Goal: Information Seeking & Learning: Learn about a topic

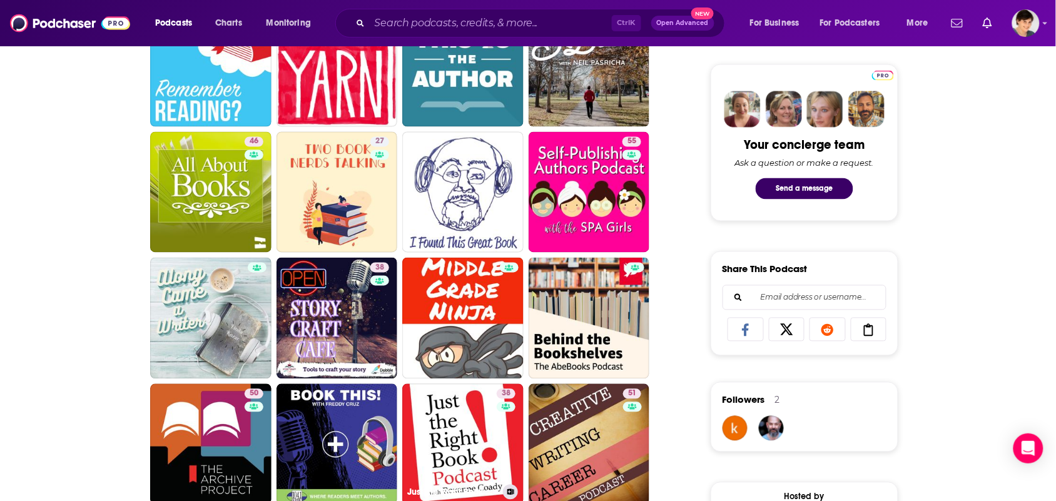
scroll to position [547, 0]
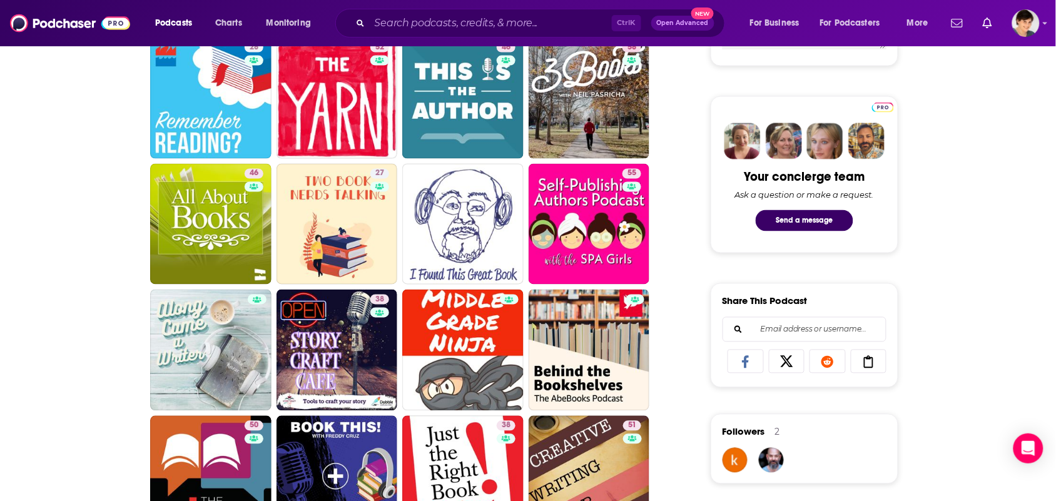
drag, startPoint x: 322, startPoint y: 225, endPoint x: 676, endPoint y: 250, distance: 354.4
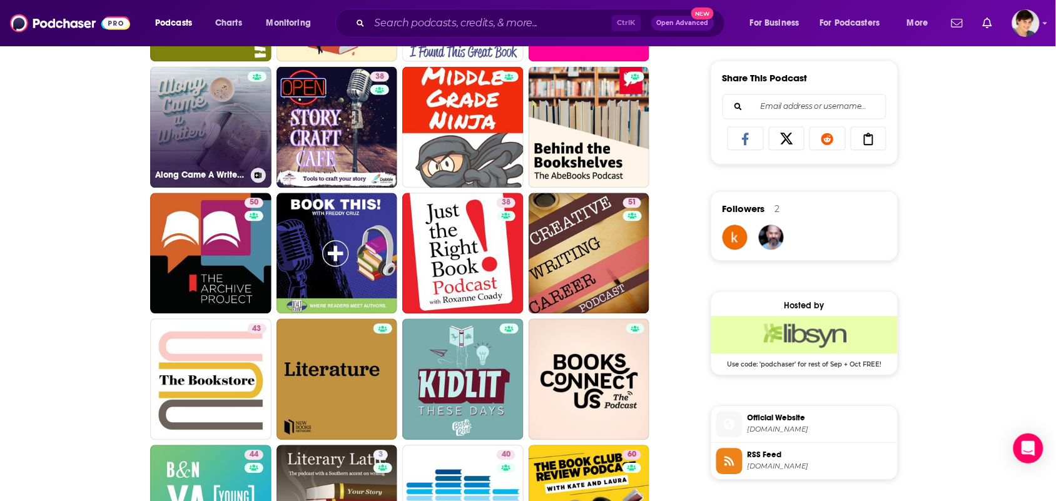
scroll to position [782, 0]
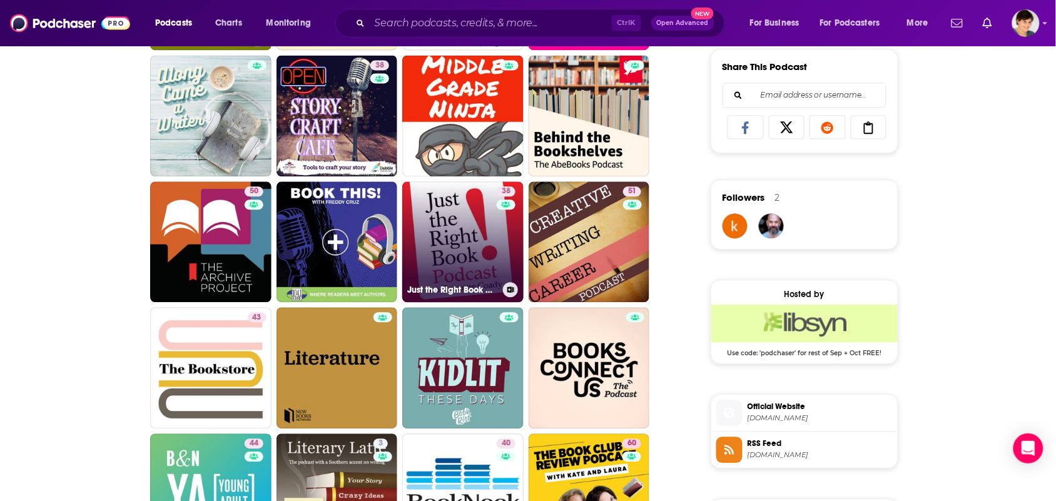
drag, startPoint x: 444, startPoint y: 232, endPoint x: 451, endPoint y: 232, distance: 6.9
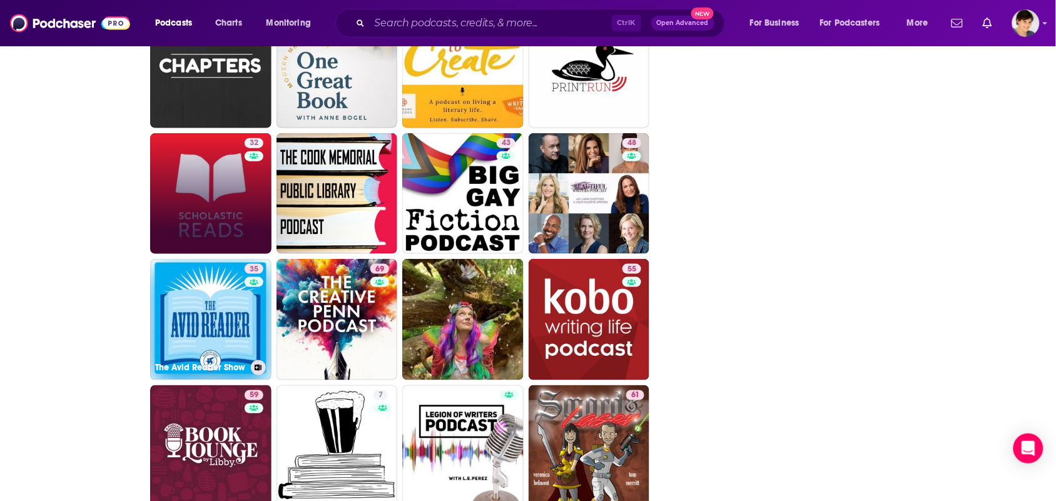
scroll to position [1721, 0]
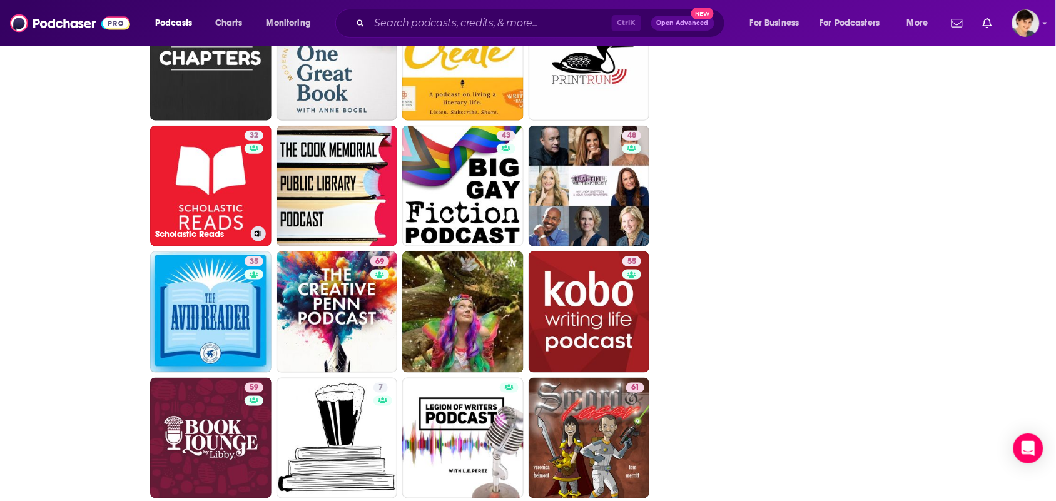
drag, startPoint x: 233, startPoint y: 186, endPoint x: 11, endPoint y: 219, distance: 224.6
click at [11, 219] on div "About Insights Episodes 783 Reviews Credits 15 Lists 1 Similar Podcasts like Th…" at bounding box center [528, 116] width 1056 height 3267
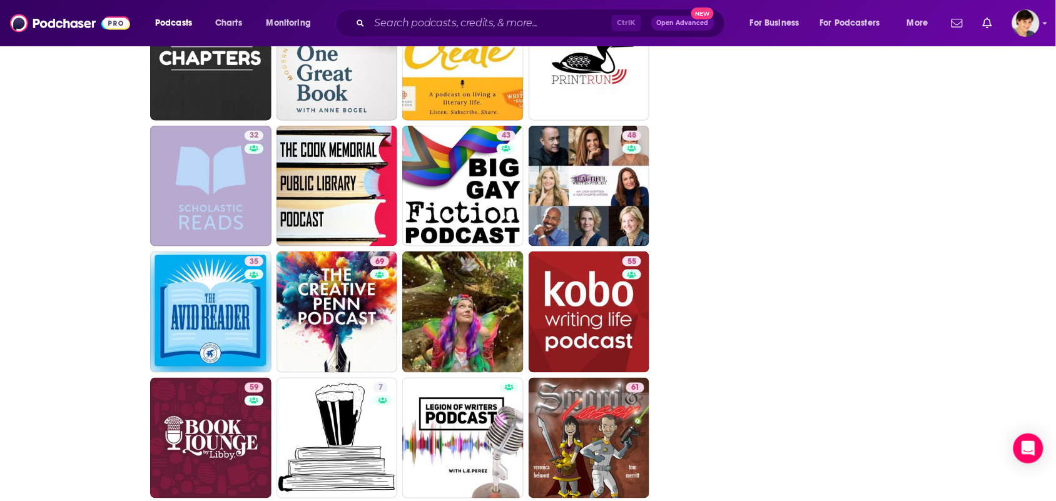
click at [11, 219] on div "About Insights Episodes 783 Reviews Credits 15 Lists 1 Similar Podcasts like Th…" at bounding box center [528, 116] width 1056 height 3267
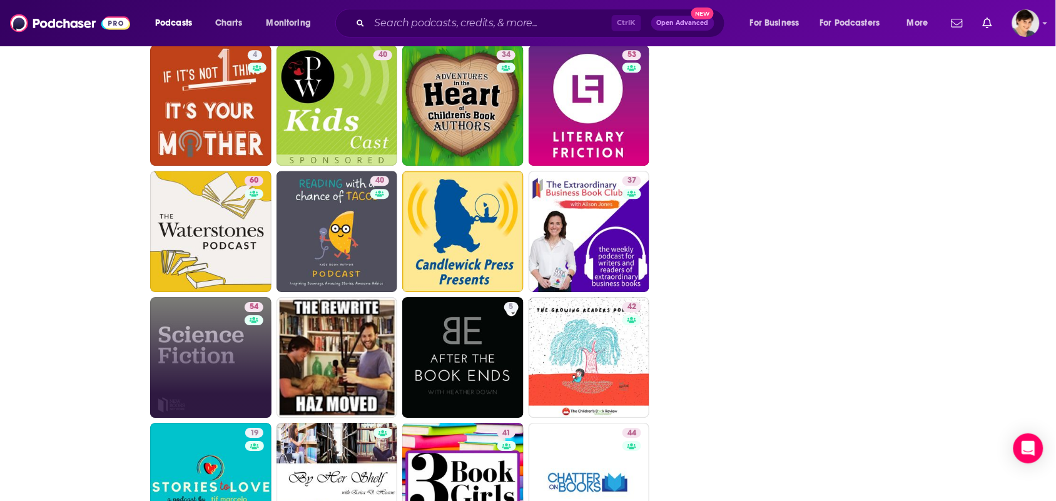
scroll to position [2503, 0]
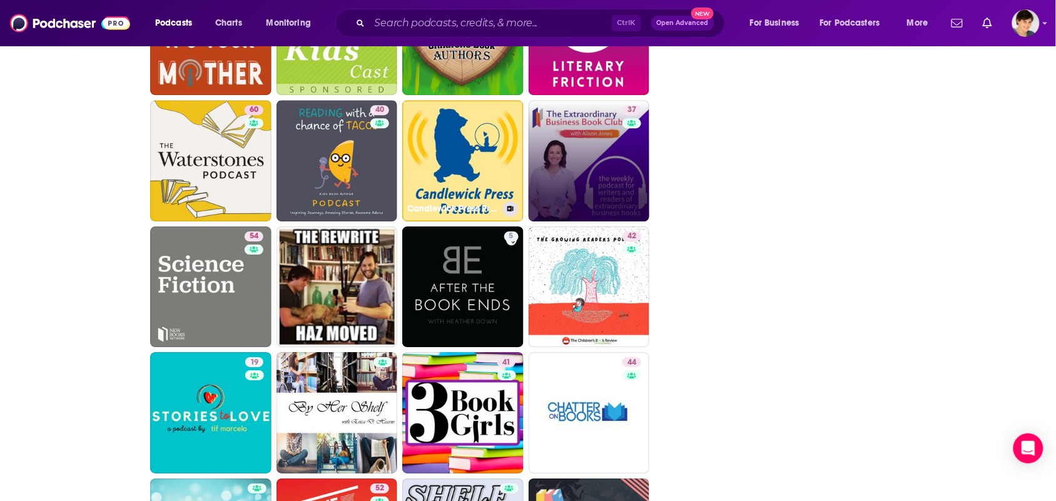
drag, startPoint x: 523, startPoint y: 170, endPoint x: 565, endPoint y: 163, distance: 42.4
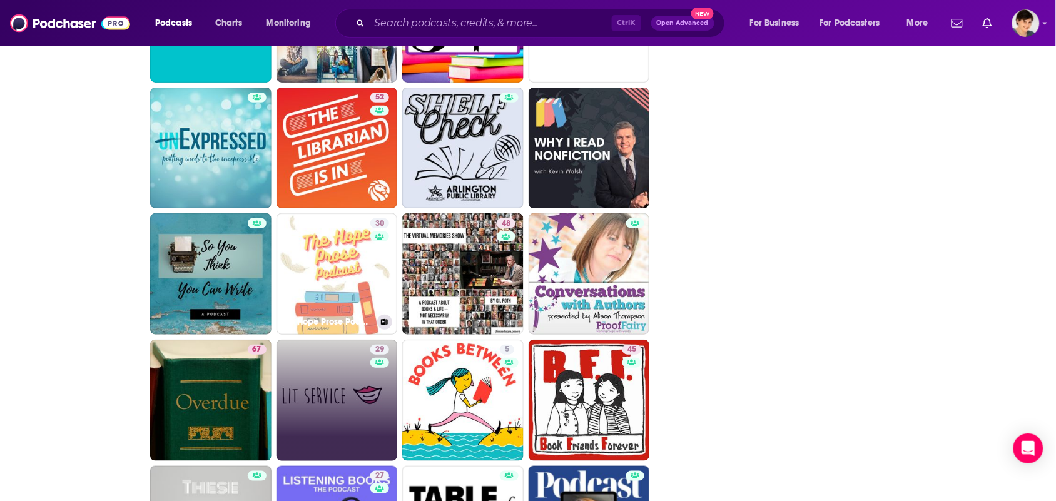
scroll to position [2968, 0]
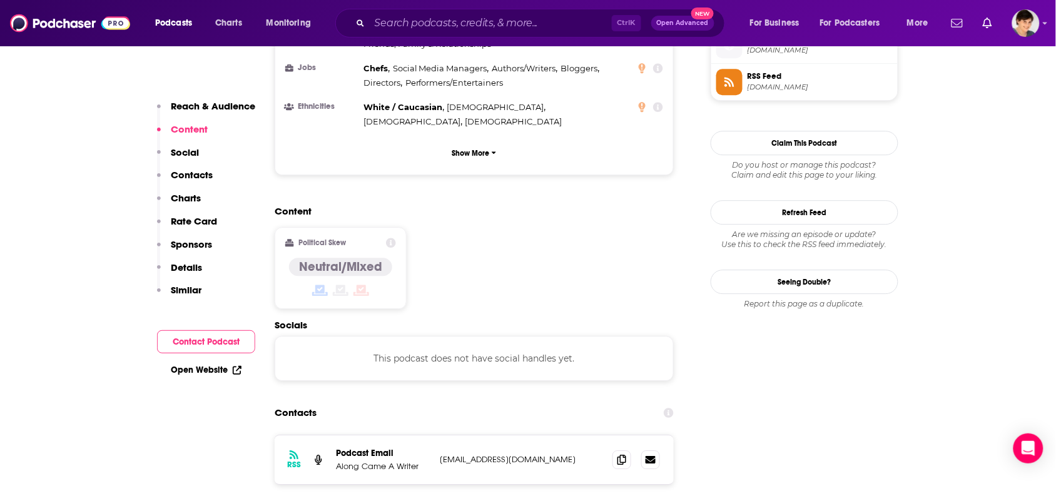
scroll to position [939, 0]
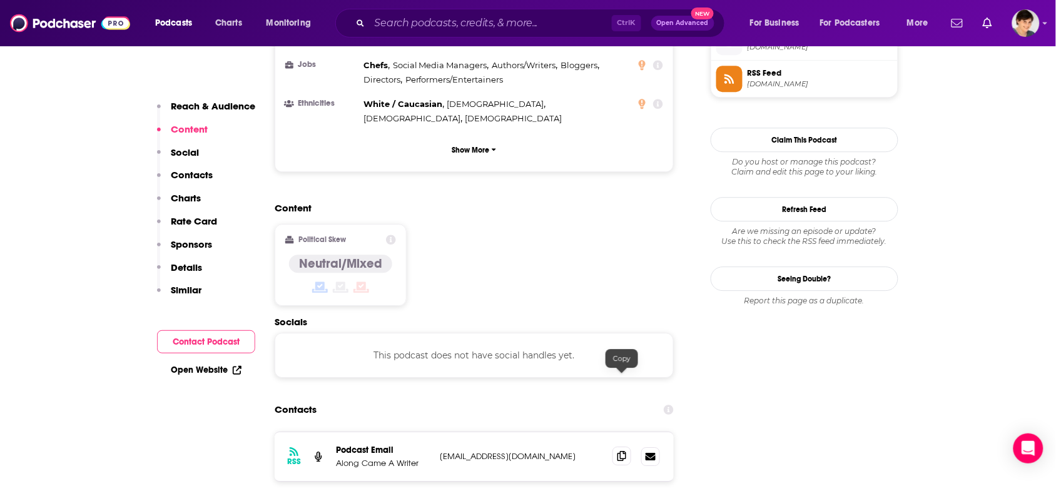
click at [626, 447] on span at bounding box center [622, 456] width 19 height 19
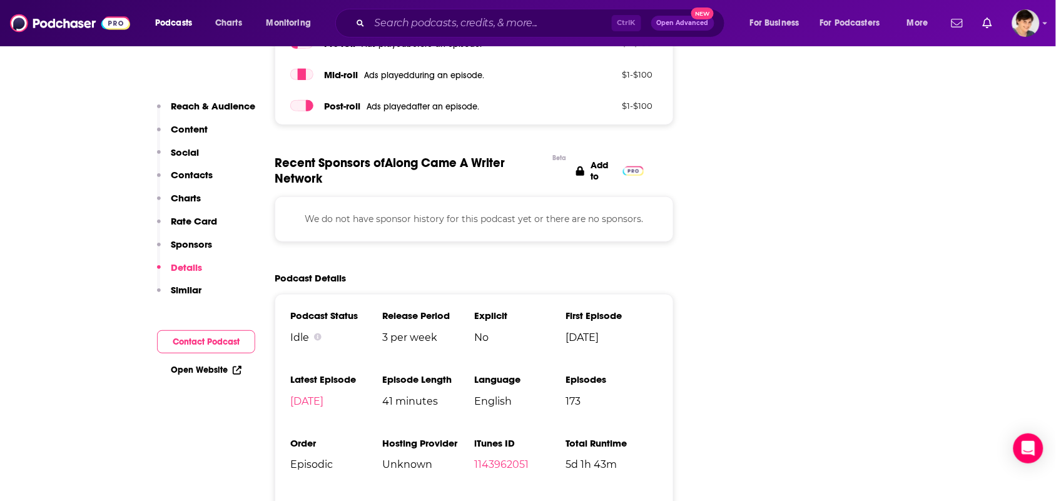
scroll to position [1721, 0]
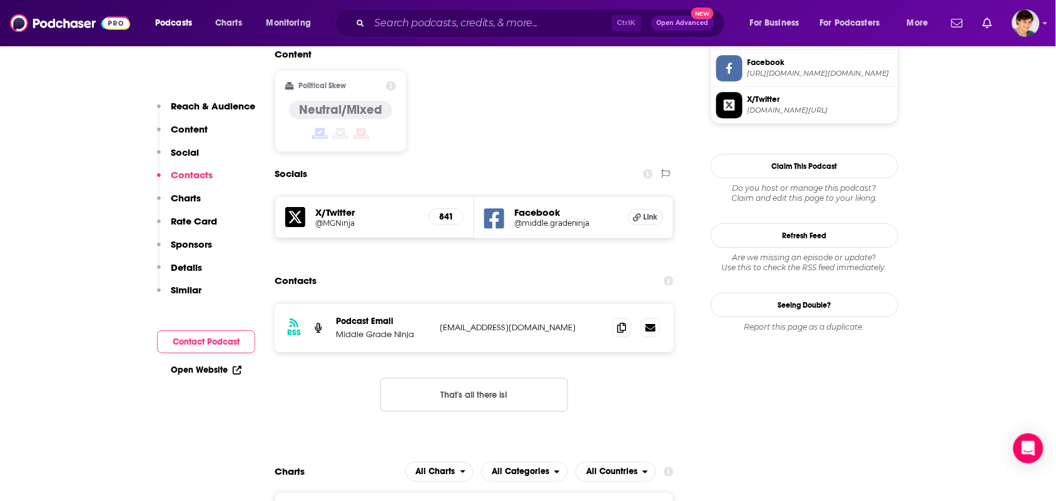
scroll to position [1173, 0]
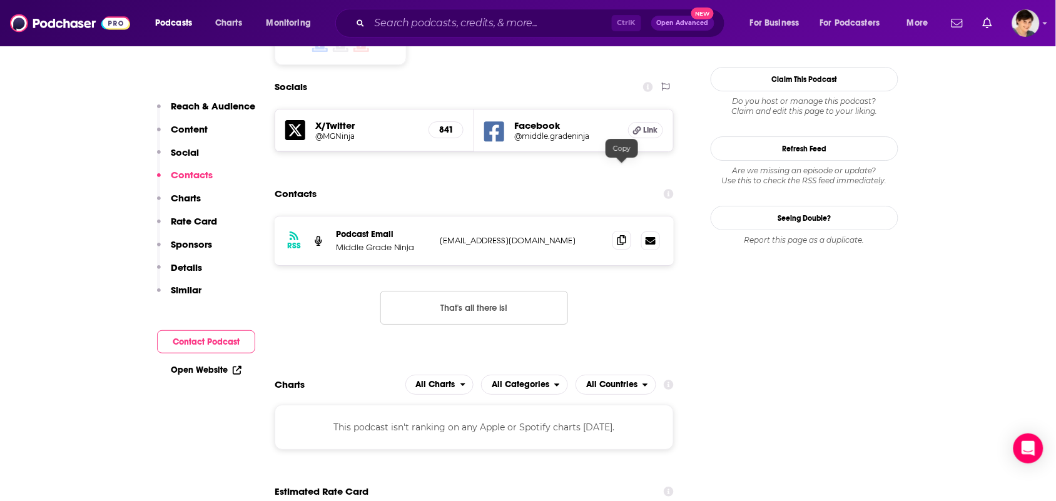
click at [629, 231] on span at bounding box center [622, 240] width 19 height 19
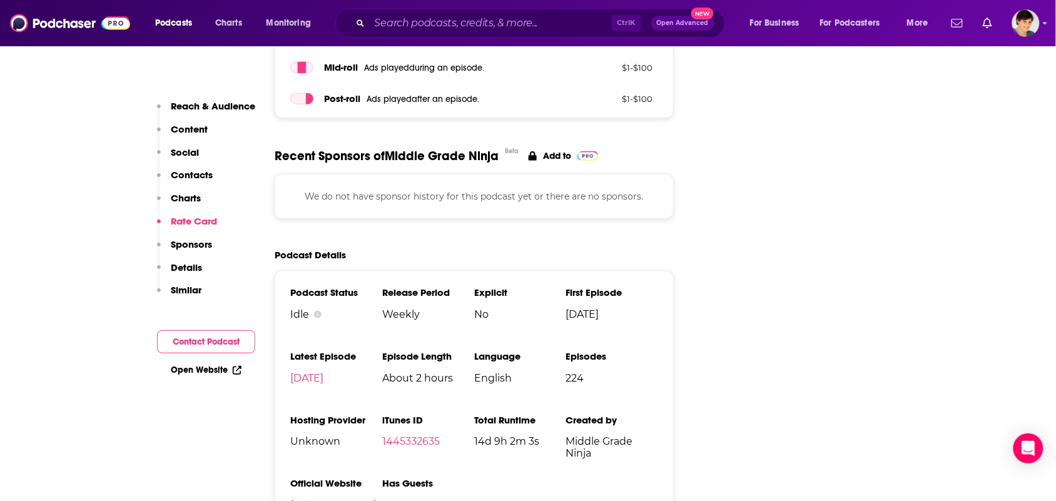
scroll to position [1408, 0]
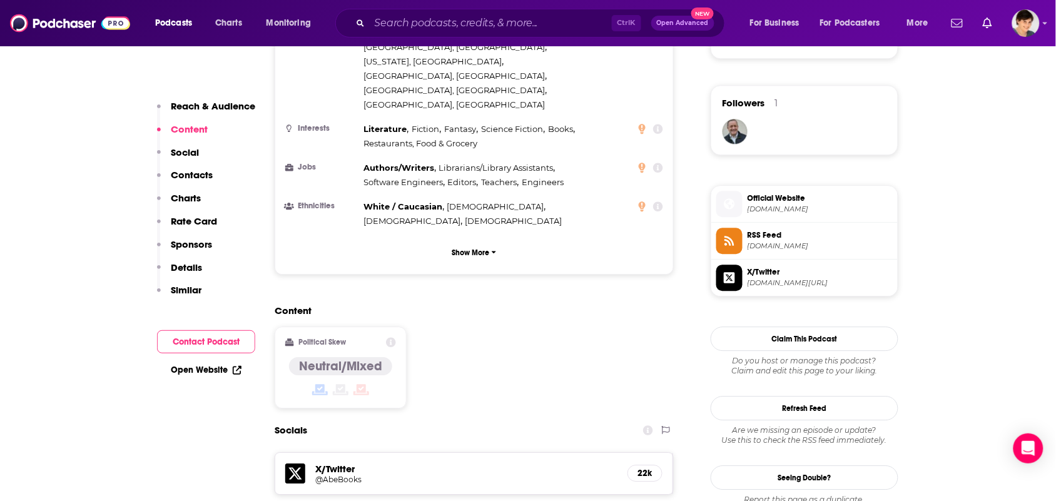
scroll to position [1017, 0]
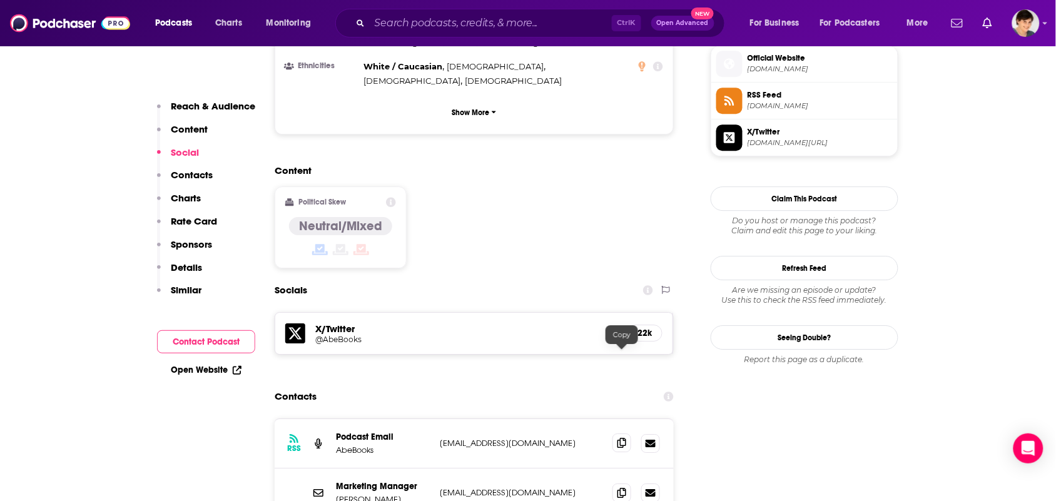
click at [628, 434] on span at bounding box center [622, 443] width 19 height 19
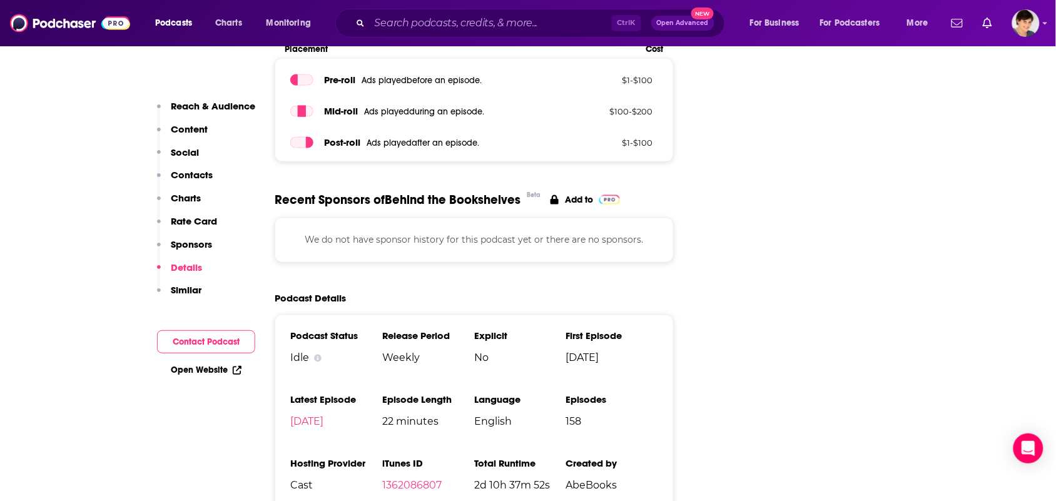
scroll to position [2033, 0]
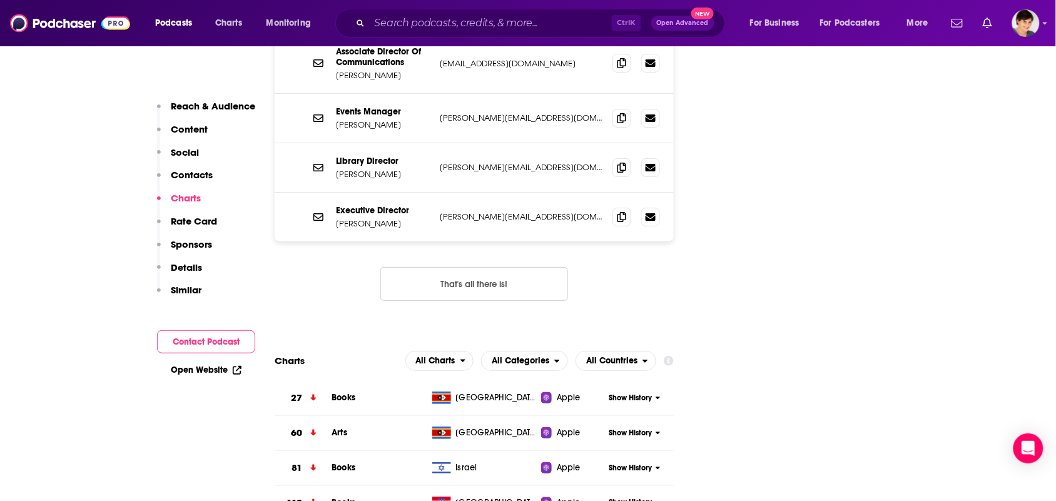
scroll to position [1095, 0]
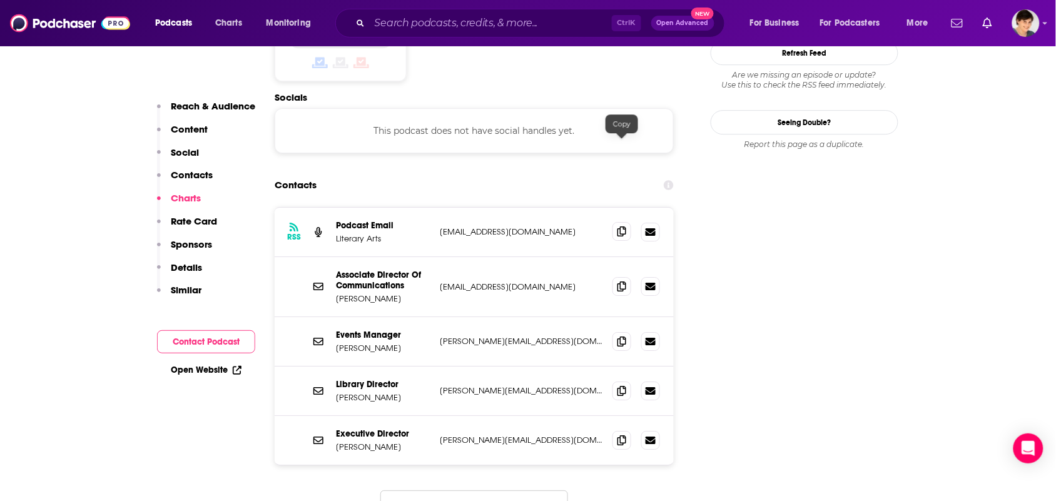
click at [624, 226] on icon at bounding box center [622, 231] width 9 height 10
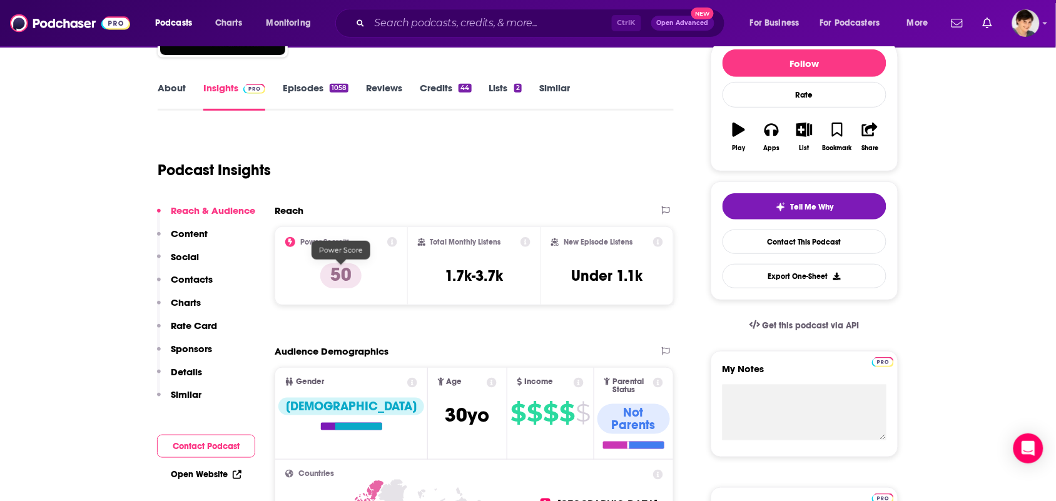
scroll to position [0, 0]
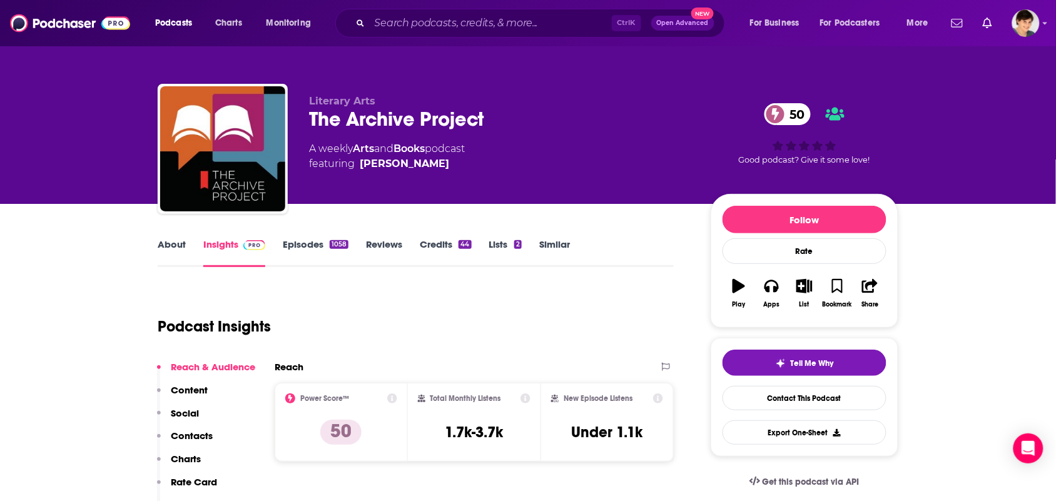
click at [158, 266] on link "About" at bounding box center [172, 252] width 28 height 29
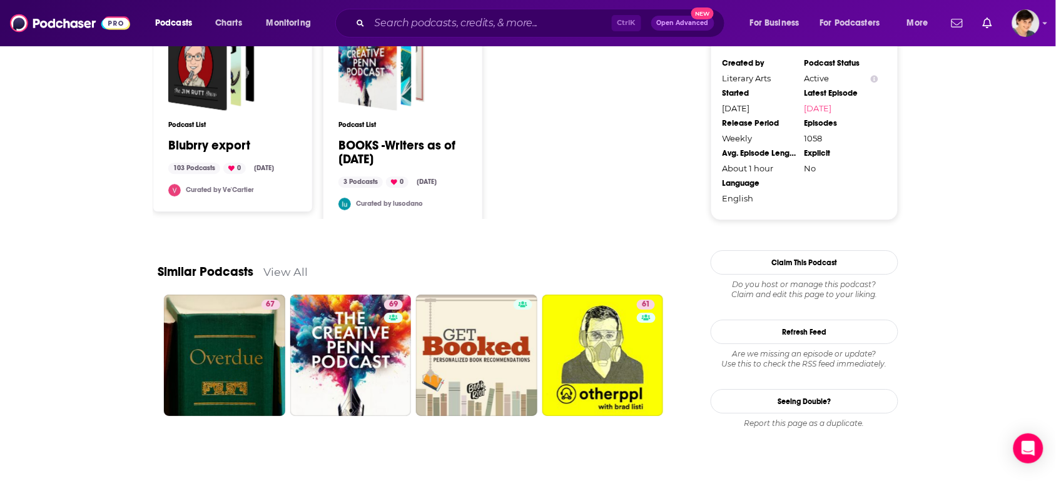
scroll to position [1062, 0]
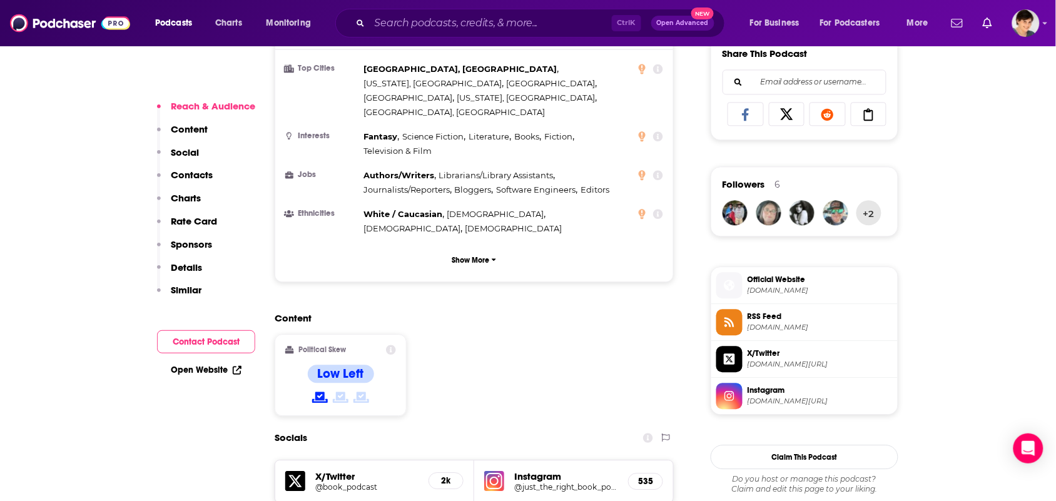
scroll to position [939, 0]
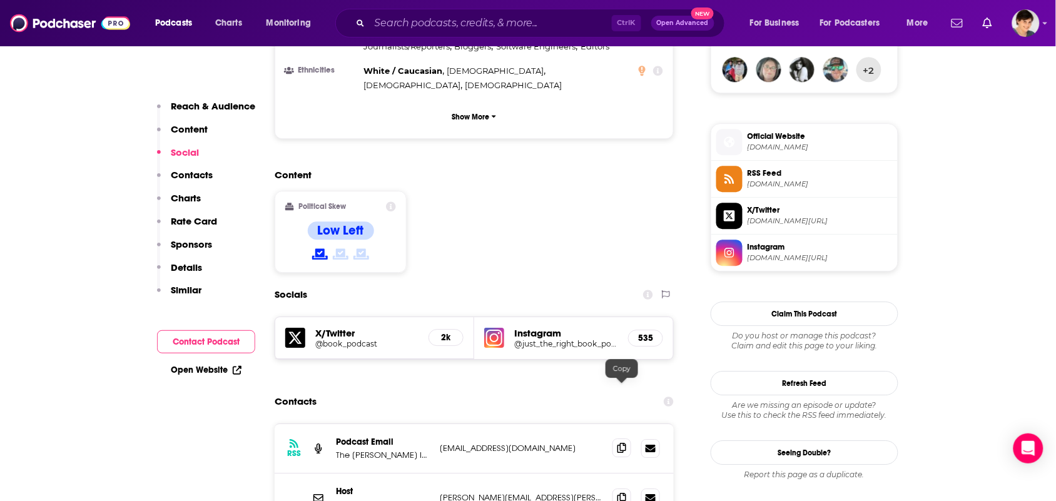
click at [624, 443] on icon at bounding box center [622, 448] width 9 height 10
click at [626, 488] on span at bounding box center [622, 497] width 19 height 19
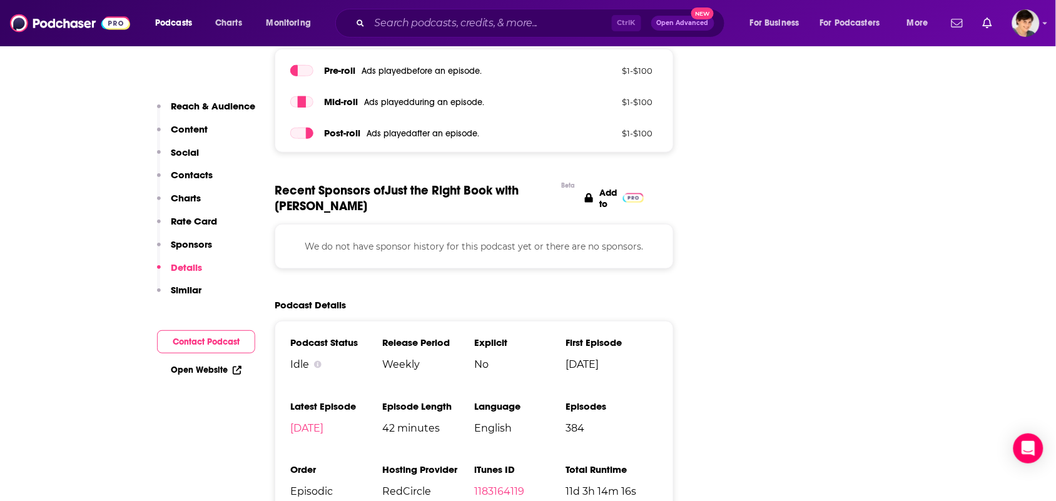
scroll to position [1799, 0]
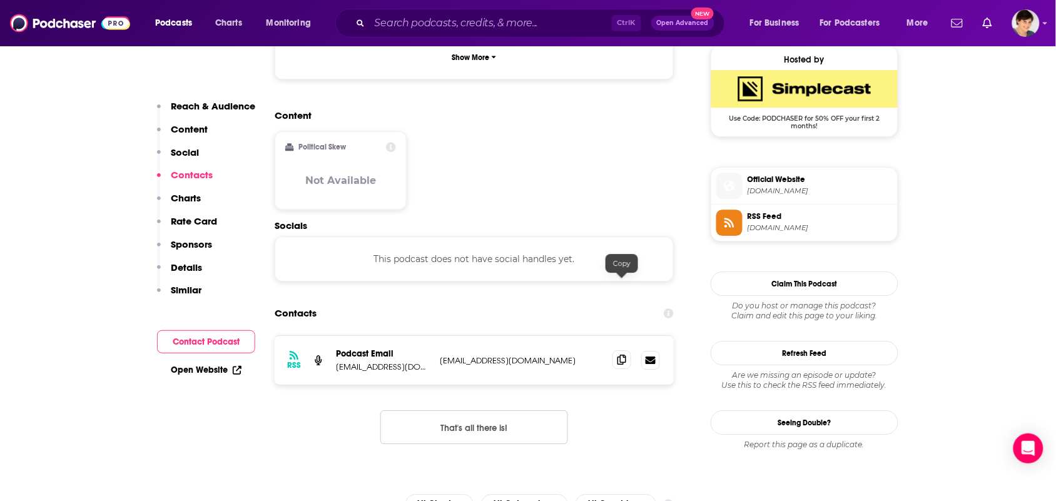
click at [631, 350] on span at bounding box center [622, 359] width 19 height 19
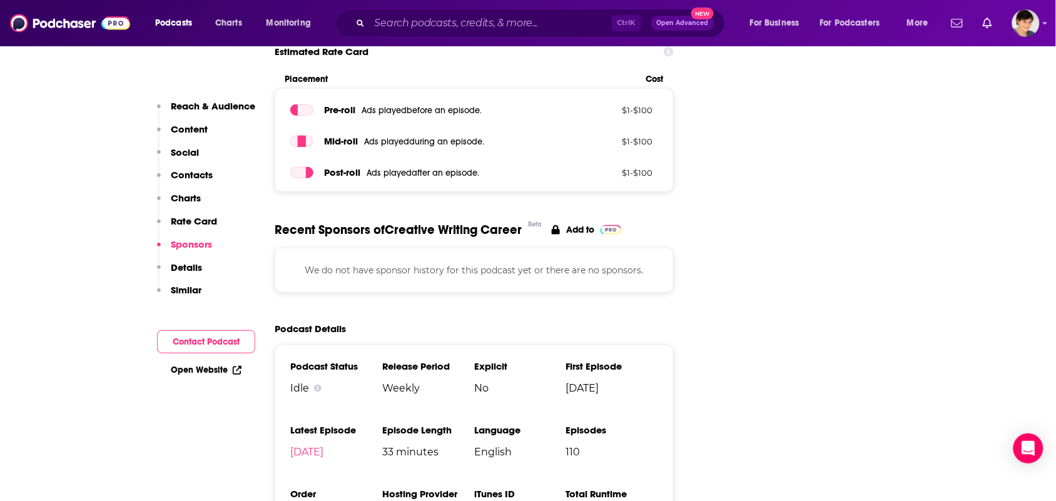
scroll to position [1721, 0]
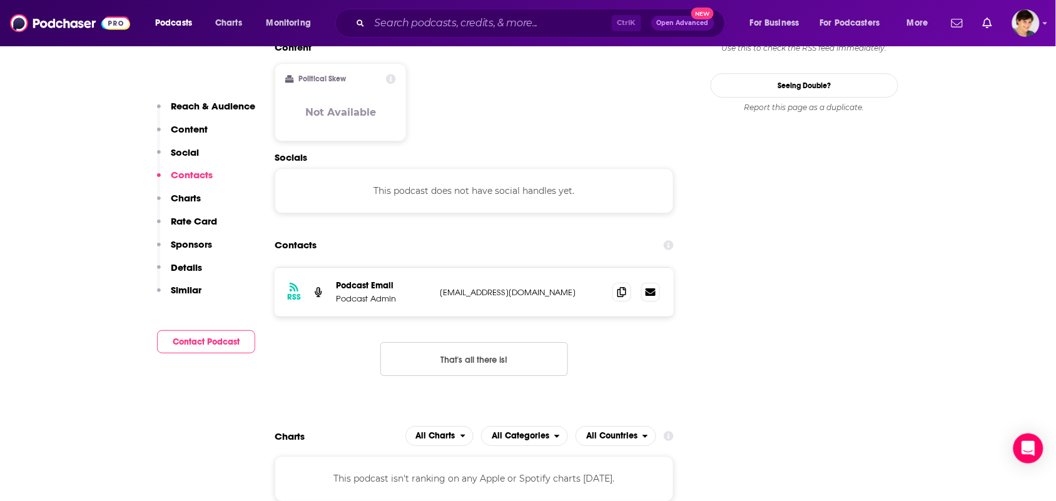
scroll to position [1173, 0]
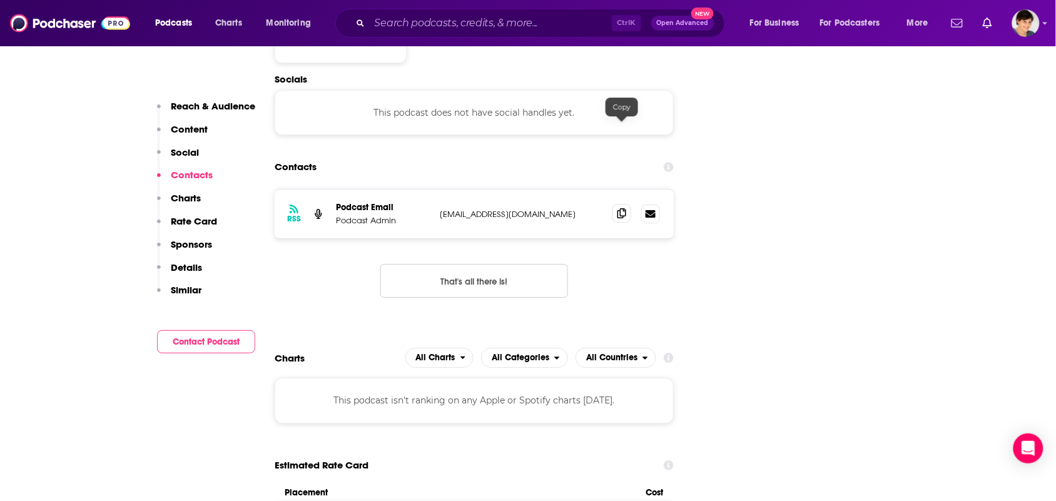
click at [618, 208] on icon at bounding box center [622, 213] width 9 height 10
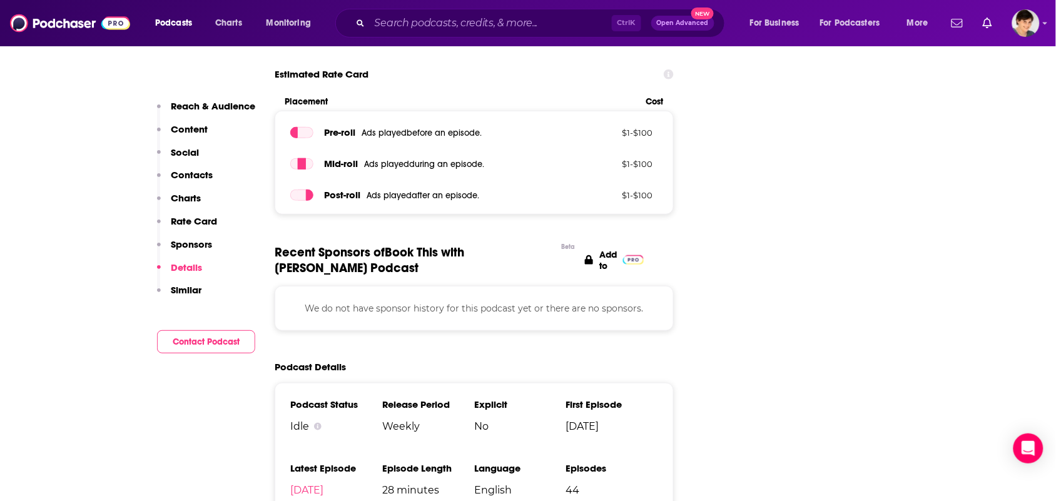
scroll to position [1799, 0]
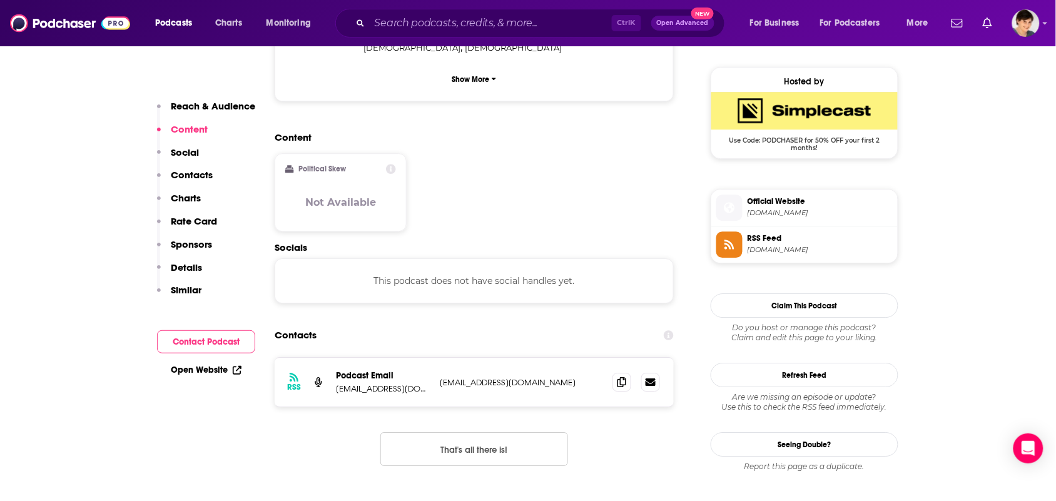
scroll to position [1017, 0]
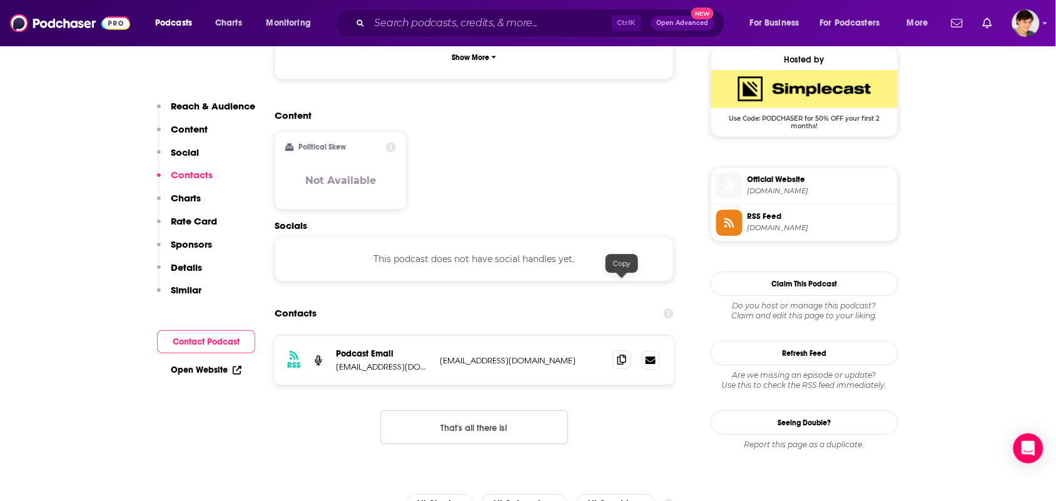
click at [624, 355] on icon at bounding box center [622, 360] width 9 height 10
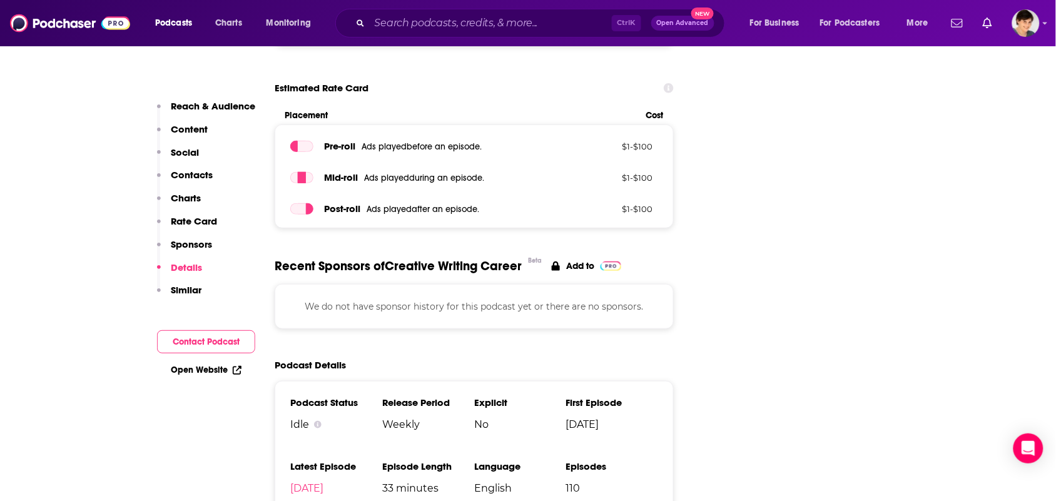
scroll to position [1721, 0]
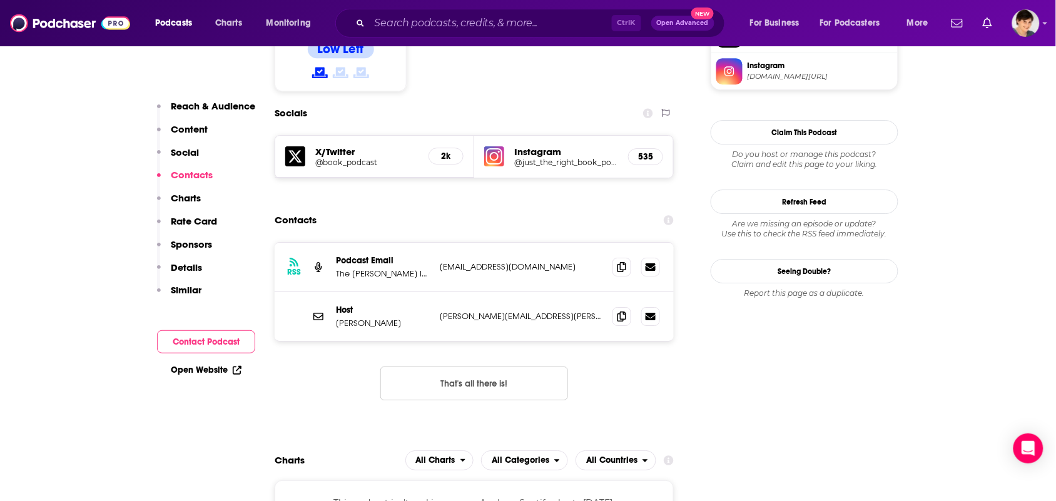
scroll to position [1251, 0]
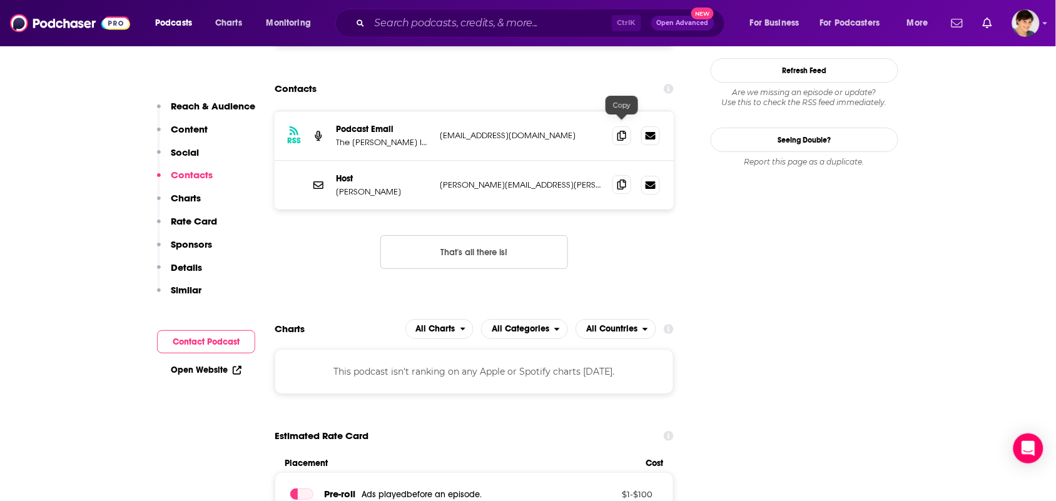
click at [616, 175] on span at bounding box center [622, 184] width 19 height 19
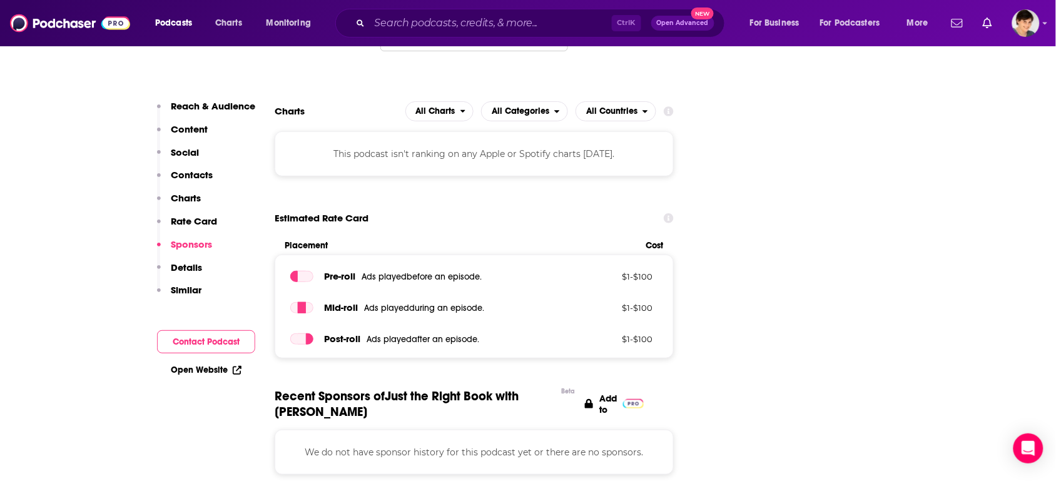
scroll to position [1642, 0]
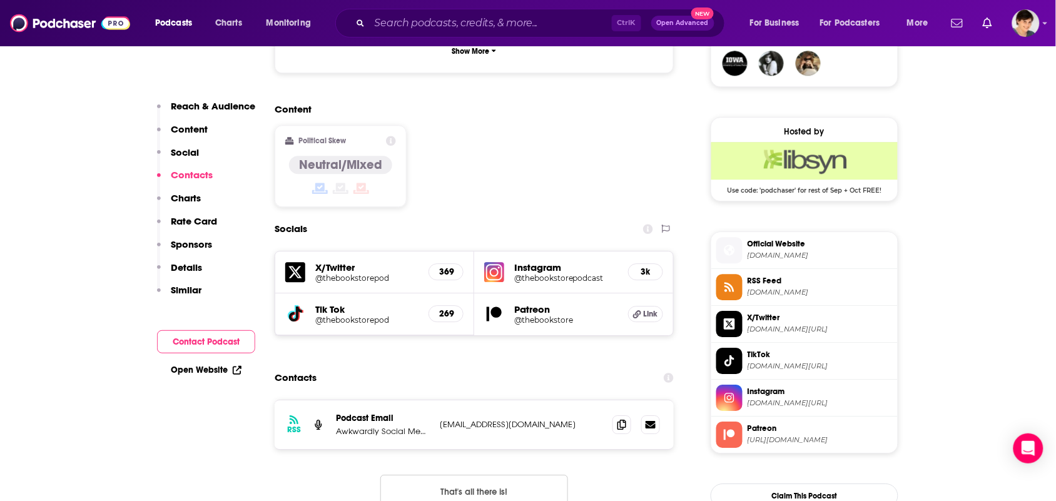
scroll to position [1017, 0]
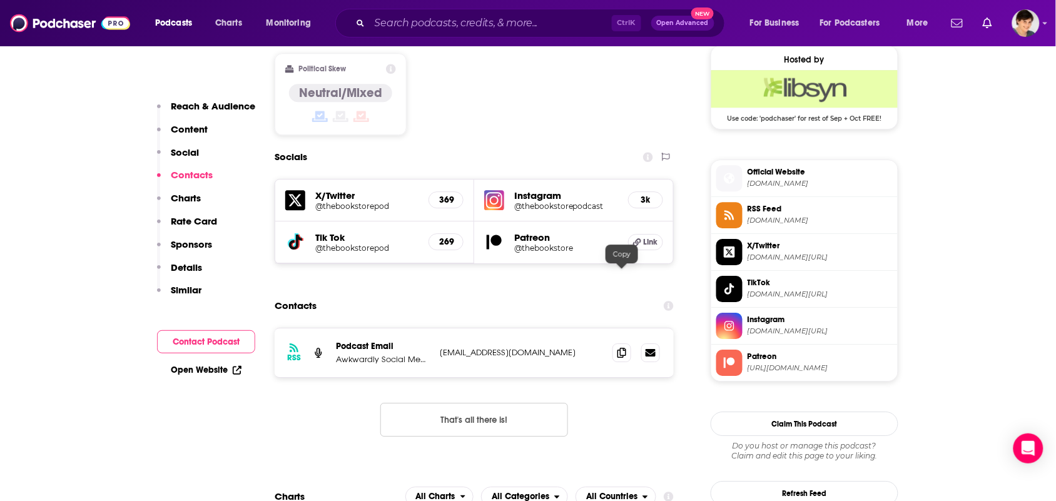
click at [621, 328] on div "RSS Podcast Email Awkwardly Social Media thebookstorepodcast@gmail.com thebooks…" at bounding box center [474, 352] width 399 height 49
click at [618, 347] on icon at bounding box center [622, 352] width 9 height 10
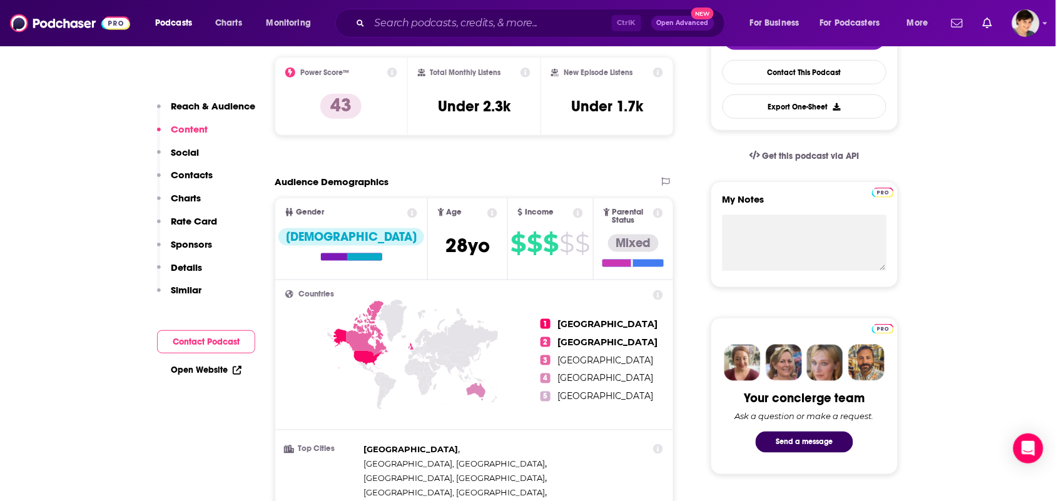
scroll to position [156, 0]
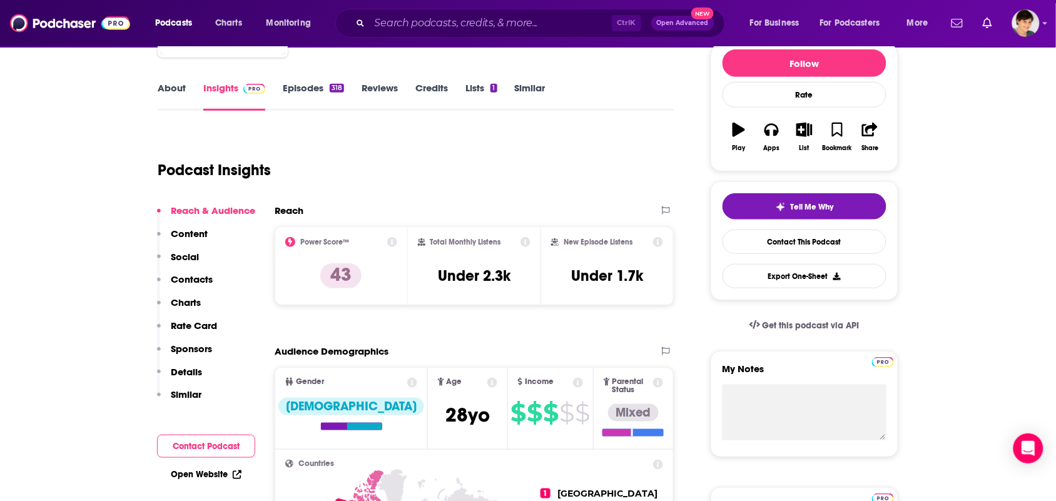
click at [179, 89] on link "About" at bounding box center [172, 96] width 28 height 29
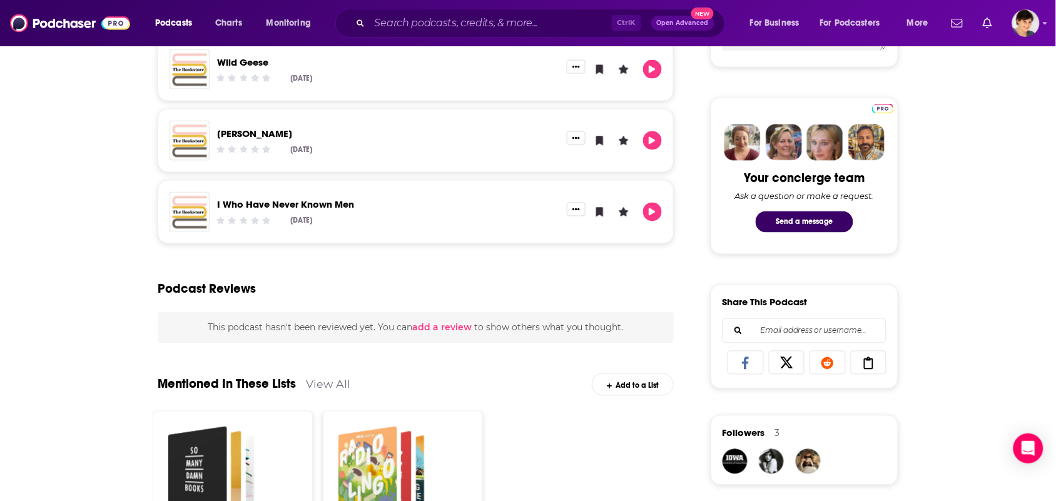
scroll to position [547, 0]
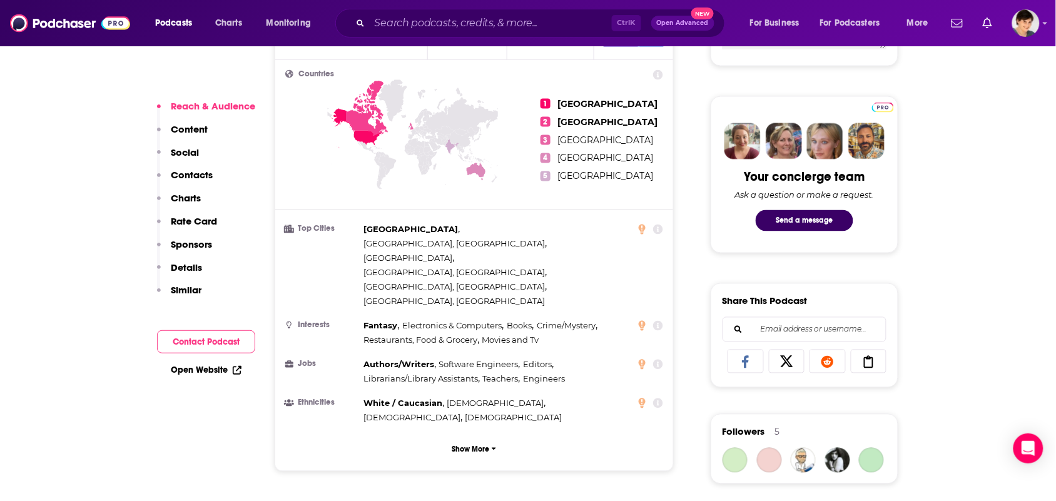
scroll to position [1017, 0]
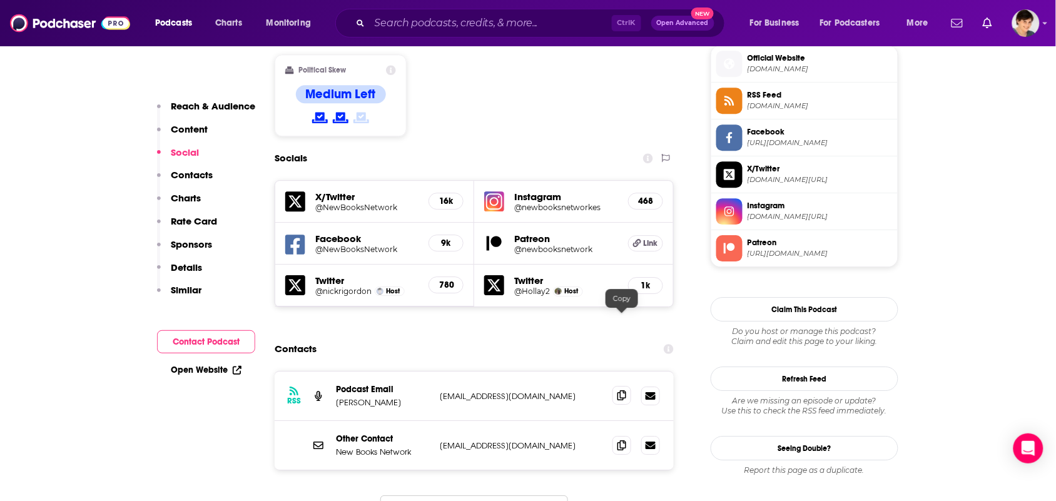
click at [615, 386] on span at bounding box center [622, 395] width 19 height 19
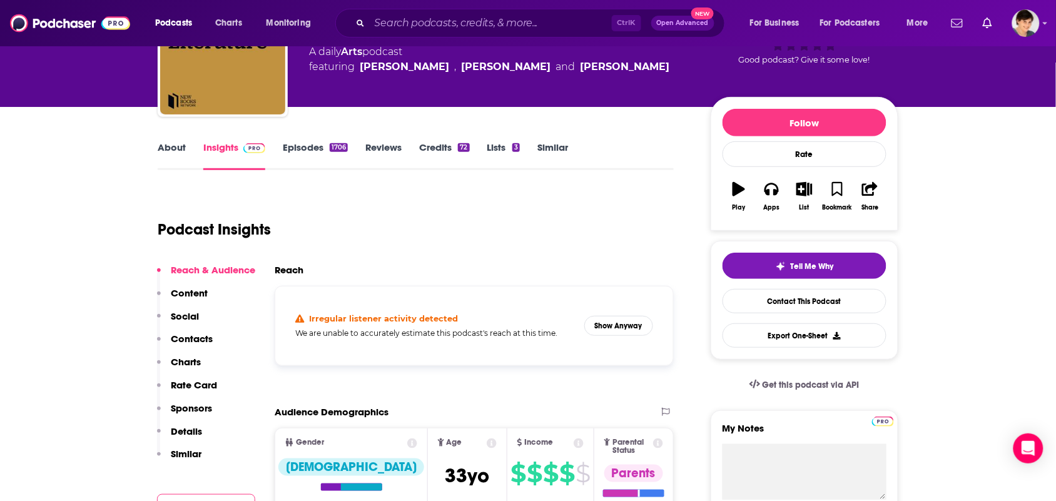
scroll to position [0, 0]
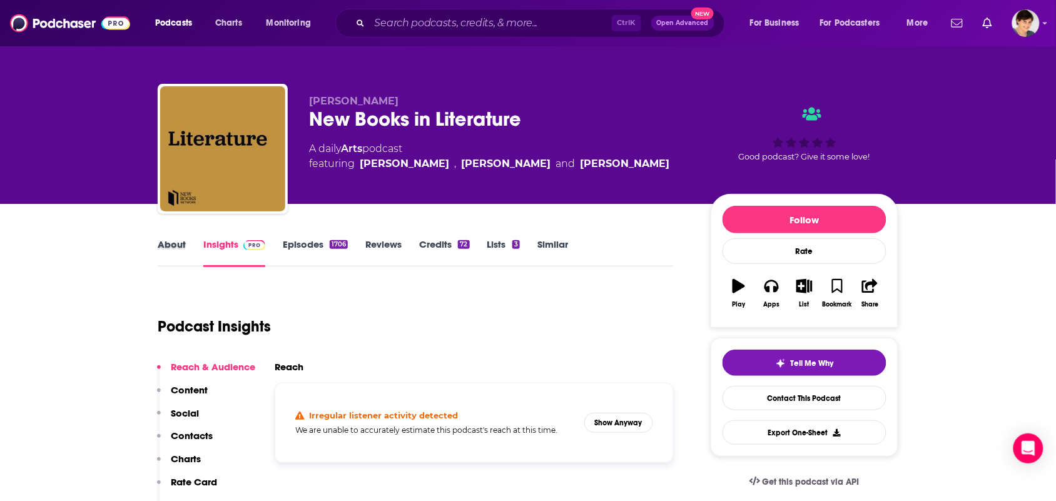
click at [188, 248] on div "About" at bounding box center [181, 252] width 46 height 29
click at [160, 251] on link "About" at bounding box center [172, 252] width 28 height 29
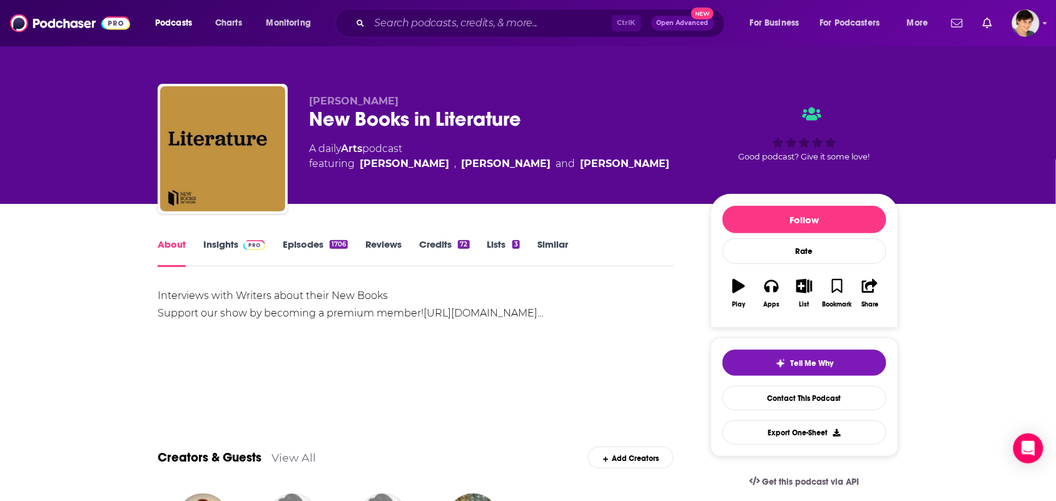
click at [229, 253] on link "Insights" at bounding box center [234, 252] width 62 height 29
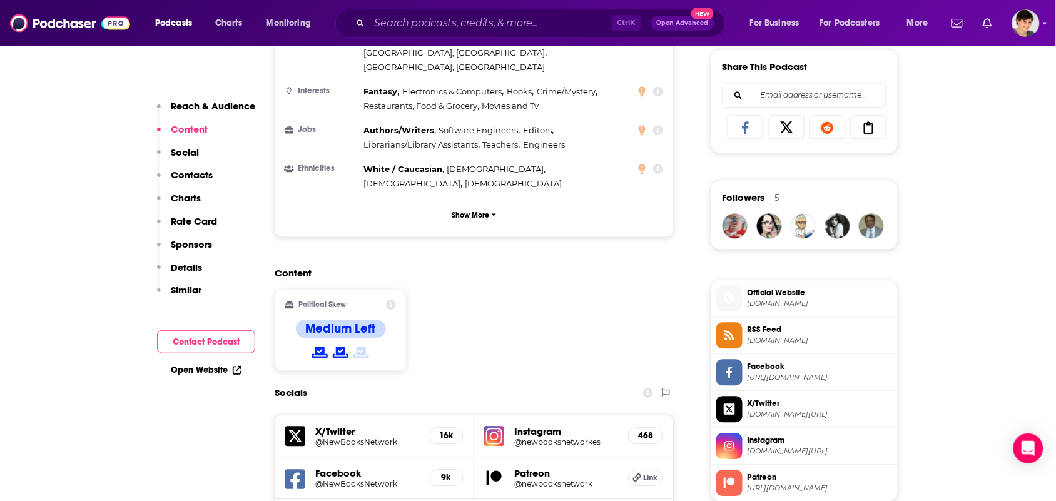
scroll to position [1017, 0]
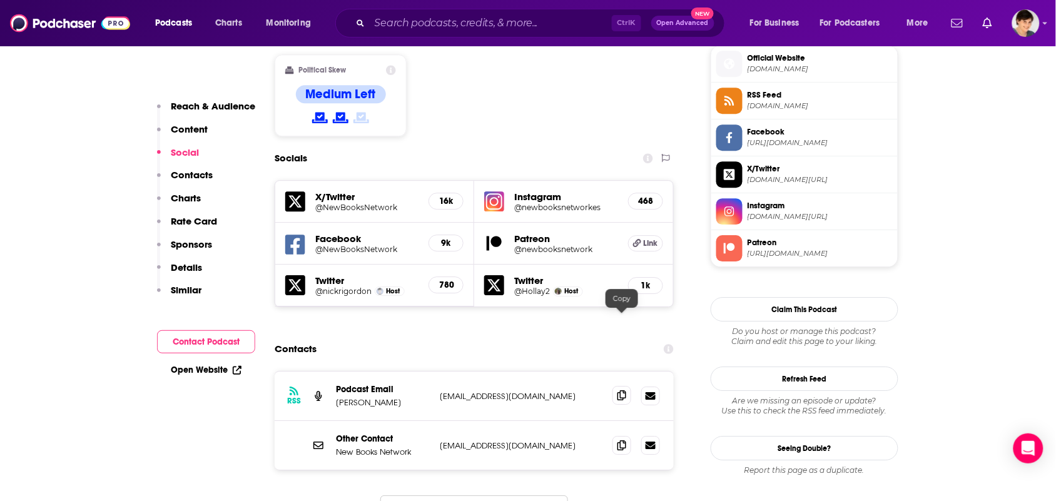
click at [626, 390] on icon at bounding box center [622, 395] width 9 height 10
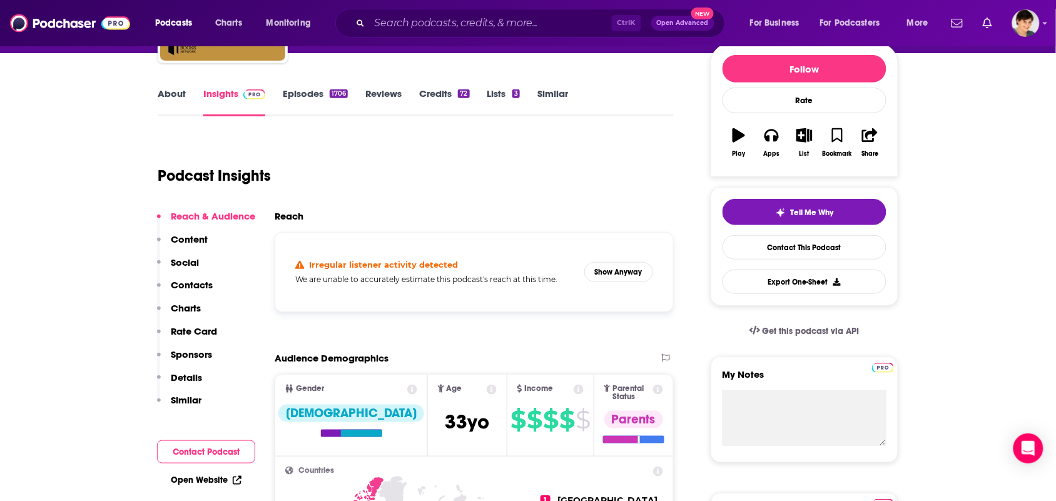
scroll to position [0, 0]
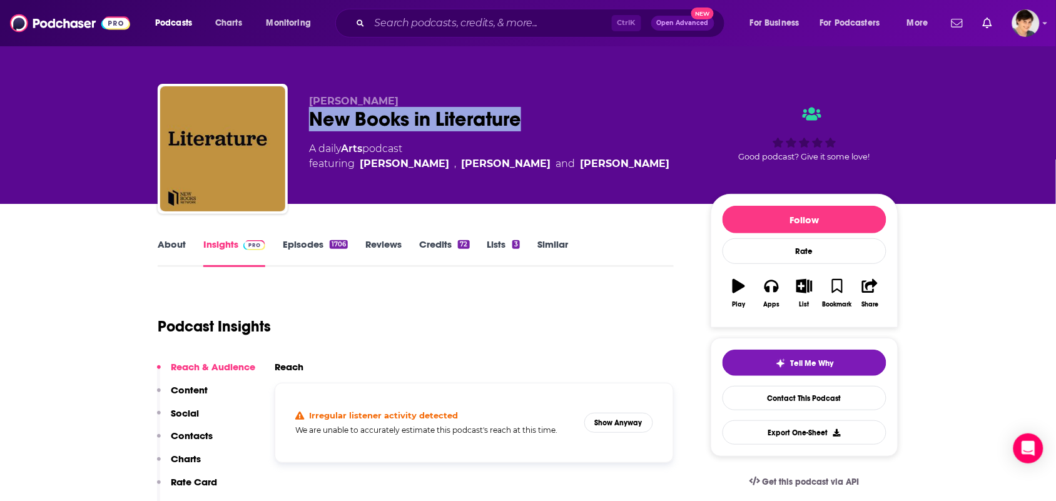
drag, startPoint x: 530, startPoint y: 117, endPoint x: 312, endPoint y: 110, distance: 218.5
click at [312, 110] on div "New Books in Literature" at bounding box center [500, 119] width 382 height 24
copy h2 "New Books in Literature"
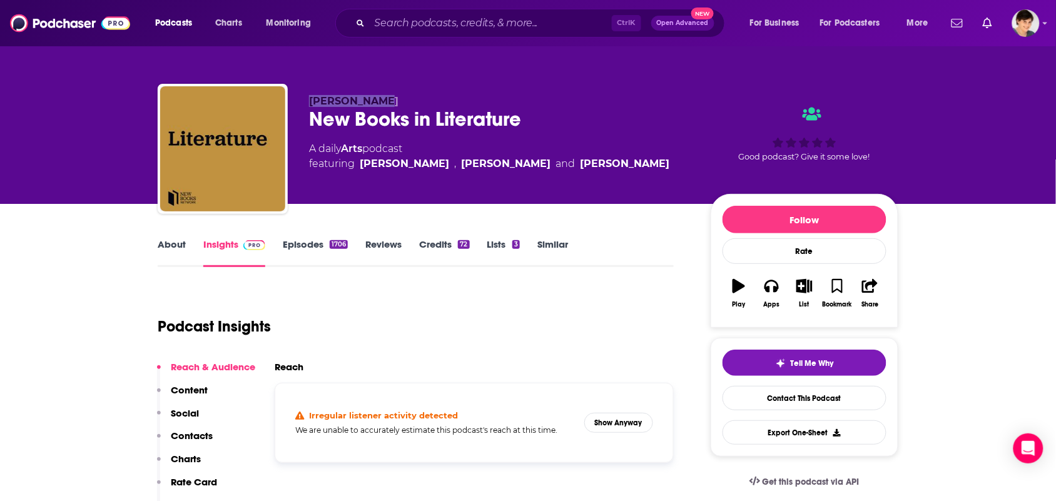
drag, startPoint x: 383, startPoint y: 95, endPoint x: 293, endPoint y: 92, distance: 90.2
click at [293, 92] on div "Marshall Poe New Books in Literature A daily Arts podcast featuring Hollay Ghad…" at bounding box center [528, 151] width 741 height 135
copy span "Marshall Poe"
drag, startPoint x: 367, startPoint y: 151, endPoint x: 343, endPoint y: 147, distance: 24.2
click at [343, 147] on div "A daily Arts podcast featuring Hollay Ghadery , G. P. Gottlieb and Miranda Melc…" at bounding box center [489, 156] width 360 height 30
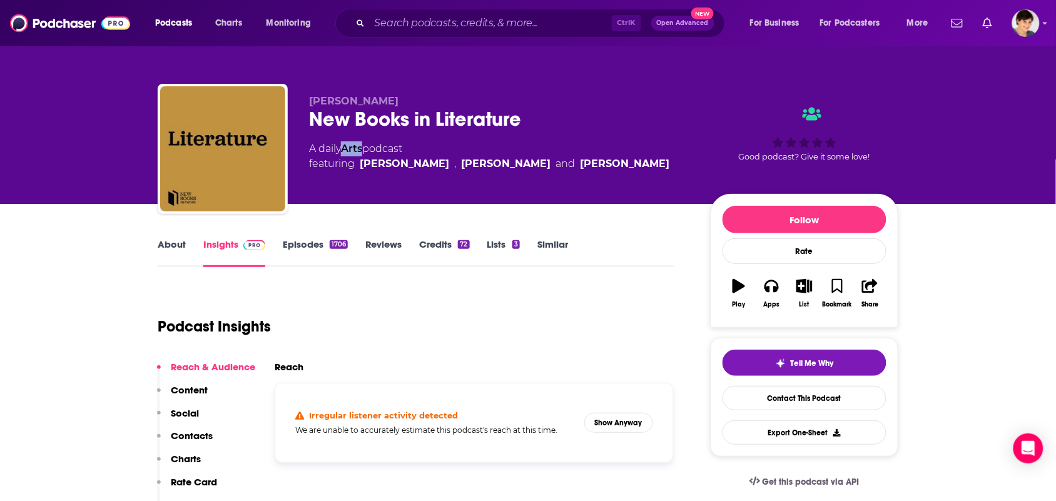
copy link "Arts"
click at [179, 246] on link "About" at bounding box center [172, 252] width 28 height 29
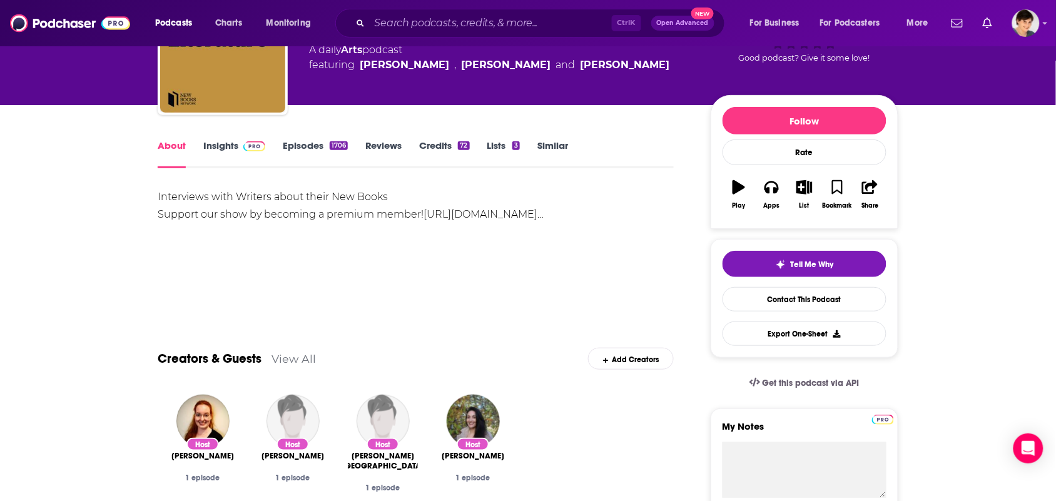
scroll to position [156, 0]
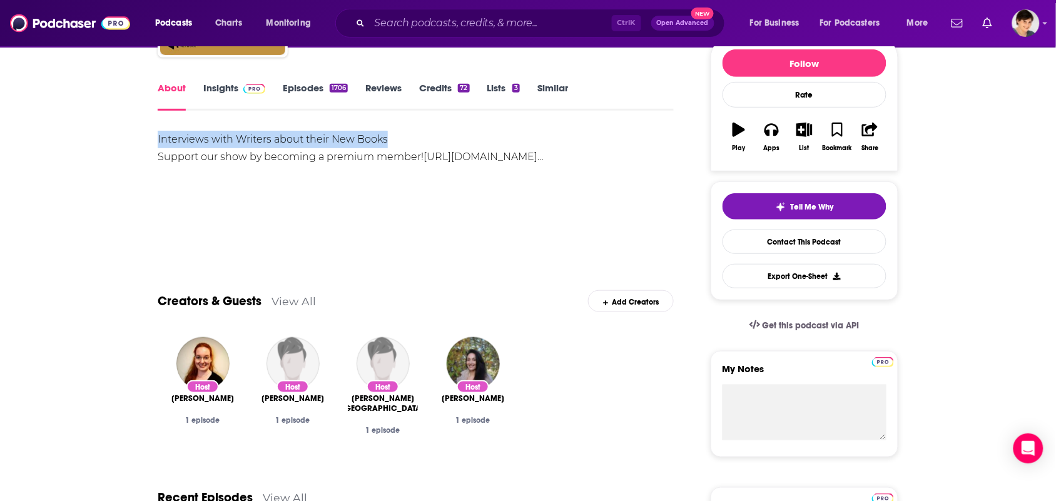
drag, startPoint x: 410, startPoint y: 147, endPoint x: 129, endPoint y: 124, distance: 282.5
copy div "Interviews with Writers about their New Books"
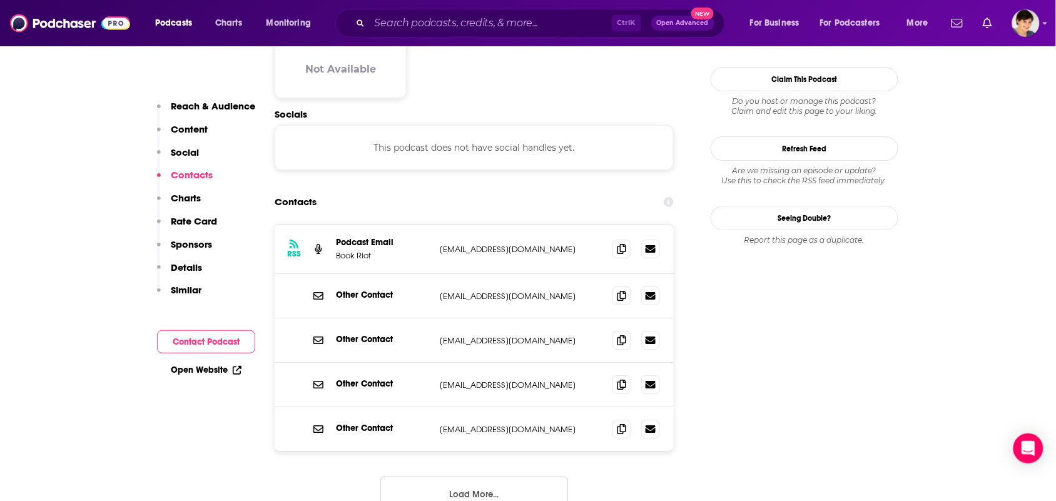
scroll to position [1095, 0]
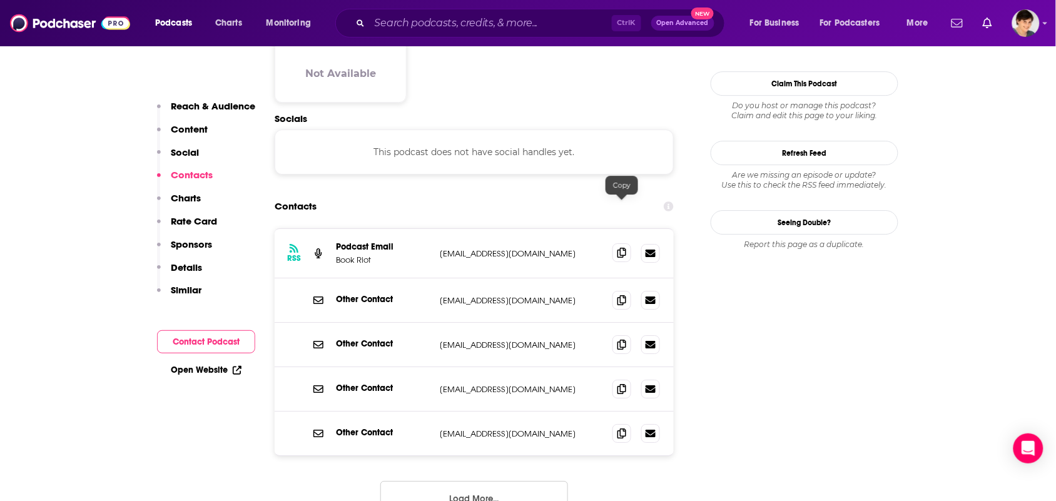
click at [620, 248] on icon at bounding box center [622, 253] width 9 height 10
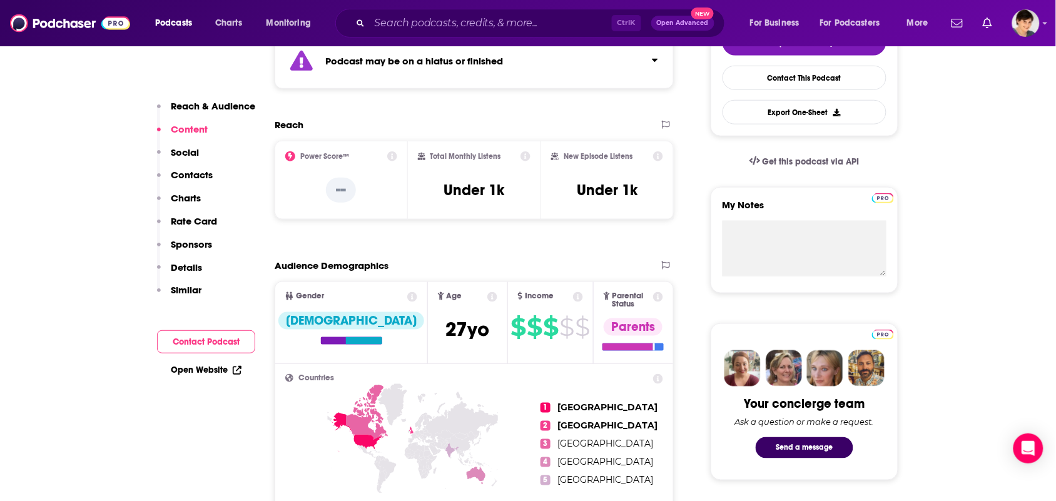
scroll to position [0, 0]
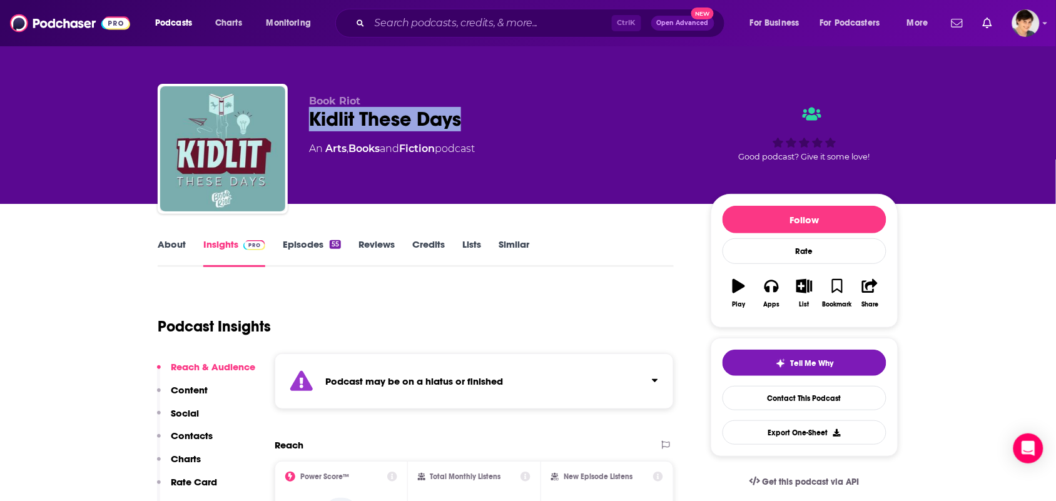
drag, startPoint x: 461, startPoint y: 123, endPoint x: 313, endPoint y: 121, distance: 148.3
click at [313, 121] on div "Kidlit These Days" at bounding box center [500, 119] width 382 height 24
click at [311, 121] on div "Kidlit These Days" at bounding box center [500, 119] width 382 height 24
copy h2 "Kidlit"
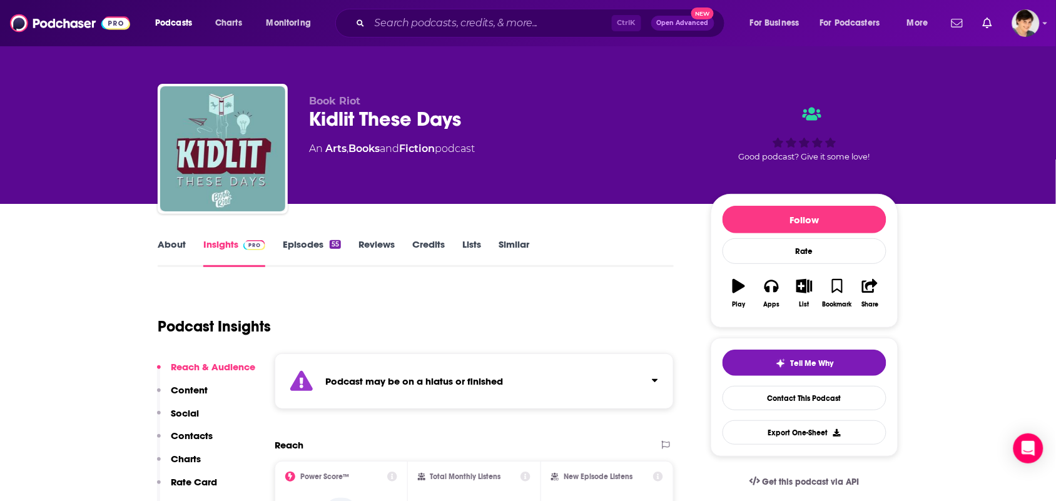
click at [479, 108] on div "Kidlit These Days" at bounding box center [500, 119] width 382 height 24
drag, startPoint x: 474, startPoint y: 121, endPoint x: 313, endPoint y: 123, distance: 161.4
click at [313, 123] on div "Kidlit These Days" at bounding box center [500, 119] width 382 height 24
copy h2 "Kidlit These Days"
drag, startPoint x: 445, startPoint y: 164, endPoint x: 329, endPoint y: 154, distance: 116.8
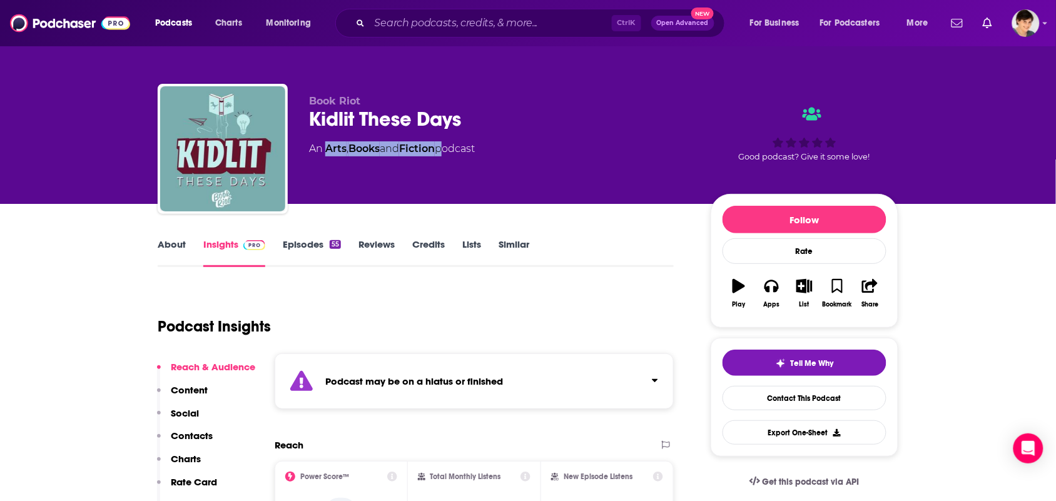
click at [329, 154] on div "Book Riot Kidlit These Days An Arts , Books and Fiction podcast" at bounding box center [500, 145] width 382 height 100
click at [329, 154] on link "Arts" at bounding box center [335, 149] width 21 height 12
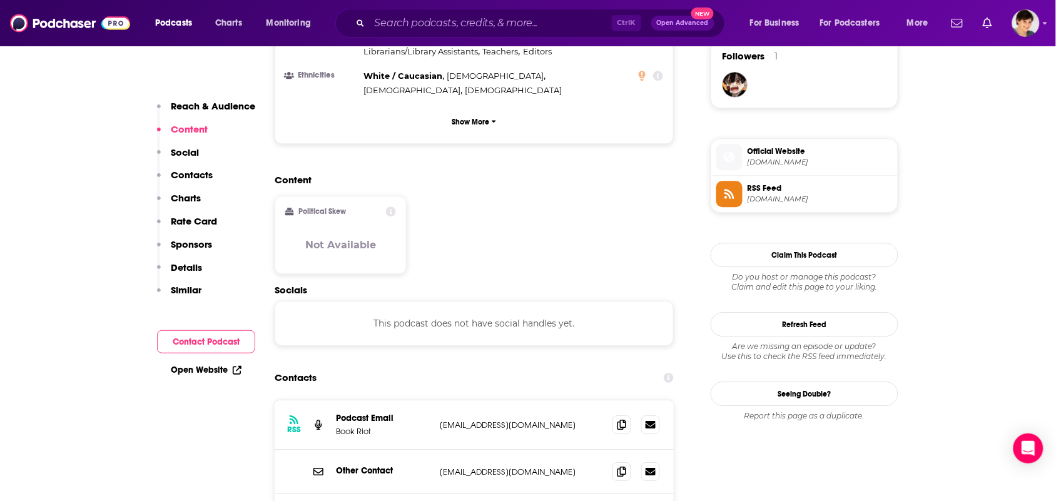
scroll to position [1173, 0]
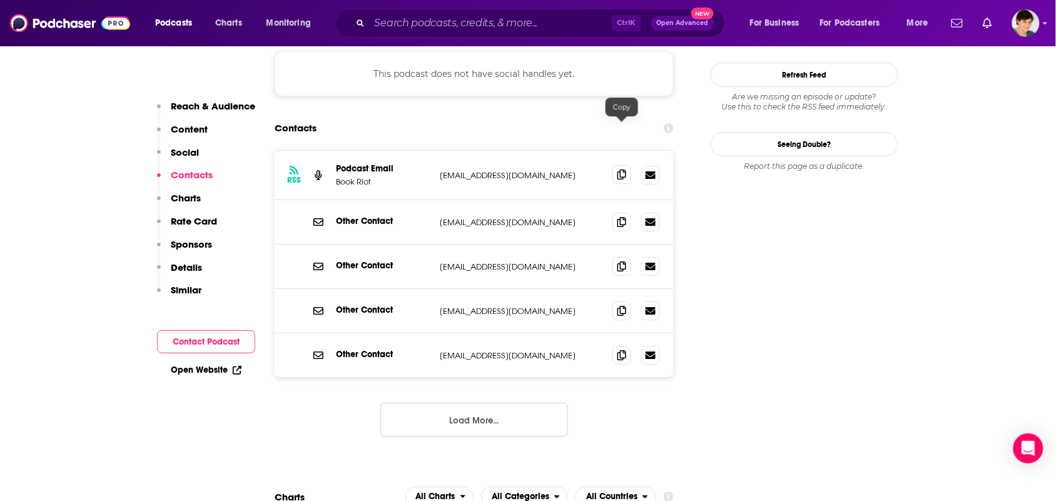
click at [626, 170] on icon at bounding box center [622, 175] width 9 height 10
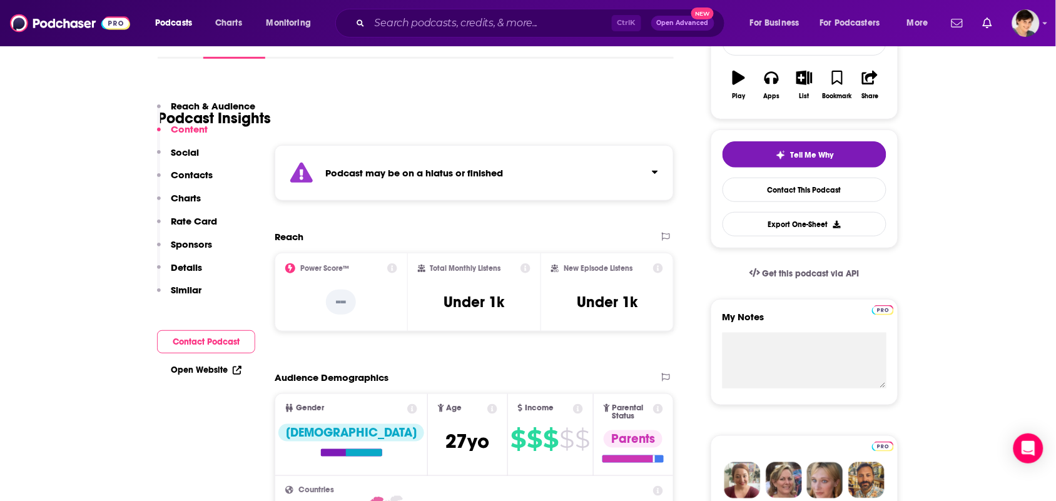
scroll to position [0, 0]
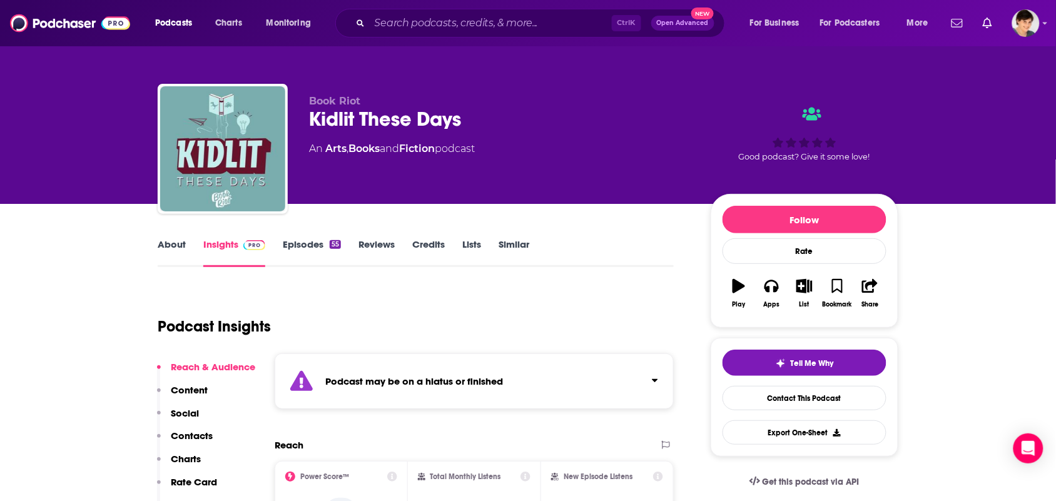
click at [173, 255] on link "About" at bounding box center [172, 252] width 28 height 29
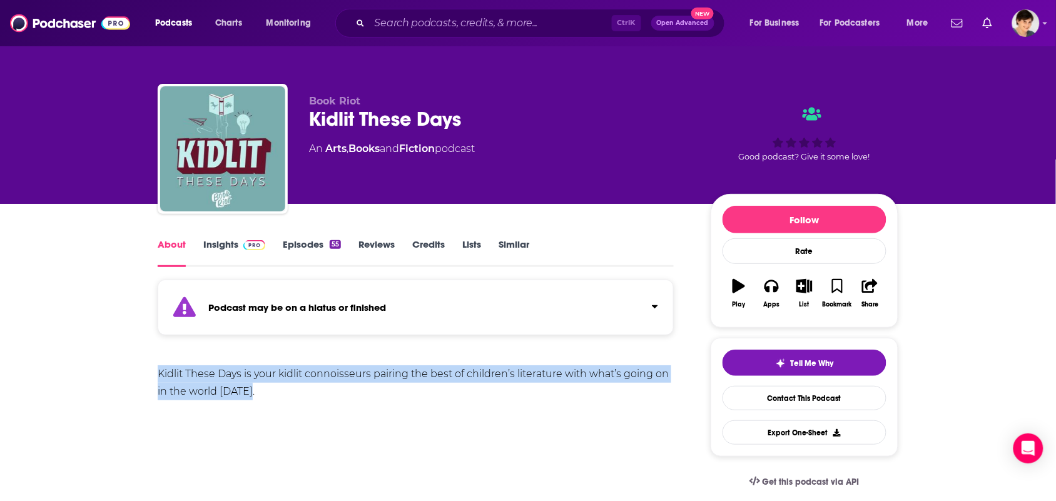
drag, startPoint x: 255, startPoint y: 398, endPoint x: 125, endPoint y: 372, distance: 132.6
copy div "Kidlit These Days is your kidlit connoisseurs pairing the best of children’s li…"
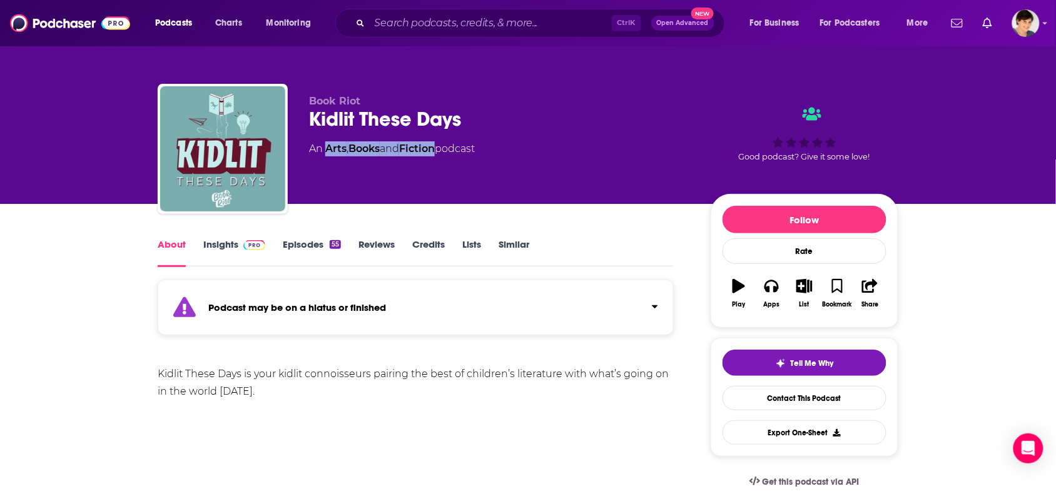
drag, startPoint x: 443, startPoint y: 157, endPoint x: 327, endPoint y: 154, distance: 115.8
click at [327, 154] on div "Book Riot Kidlit These Days An Arts , Books and Fiction podcast" at bounding box center [500, 145] width 382 height 100
copy div "Arts , Books and Fiction"
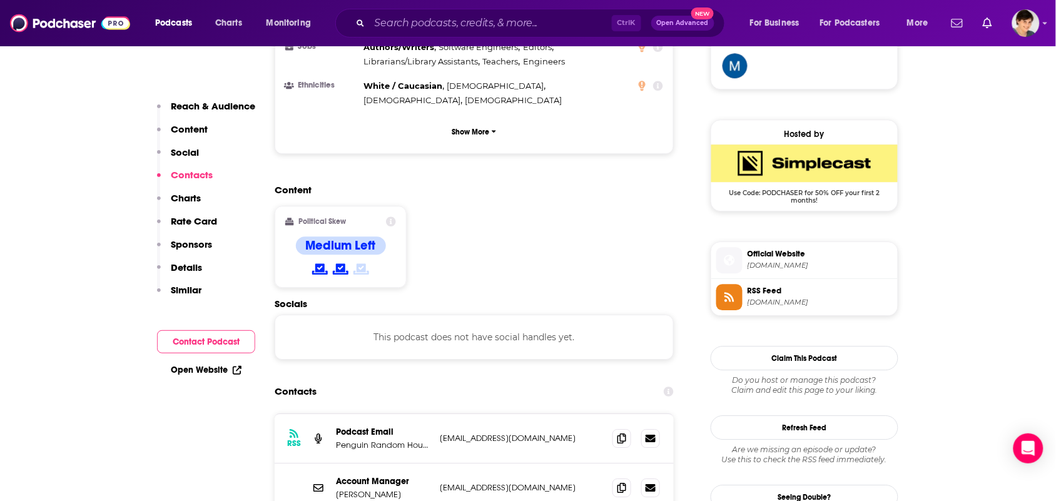
scroll to position [1017, 0]
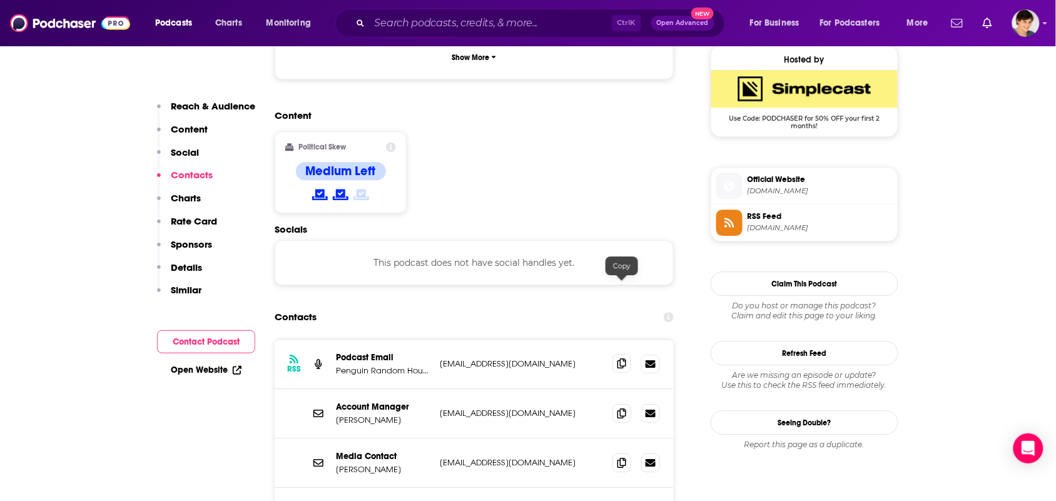
click at [626, 354] on span at bounding box center [622, 363] width 19 height 19
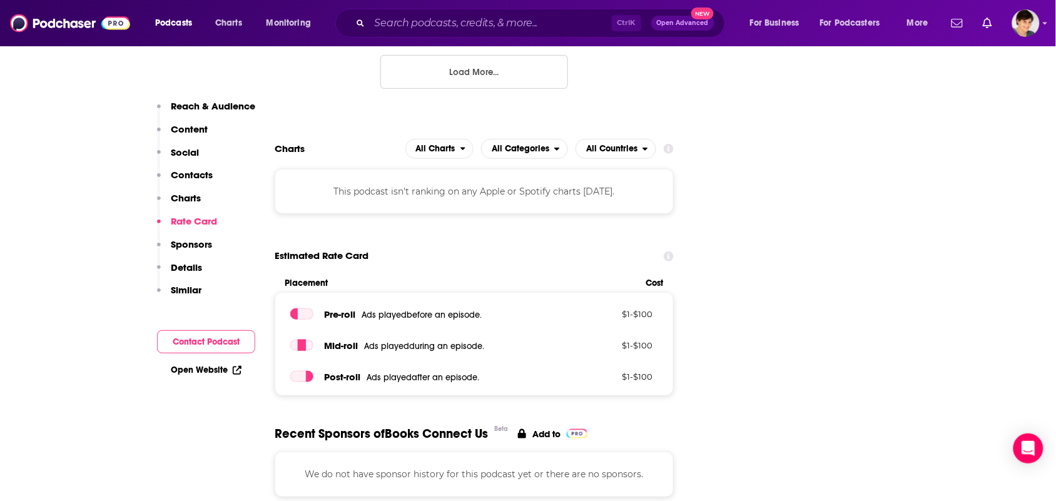
scroll to position [1877, 0]
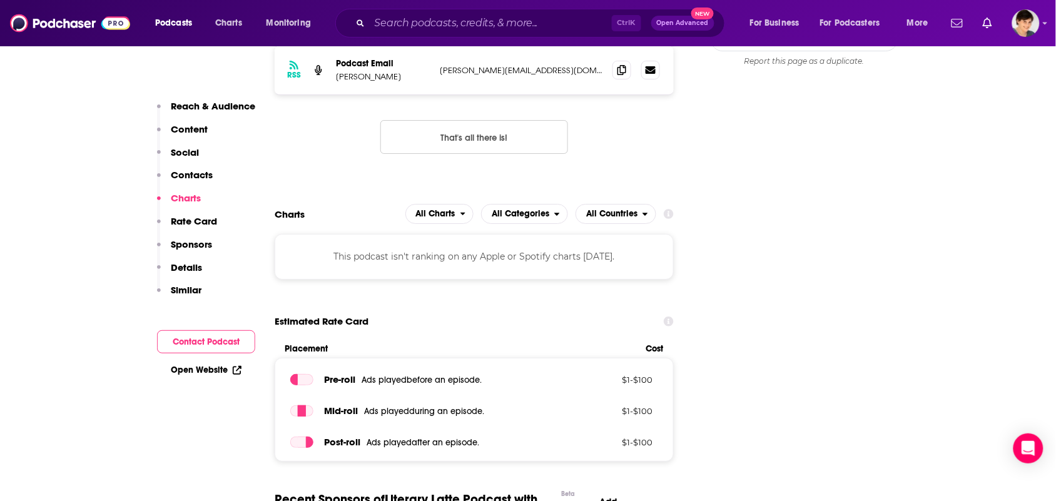
scroll to position [1251, 0]
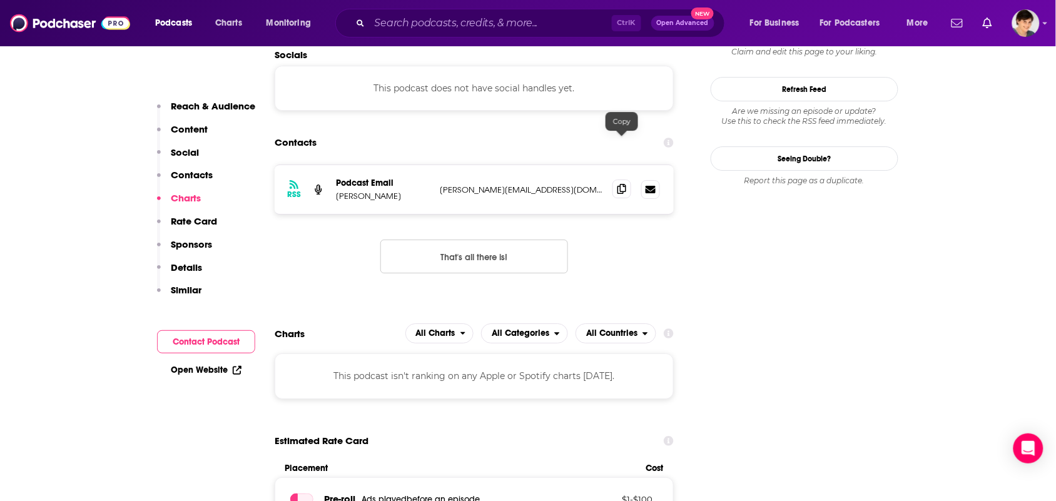
click at [623, 184] on icon at bounding box center [622, 189] width 9 height 10
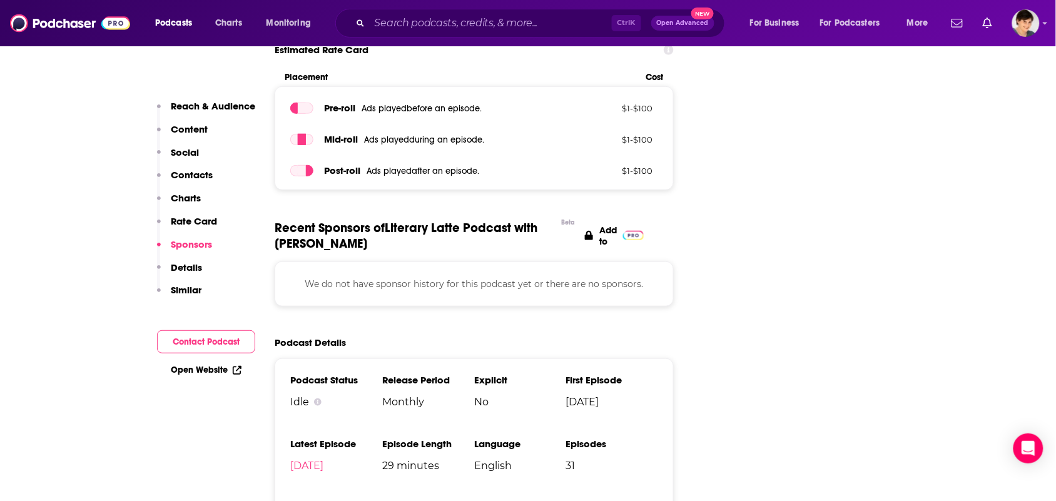
scroll to position [1877, 0]
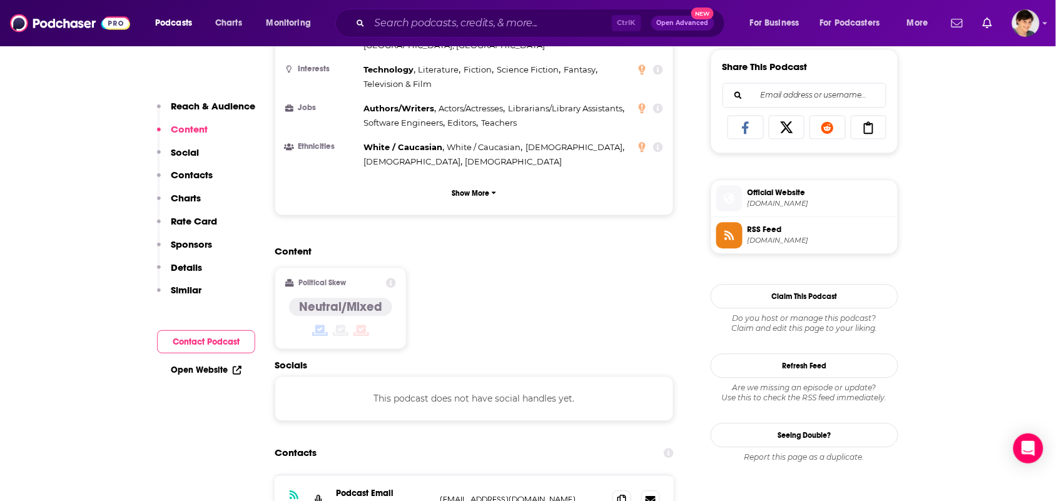
scroll to position [1095, 0]
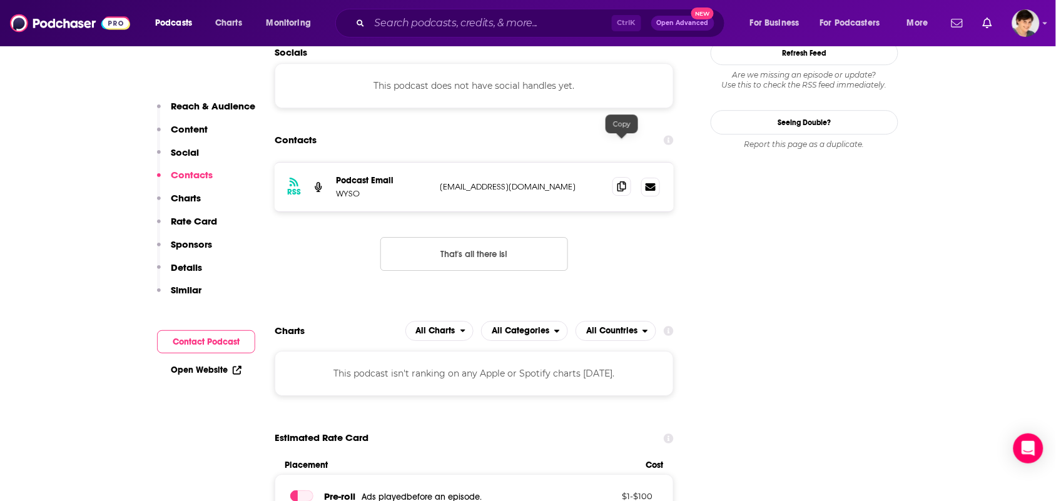
click at [630, 177] on span at bounding box center [622, 186] width 19 height 19
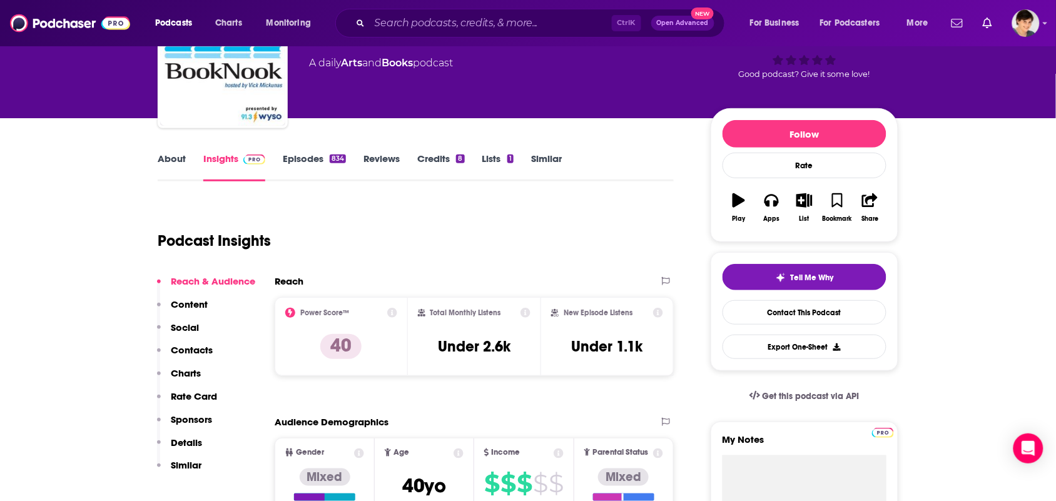
scroll to position [0, 0]
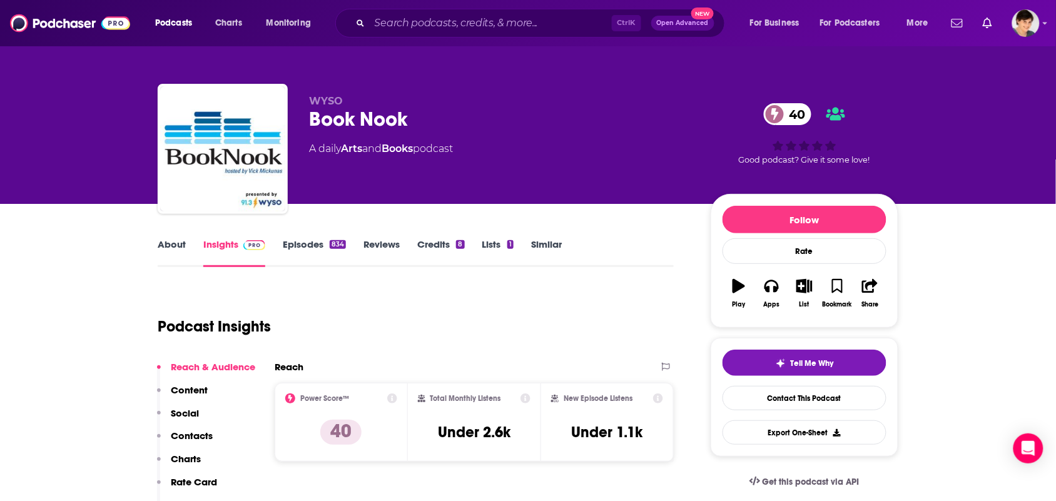
click at [169, 244] on link "About" at bounding box center [172, 252] width 28 height 29
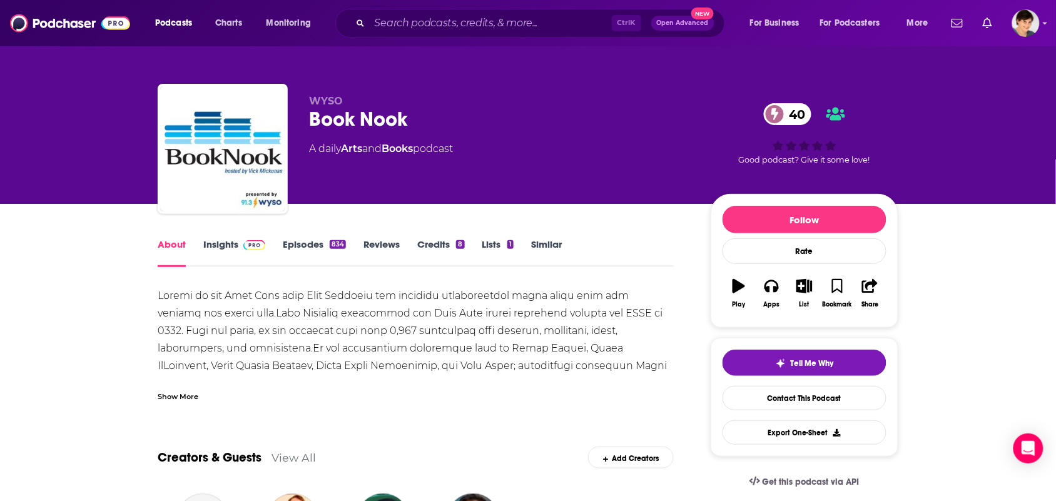
click at [211, 393] on div "Show More" at bounding box center [416, 391] width 516 height 21
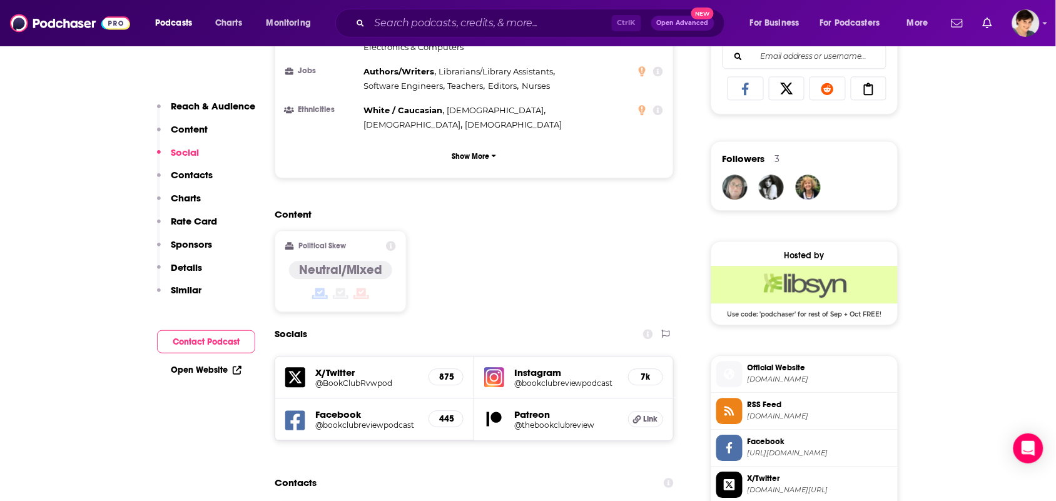
scroll to position [939, 0]
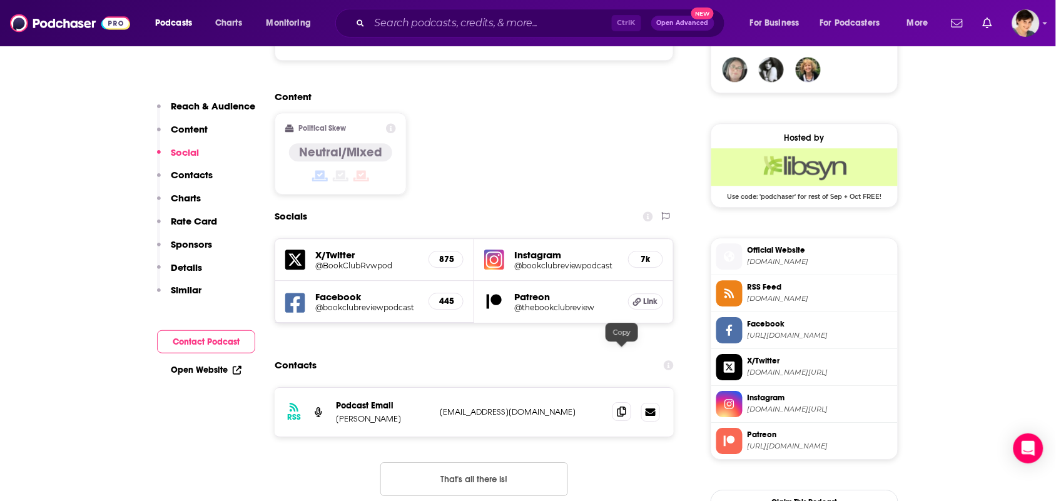
click at [621, 402] on span at bounding box center [622, 411] width 19 height 19
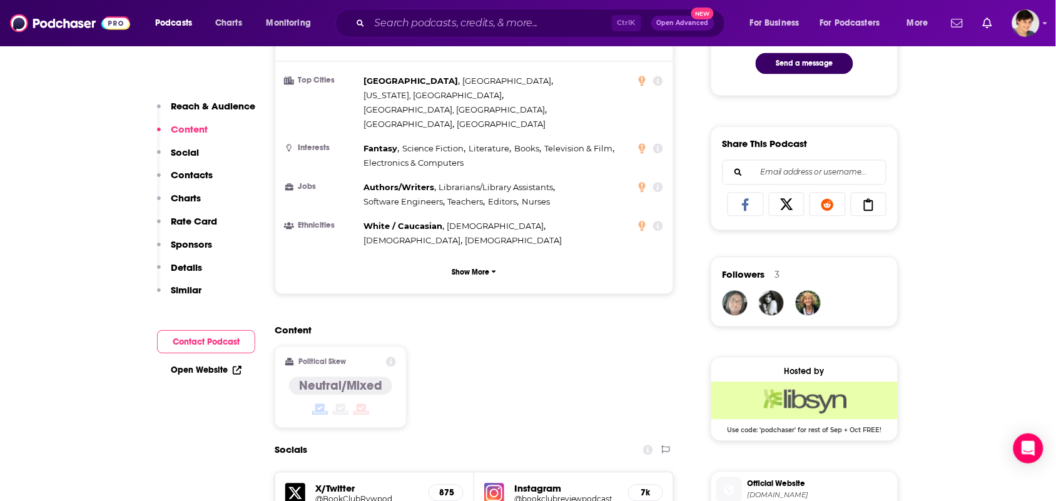
scroll to position [782, 0]
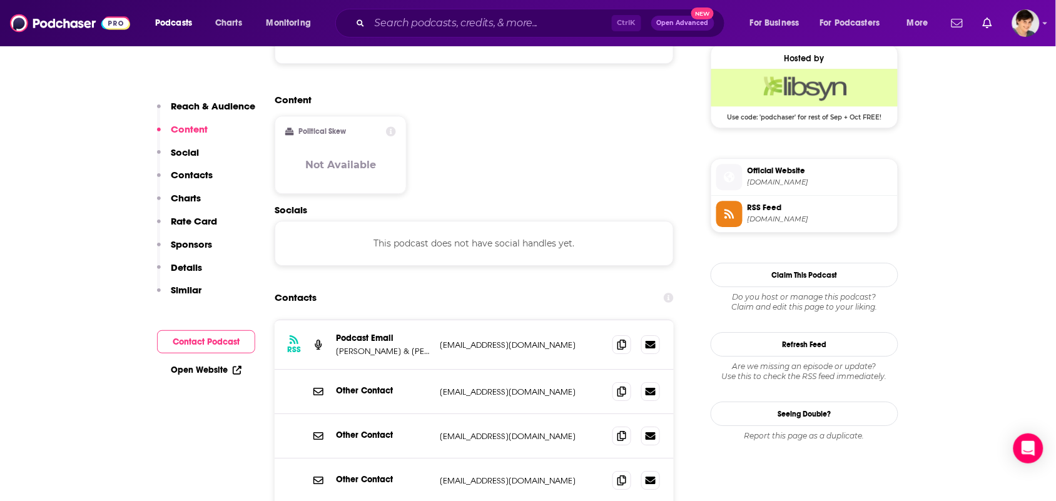
scroll to position [1095, 0]
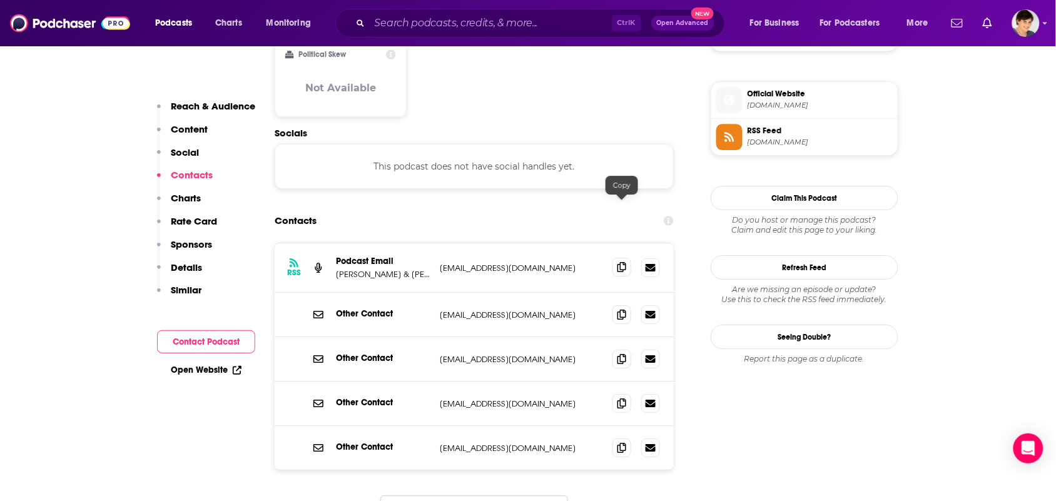
click at [614, 258] on span at bounding box center [622, 267] width 19 height 19
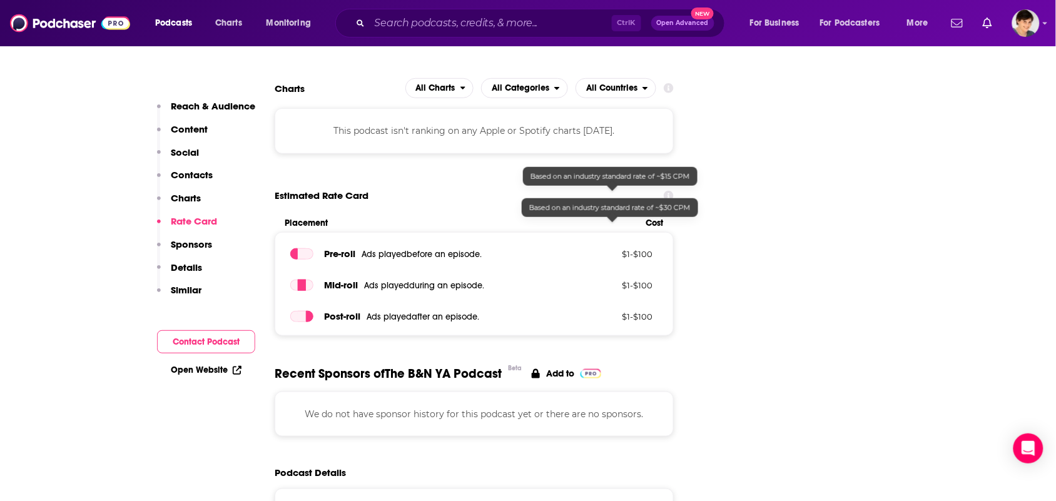
scroll to position [2033, 0]
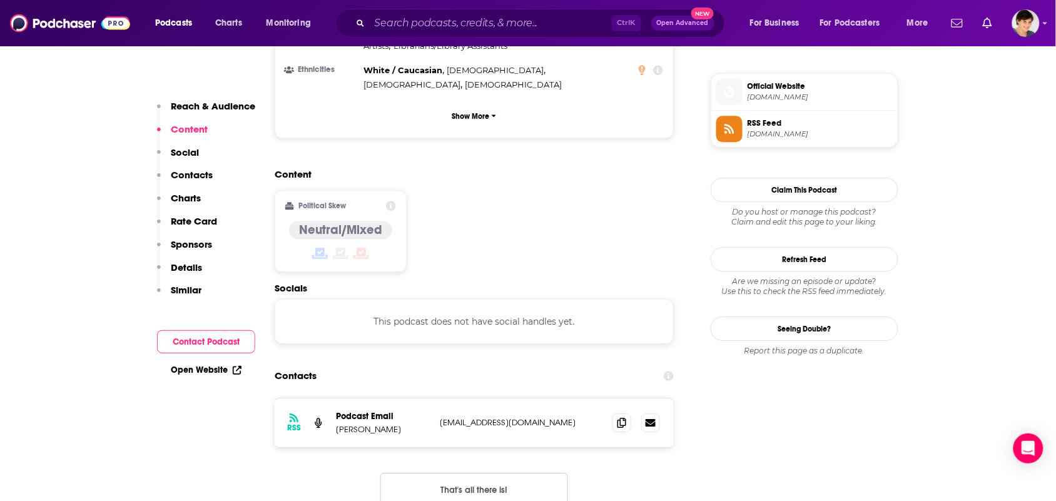
scroll to position [1017, 0]
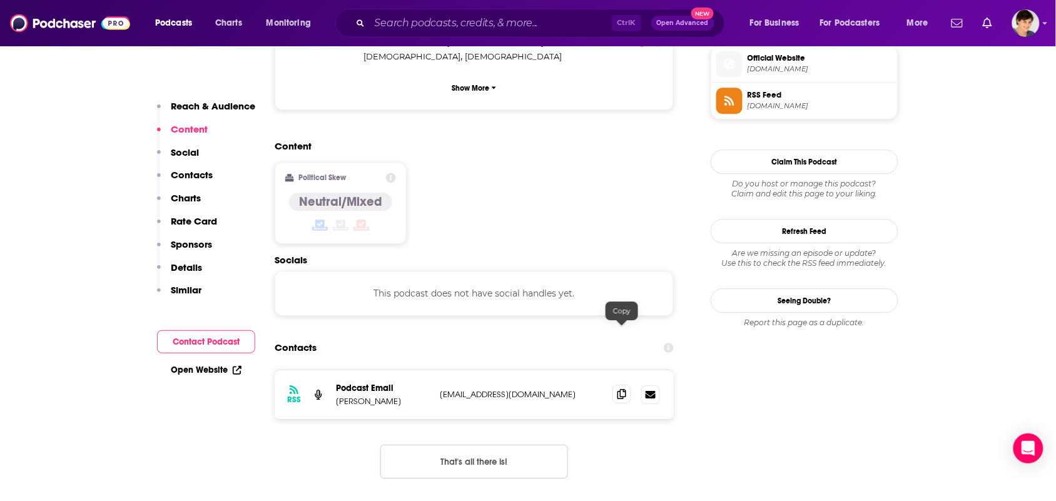
click at [626, 385] on div at bounding box center [637, 394] width 48 height 19
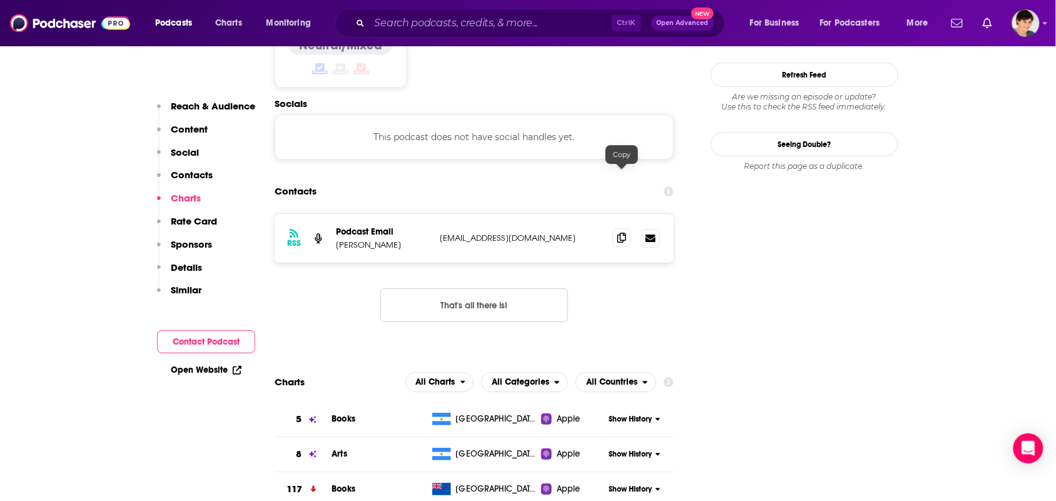
click at [621, 228] on span at bounding box center [622, 237] width 19 height 19
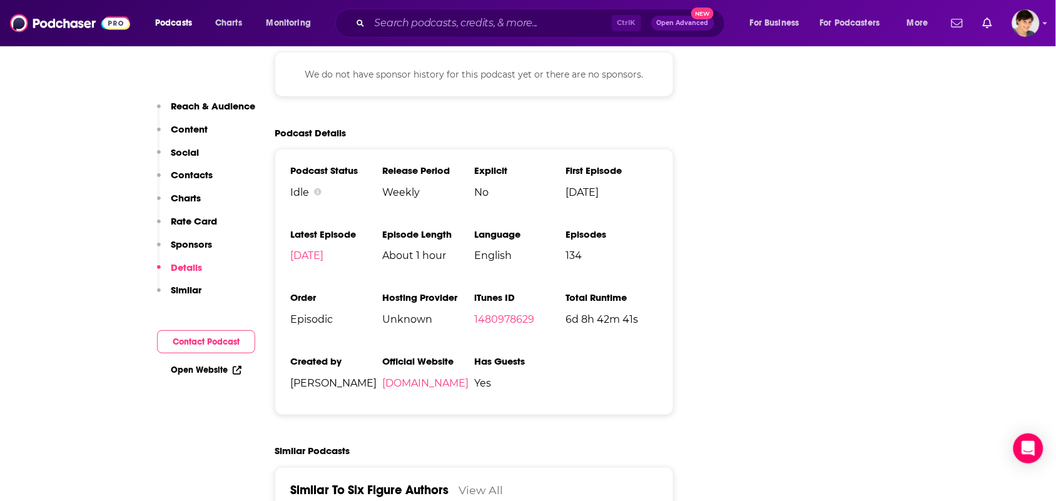
scroll to position [1877, 0]
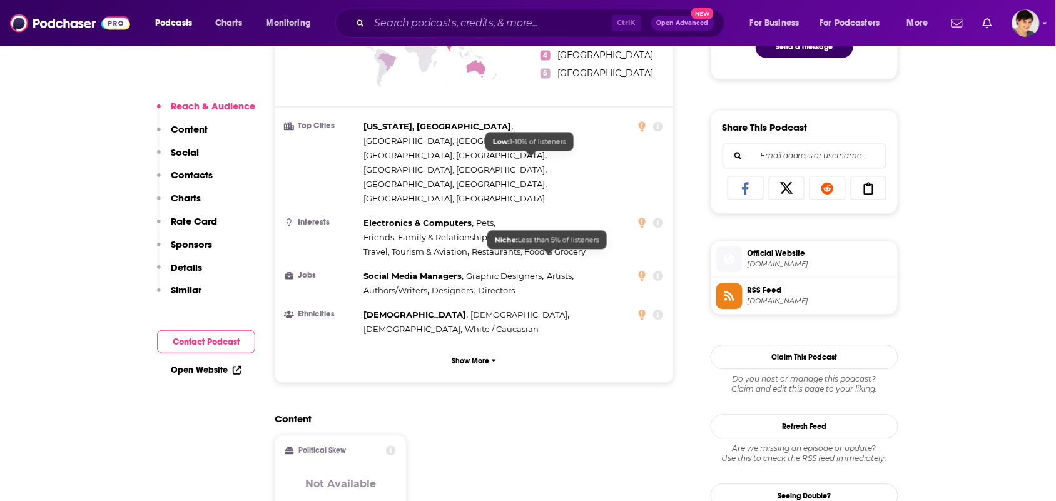
scroll to position [860, 0]
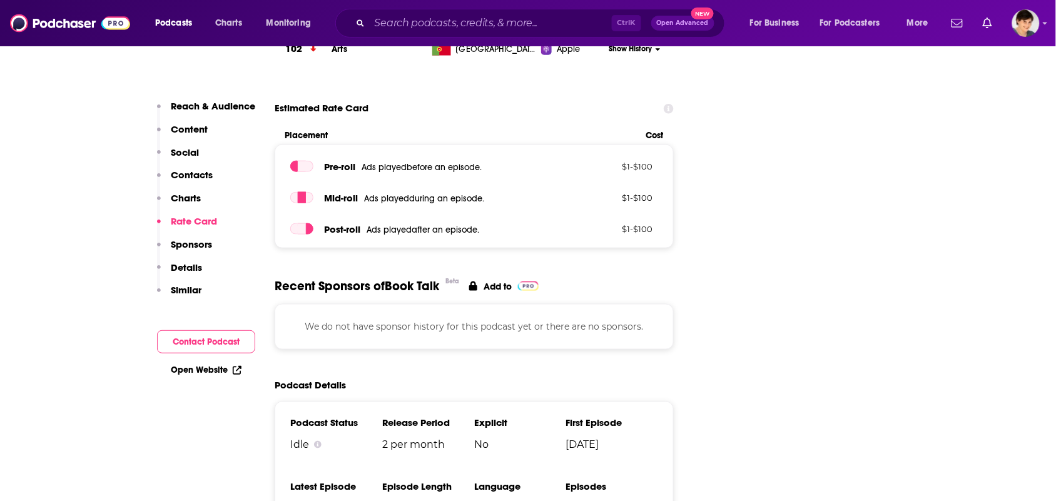
scroll to position [1955, 0]
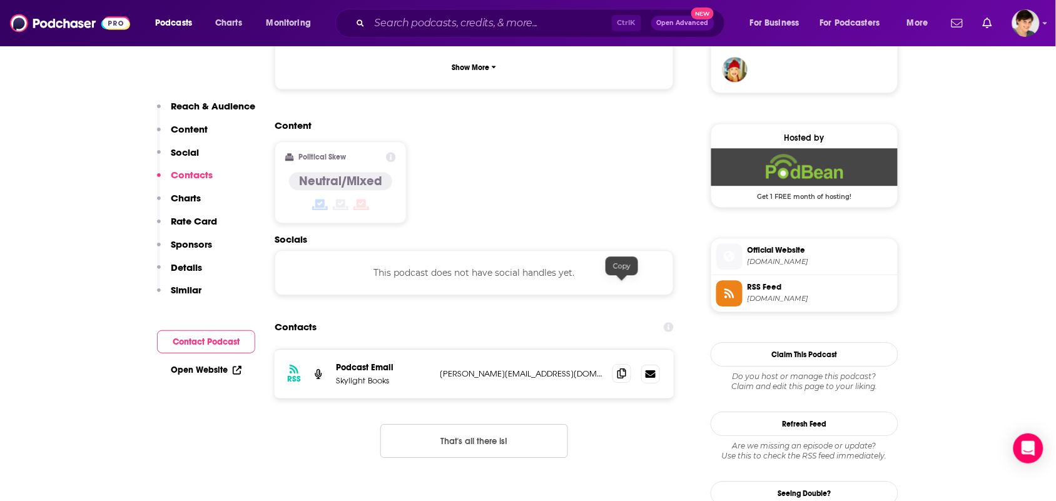
click at [619, 369] on icon at bounding box center [622, 374] width 9 height 10
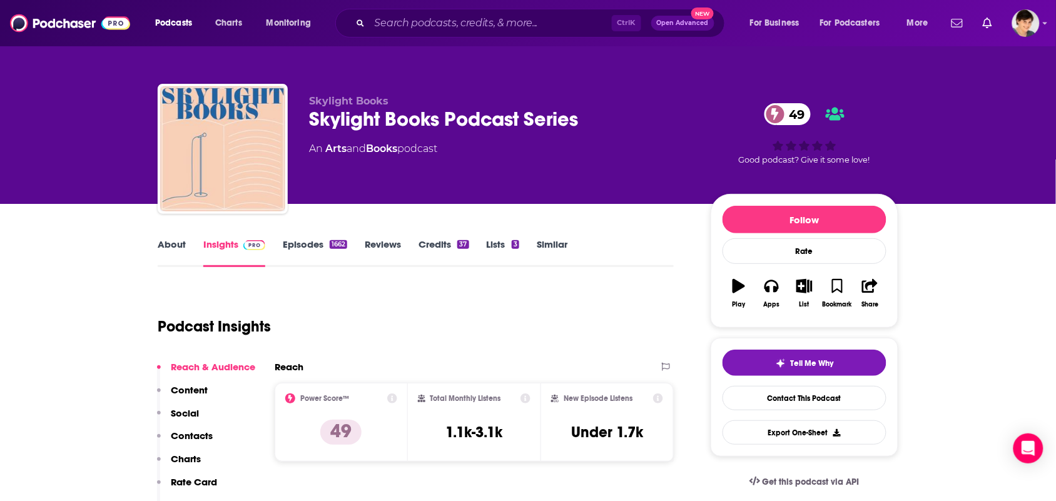
click at [170, 249] on link "About" at bounding box center [172, 252] width 28 height 29
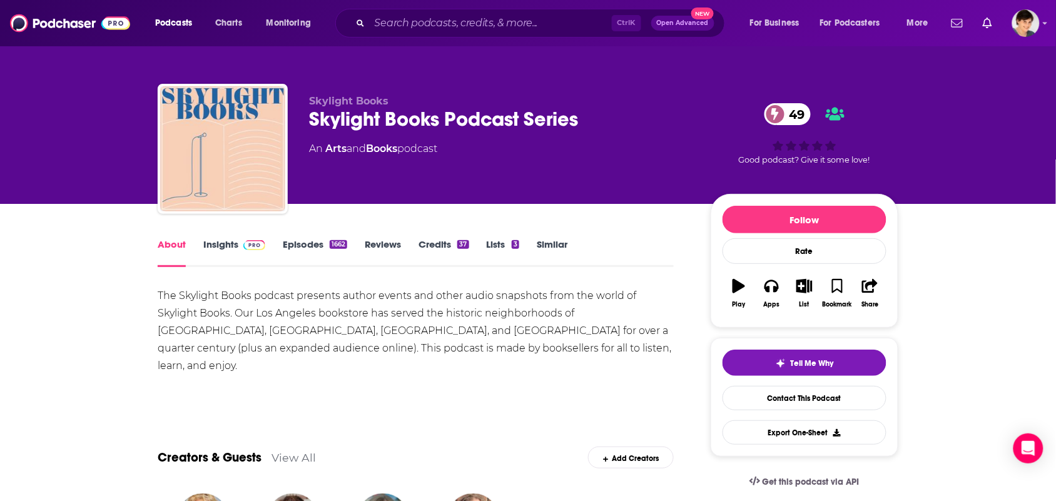
click at [211, 261] on link "Insights" at bounding box center [234, 252] width 62 height 29
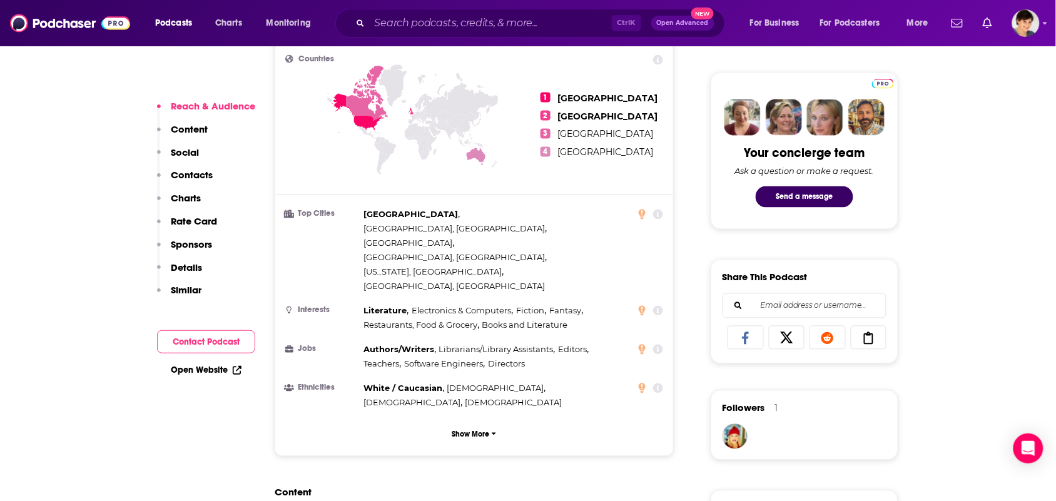
scroll to position [860, 0]
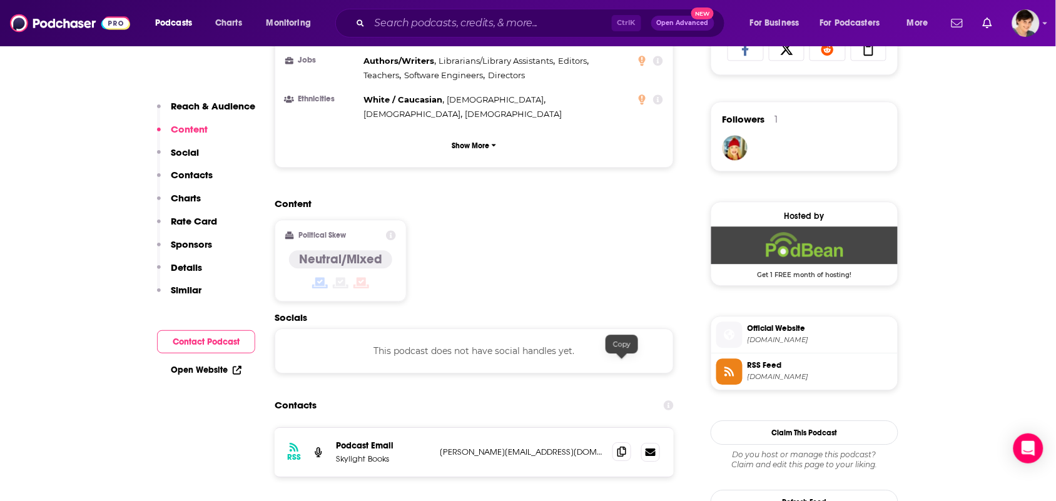
click at [619, 447] on icon at bounding box center [622, 452] width 9 height 10
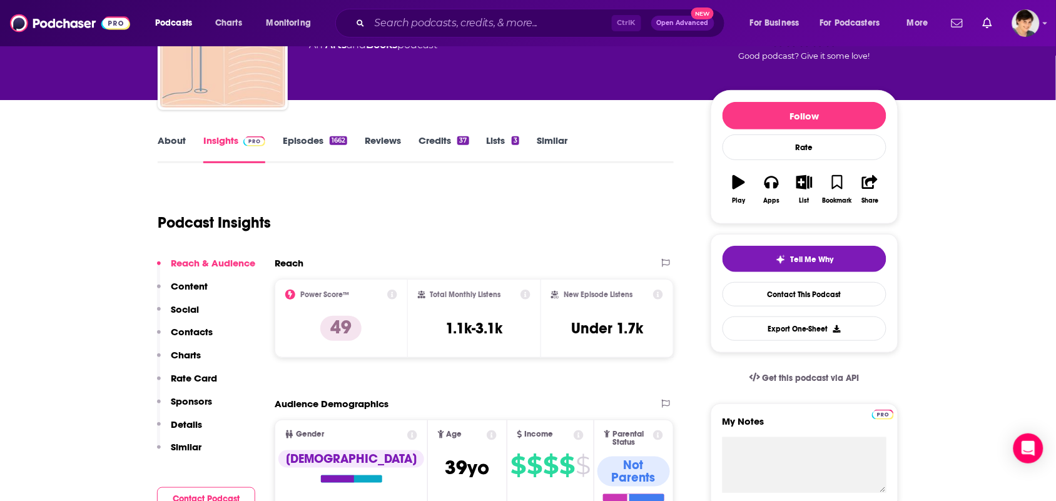
scroll to position [0, 0]
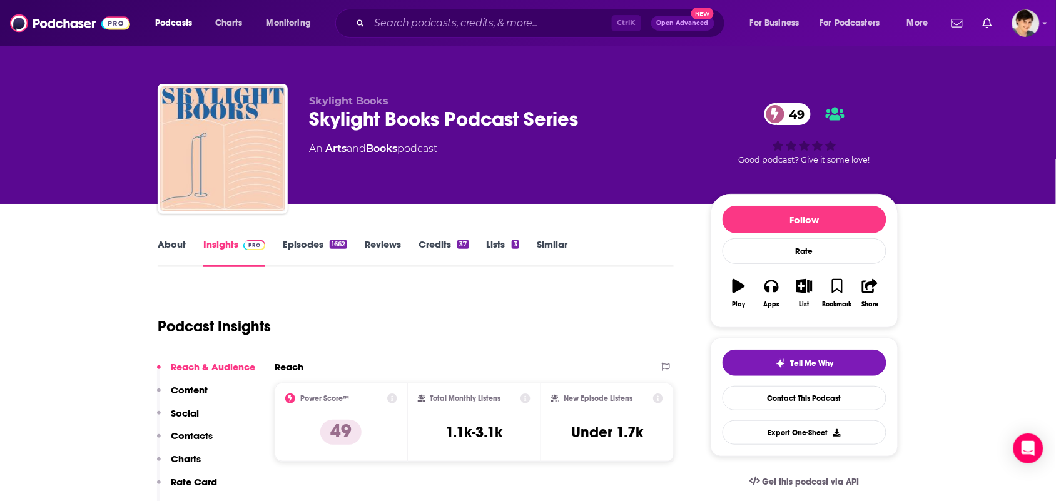
click at [166, 246] on link "About" at bounding box center [172, 252] width 28 height 29
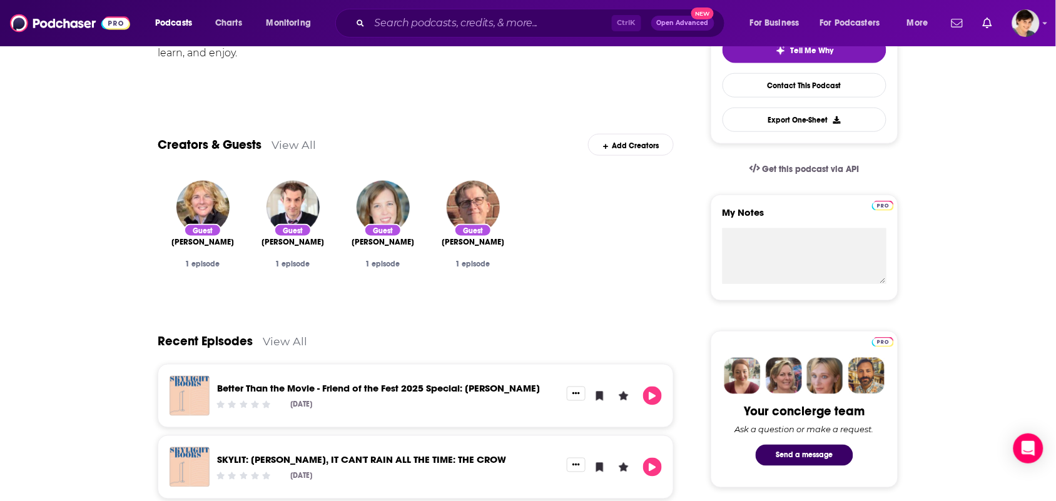
scroll to position [78, 0]
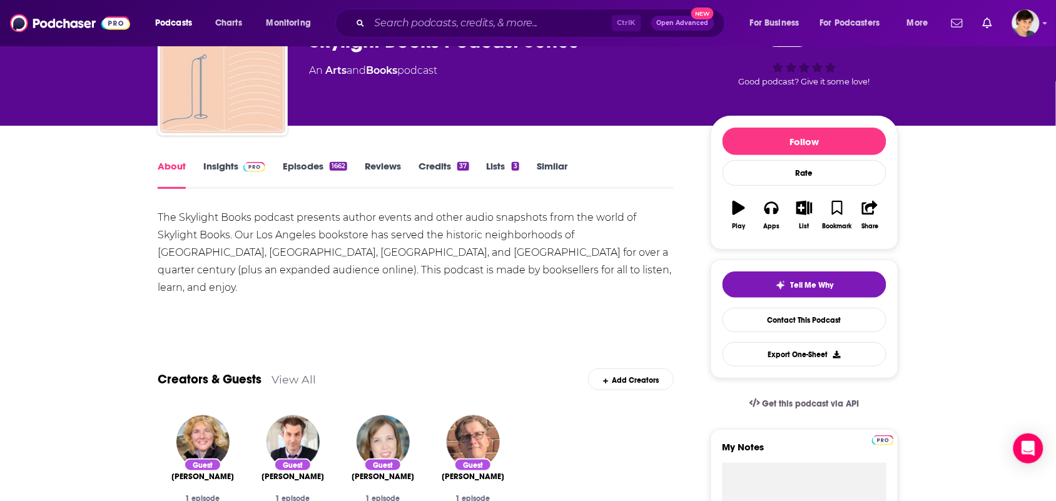
click at [304, 173] on link "Episodes 1662" at bounding box center [315, 174] width 64 height 29
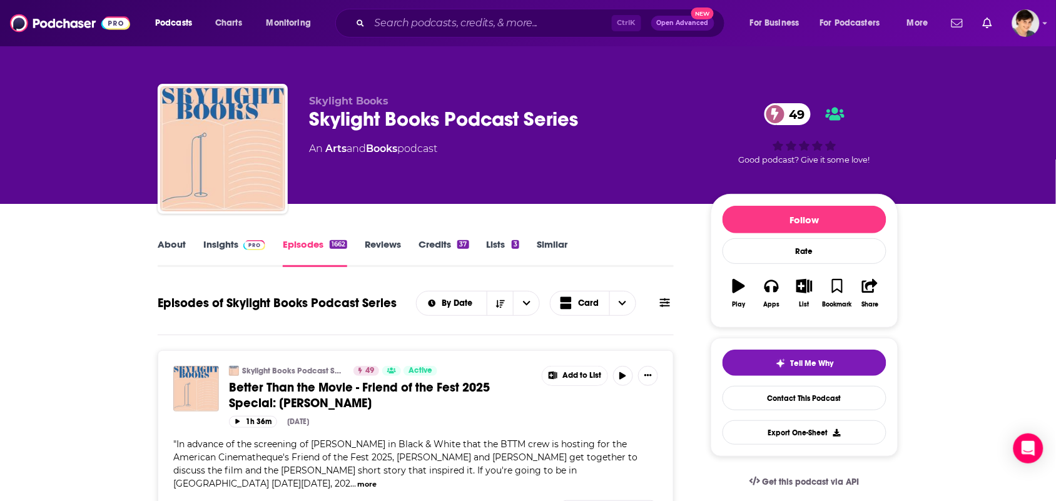
click at [220, 238] on link "Insights" at bounding box center [234, 252] width 62 height 29
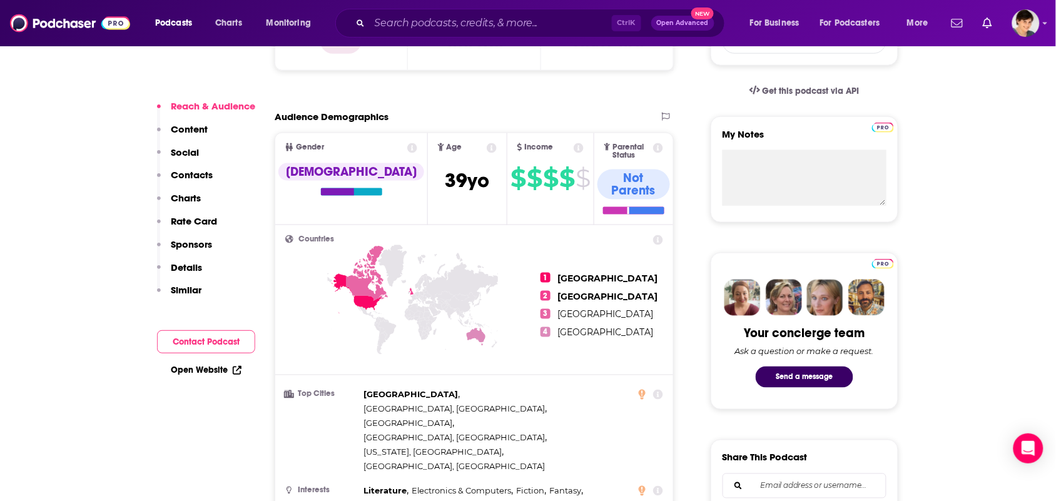
scroll to position [782, 0]
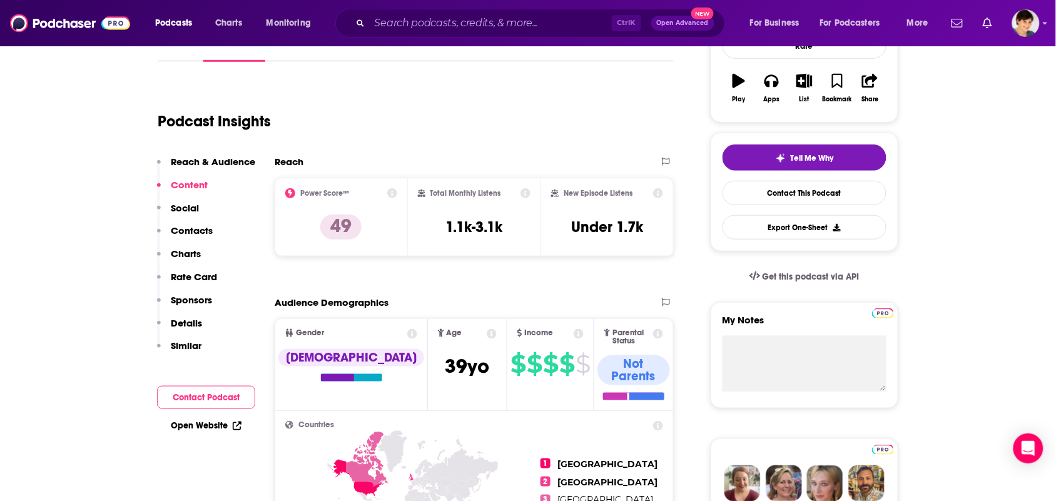
scroll to position [0, 0]
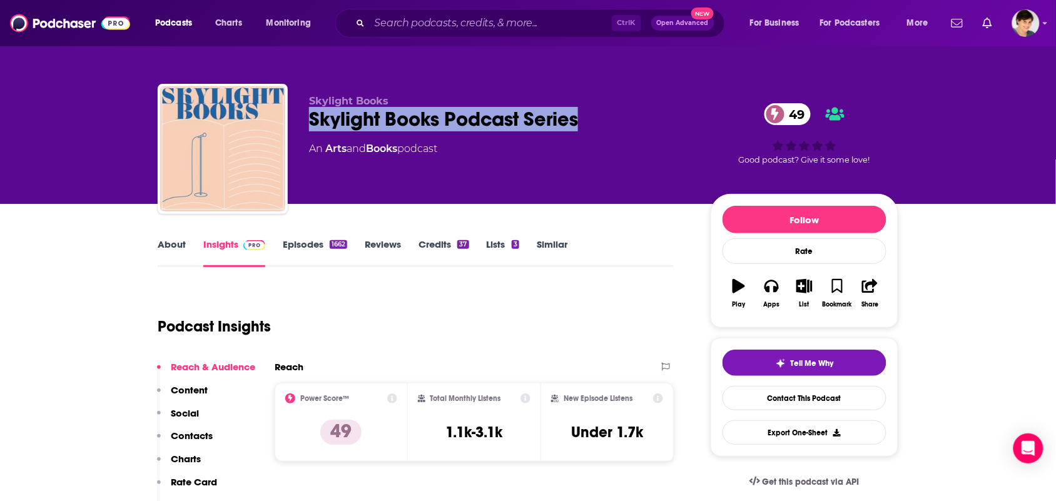
drag, startPoint x: 590, startPoint y: 111, endPoint x: 310, endPoint y: 114, distance: 280.3
click at [310, 125] on div "Skylight Books Podcast Series 49" at bounding box center [500, 119] width 382 height 24
copy h2 "Skylight Books Podcast Series"
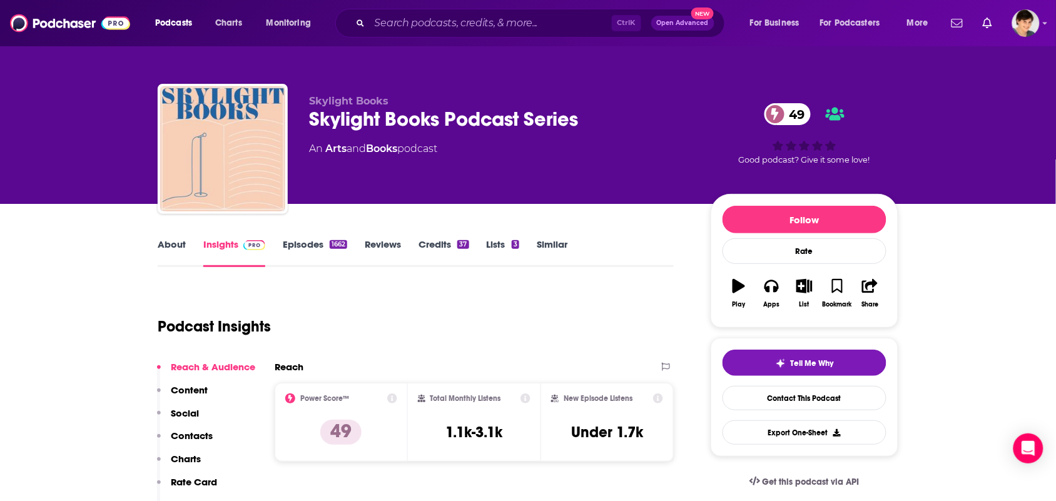
click at [404, 92] on div "Skylight Books Skylight Books Podcast Series 49 An Arts and Books podcast 49 Go…" at bounding box center [528, 151] width 741 height 135
drag, startPoint x: 404, startPoint y: 158, endPoint x: 325, endPoint y: 168, distance: 78.8
click at [324, 168] on div "Skylight Books Skylight Books Podcast Series 49 An Arts and Books podcast" at bounding box center [500, 145] width 382 height 100
copy div "Arts and Books"
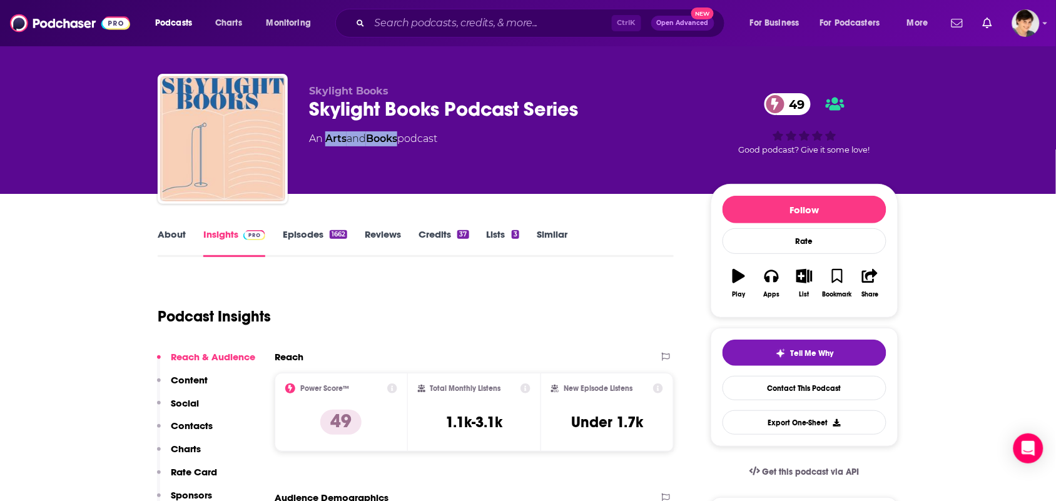
scroll to position [78, 0]
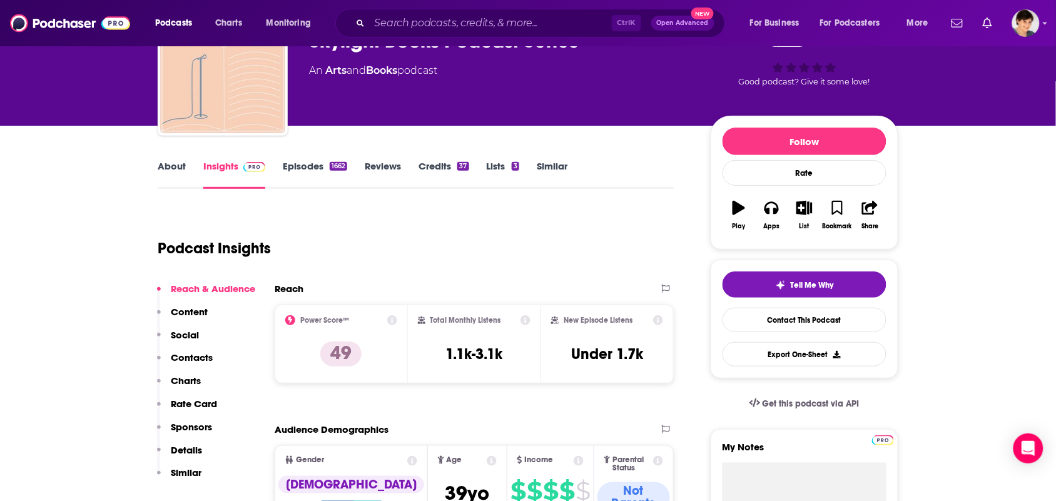
click at [175, 173] on link "About" at bounding box center [172, 174] width 28 height 29
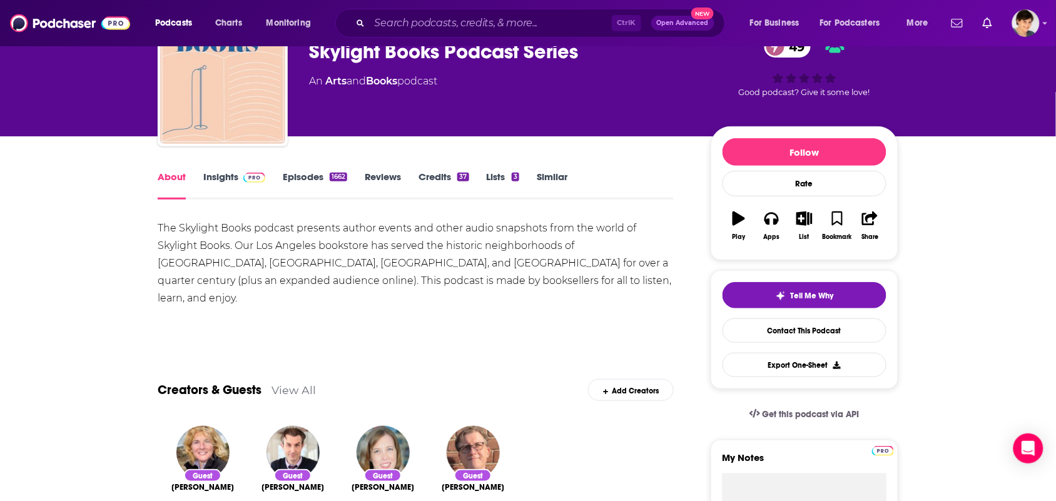
scroll to position [78, 0]
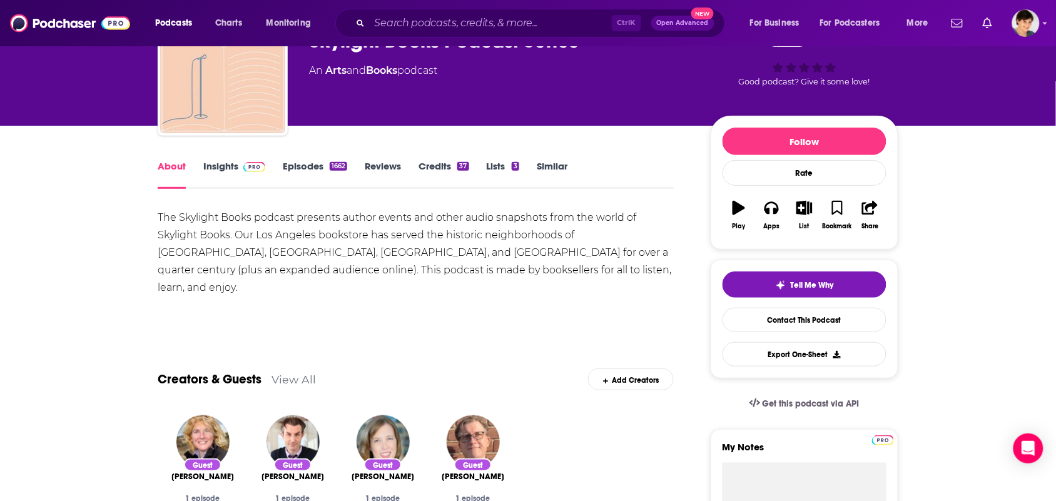
drag, startPoint x: 477, startPoint y: 277, endPoint x: 352, endPoint y: 260, distance: 126.9
click at [385, 263] on div "The Skylight Books podcast presents author events and other audio snapshots fro…" at bounding box center [416, 253] width 516 height 88
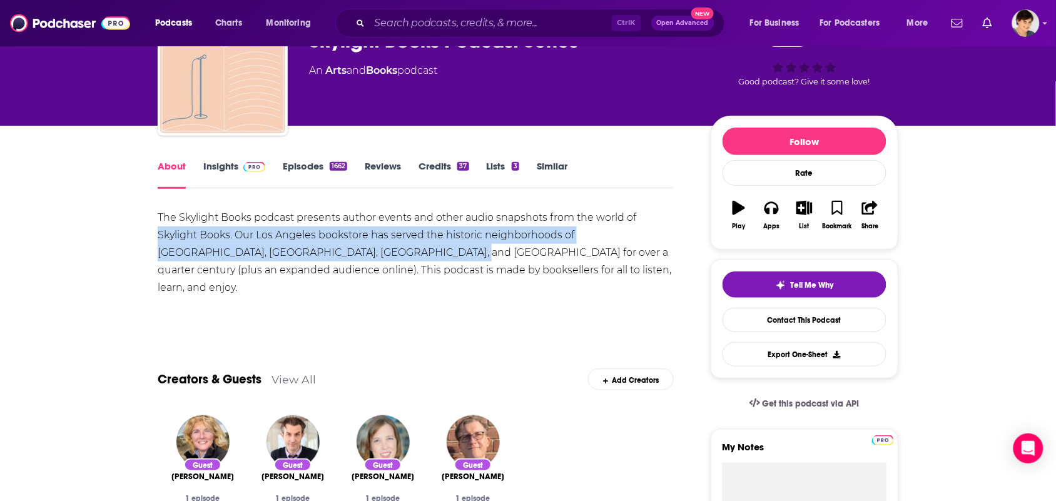
drag, startPoint x: 352, startPoint y: 260, endPoint x: 144, endPoint y: 229, distance: 210.0
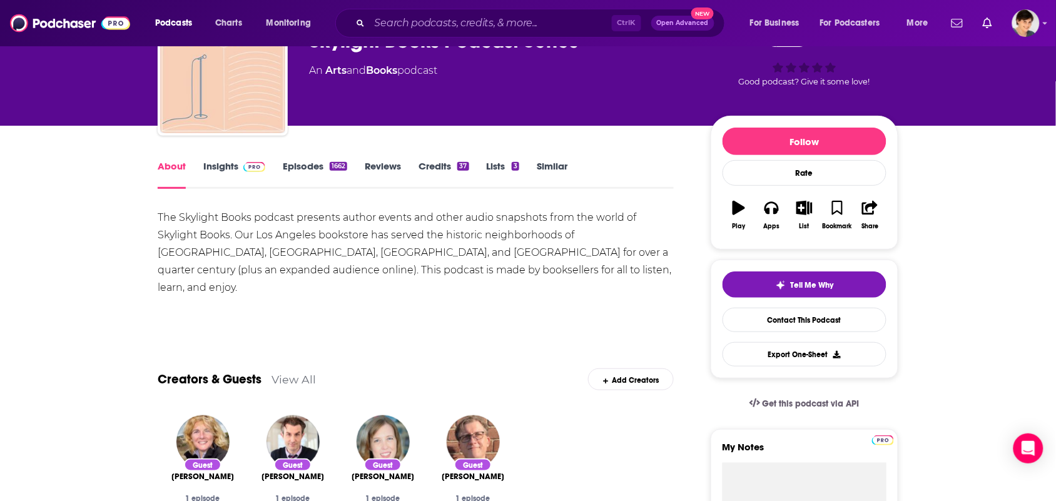
click at [171, 223] on div "The Skylight Books podcast presents author events and other audio snapshots fro…" at bounding box center [416, 253] width 516 height 88
drag, startPoint x: 144, startPoint y: 202, endPoint x: 260, endPoint y: 202, distance: 116.4
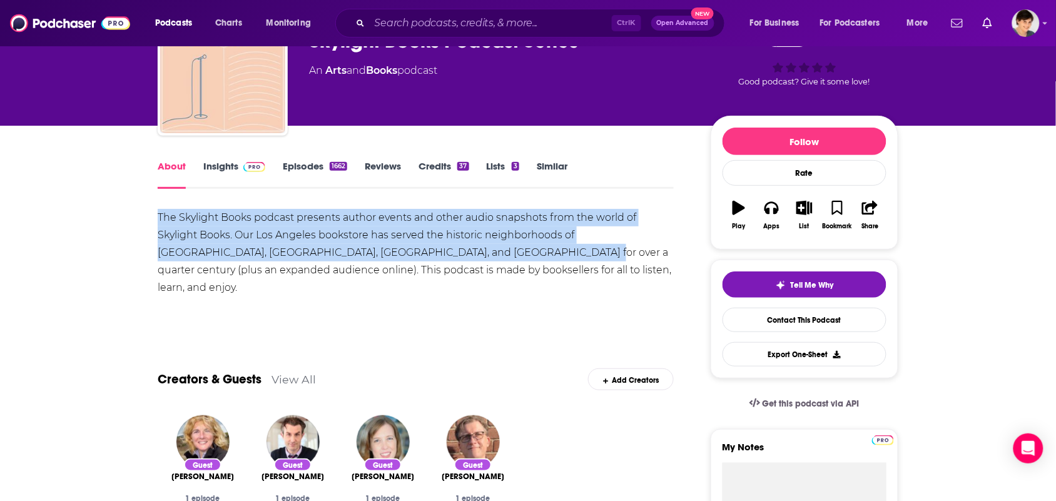
drag, startPoint x: 333, startPoint y: 202, endPoint x: 482, endPoint y: 258, distance: 158.4
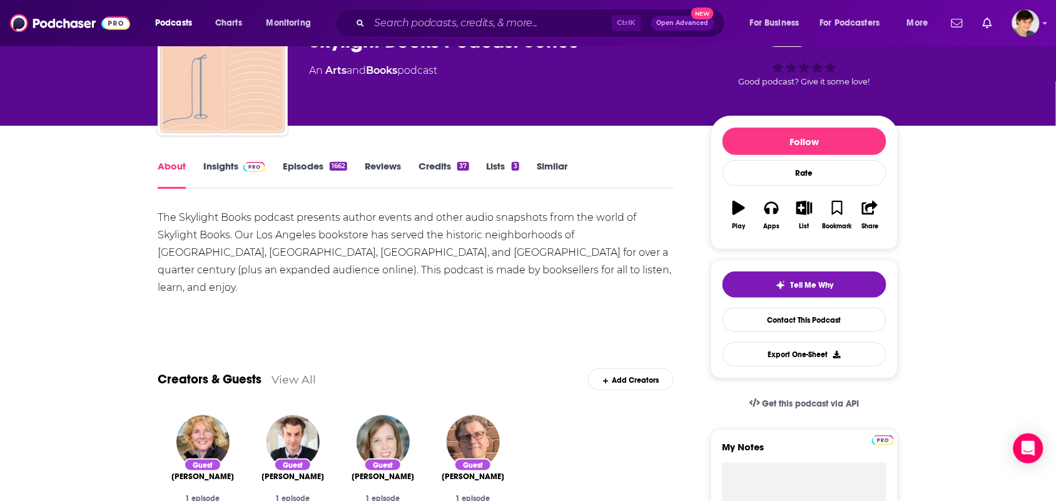
click at [485, 275] on div "The Skylight Books podcast presents author events and other audio snapshots fro…" at bounding box center [416, 253] width 516 height 88
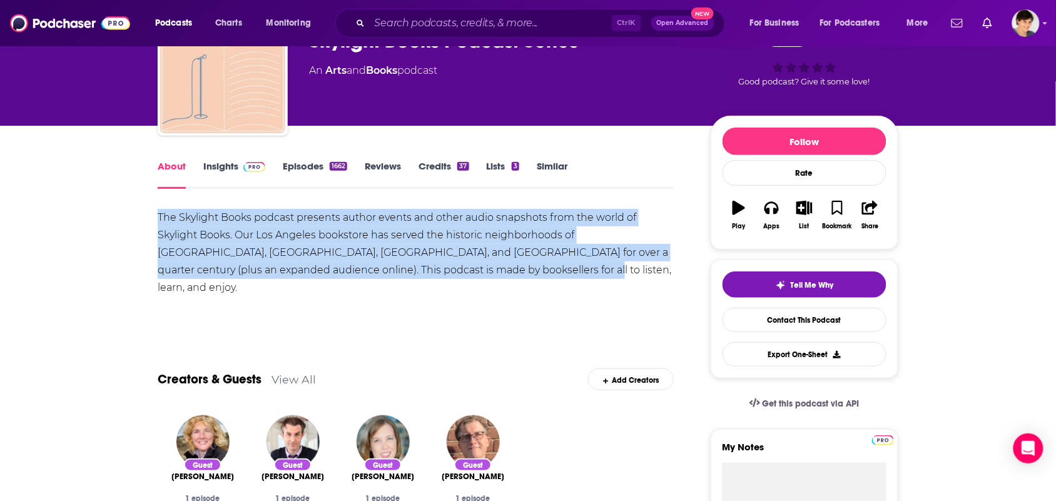
drag, startPoint x: 485, startPoint y: 267, endPoint x: 147, endPoint y: 211, distance: 342.5
copy div "The Skylight Books podcast presents author events and other audio snapshots fro…"
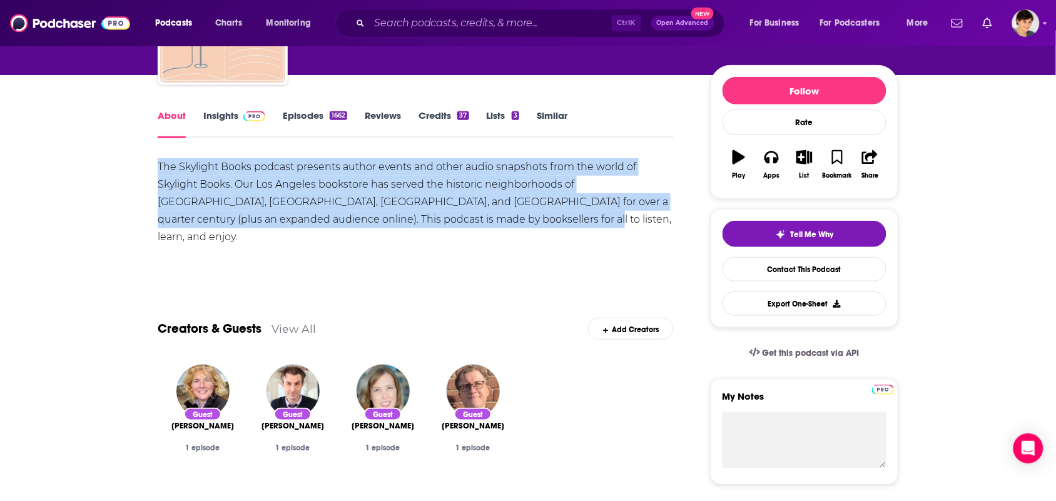
scroll to position [156, 0]
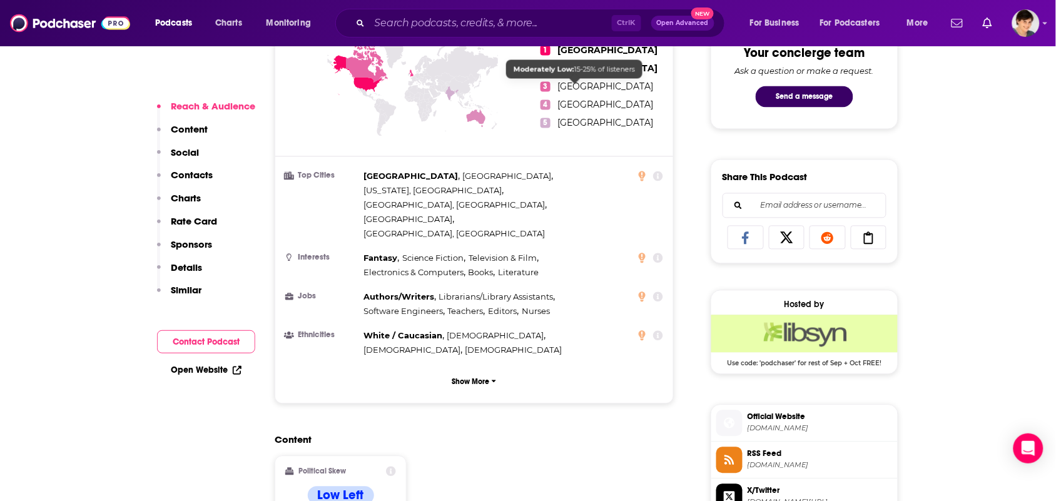
scroll to position [939, 0]
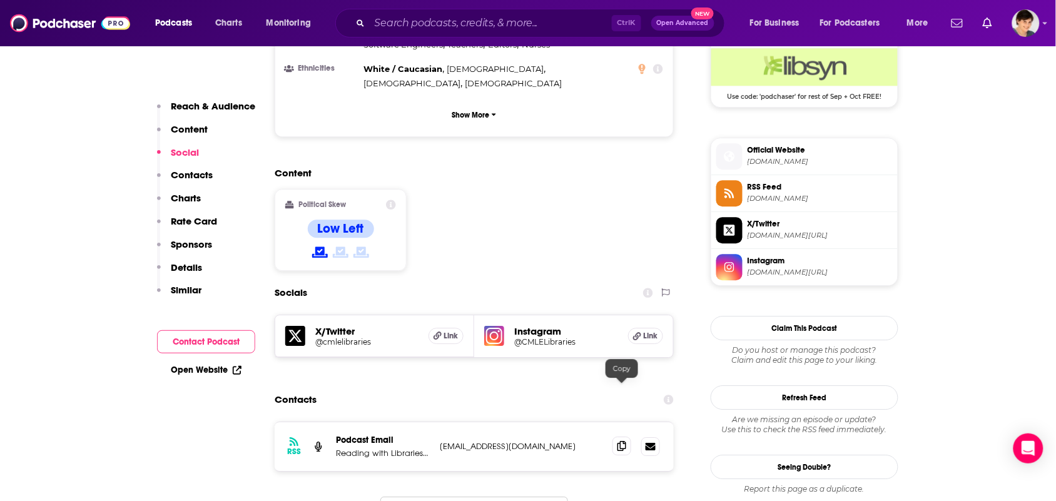
click at [618, 437] on span at bounding box center [622, 446] width 19 height 19
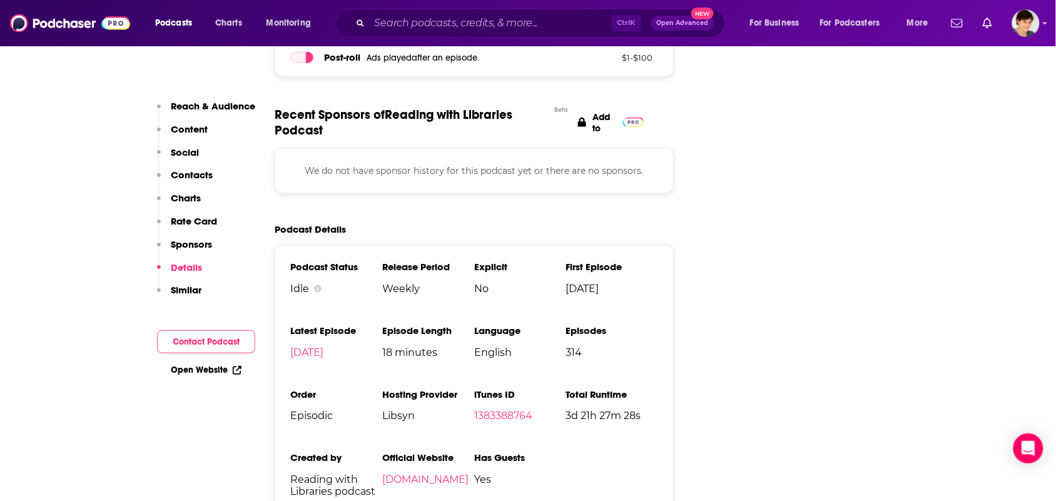
scroll to position [1799, 0]
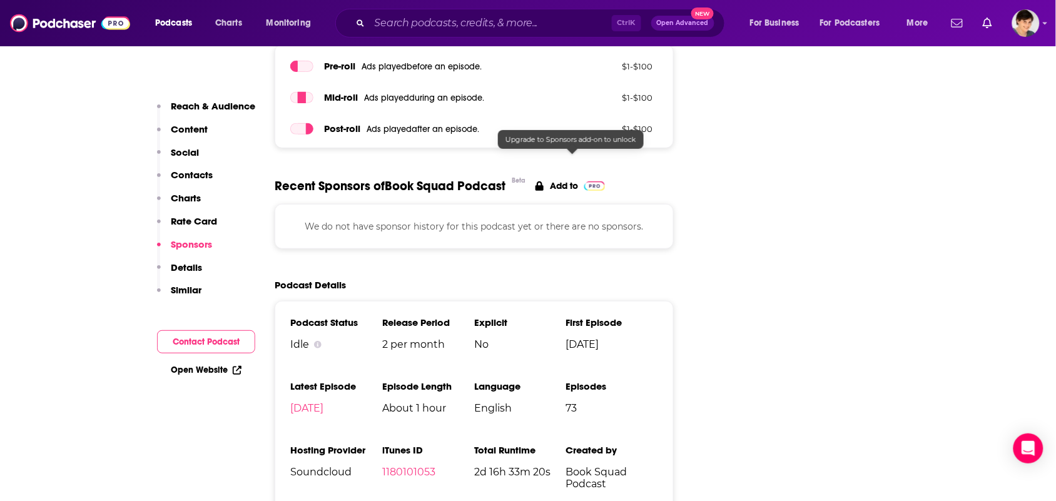
scroll to position [1642, 0]
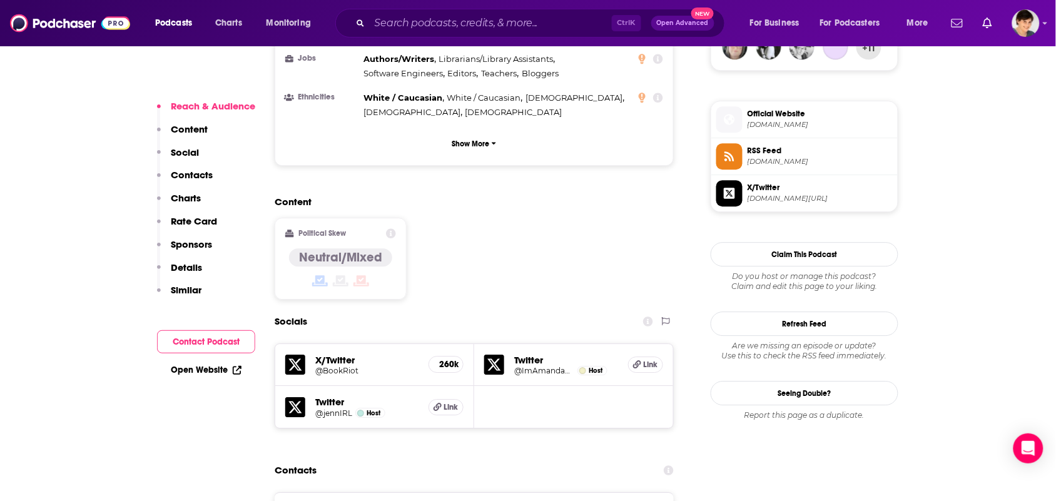
scroll to position [1095, 0]
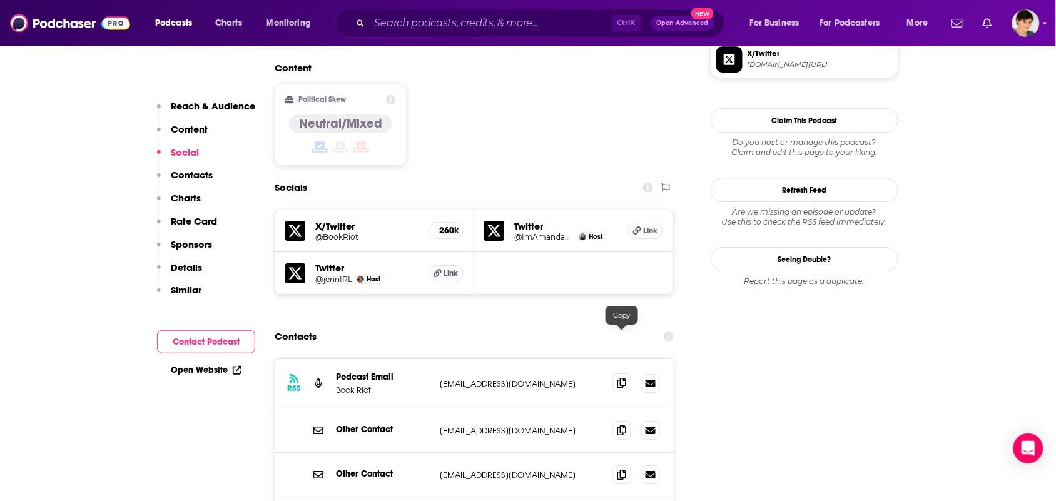
click at [614, 374] on span at bounding box center [622, 383] width 19 height 19
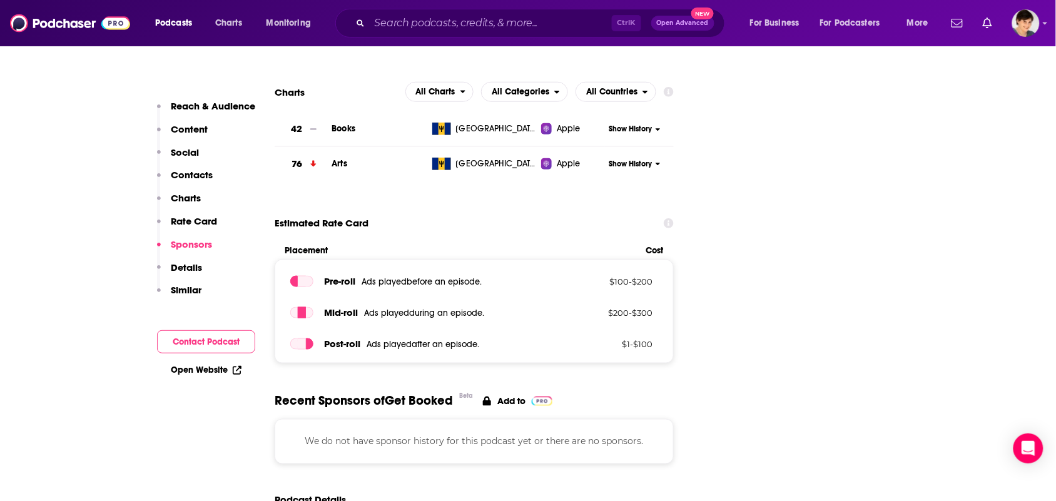
scroll to position [1877, 0]
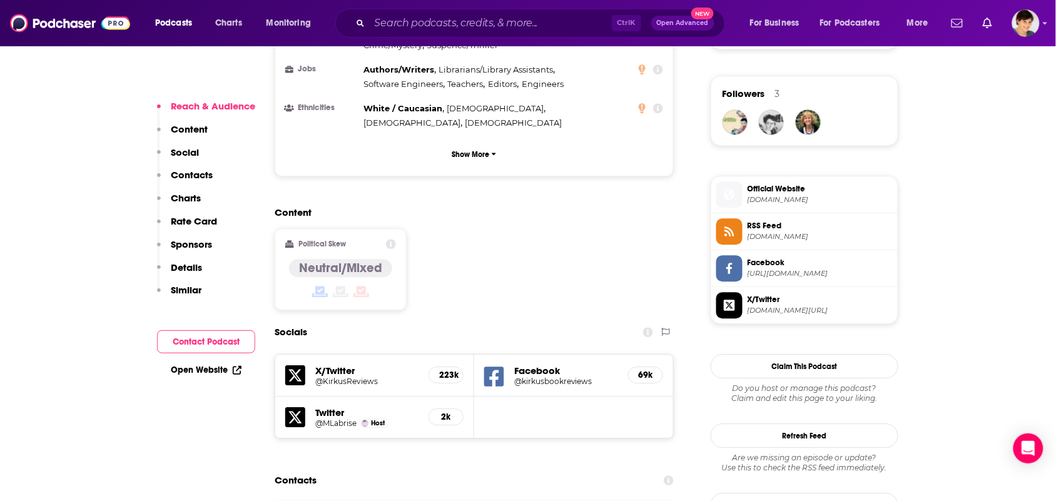
scroll to position [1095, 0]
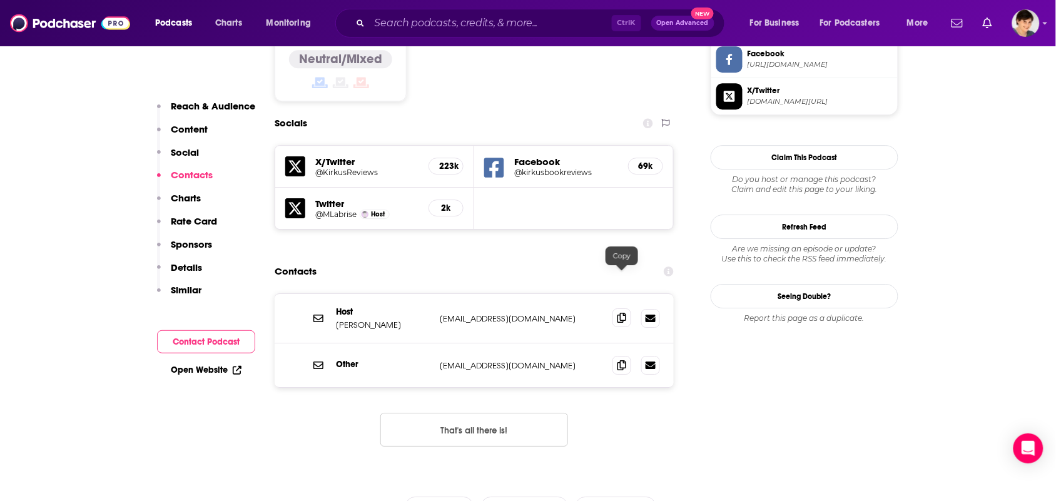
click at [619, 313] on icon at bounding box center [622, 318] width 9 height 10
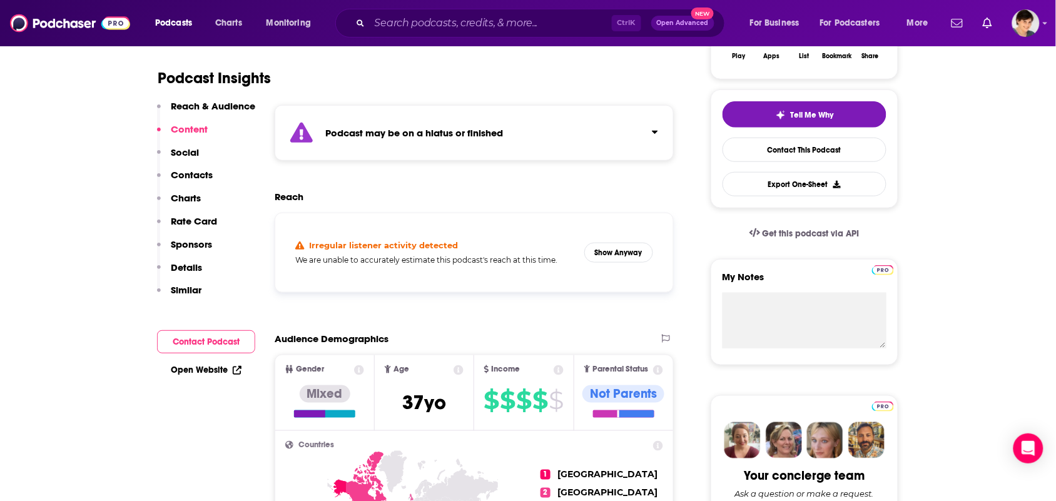
scroll to position [0, 0]
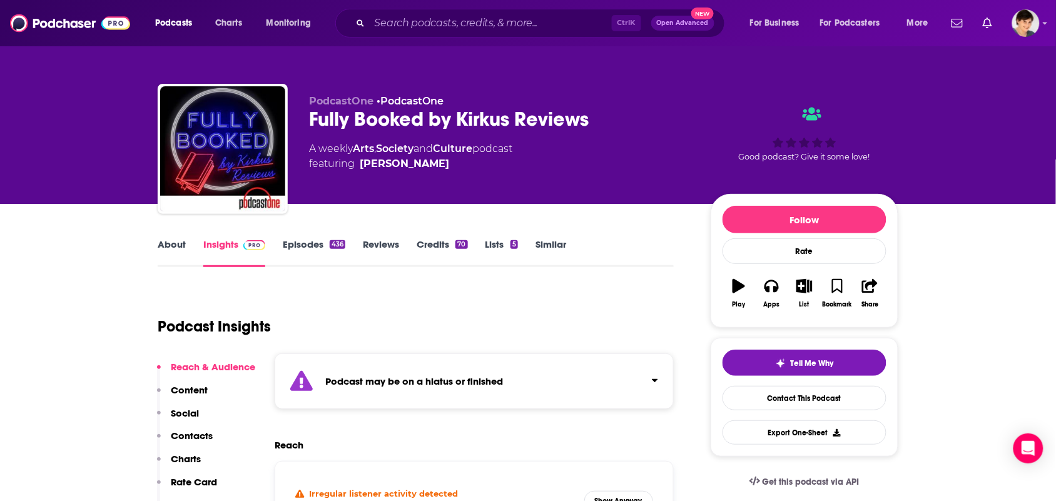
click at [161, 253] on link "About" at bounding box center [172, 252] width 28 height 29
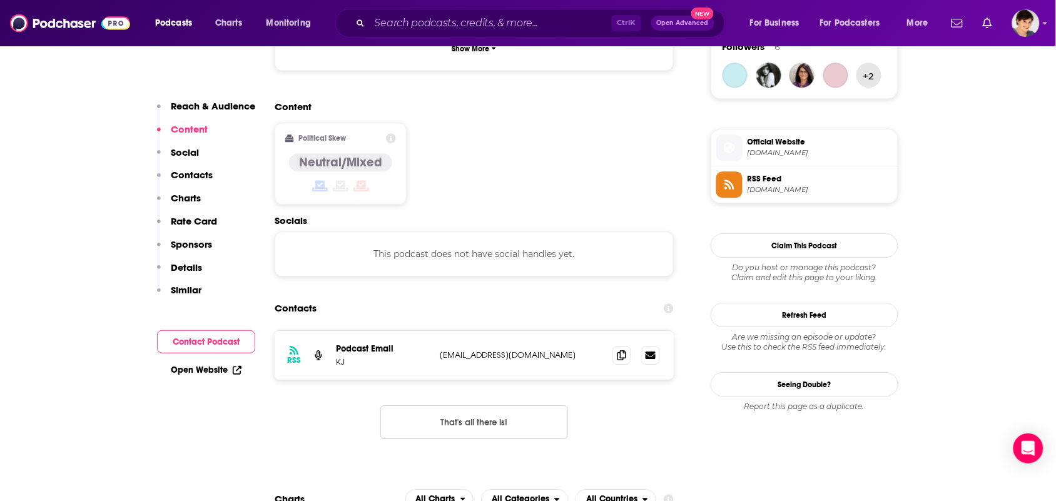
scroll to position [1095, 0]
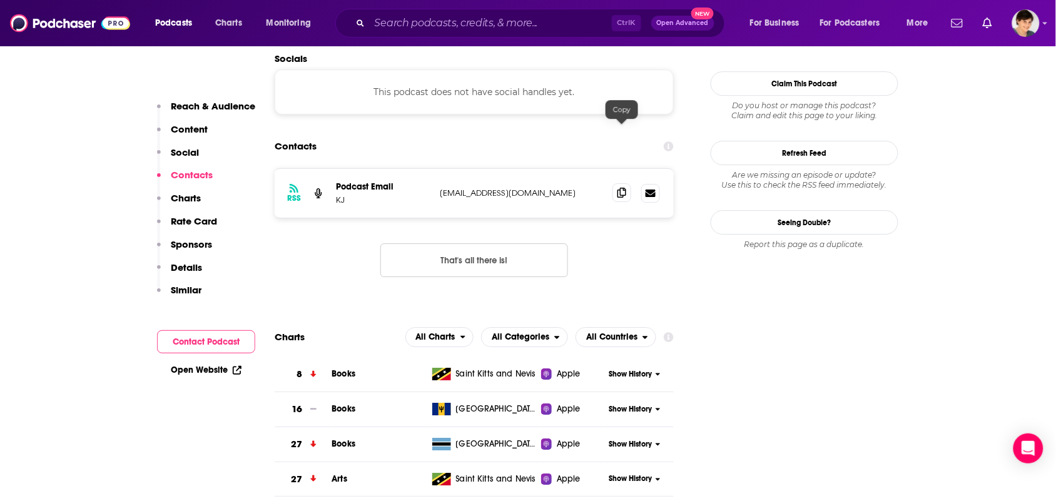
click at [624, 188] on icon at bounding box center [622, 193] width 9 height 10
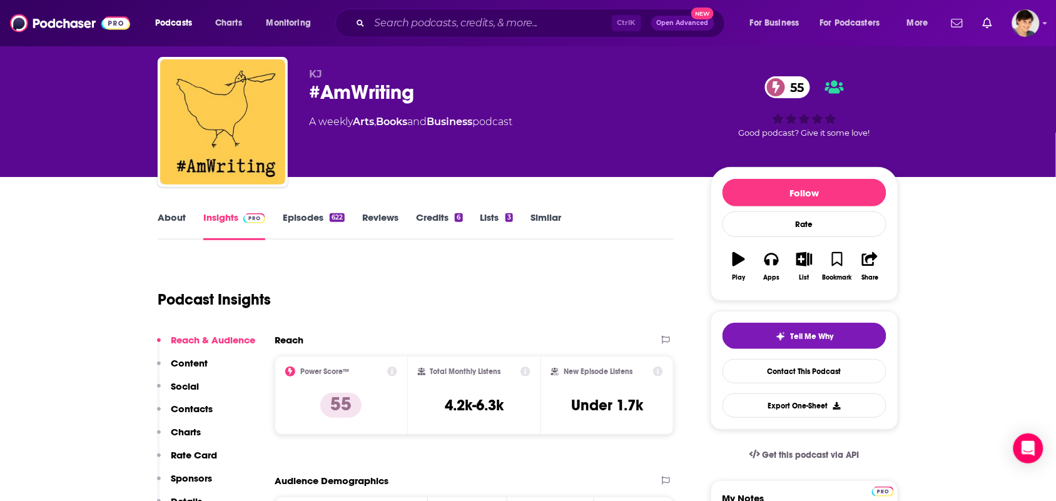
scroll to position [0, 0]
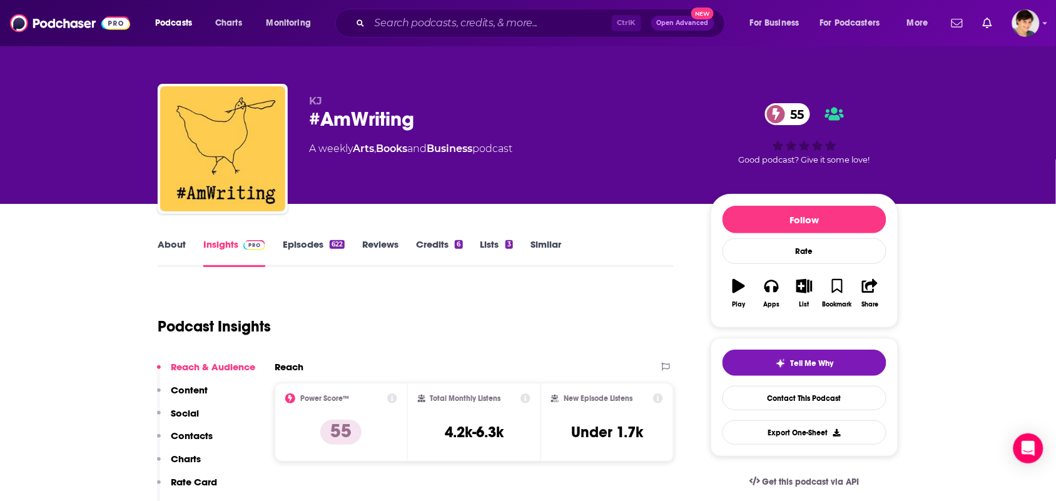
click at [176, 249] on link "About" at bounding box center [172, 252] width 28 height 29
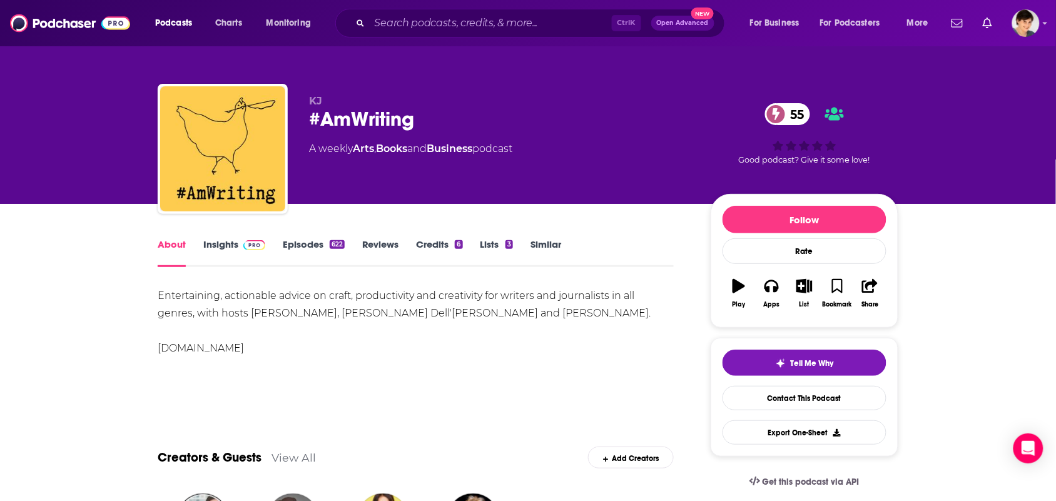
click at [302, 239] on link "Episodes 622" at bounding box center [314, 252] width 62 height 29
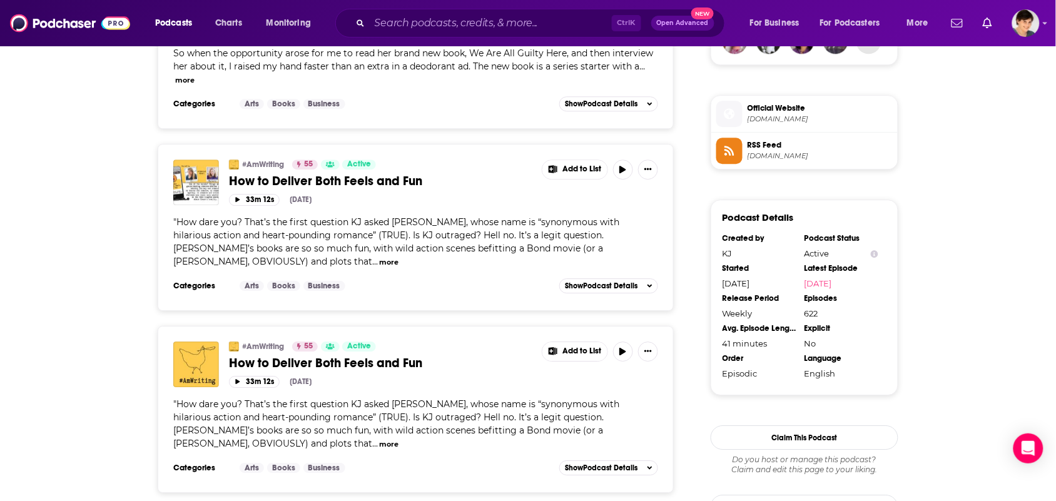
scroll to position [1095, 0]
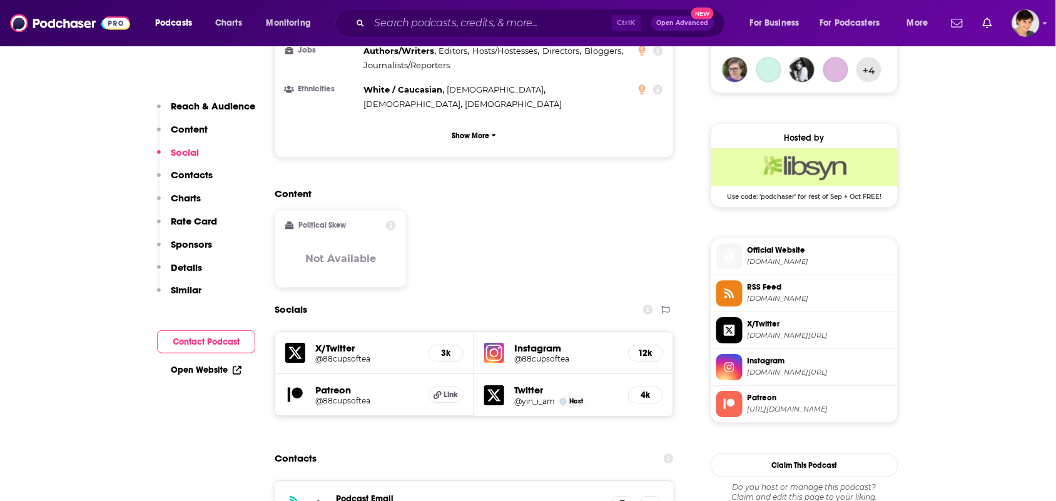
scroll to position [1095, 0]
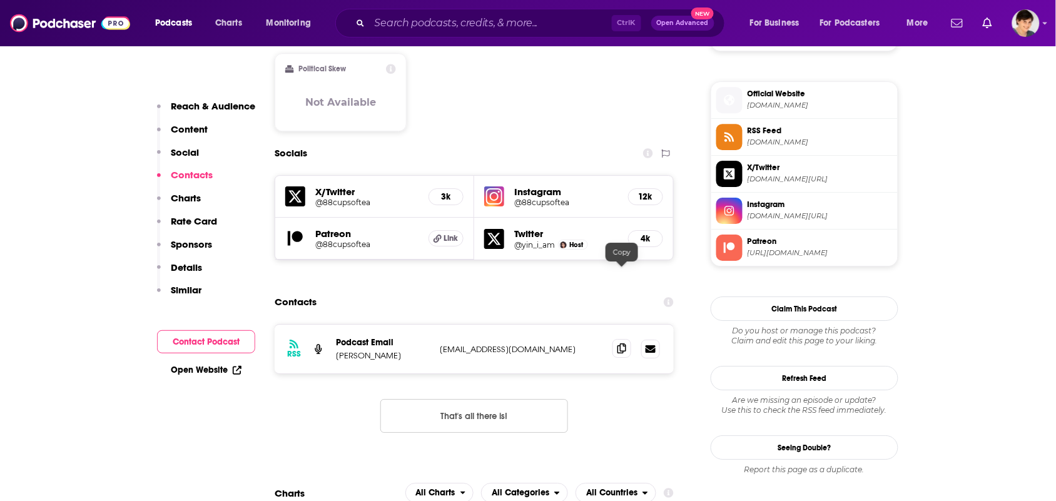
click at [621, 343] on icon at bounding box center [622, 348] width 9 height 10
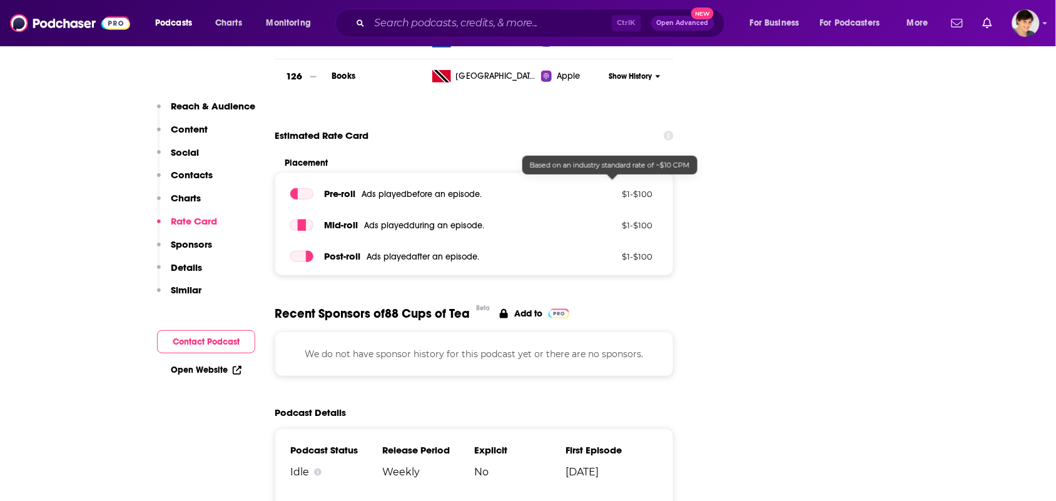
scroll to position [1721, 0]
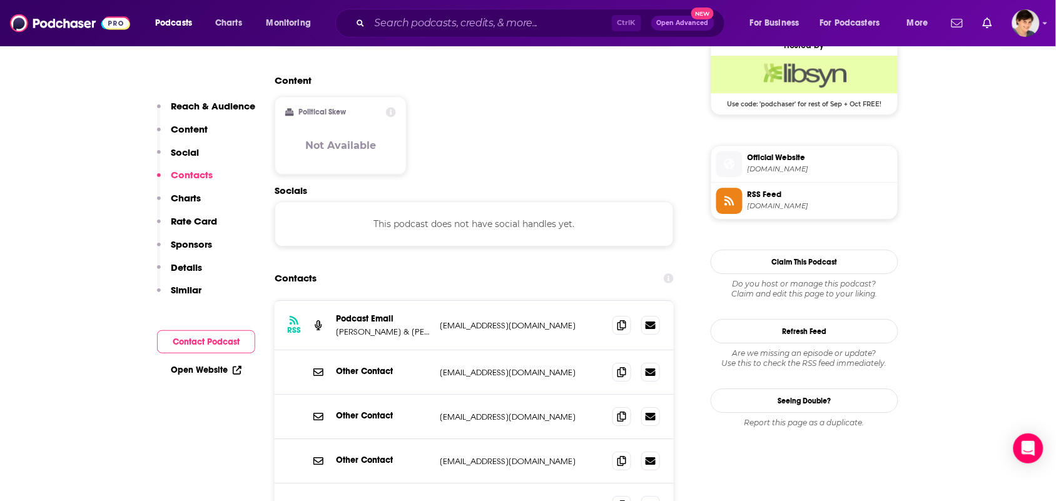
scroll to position [1173, 0]
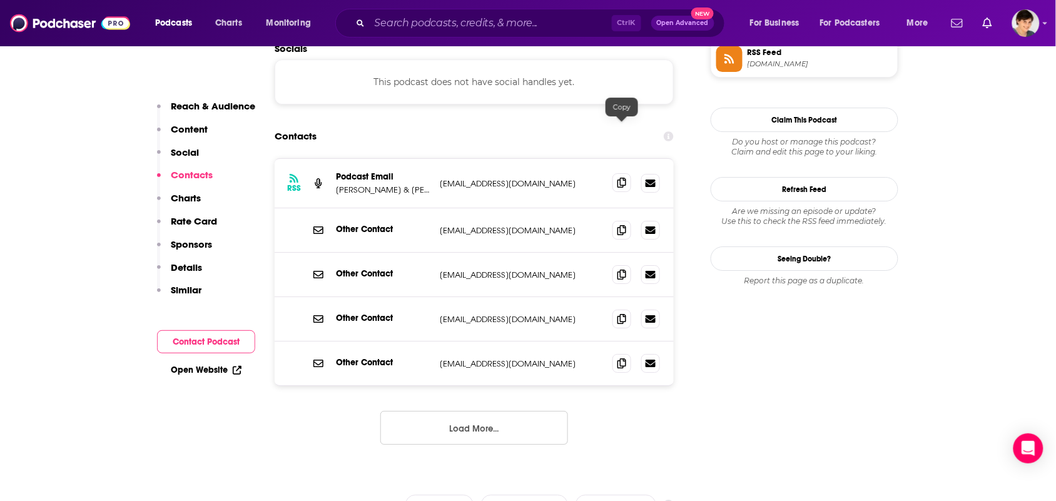
click at [624, 178] on icon at bounding box center [622, 183] width 9 height 10
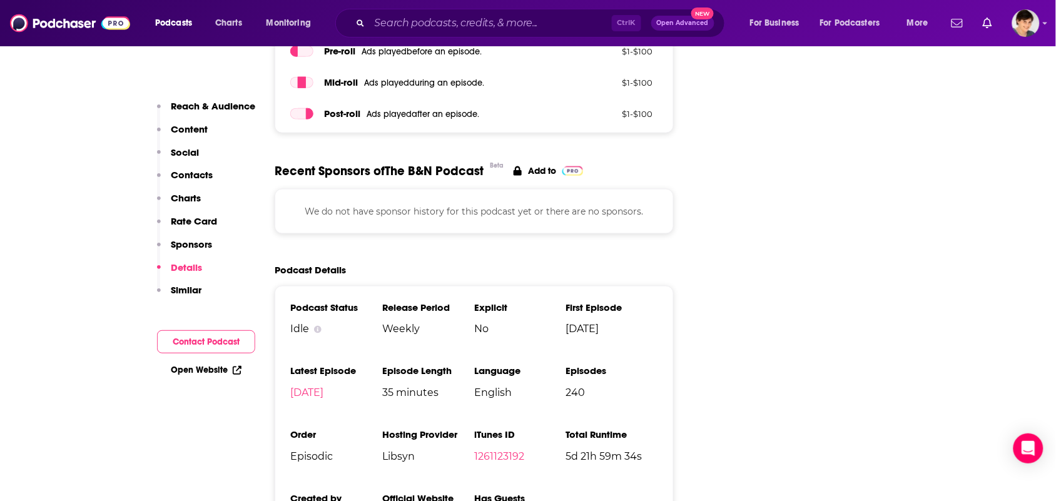
scroll to position [1955, 0]
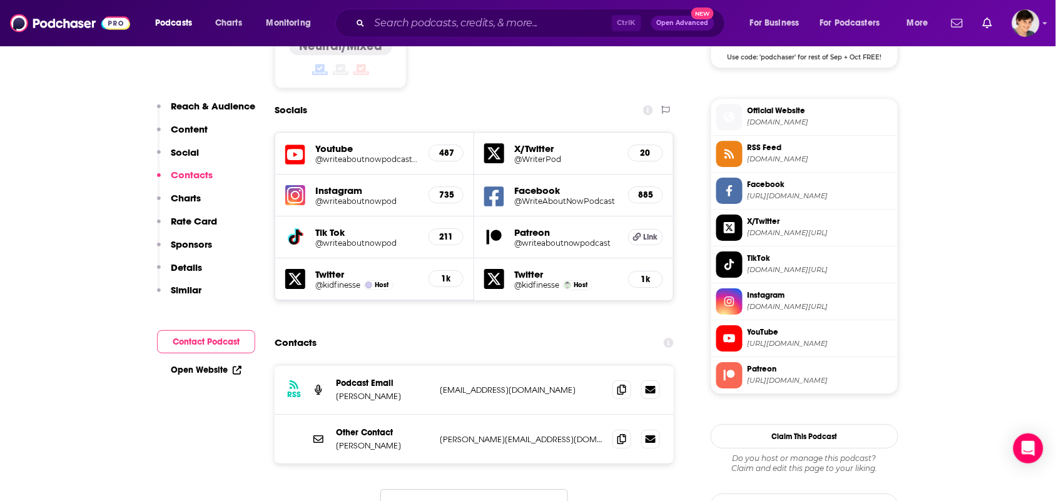
scroll to position [1251, 0]
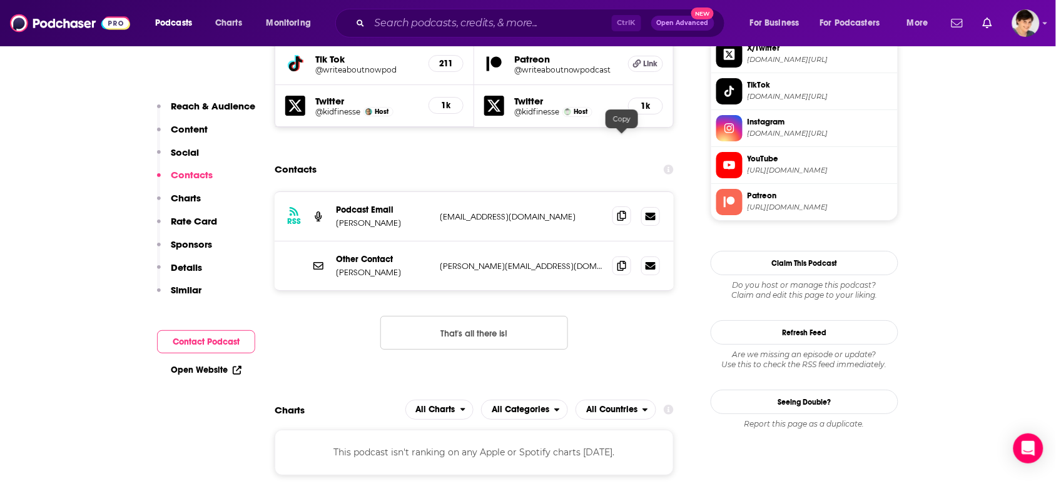
click at [621, 211] on icon at bounding box center [622, 216] width 9 height 10
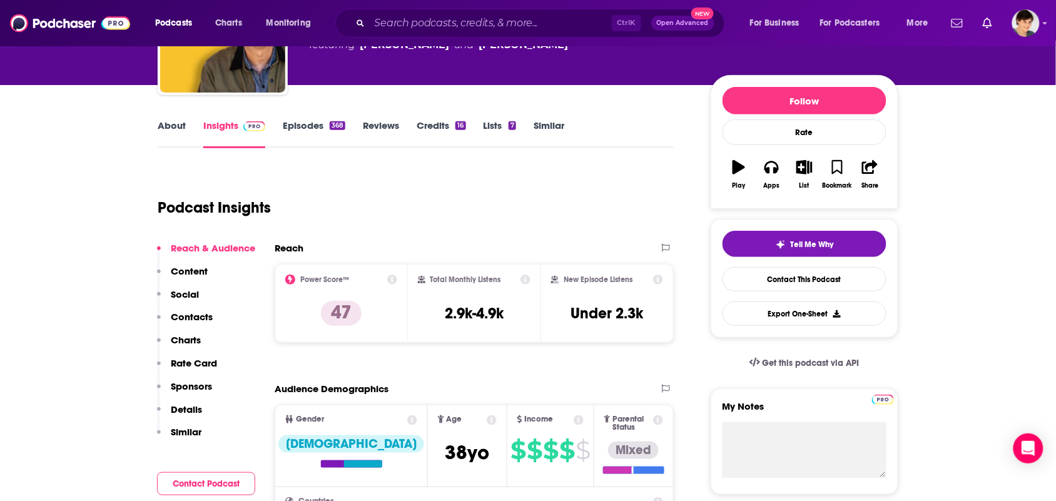
scroll to position [0, 0]
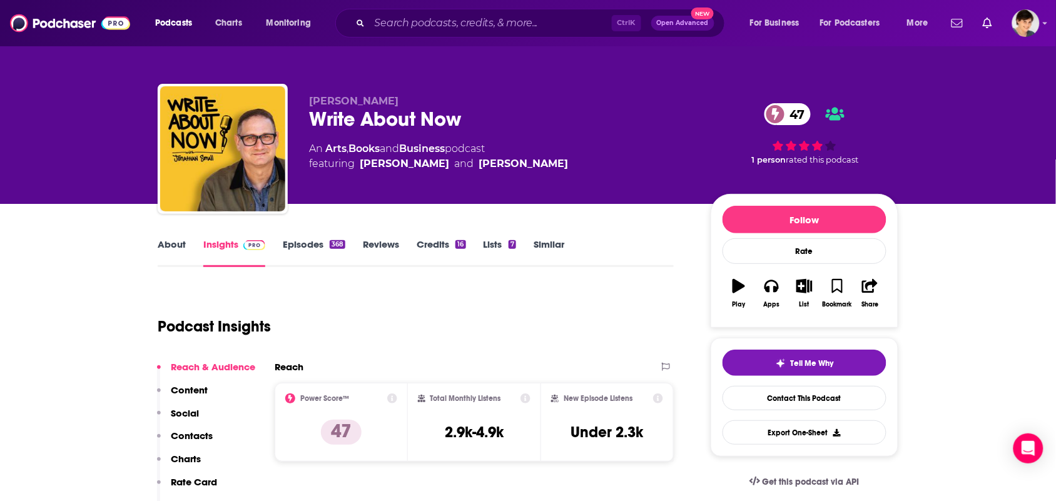
click at [164, 244] on link "About" at bounding box center [172, 252] width 28 height 29
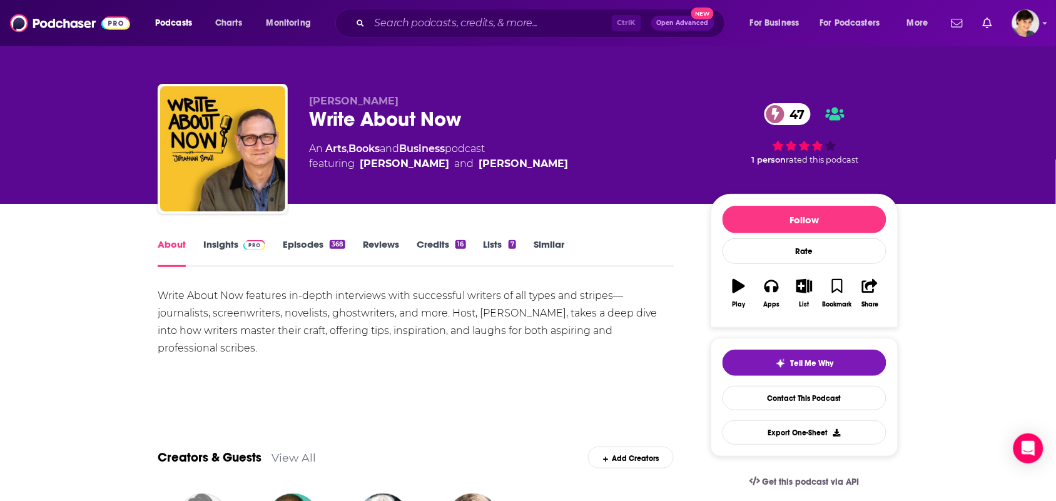
click at [302, 248] on link "Episodes 368" at bounding box center [314, 252] width 63 height 29
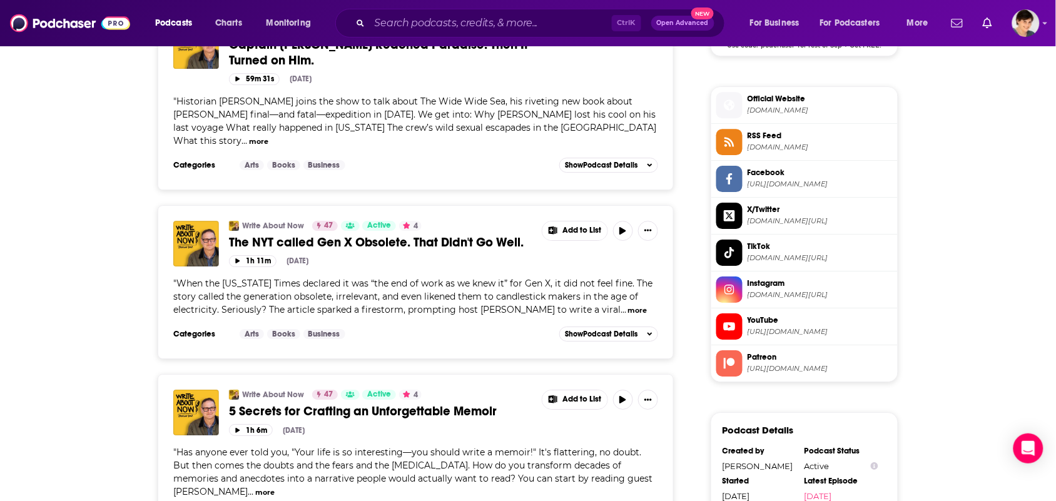
scroll to position [1095, 0]
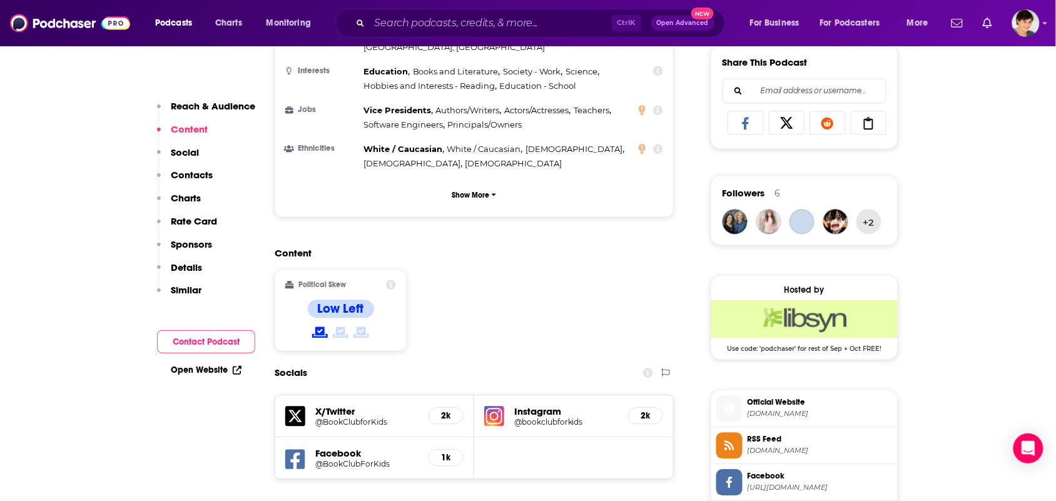
scroll to position [1095, 0]
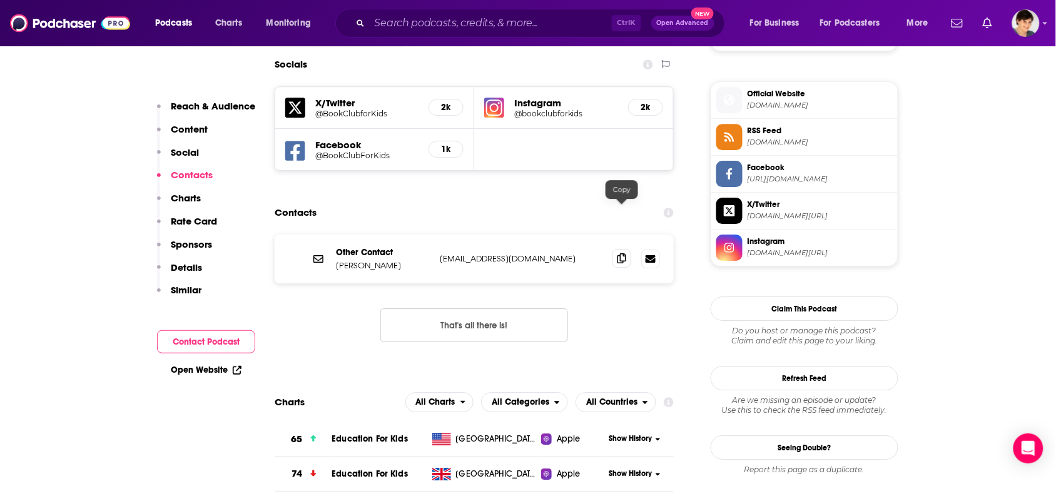
click at [630, 249] on span at bounding box center [622, 258] width 19 height 19
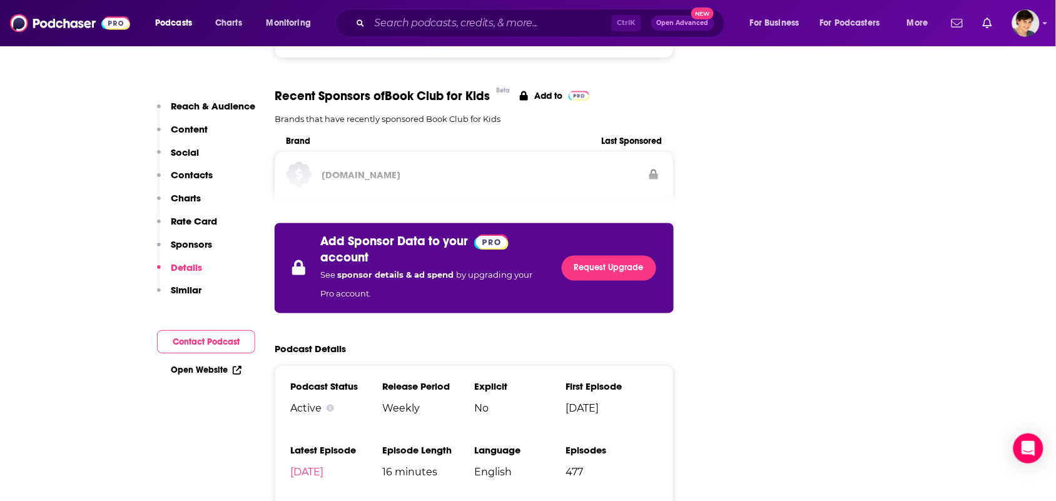
scroll to position [2033, 0]
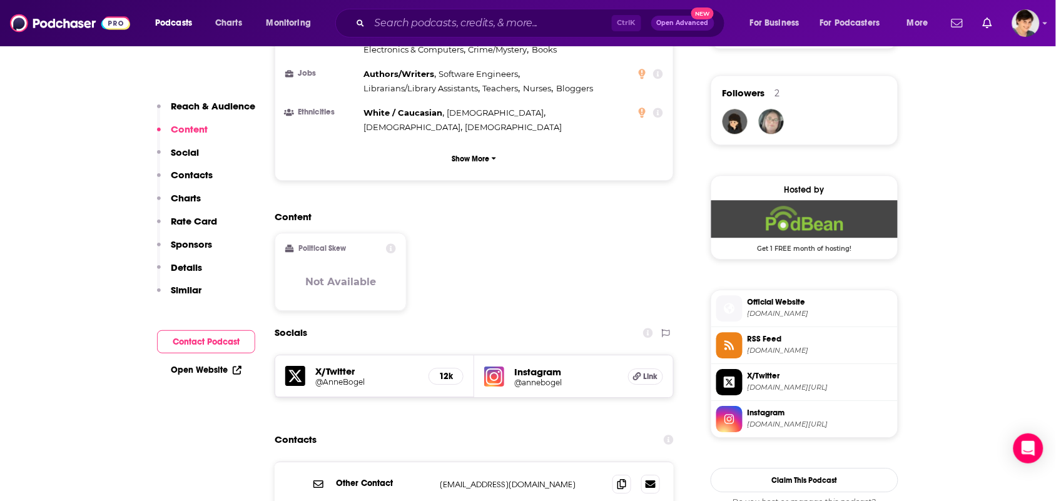
scroll to position [1173, 0]
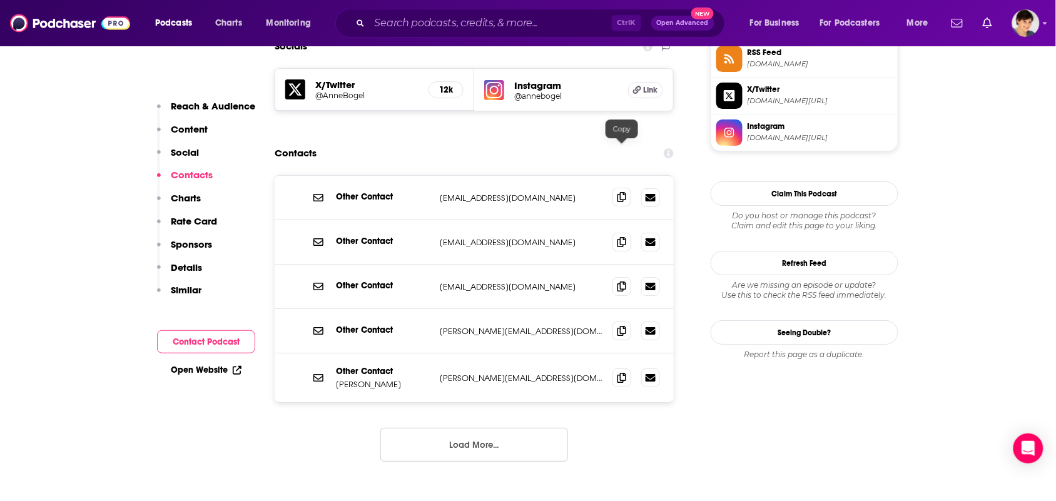
click at [618, 192] on icon at bounding box center [622, 197] width 9 height 10
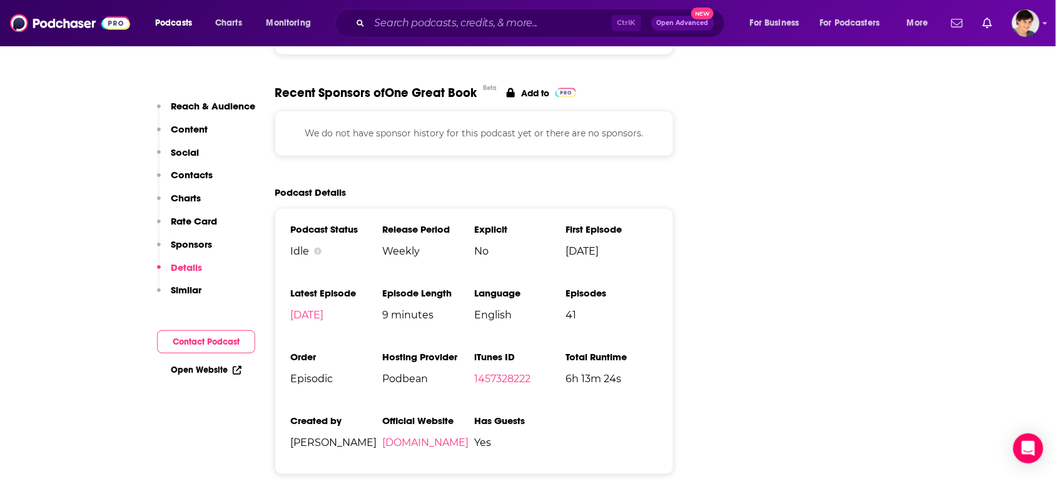
scroll to position [2033, 0]
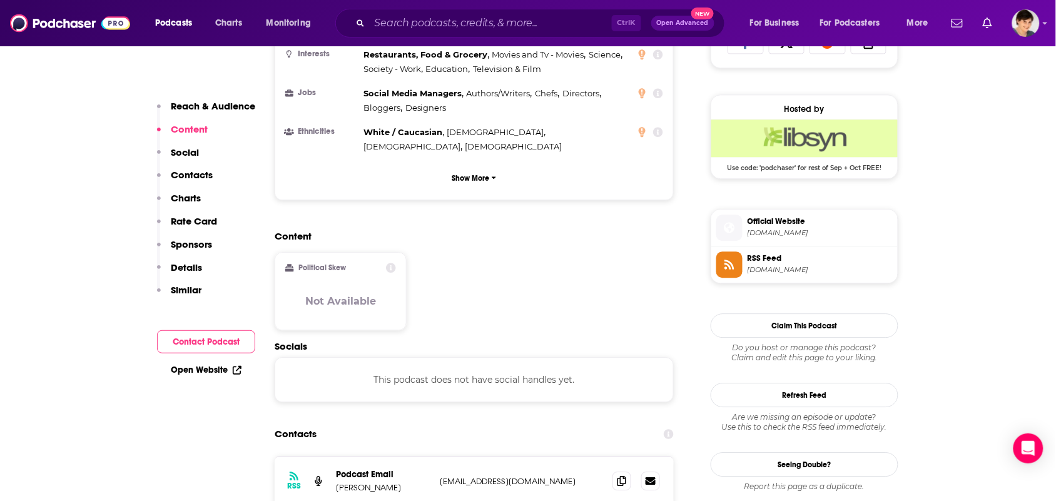
scroll to position [939, 0]
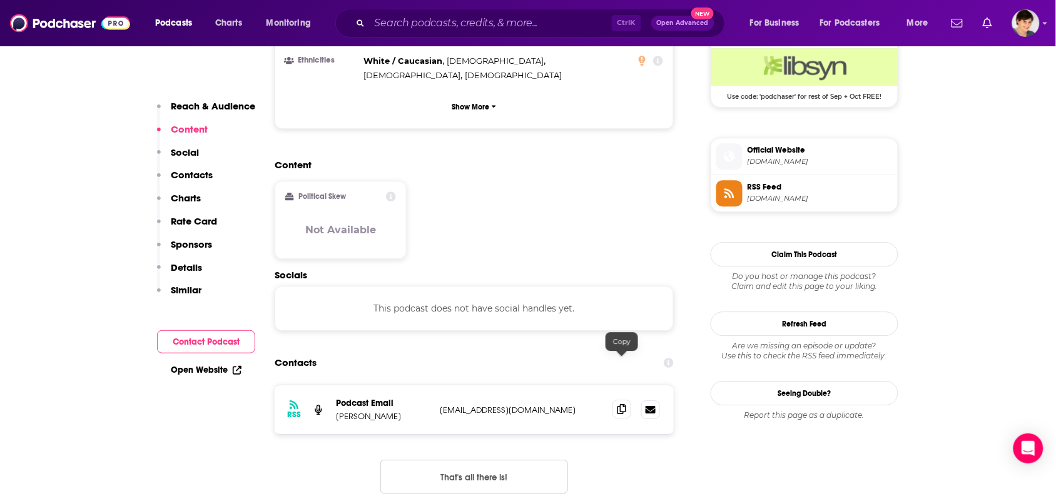
click at [617, 400] on span at bounding box center [622, 409] width 19 height 19
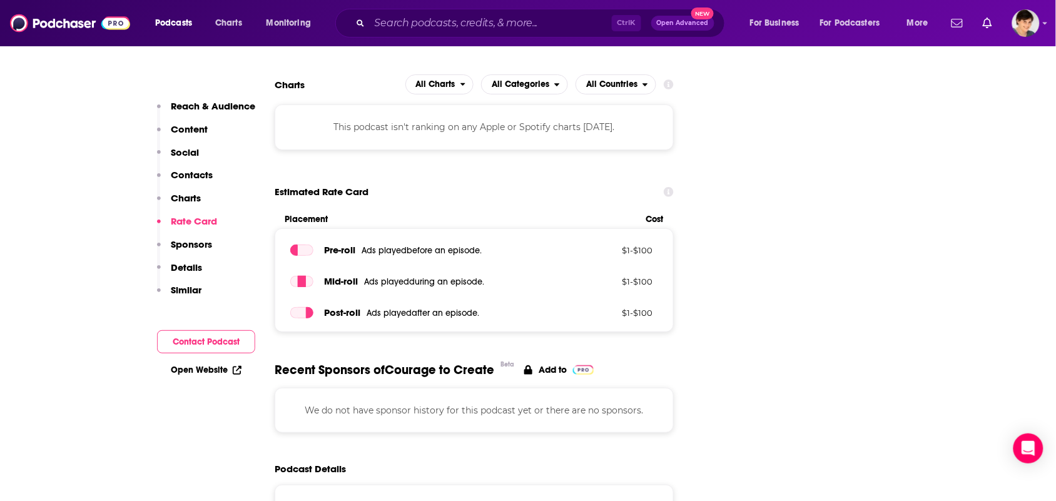
scroll to position [1721, 0]
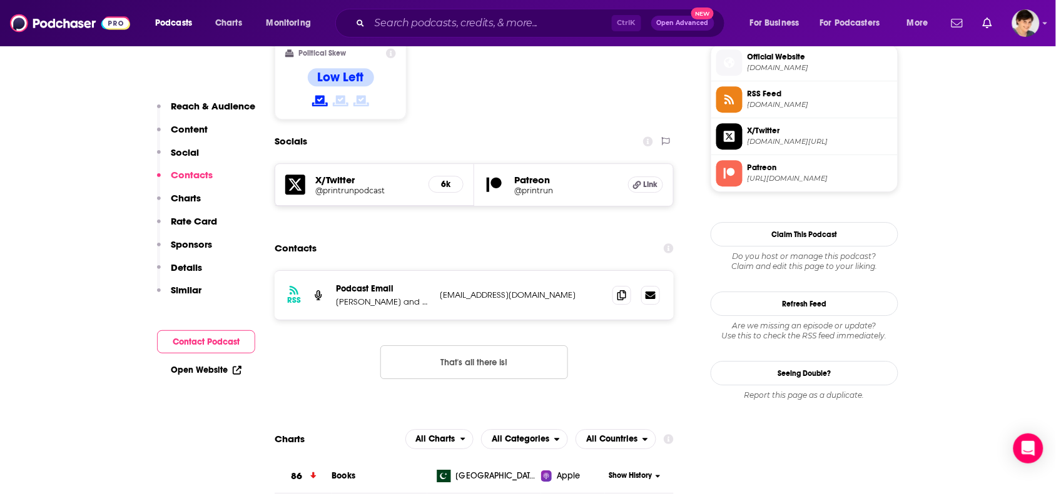
scroll to position [1095, 0]
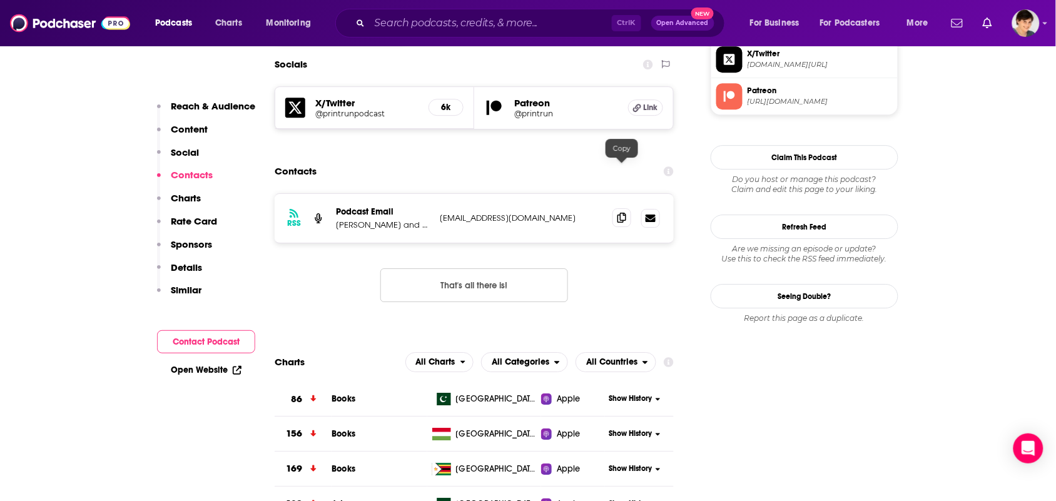
click at [623, 213] on icon at bounding box center [622, 218] width 9 height 10
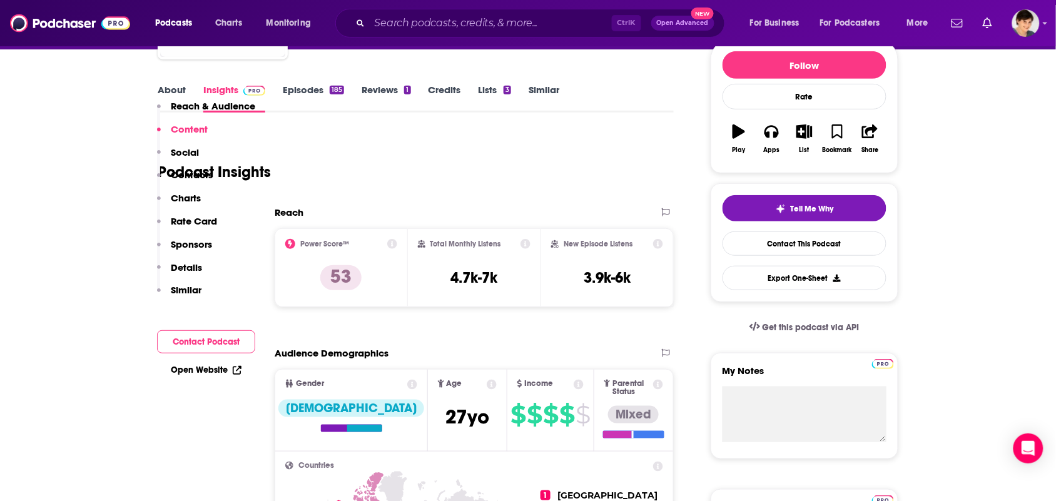
scroll to position [0, 0]
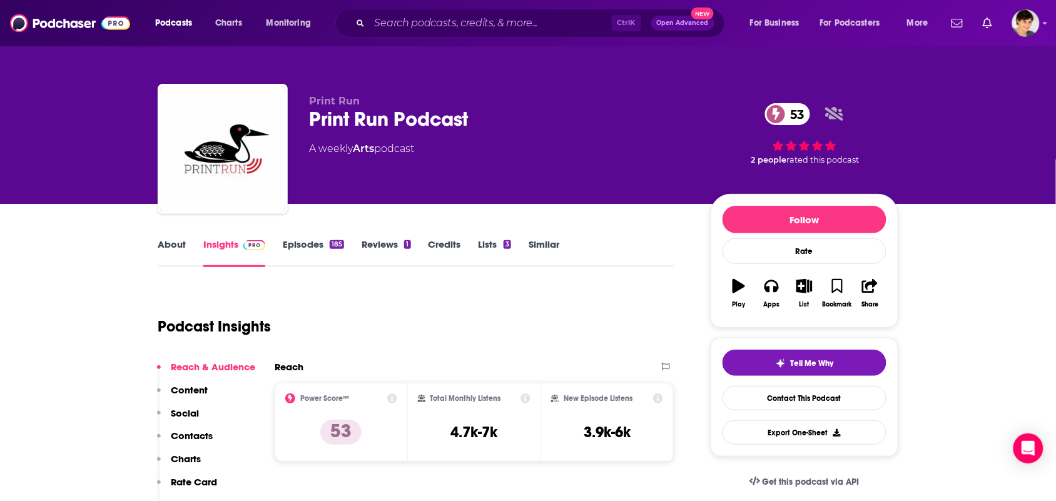
click at [176, 249] on link "About" at bounding box center [172, 252] width 28 height 29
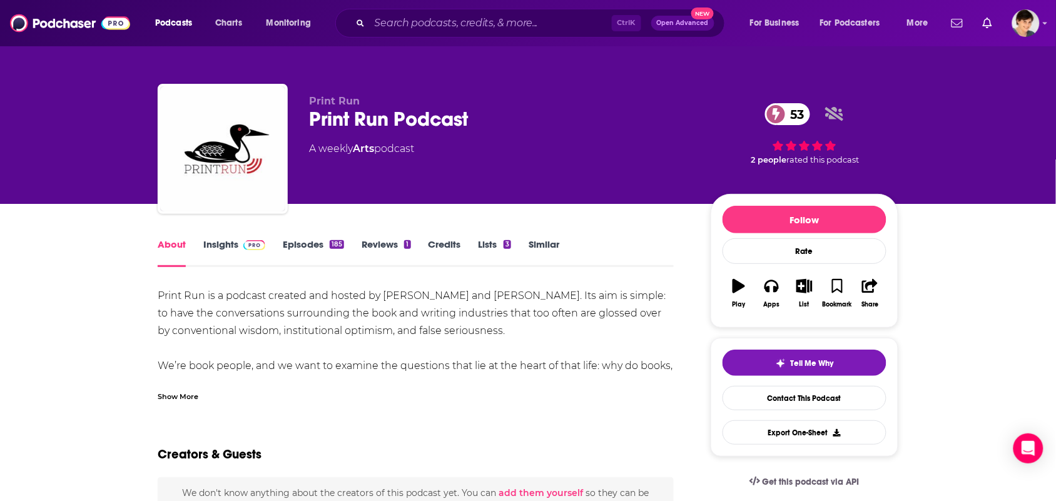
click at [201, 389] on div "Show More" at bounding box center [416, 391] width 516 height 21
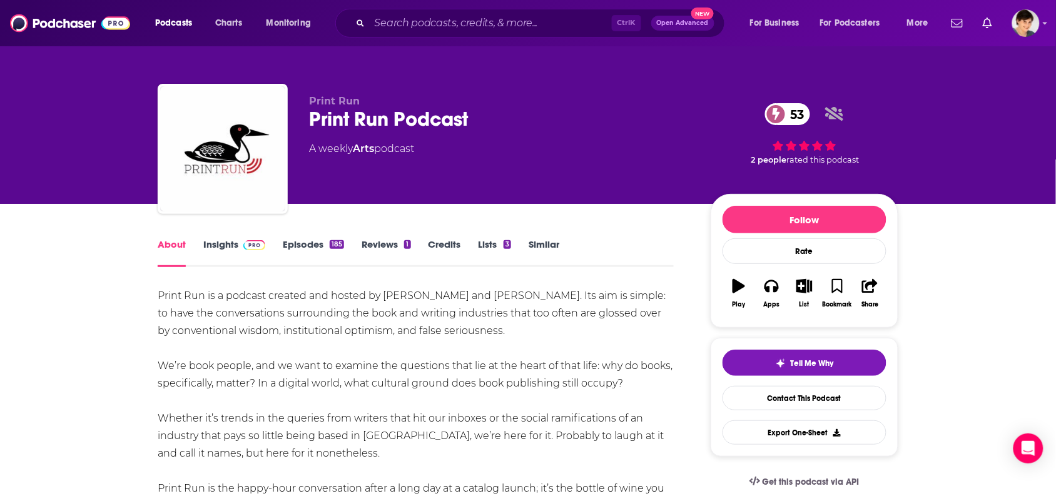
click at [300, 248] on link "Episodes 185" at bounding box center [313, 252] width 61 height 29
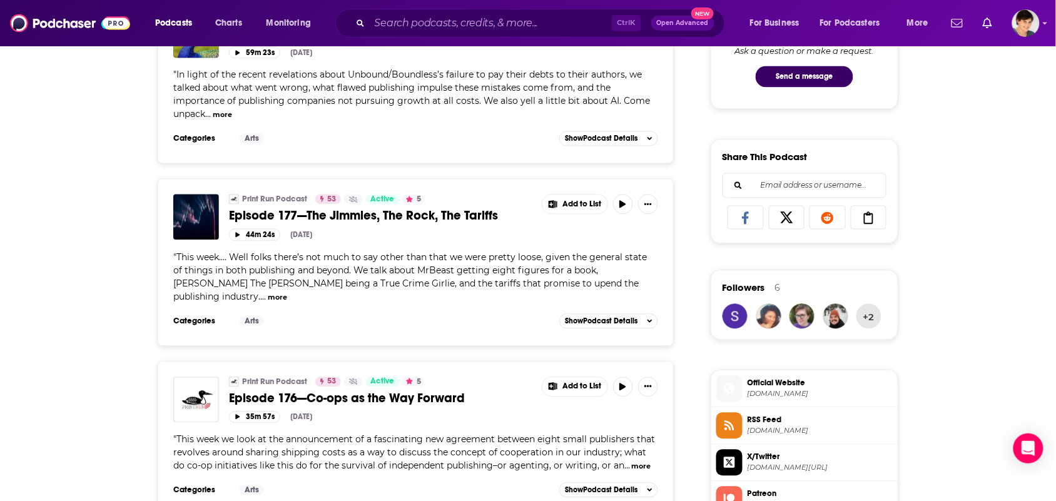
scroll to position [704, 0]
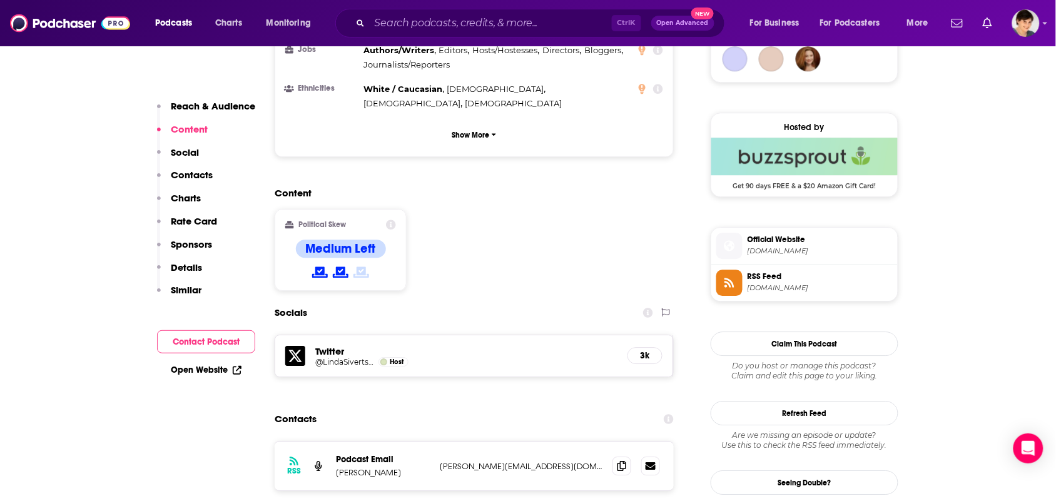
scroll to position [1095, 0]
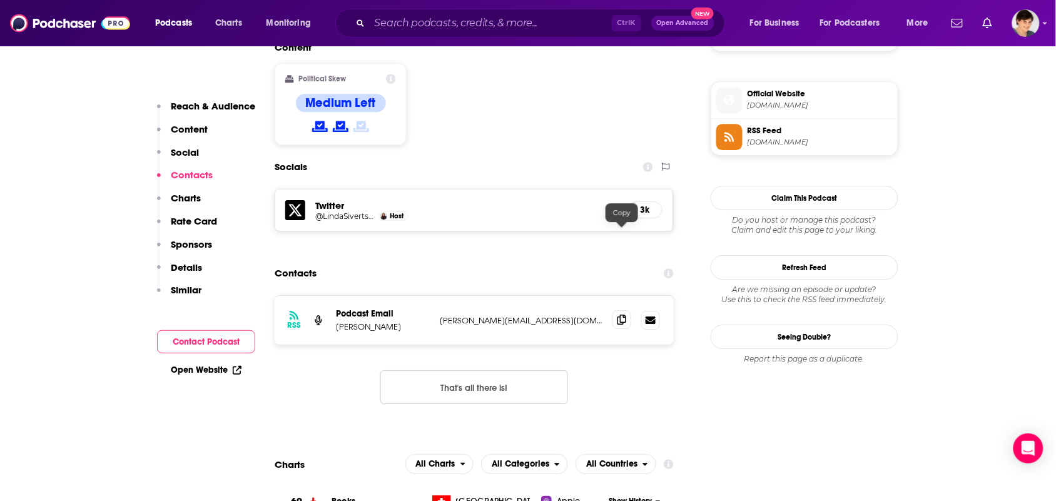
click at [621, 310] on span at bounding box center [622, 319] width 19 height 19
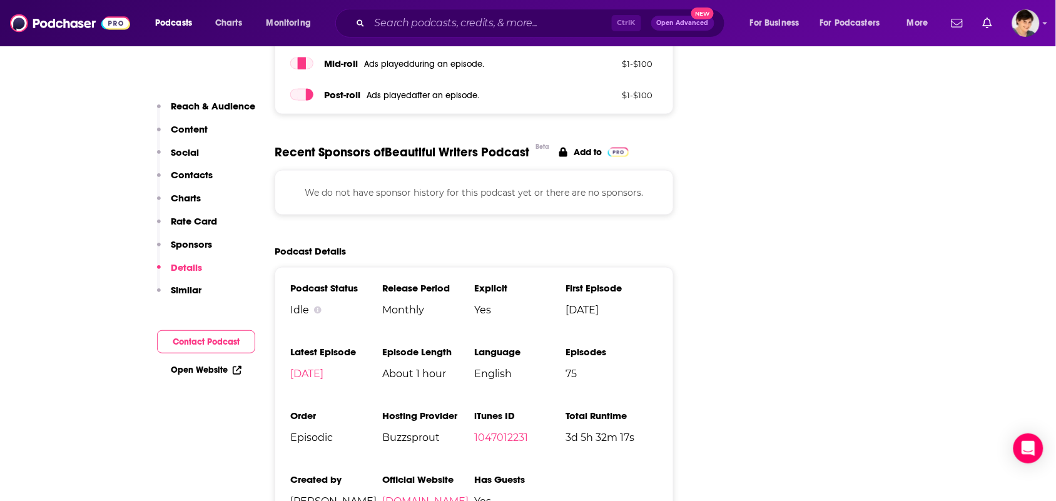
scroll to position [1955, 0]
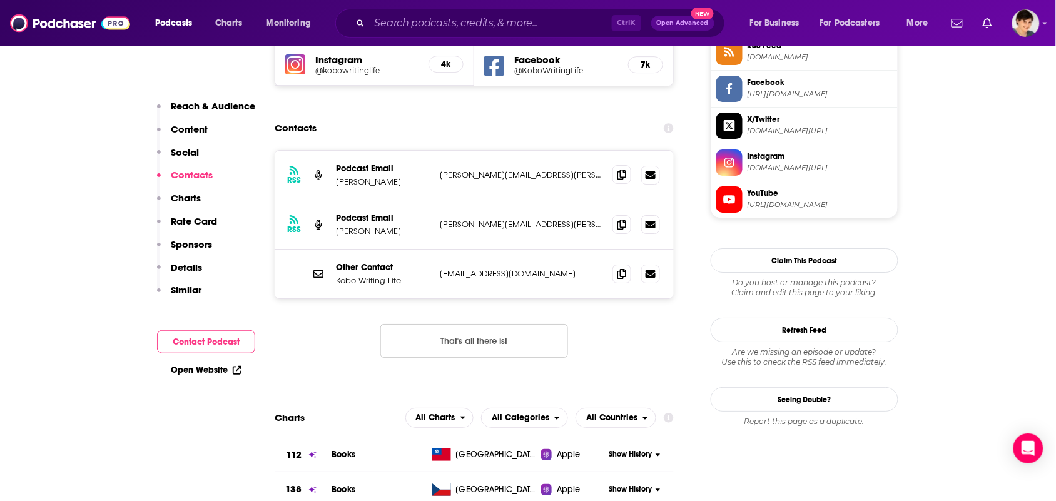
scroll to position [1095, 0]
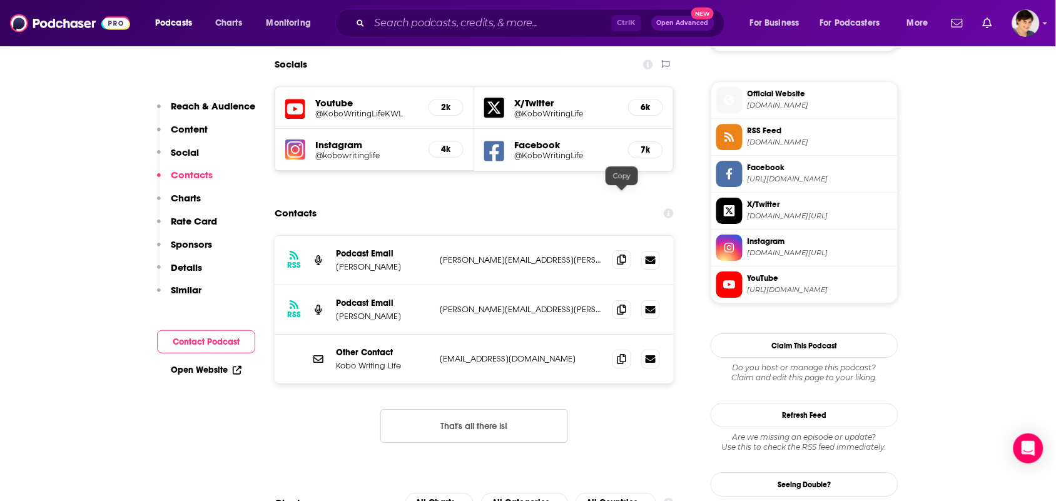
click at [621, 255] on icon at bounding box center [622, 260] width 9 height 10
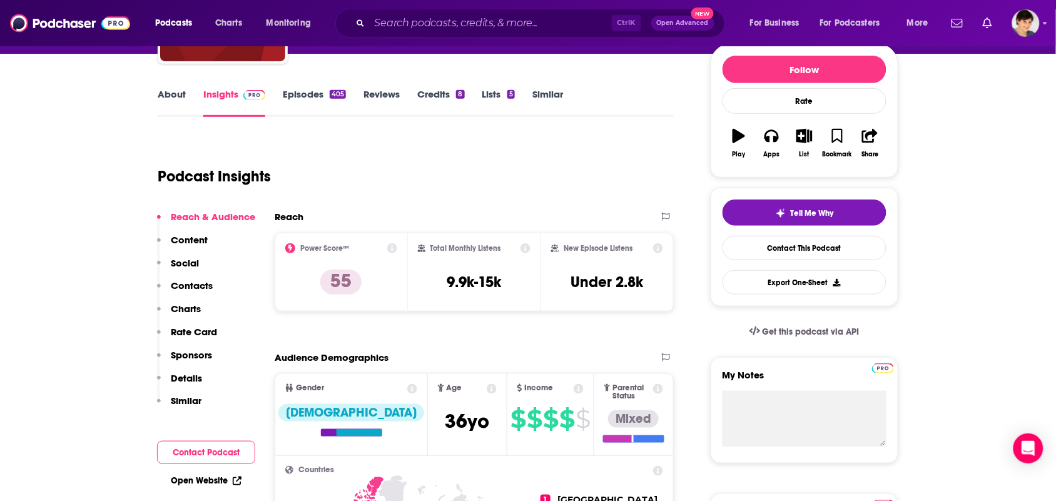
scroll to position [0, 0]
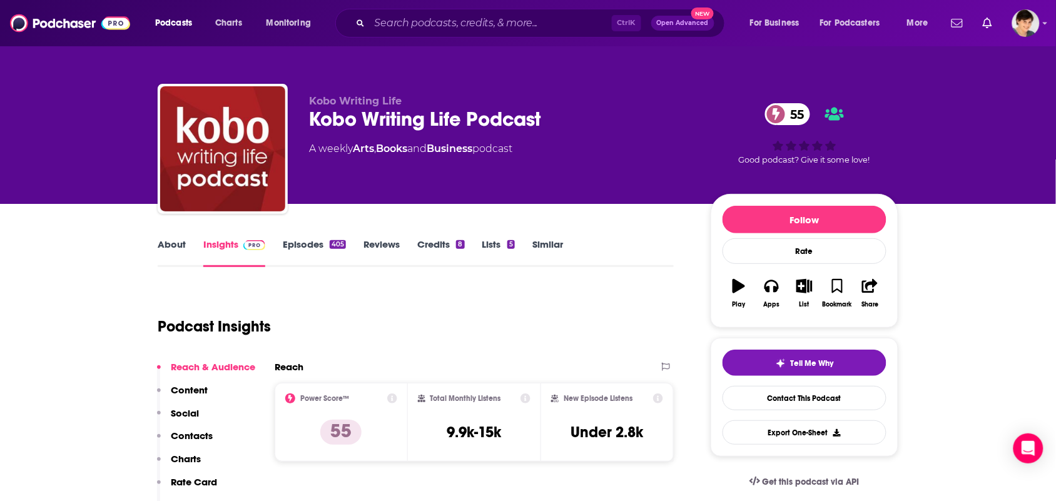
click at [174, 244] on link "About" at bounding box center [172, 252] width 28 height 29
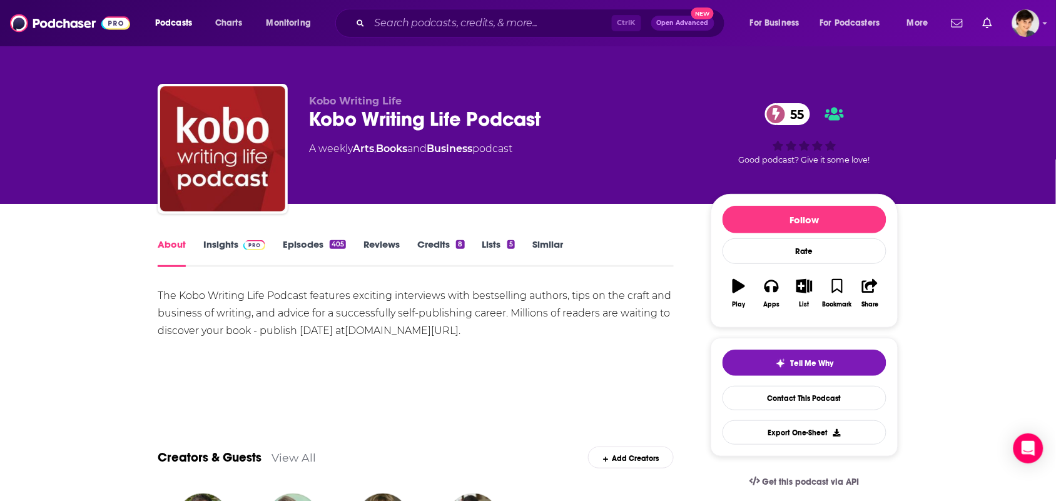
click at [293, 248] on link "Episodes 405" at bounding box center [314, 252] width 63 height 29
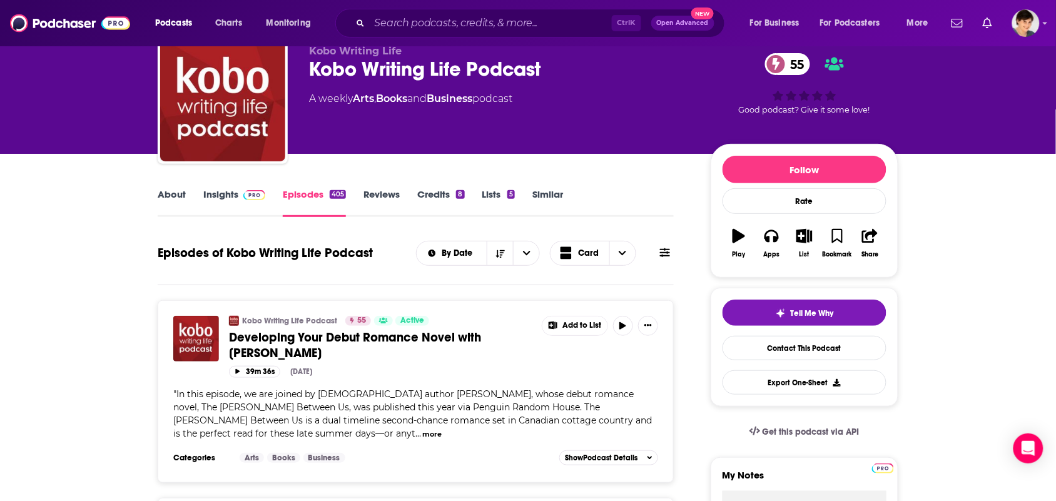
scroll to position [78, 0]
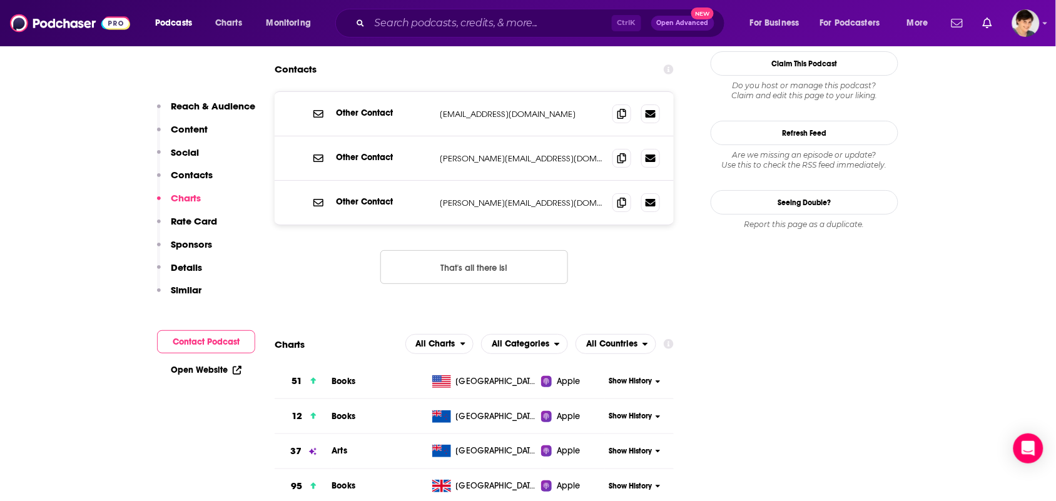
scroll to position [1251, 0]
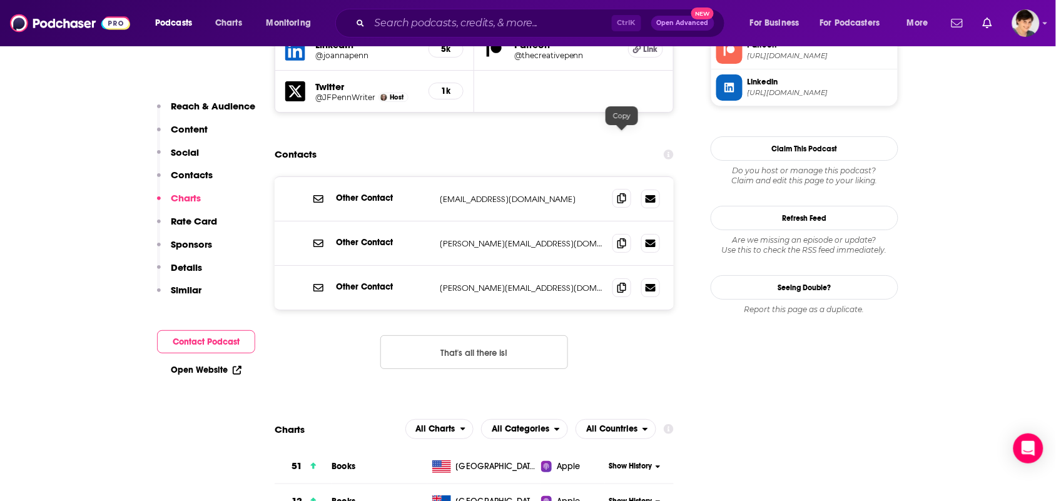
click at [623, 193] on icon at bounding box center [622, 198] width 9 height 10
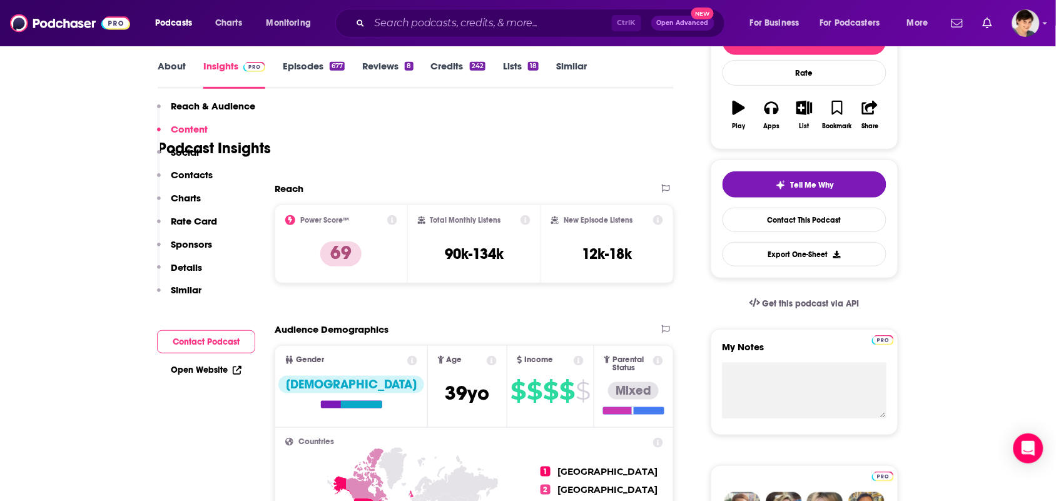
scroll to position [0, 0]
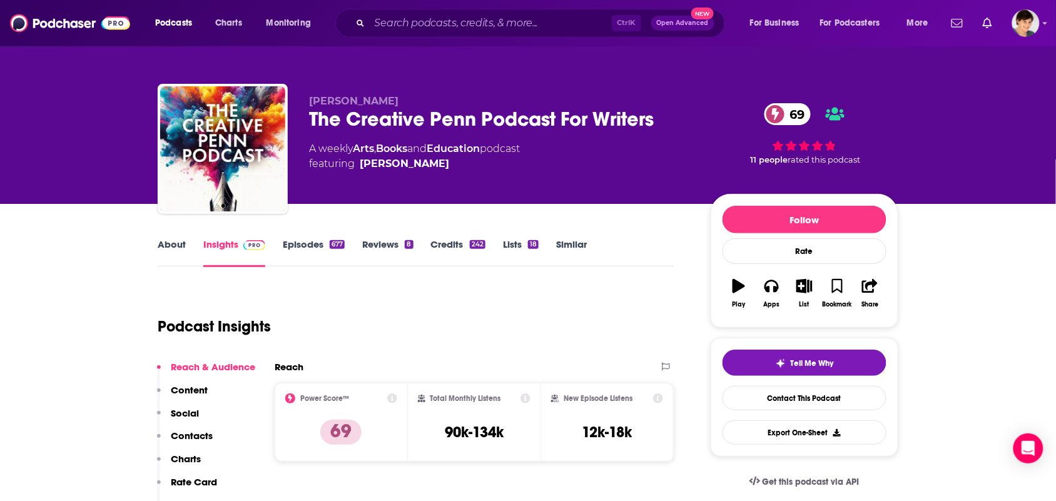
click at [177, 252] on link "About" at bounding box center [172, 252] width 28 height 29
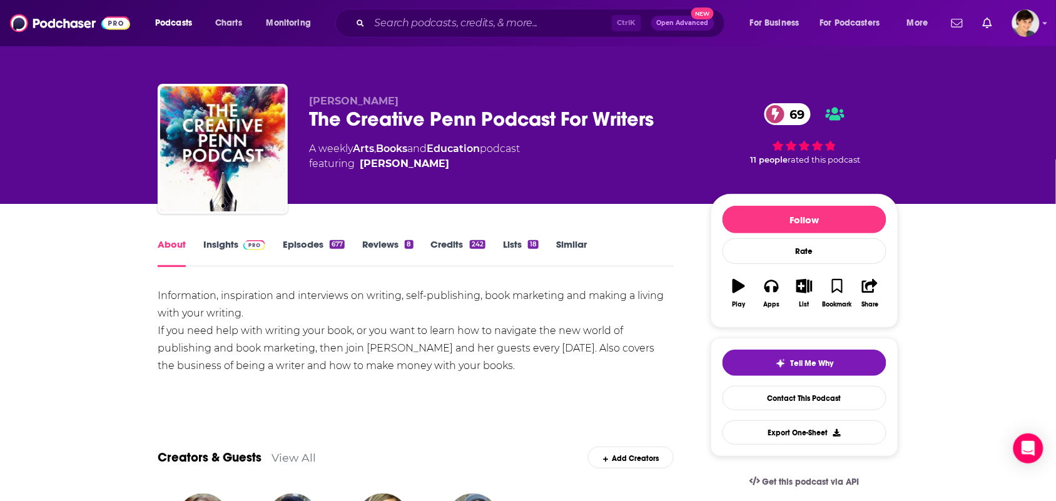
click at [230, 252] on link "Insights" at bounding box center [234, 252] width 62 height 29
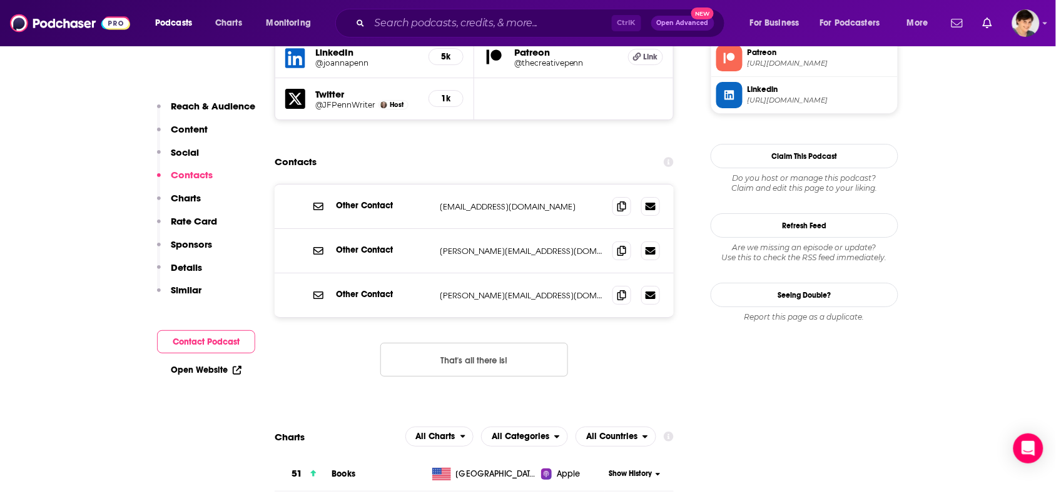
scroll to position [1251, 0]
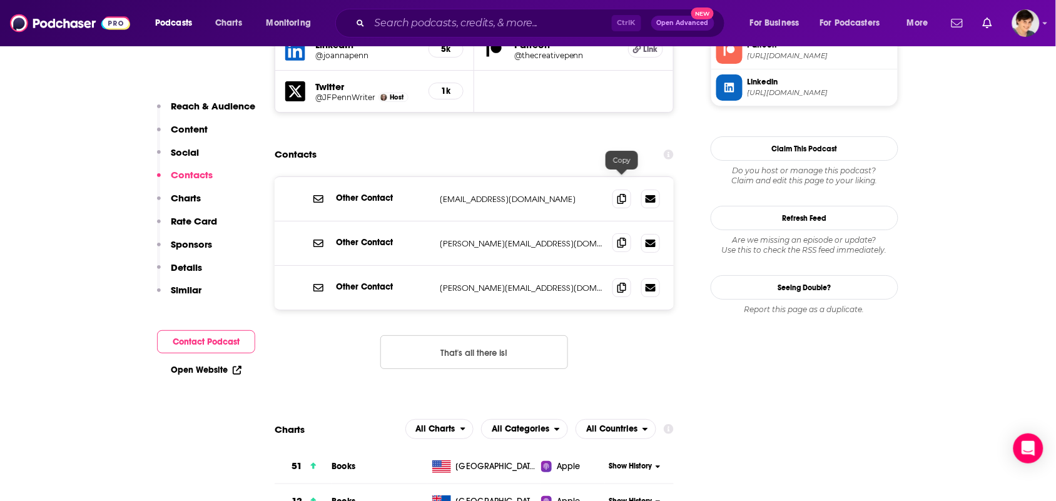
click at [623, 238] on icon at bounding box center [622, 243] width 9 height 10
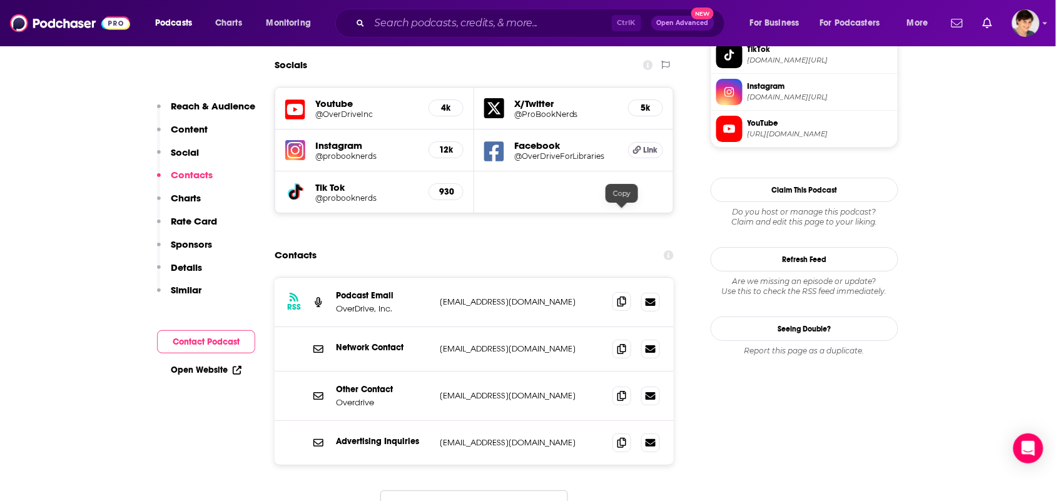
click at [628, 292] on span at bounding box center [622, 301] width 19 height 19
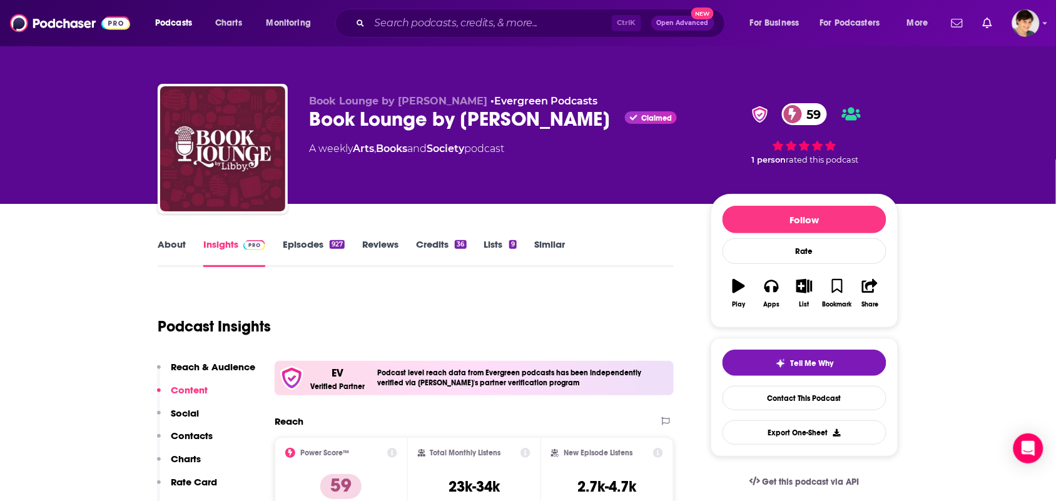
click at [170, 258] on link "About" at bounding box center [172, 252] width 28 height 29
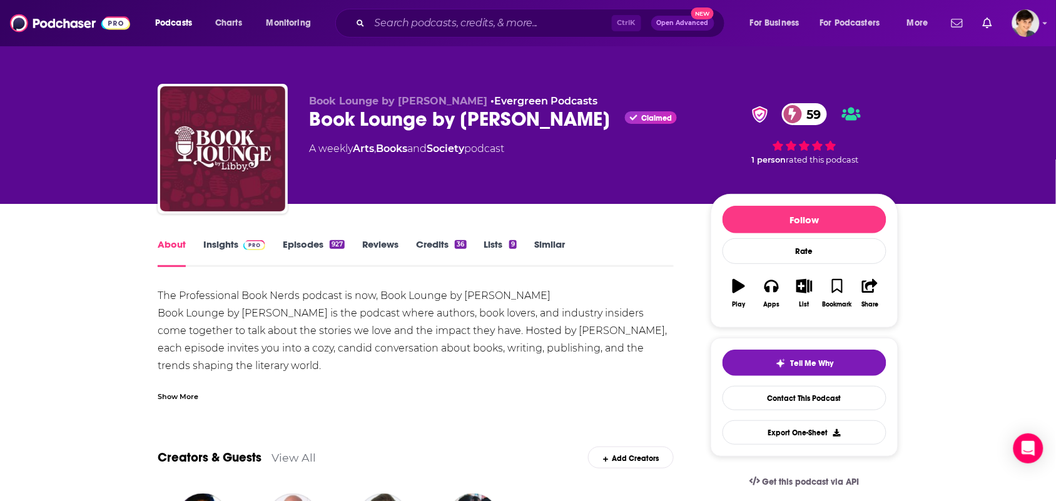
click at [191, 401] on div "Show More" at bounding box center [178, 396] width 41 height 12
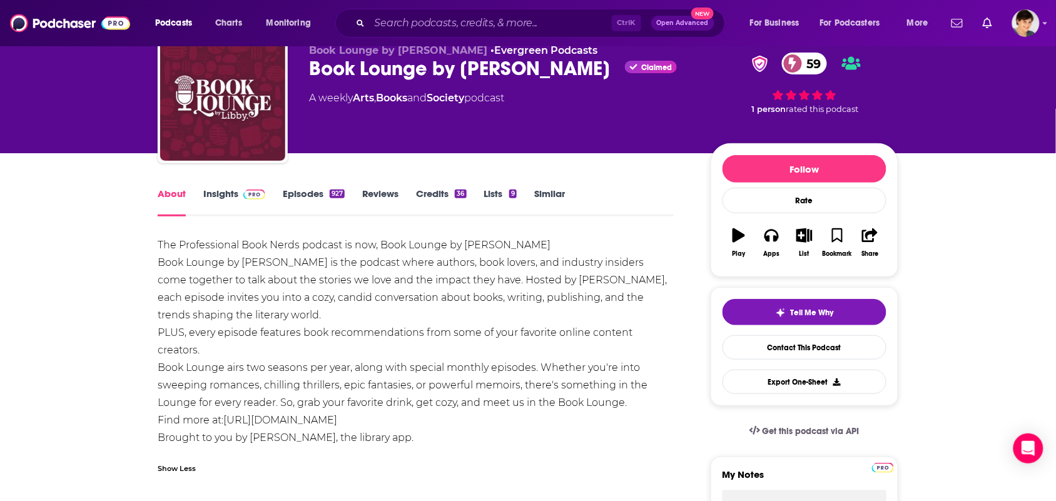
scroll to position [78, 0]
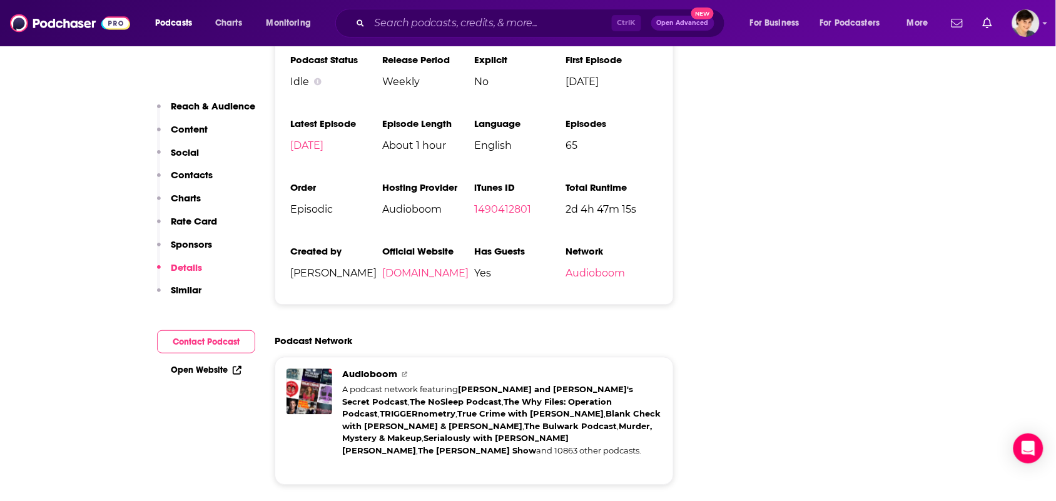
scroll to position [1877, 0]
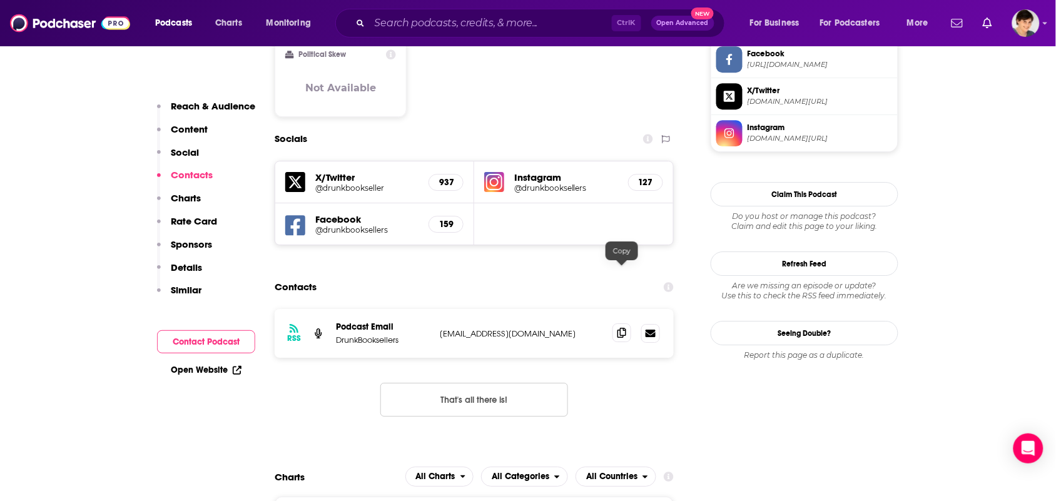
click at [620, 328] on icon at bounding box center [622, 333] width 9 height 10
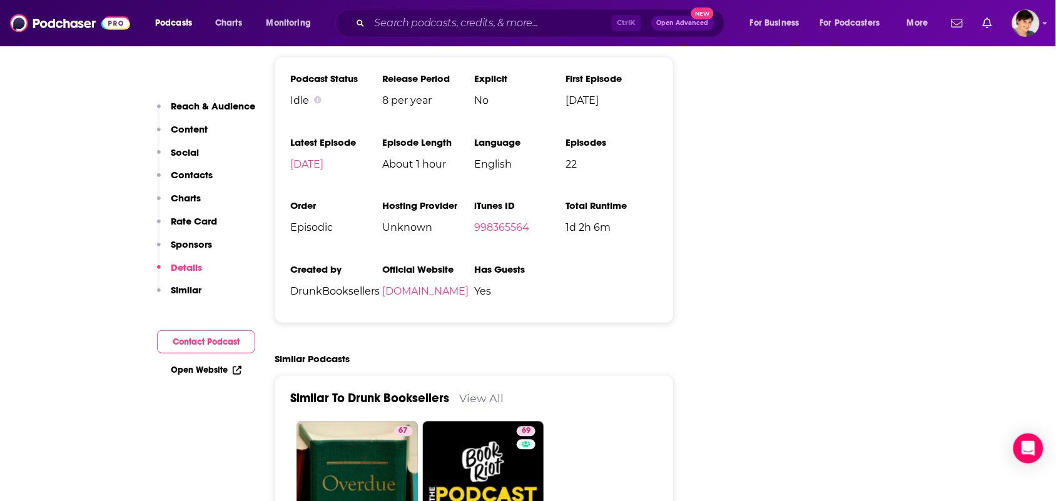
scroll to position [1877, 0]
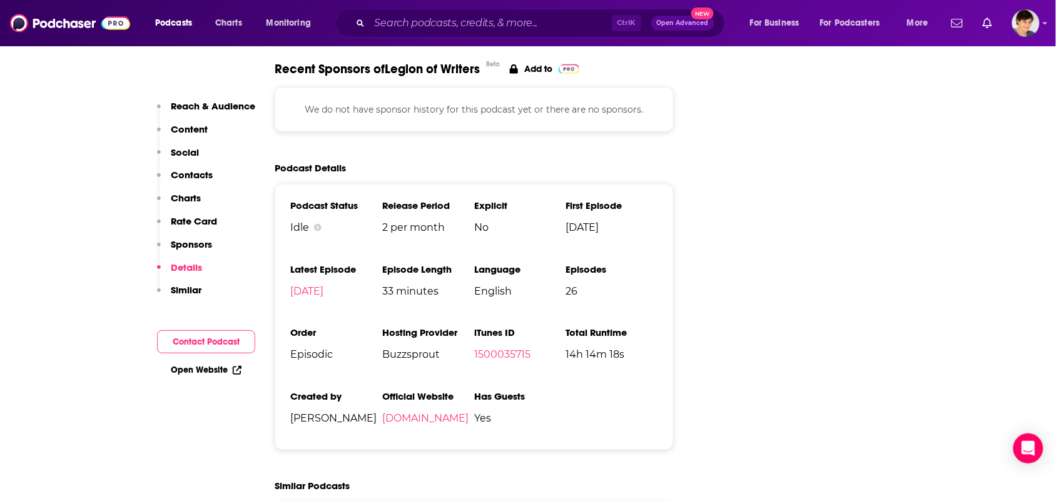
scroll to position [1877, 0]
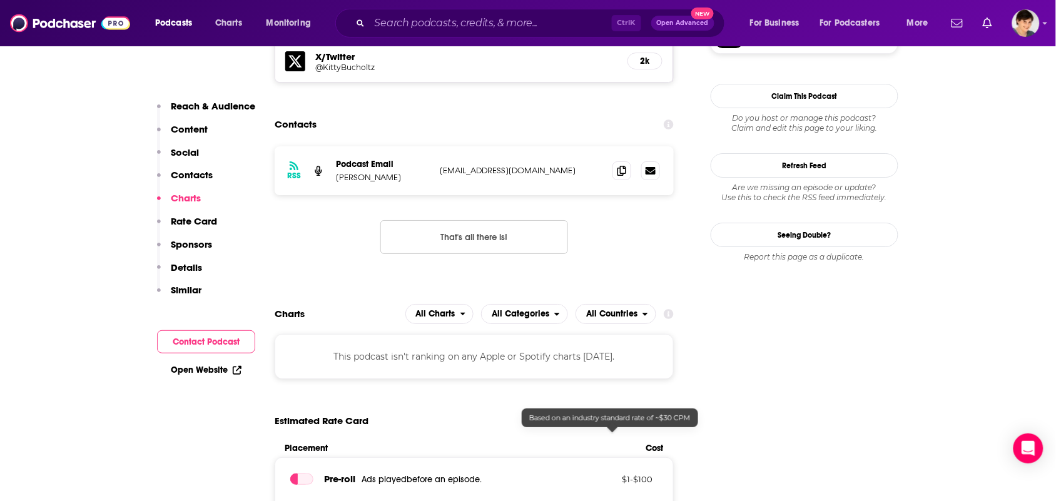
scroll to position [1173, 0]
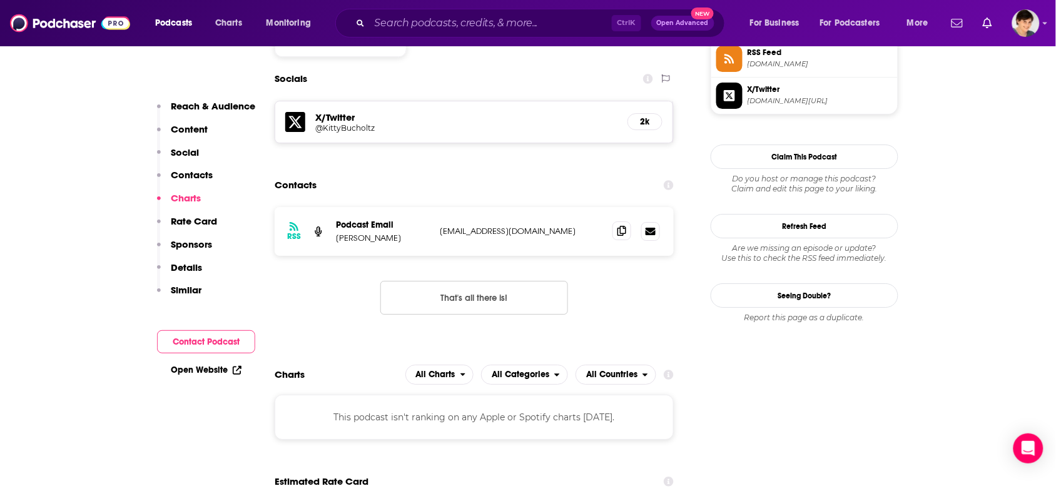
click at [623, 226] on icon at bounding box center [622, 231] width 9 height 10
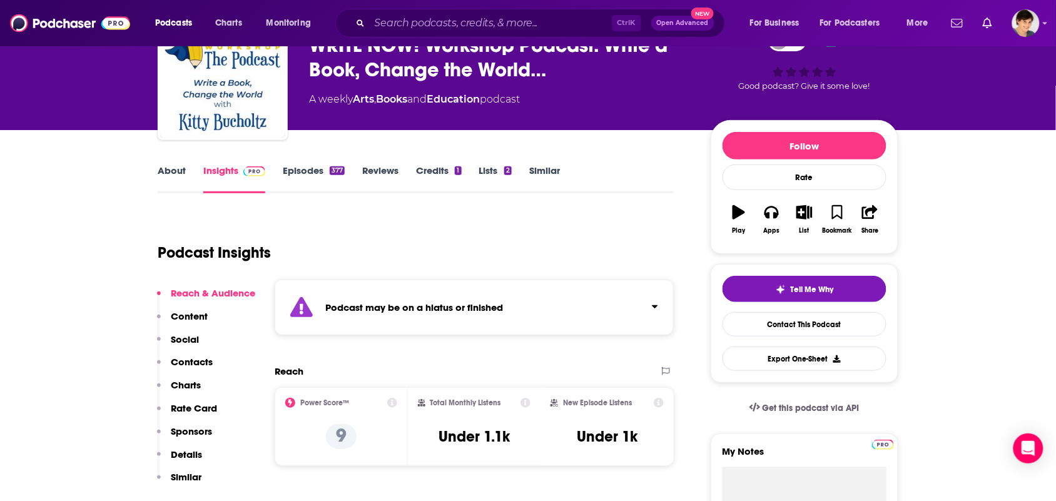
scroll to position [0, 0]
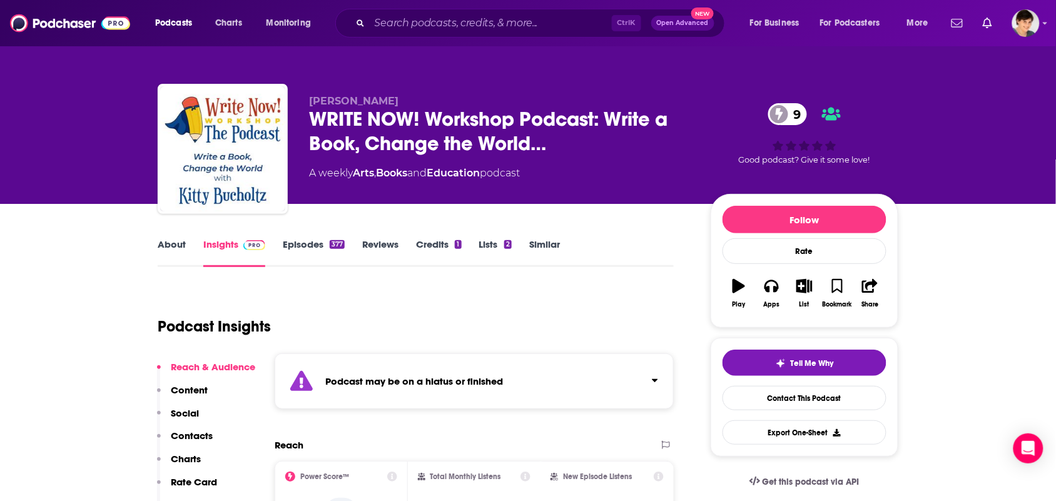
click at [178, 245] on link "About" at bounding box center [172, 252] width 28 height 29
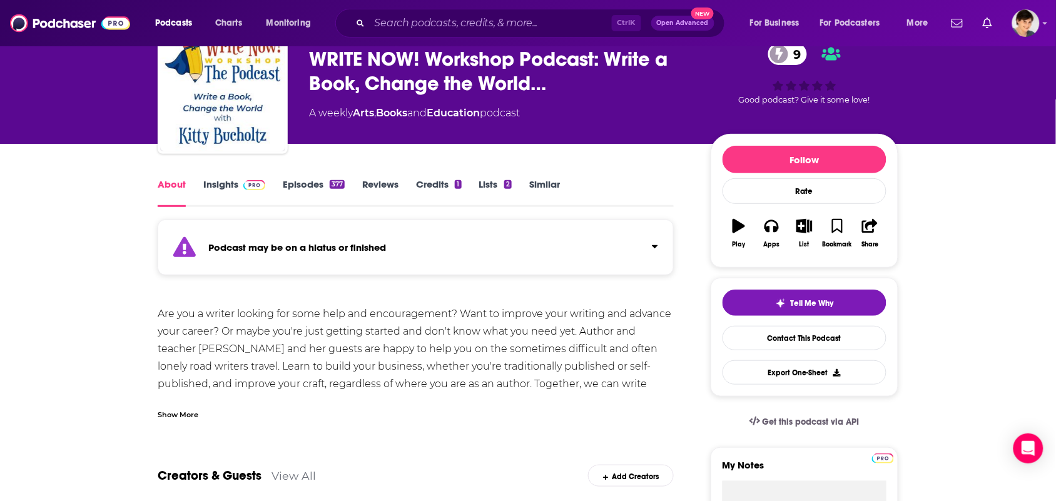
scroll to position [78, 0]
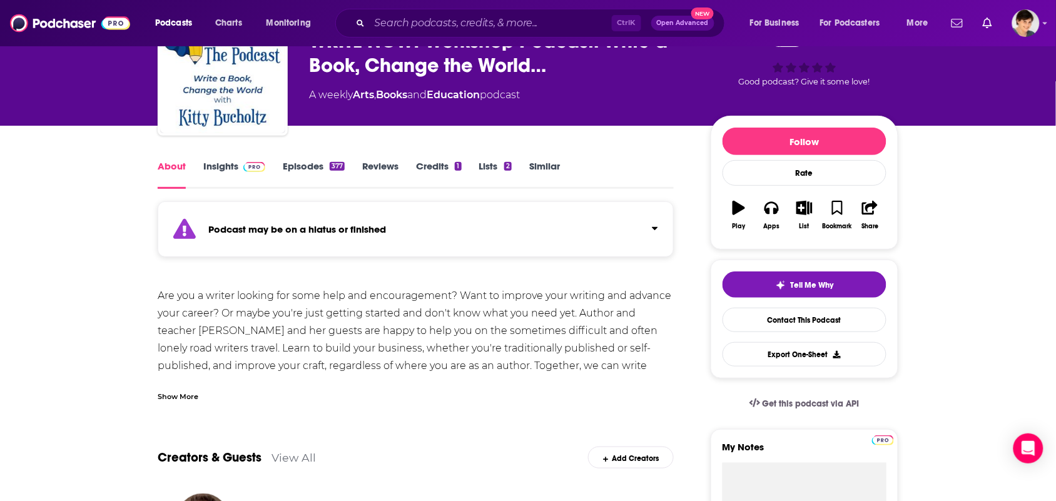
click at [217, 393] on div "Show More" at bounding box center [416, 391] width 516 height 21
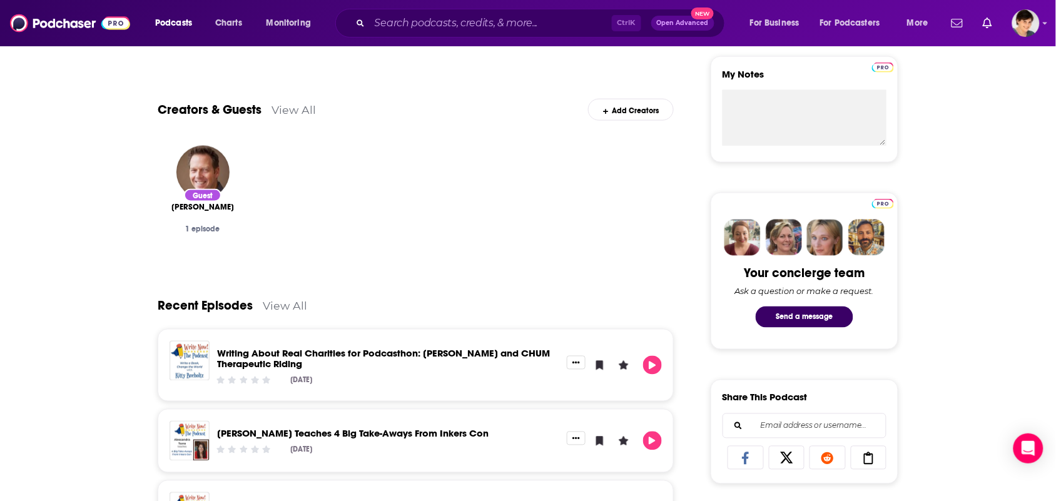
scroll to position [547, 0]
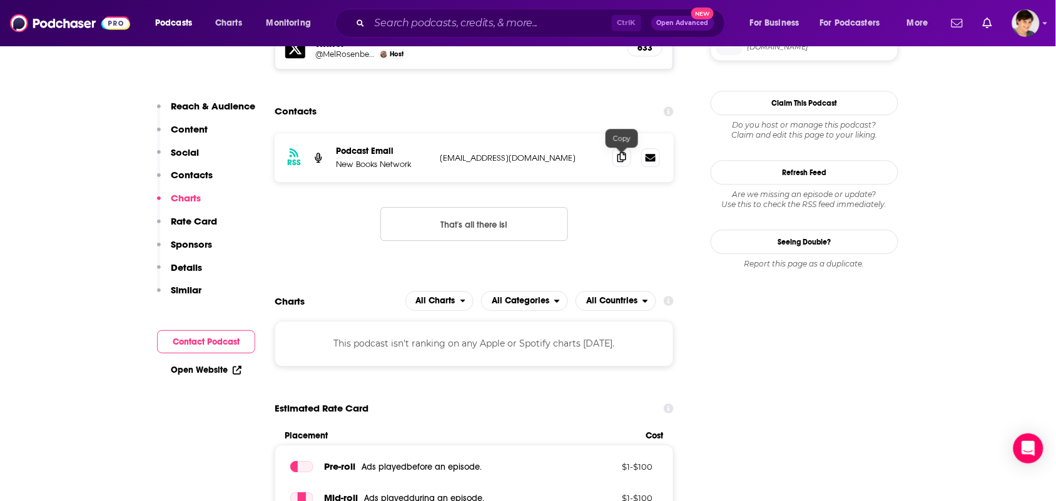
click at [618, 165] on span at bounding box center [622, 157] width 19 height 19
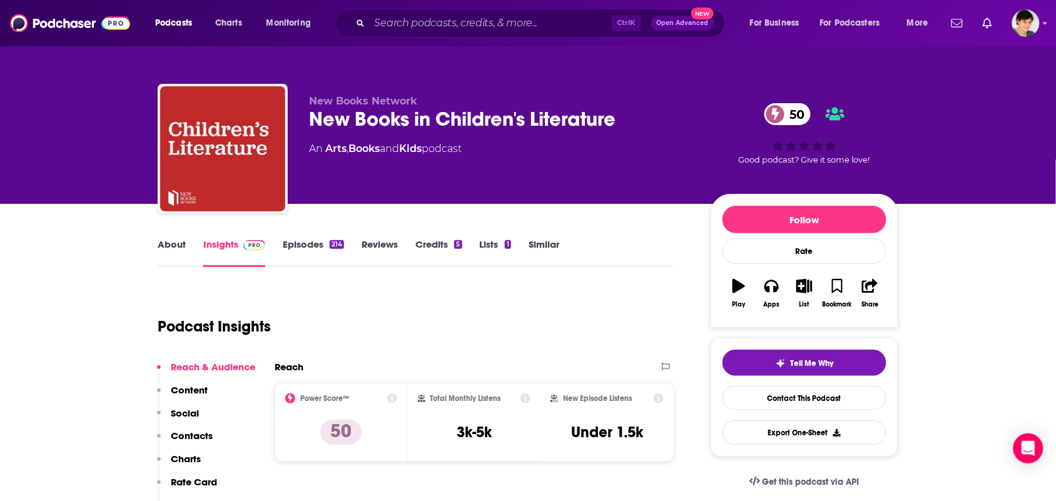
click at [180, 243] on link "About" at bounding box center [172, 252] width 28 height 29
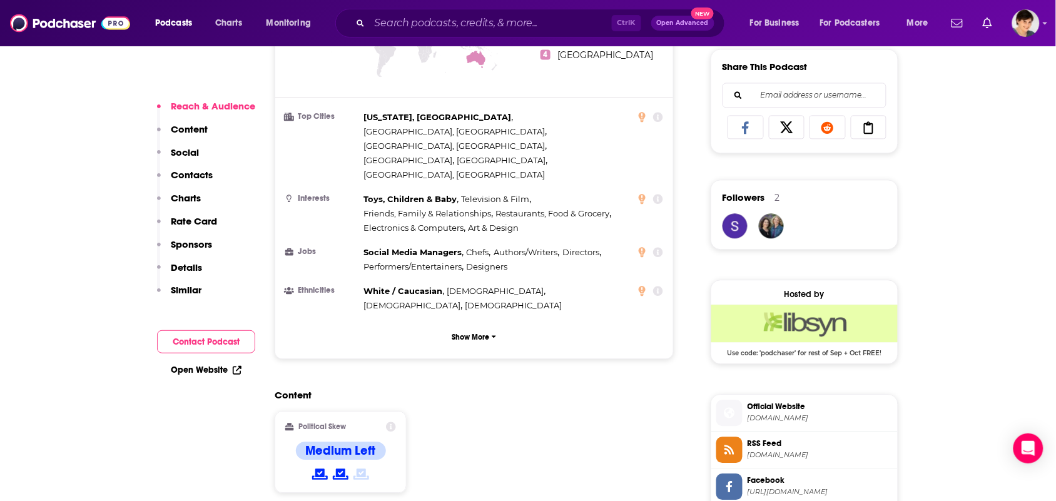
scroll to position [1173, 0]
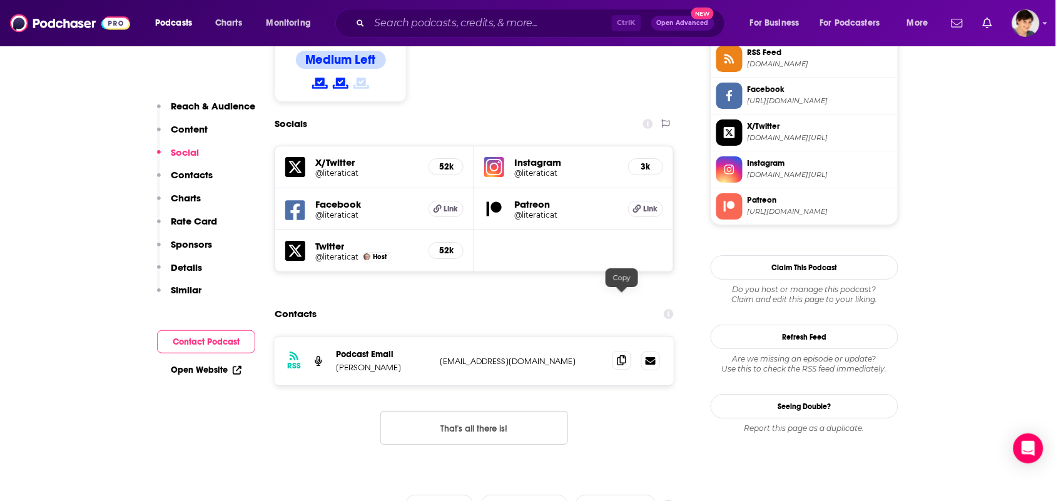
click at [620, 355] on icon at bounding box center [622, 360] width 9 height 10
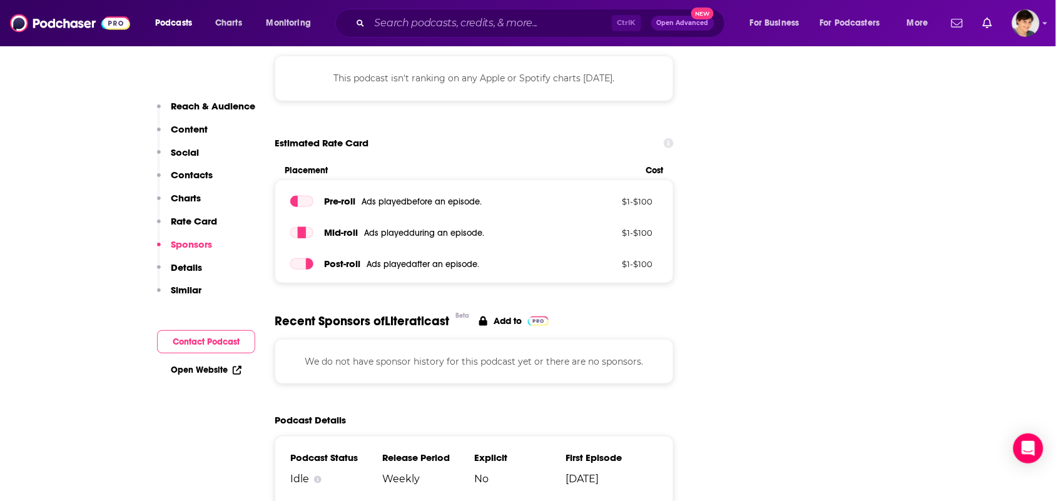
scroll to position [1799, 0]
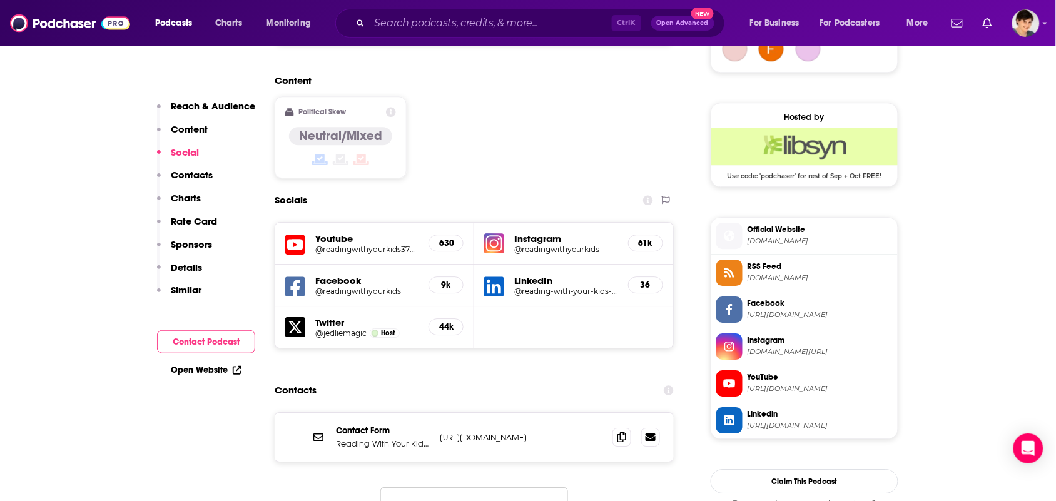
scroll to position [1017, 0]
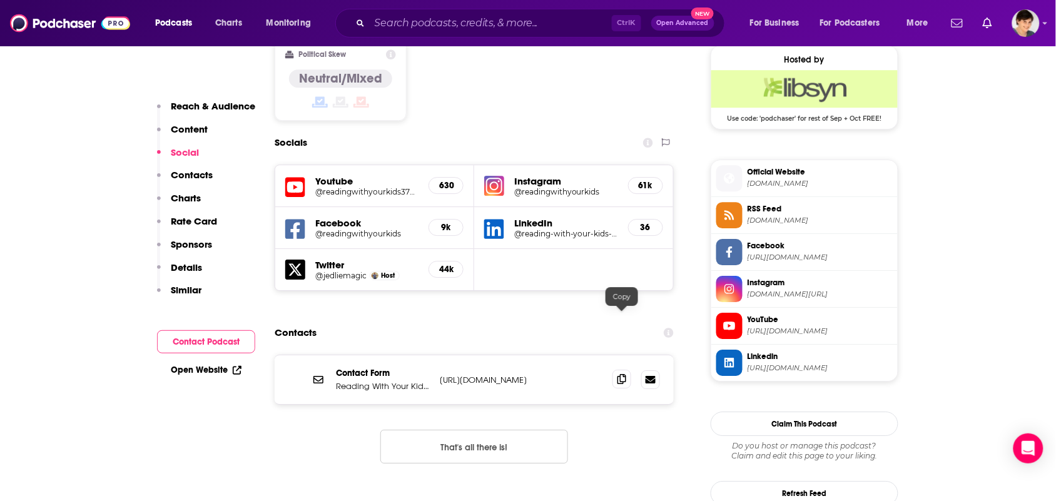
click at [626, 370] on span at bounding box center [622, 379] width 19 height 19
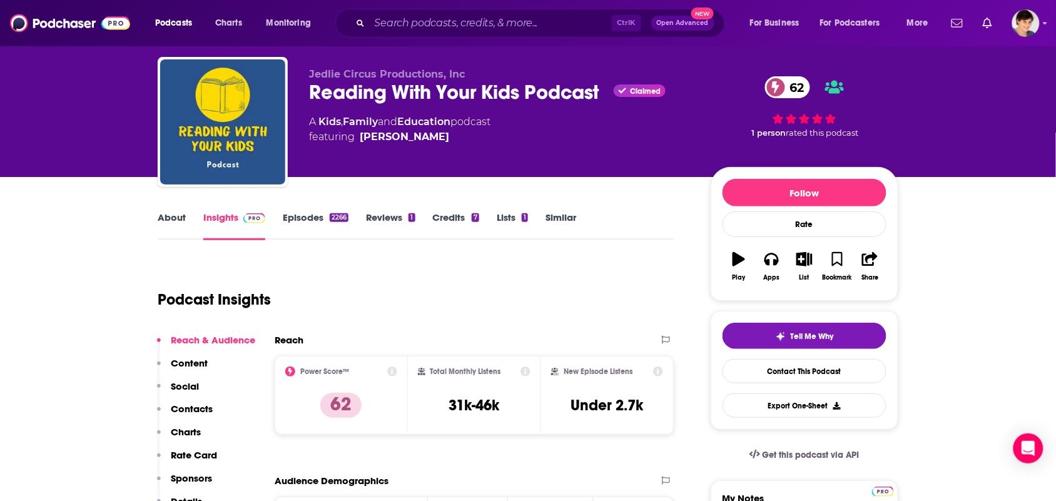
scroll to position [0, 0]
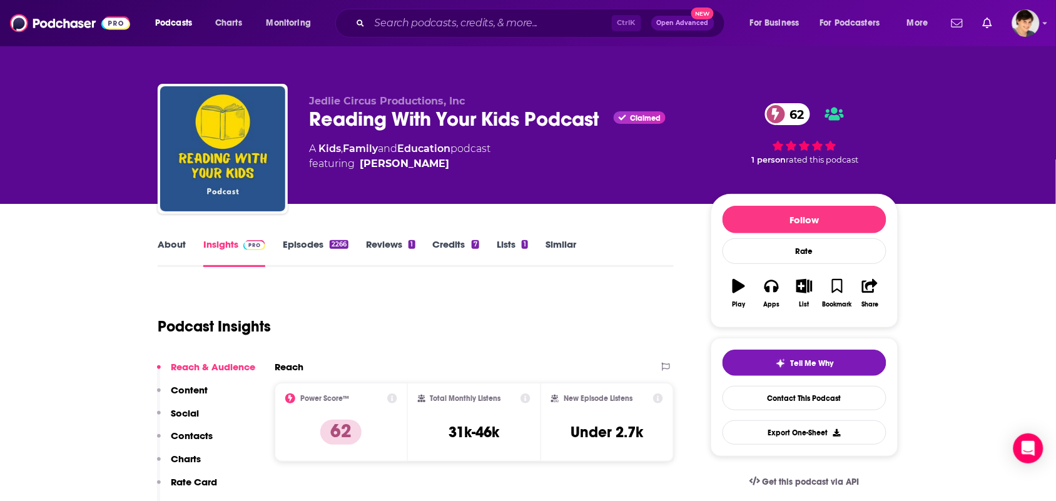
click at [176, 255] on link "About" at bounding box center [172, 252] width 28 height 29
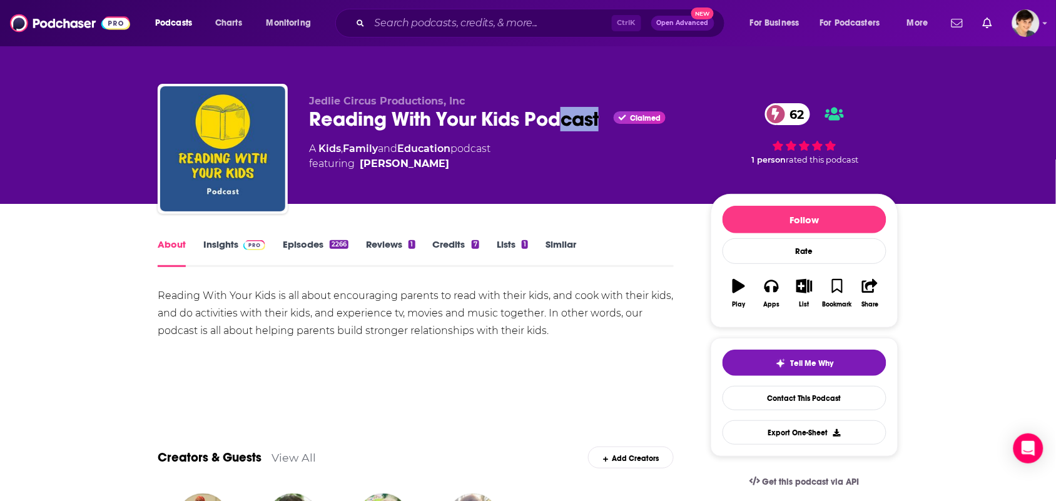
drag, startPoint x: 604, startPoint y: 117, endPoint x: 514, endPoint y: 121, distance: 90.2
click at [536, 121] on div "Reading With Your Kids Podcast Claimed 62" at bounding box center [500, 119] width 382 height 24
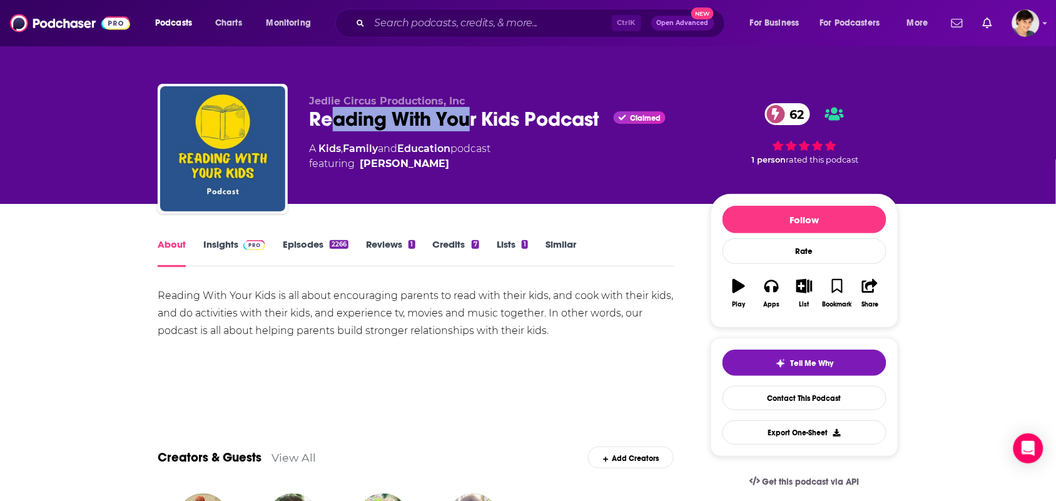
drag, startPoint x: 417, startPoint y: 125, endPoint x: 348, endPoint y: 119, distance: 69.7
click at [340, 120] on div "Reading With Your Kids Podcast Claimed 62" at bounding box center [500, 119] width 382 height 24
click at [310, 114] on div "Reading With Your Kids Podcast Claimed 62" at bounding box center [500, 119] width 382 height 24
drag, startPoint x: 310, startPoint y: 114, endPoint x: 601, endPoint y: 120, distance: 290.4
click at [601, 120] on div "Reading With Your Kids Podcast Claimed 62" at bounding box center [500, 119] width 382 height 24
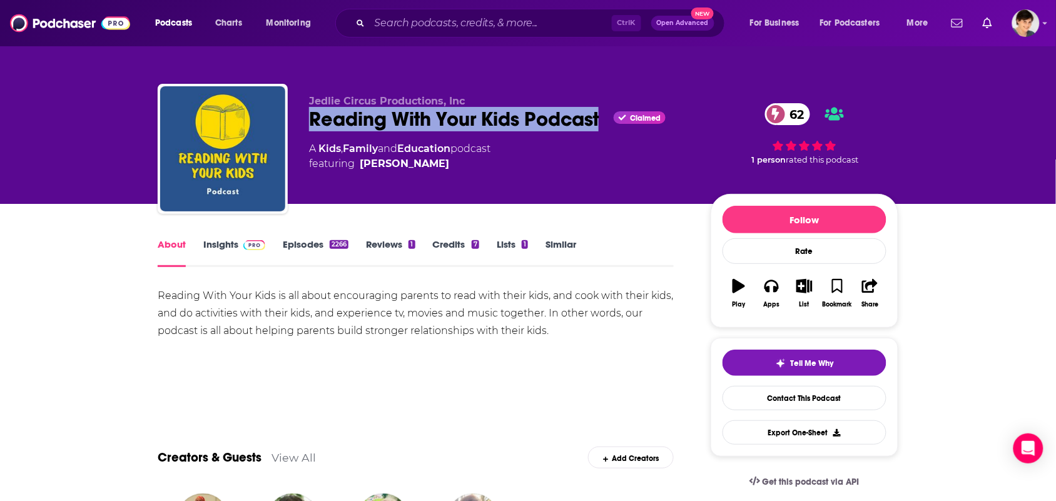
copy h1 "Reading With Your Kids Podcast"
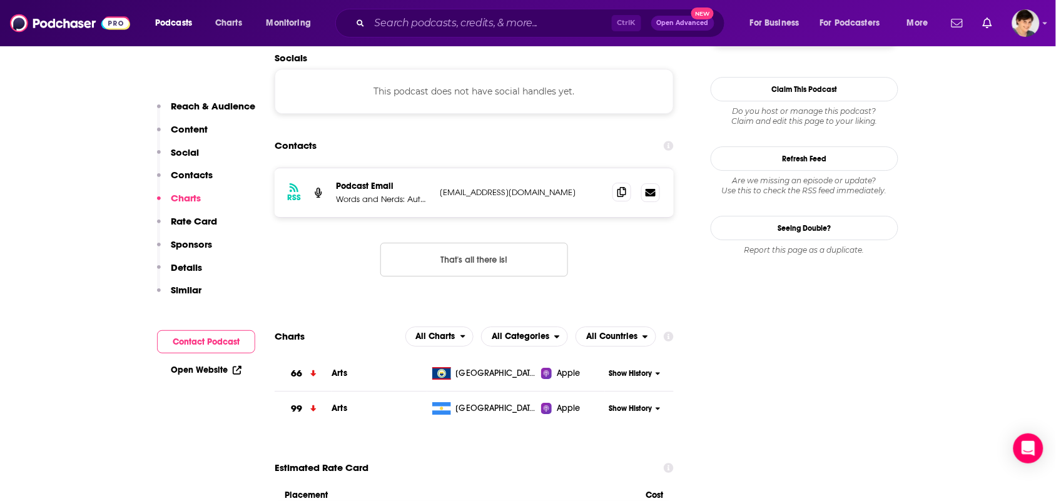
scroll to position [1017, 0]
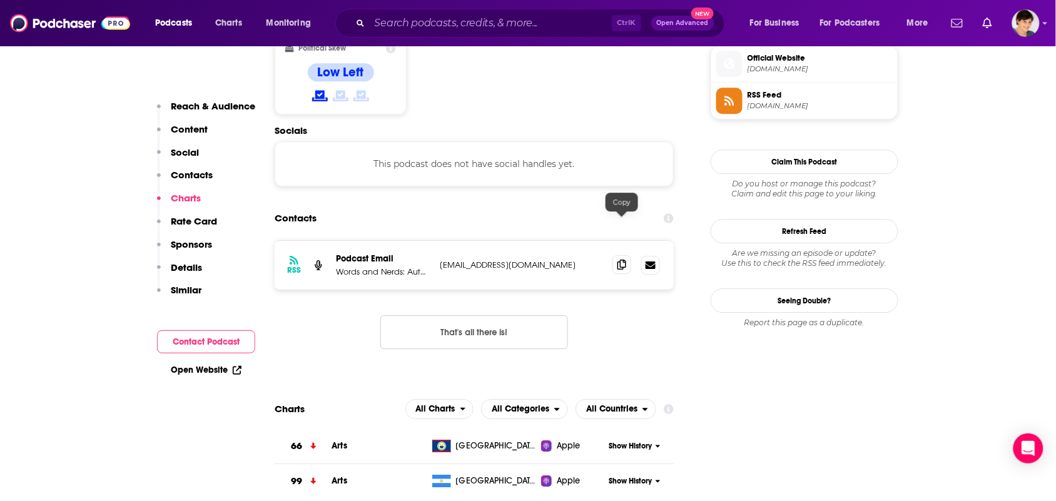
click at [629, 255] on span at bounding box center [622, 264] width 19 height 19
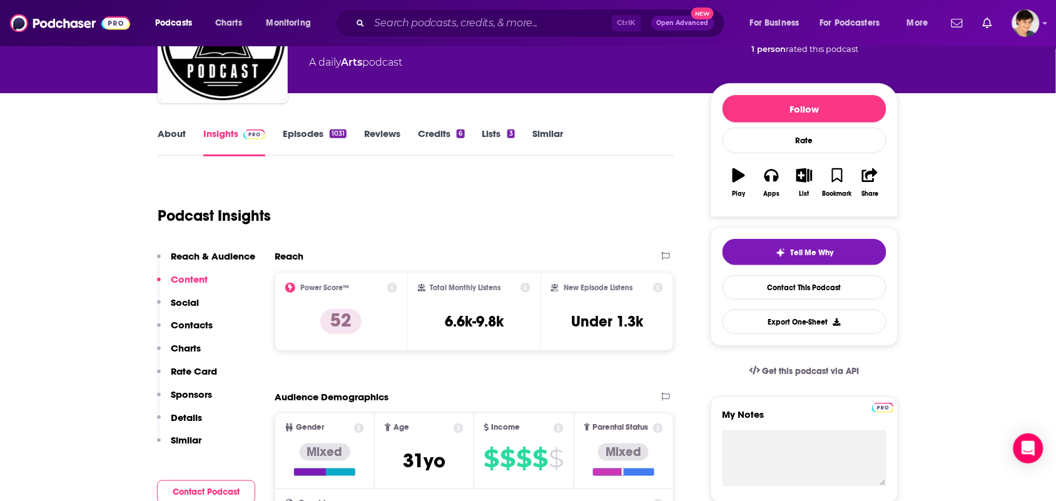
scroll to position [0, 0]
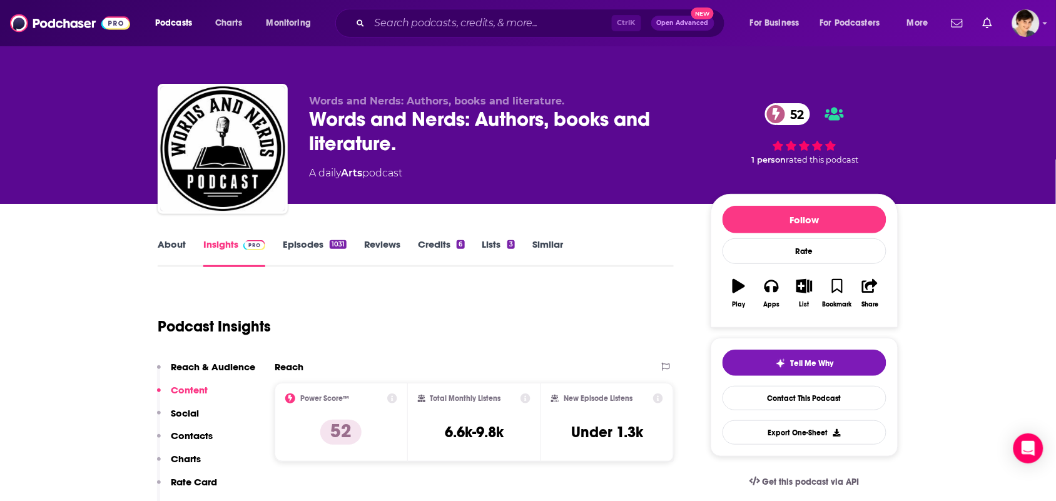
click at [179, 254] on link "About" at bounding box center [172, 252] width 28 height 29
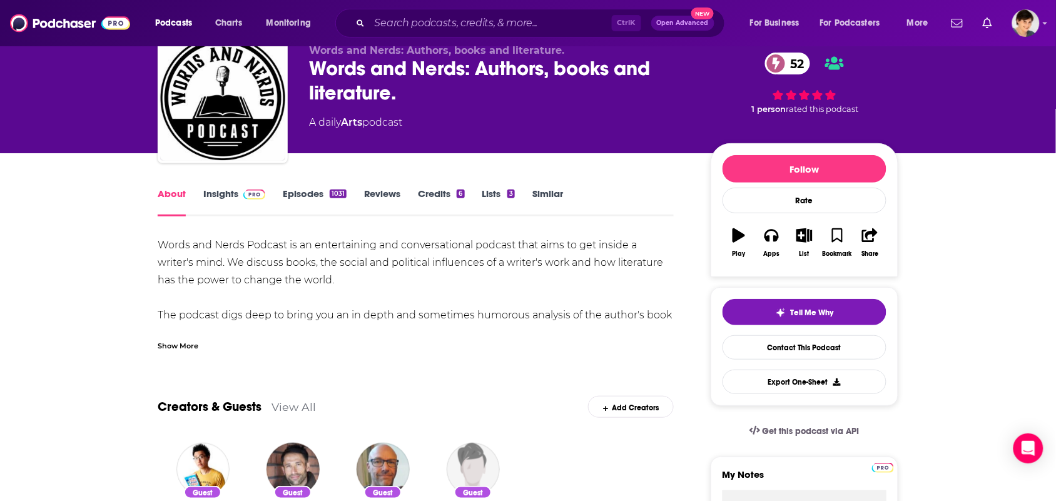
scroll to position [78, 0]
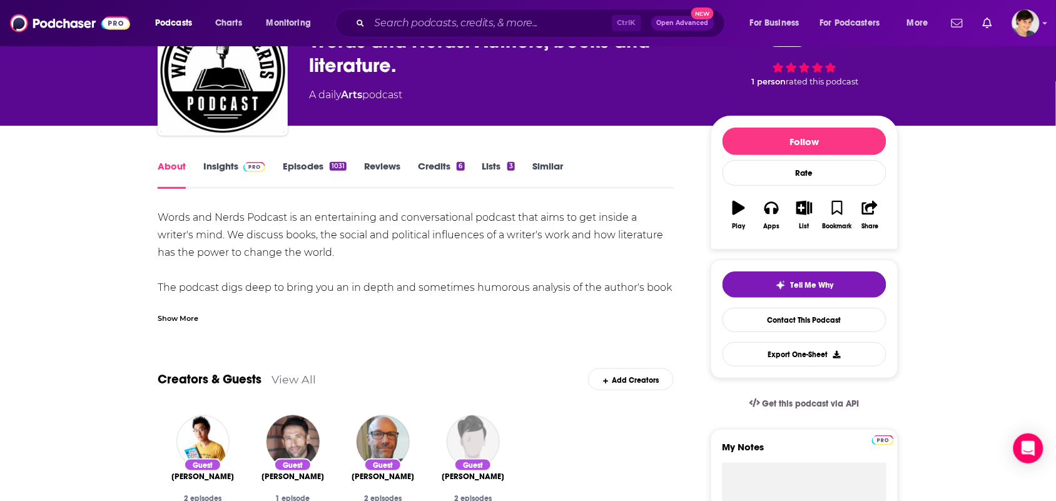
click at [278, 339] on div "Creators & Guests View All Add Creators" at bounding box center [416, 371] width 516 height 67
click at [248, 308] on div "Show More" at bounding box center [416, 313] width 516 height 21
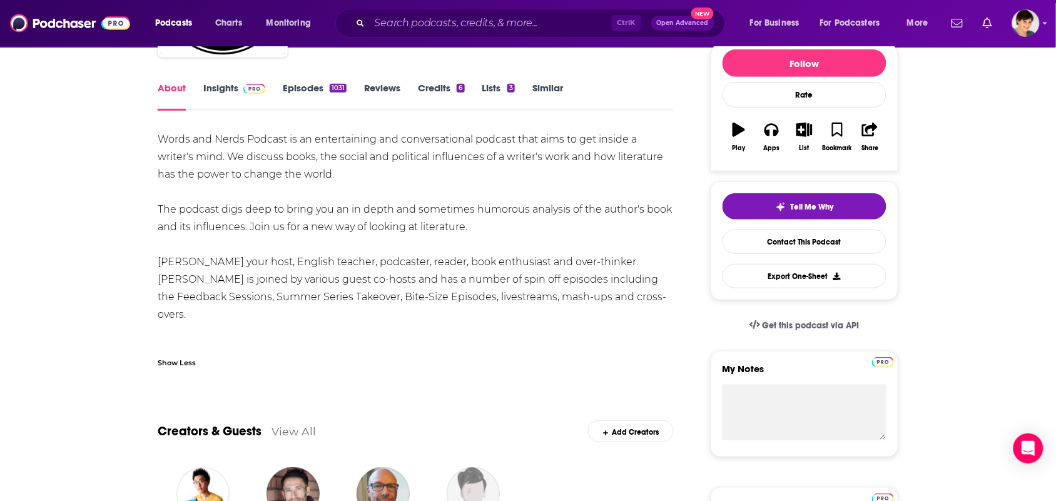
scroll to position [0, 0]
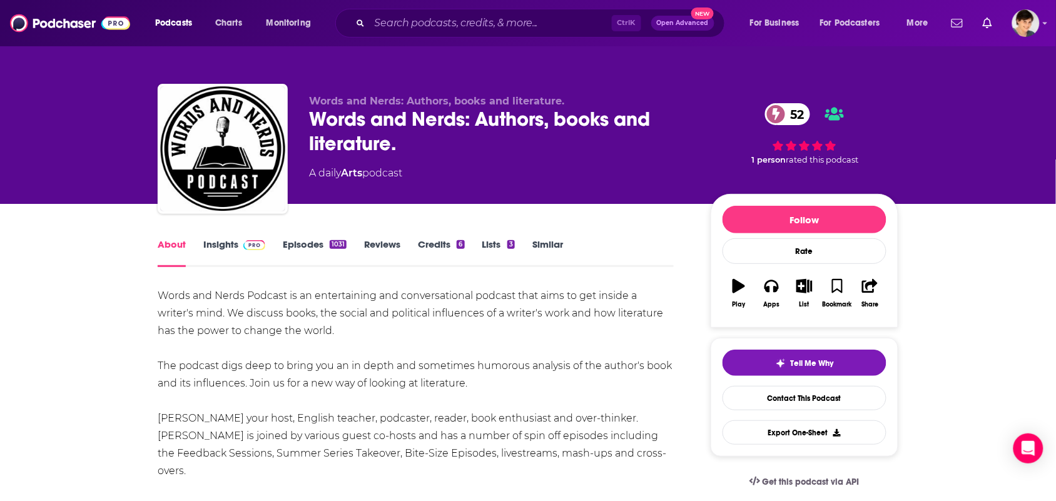
click at [302, 260] on link "Episodes 1031" at bounding box center [315, 252] width 64 height 29
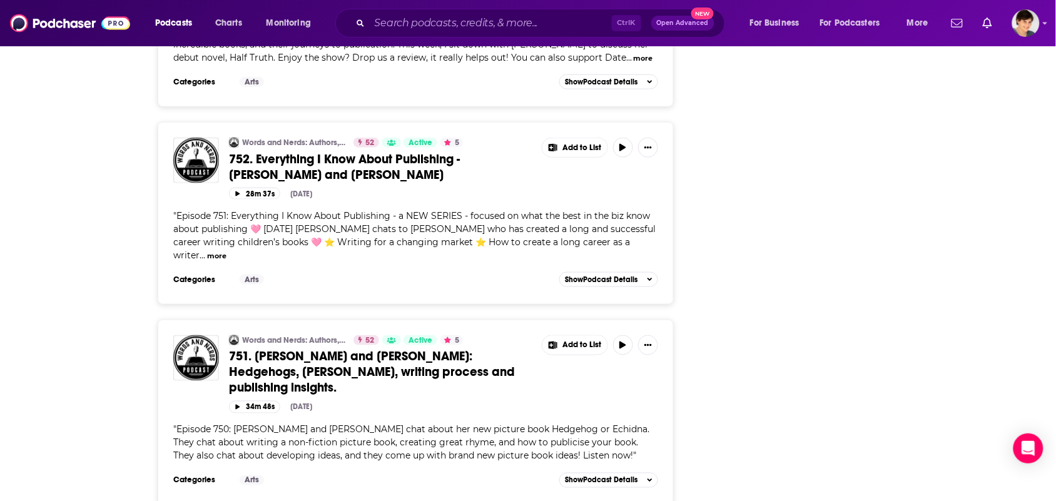
scroll to position [1799, 0]
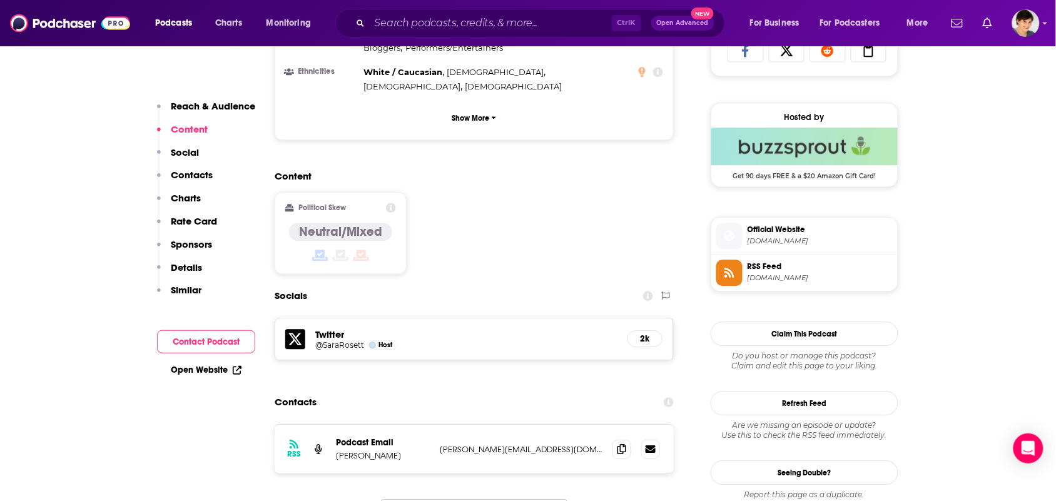
scroll to position [1095, 0]
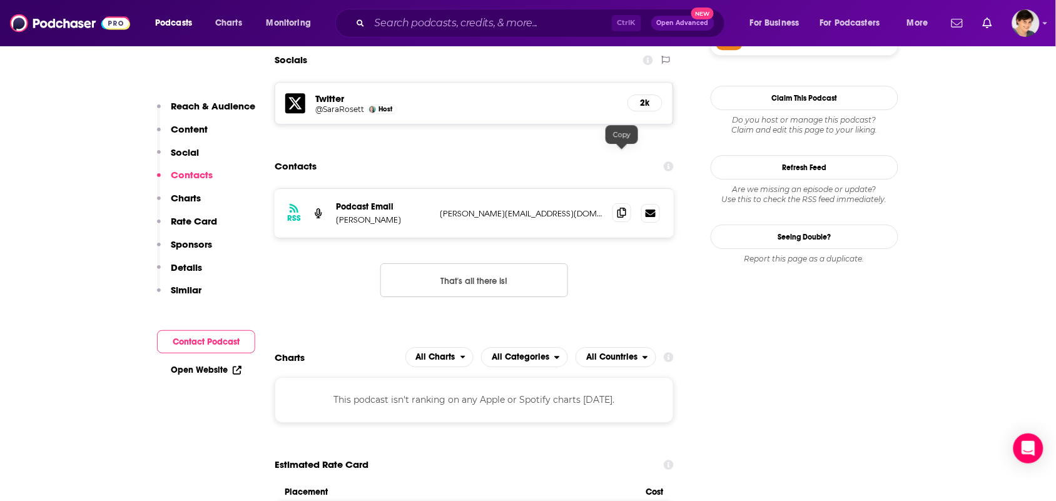
click at [621, 208] on icon at bounding box center [622, 213] width 9 height 10
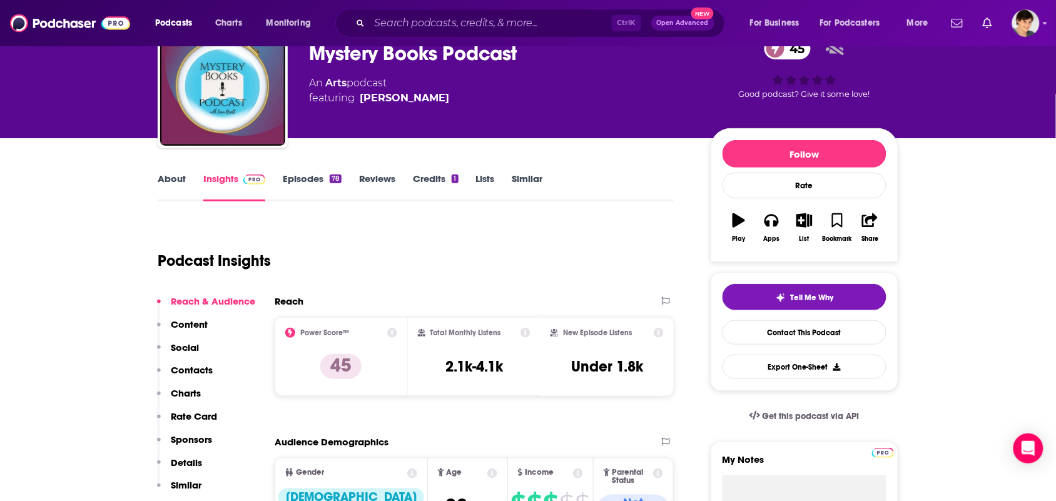
scroll to position [0, 0]
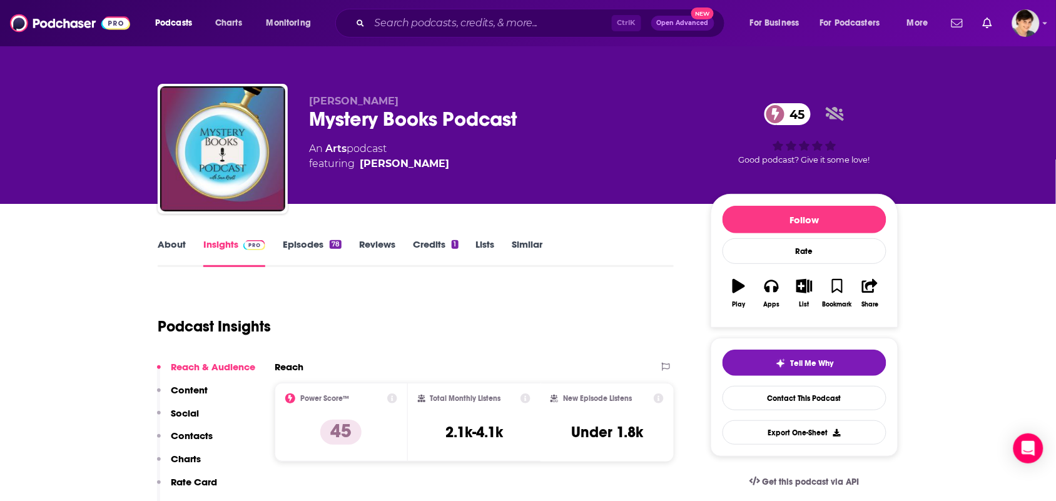
click at [176, 237] on div "About Insights Episodes 78 Reviews Credits 1 Lists Similar" at bounding box center [416, 252] width 516 height 31
click at [173, 247] on link "About" at bounding box center [172, 252] width 28 height 29
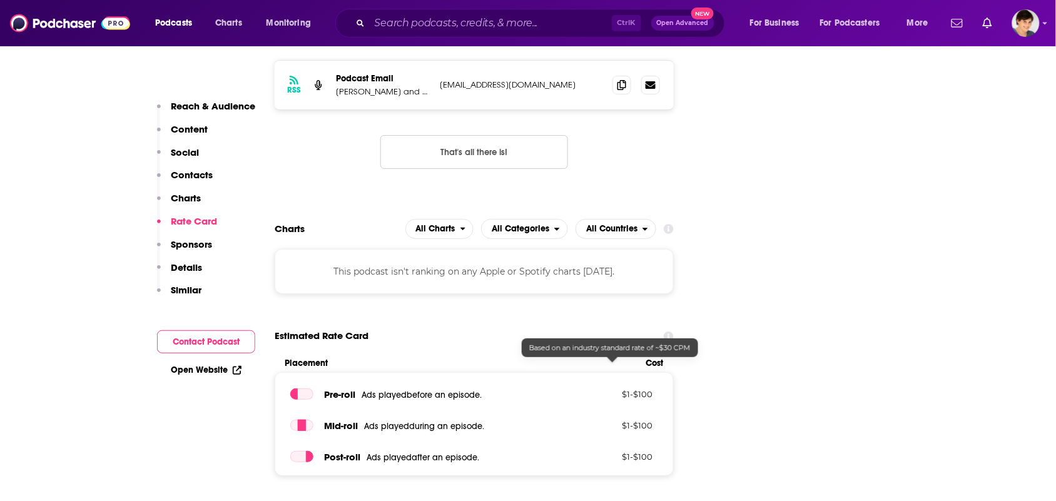
scroll to position [1173, 0]
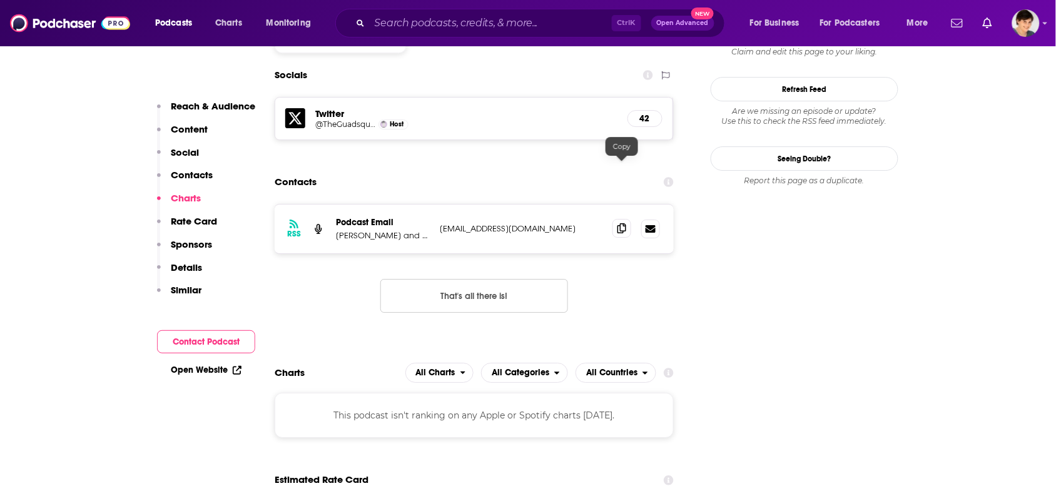
click at [624, 223] on icon at bounding box center [622, 228] width 9 height 10
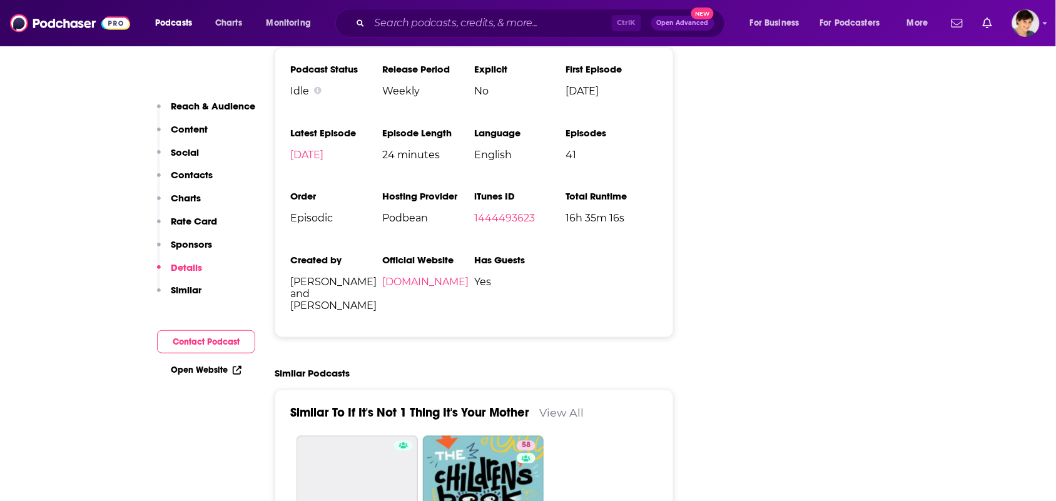
scroll to position [1877, 0]
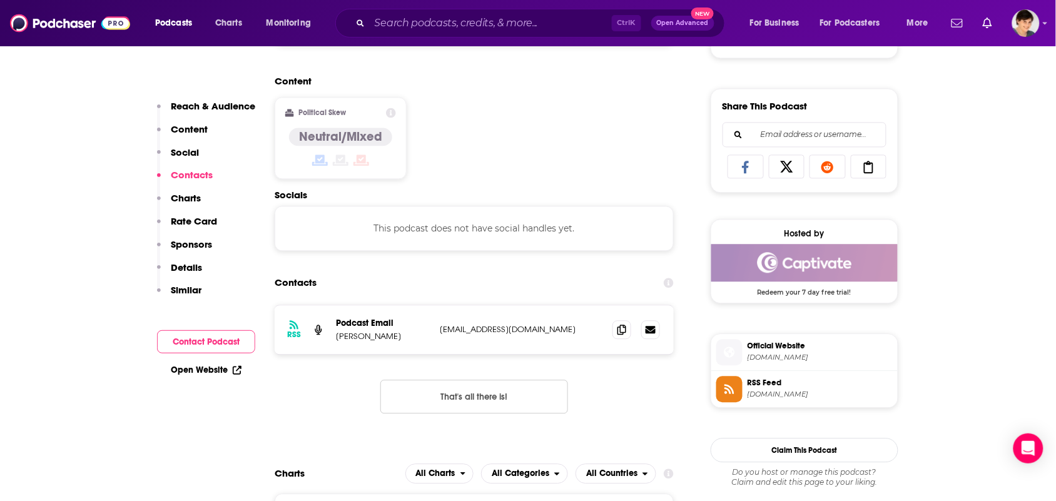
scroll to position [860, 0]
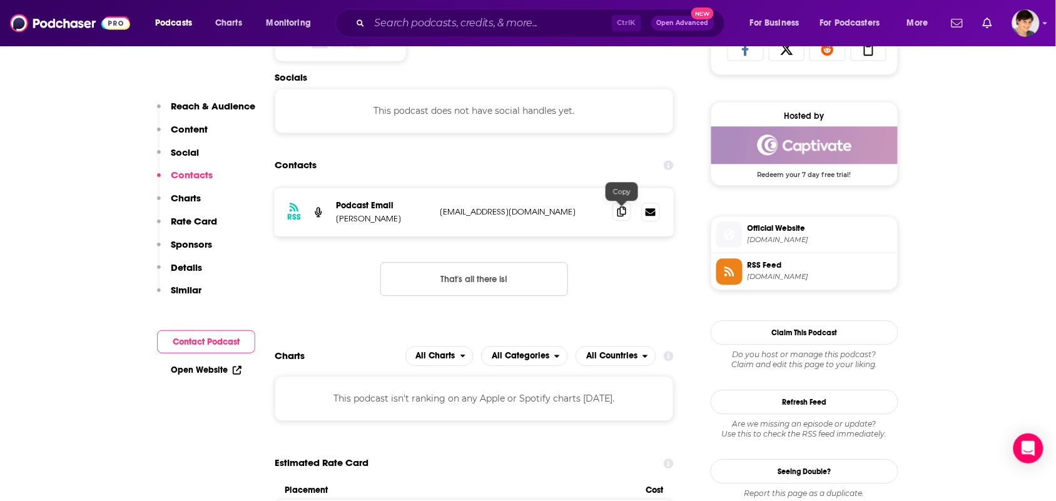
click at [618, 214] on icon at bounding box center [622, 211] width 9 height 10
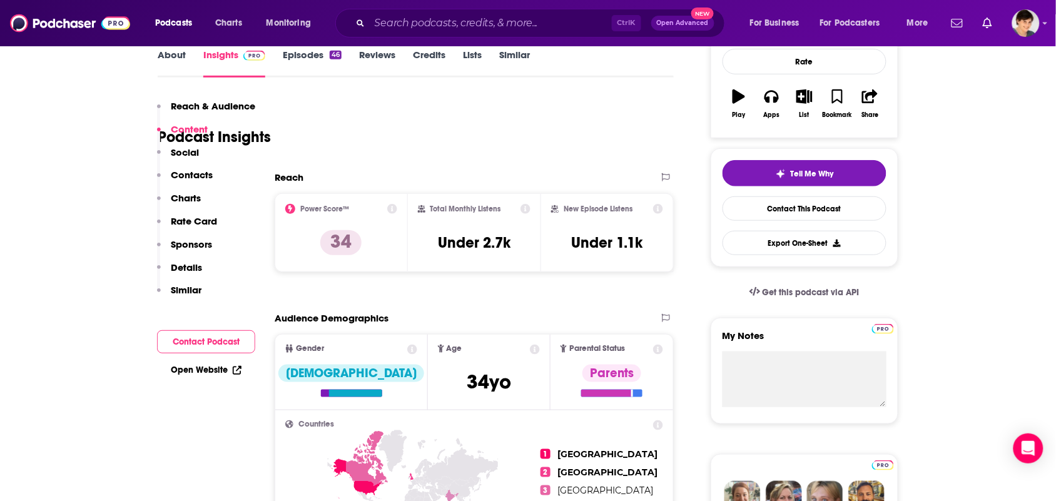
scroll to position [0, 0]
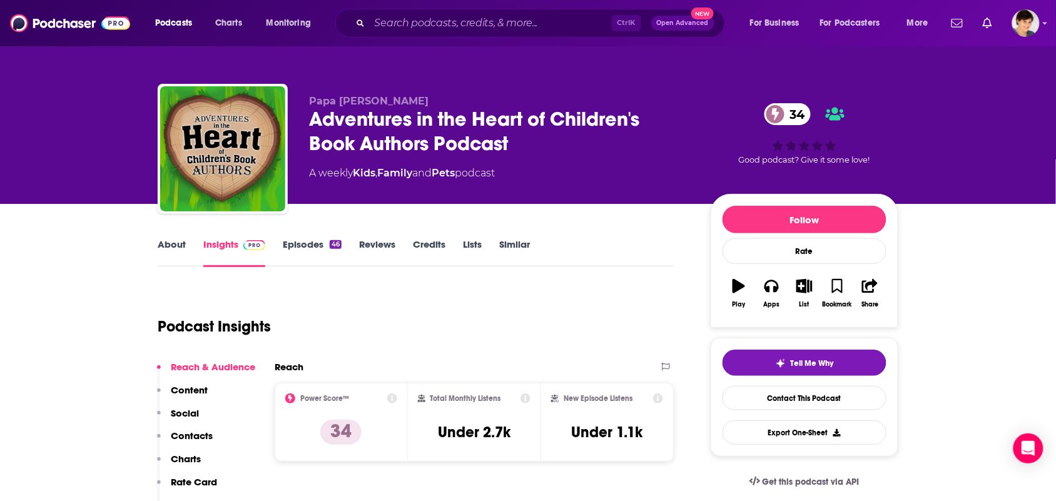
click at [170, 246] on link "About" at bounding box center [172, 252] width 28 height 29
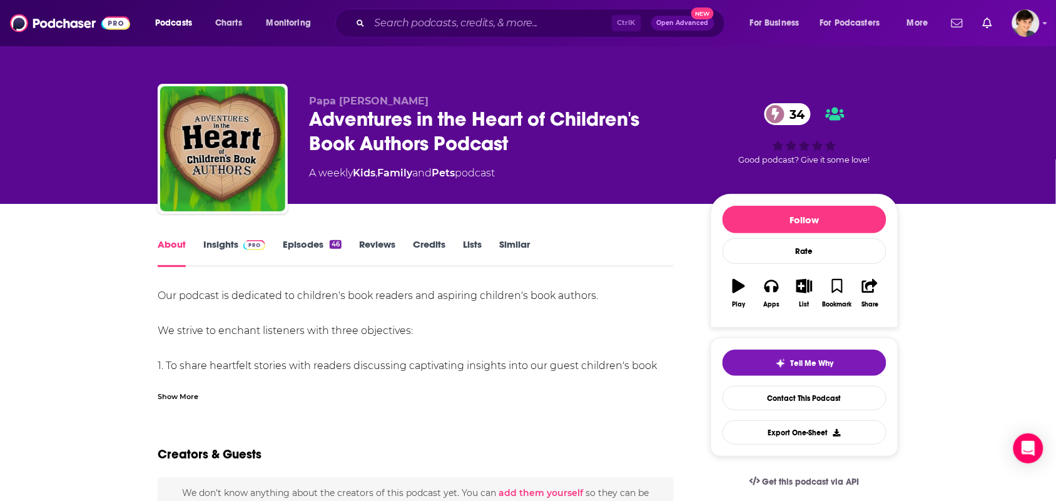
click at [195, 397] on div "Show More" at bounding box center [178, 396] width 41 height 12
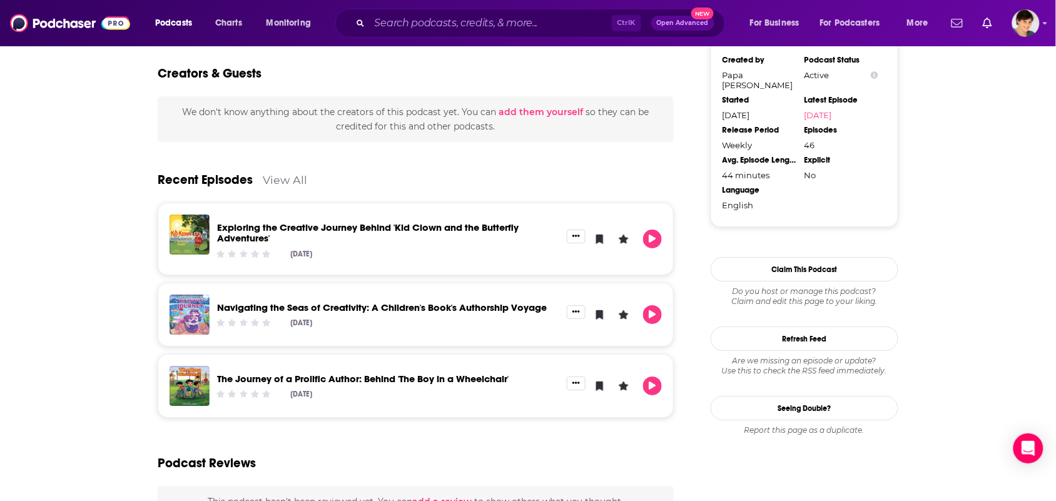
scroll to position [1173, 0]
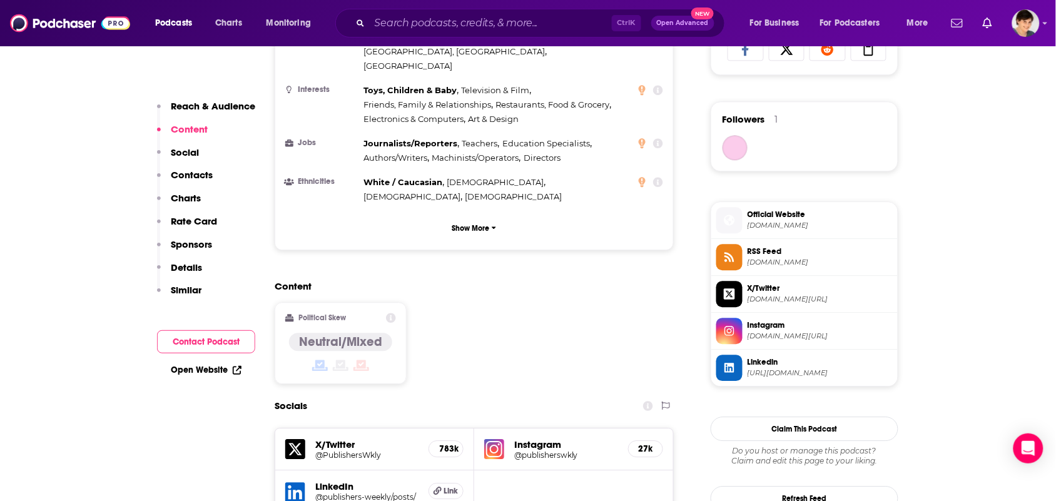
scroll to position [1095, 0]
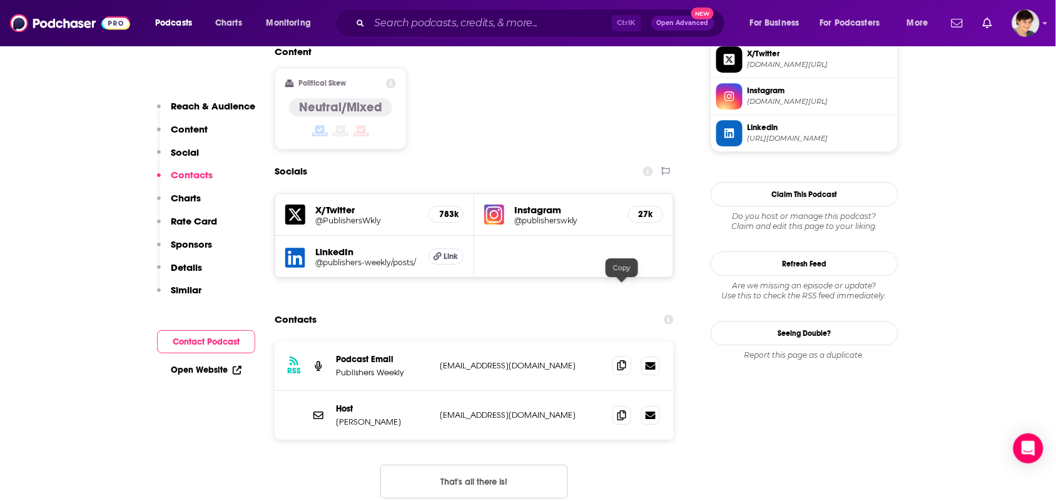
click at [621, 360] on icon at bounding box center [622, 365] width 9 height 10
click at [619, 410] on icon at bounding box center [622, 415] width 9 height 10
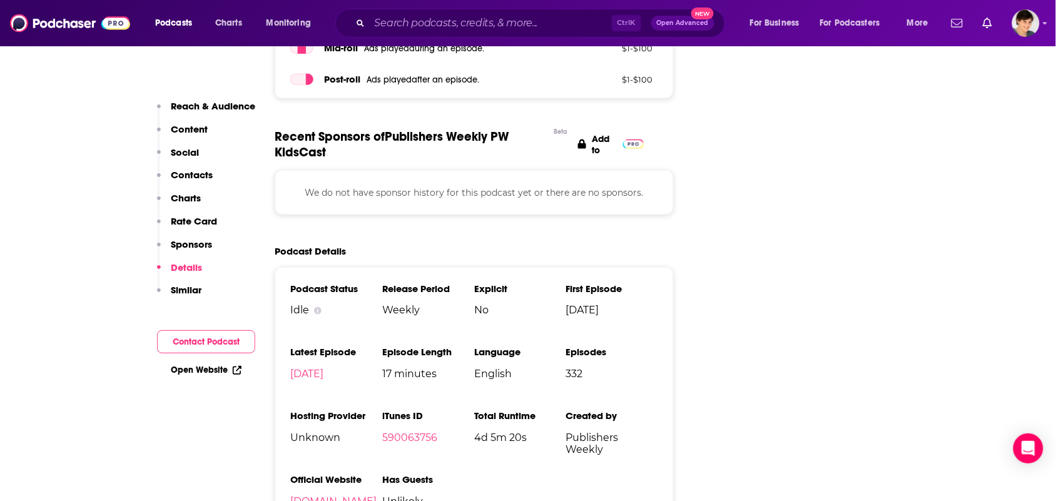
scroll to position [1955, 0]
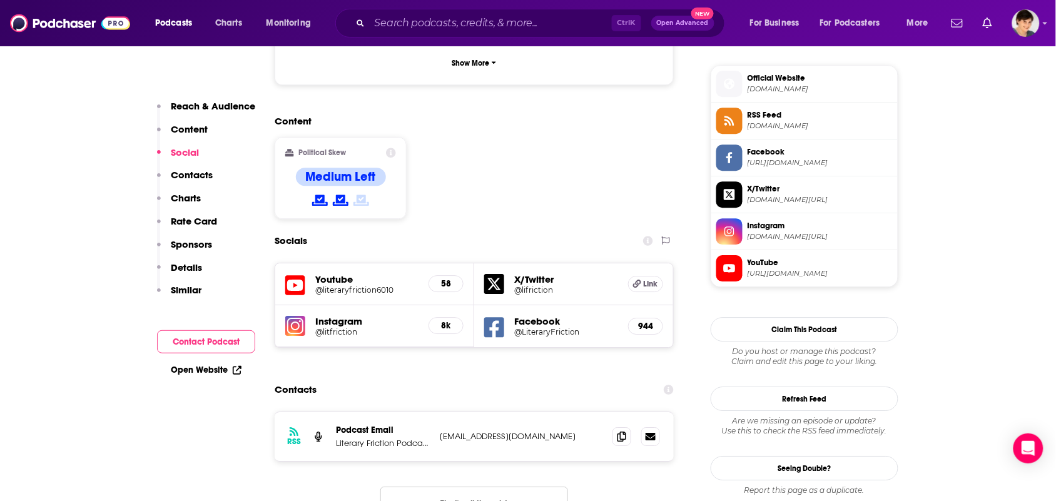
scroll to position [1095, 0]
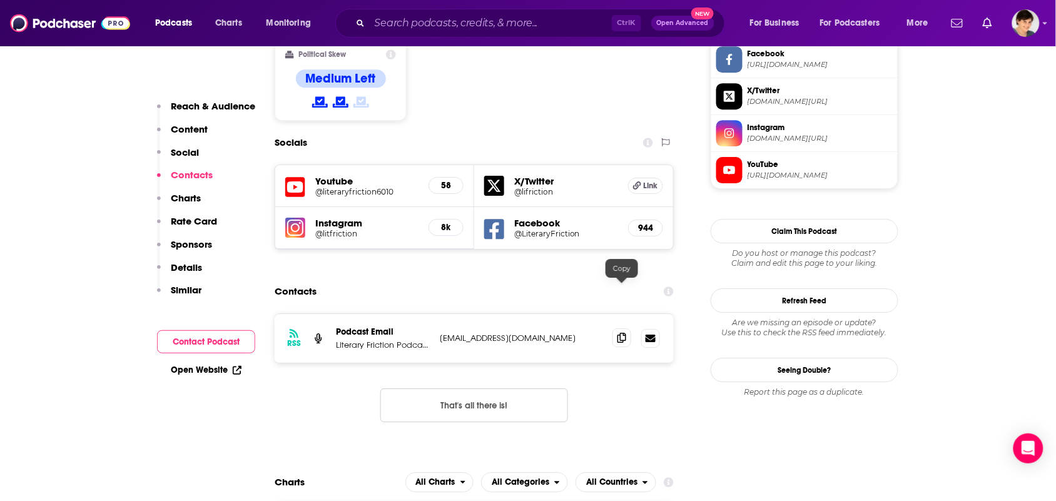
click at [620, 333] on icon at bounding box center [622, 338] width 9 height 10
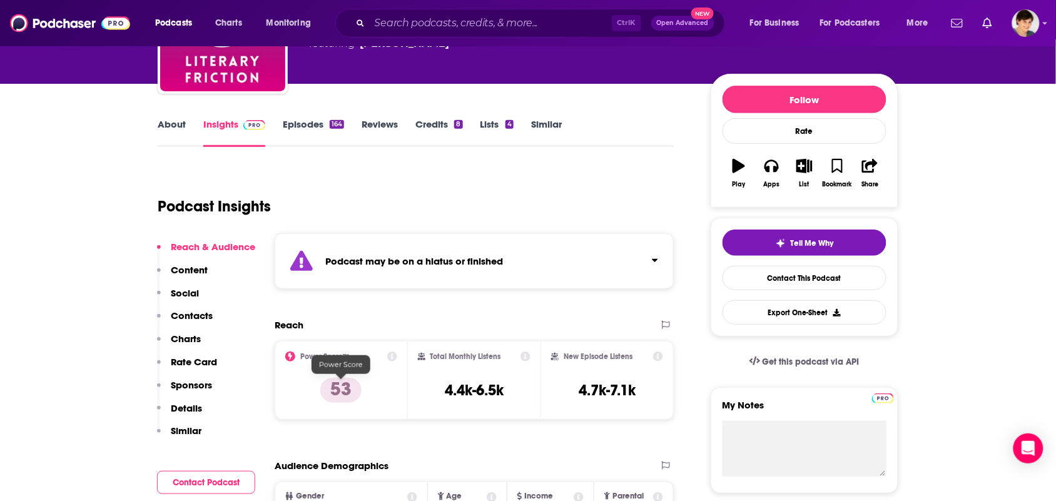
scroll to position [0, 0]
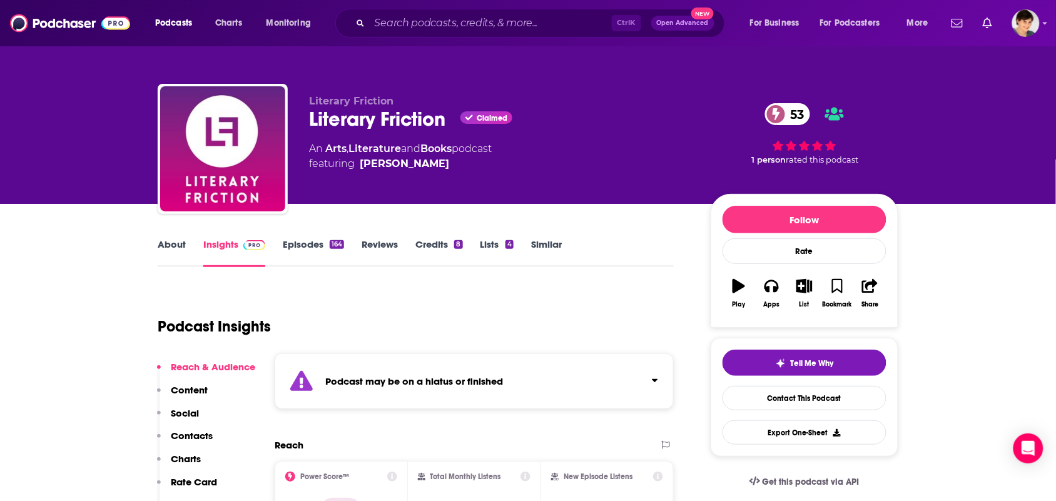
click at [176, 250] on link "About" at bounding box center [172, 252] width 28 height 29
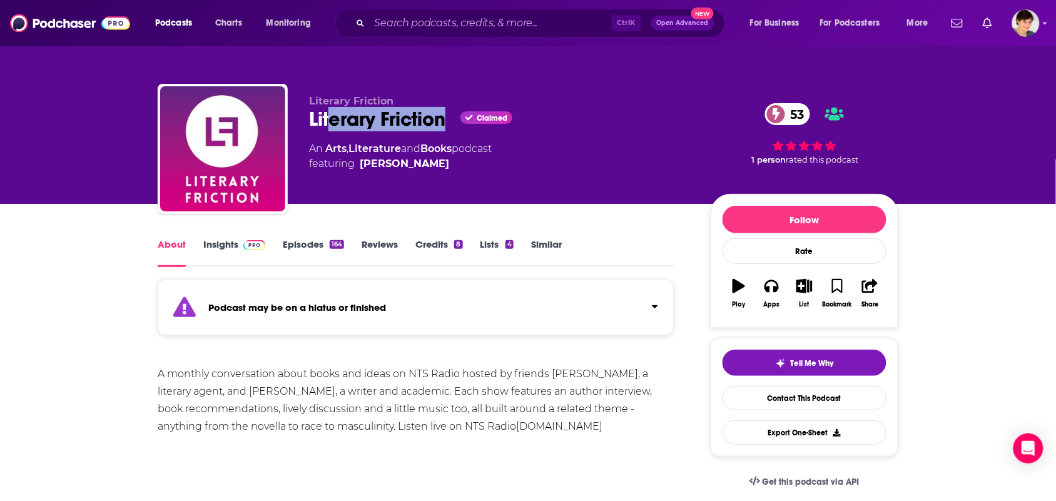
drag, startPoint x: 449, startPoint y: 124, endPoint x: 317, endPoint y: 123, distance: 132.0
click at [318, 123] on div "Literary Friction Claimed 53" at bounding box center [500, 119] width 382 height 24
click at [314, 122] on div "Literary Friction Claimed 53" at bounding box center [500, 119] width 382 height 24
click at [311, 120] on div "Literary Friction Claimed 53" at bounding box center [500, 119] width 382 height 24
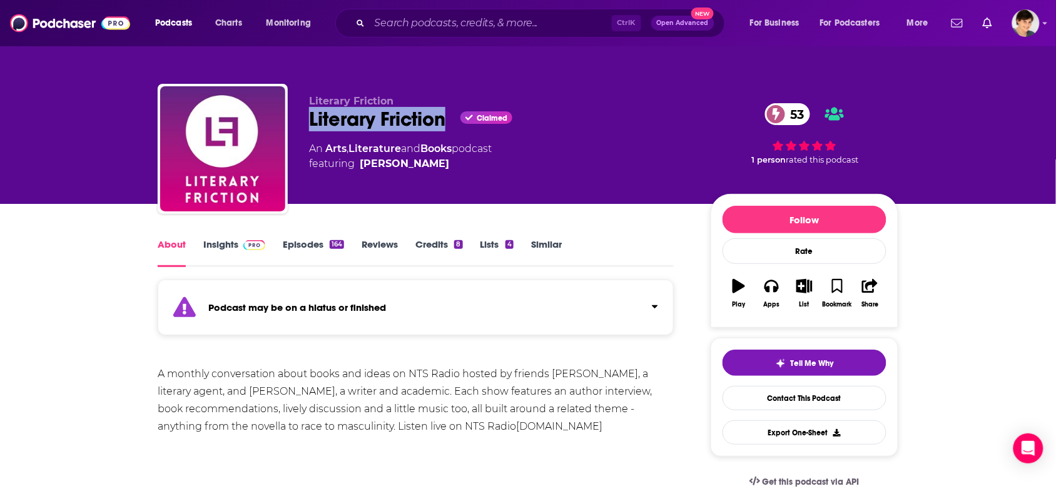
drag, startPoint x: 310, startPoint y: 121, endPoint x: 420, endPoint y: 126, distance: 109.6
click at [417, 120] on div "Literary Friction Claimed 53" at bounding box center [500, 119] width 382 height 24
copy h1 "Literary Friction"
drag, startPoint x: 442, startPoint y: 166, endPoint x: 363, endPoint y: 171, distance: 79.0
click at [363, 171] on div "Literary Friction Literary Friction Claimed 53 An Arts , Literature and Books p…" at bounding box center [500, 145] width 382 height 100
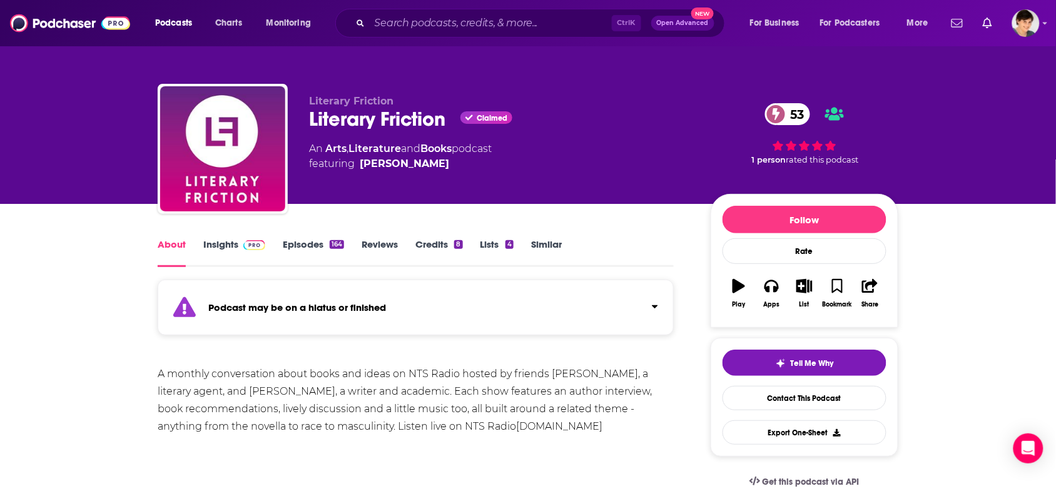
click at [285, 392] on div "A monthly conversation about books and ideas on NTS Radio hosted by friends Car…" at bounding box center [416, 400] width 516 height 70
drag, startPoint x: 350, startPoint y: 388, endPoint x: 489, endPoint y: 387, distance: 138.9
click at [483, 389] on div "A monthly conversation about books and ideas on NTS Radio hosted by friends Car…" at bounding box center [416, 400] width 516 height 70
click at [392, 399] on div "A monthly conversation about books and ideas on NTS Radio hosted by friends Car…" at bounding box center [416, 400] width 516 height 70
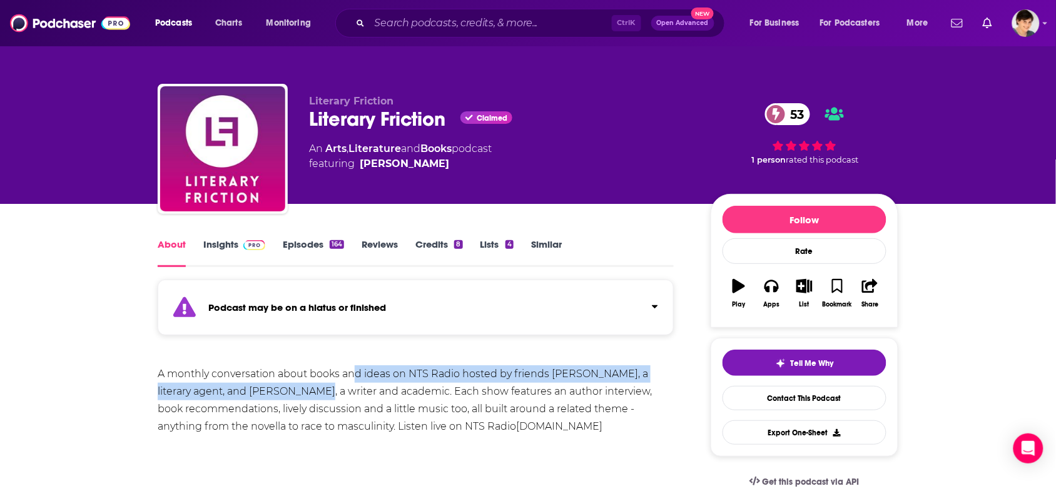
drag, startPoint x: 285, startPoint y: 391, endPoint x: 376, endPoint y: 382, distance: 91.1
click at [376, 382] on div "A monthly conversation about books and ideas on NTS Radio hosted by friends Car…" at bounding box center [416, 400] width 516 height 70
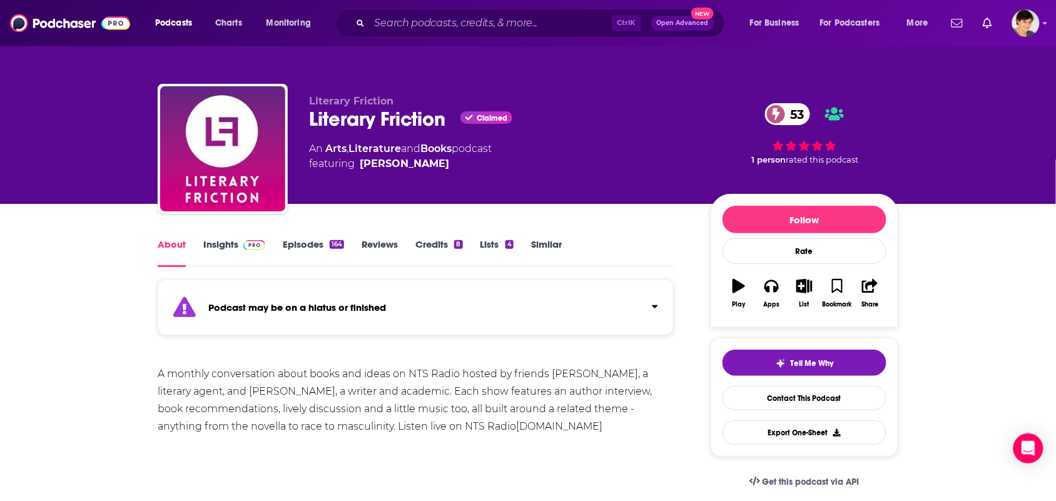
click at [510, 392] on div "A monthly conversation about books and ideas on NTS Radio hosted by friends Car…" at bounding box center [416, 400] width 516 height 70
drag, startPoint x: 285, startPoint y: 390, endPoint x: 551, endPoint y: 377, distance: 265.6
click at [549, 376] on div "A monthly conversation about books and ideas on NTS Radio hosted by friends Car…" at bounding box center [416, 400] width 516 height 70
copy div "Carrie Plitt, a literary agent, and Octavia Bright"
click at [542, 430] on div "A monthly conversation about books and ideas on NTS Radio hosted by friends Car…" at bounding box center [416, 400] width 516 height 70
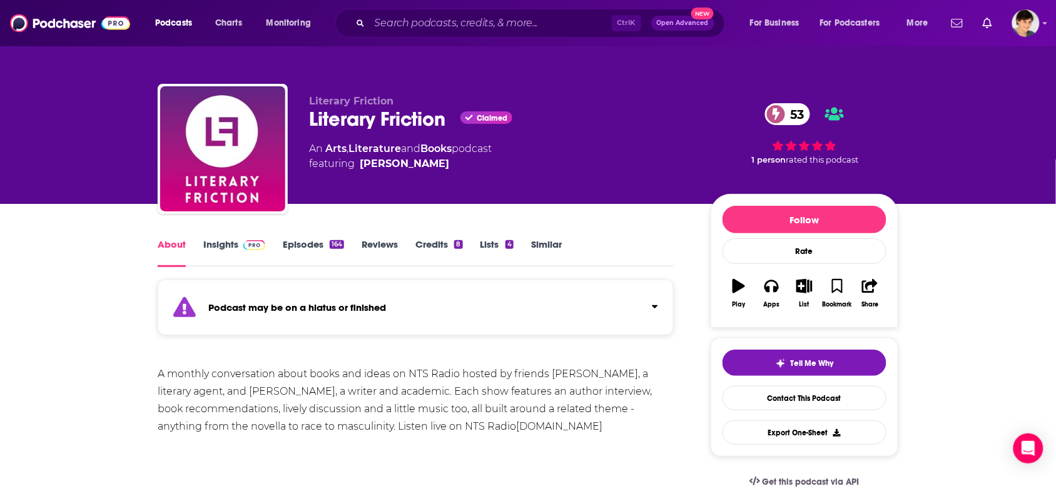
drag, startPoint x: 558, startPoint y: 430, endPoint x: 385, endPoint y: 414, distance: 173.5
click at [508, 417] on div "A monthly conversation about books and ideas on NTS Radio hosted by friends Car…" at bounding box center [416, 400] width 516 height 70
drag, startPoint x: 385, startPoint y: 414, endPoint x: 213, endPoint y: 389, distance: 174.5
click at [252, 399] on div "A monthly conversation about books and ideas on NTS Radio hosted by friends Car…" at bounding box center [416, 400] width 516 height 70
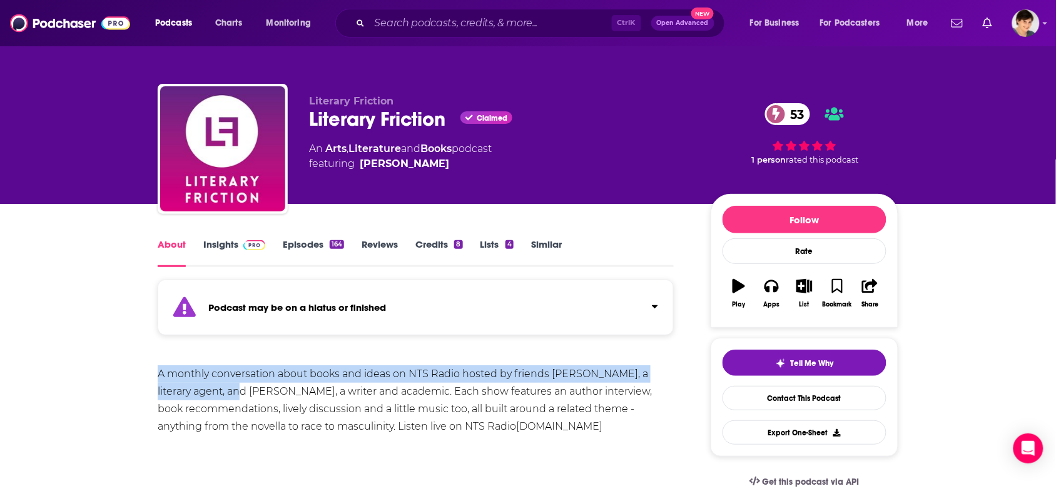
drag, startPoint x: 208, startPoint y: 382, endPoint x: 153, endPoint y: 379, distance: 54.5
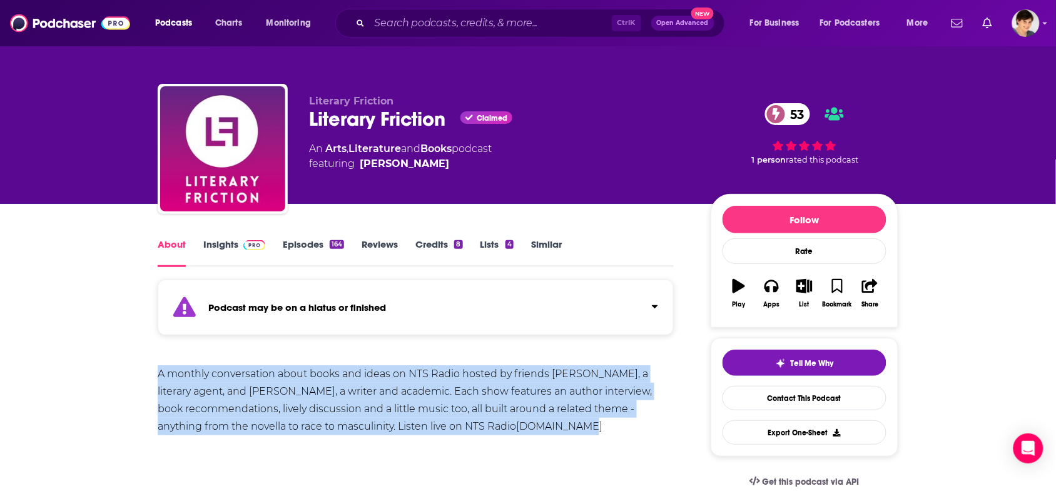
drag, startPoint x: 146, startPoint y: 371, endPoint x: 542, endPoint y: 427, distance: 400.0
copy div "A monthly conversation about books and ideas on NTS Radio hosted by friends Car…"
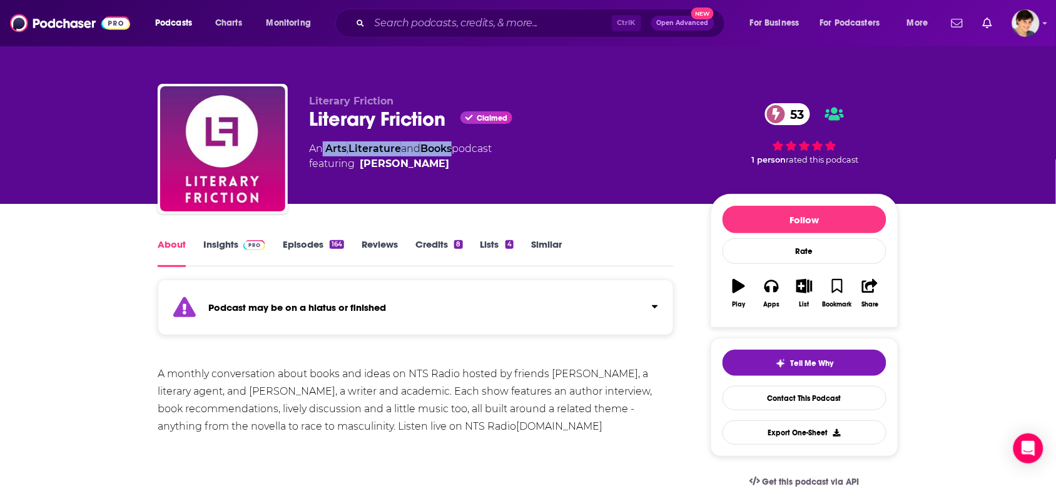
drag, startPoint x: 459, startPoint y: 150, endPoint x: 320, endPoint y: 147, distance: 138.9
click at [320, 147] on div "An Arts , Literature and Books podcast featuring Octavia Bright" at bounding box center [400, 156] width 183 height 30
click at [325, 148] on link "Arts" at bounding box center [335, 149] width 21 height 12
drag, startPoint x: 323, startPoint y: 145, endPoint x: 464, endPoint y: 152, distance: 141.0
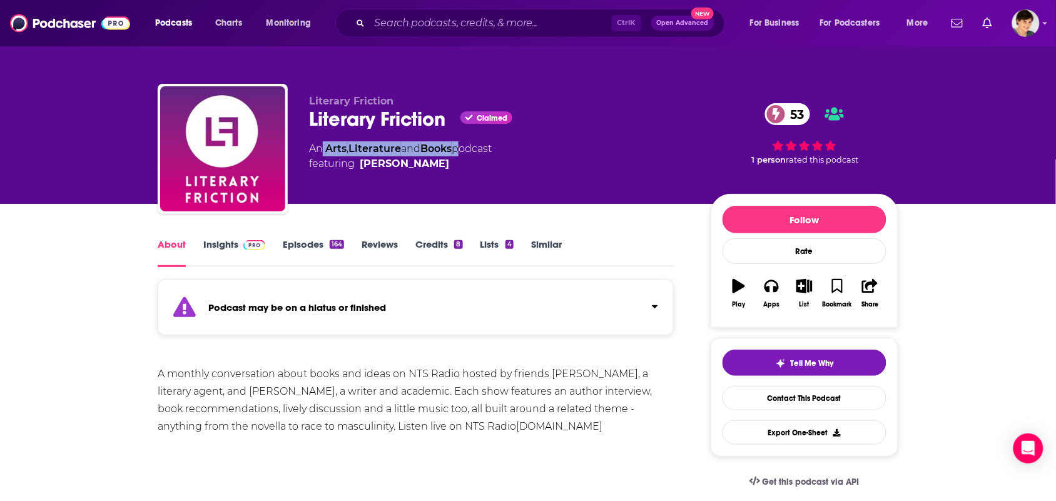
click at [464, 152] on div "An Arts , Literature and Books podcast featuring Octavia Bright" at bounding box center [400, 156] width 183 height 30
copy div "Arts , Literature and Books"
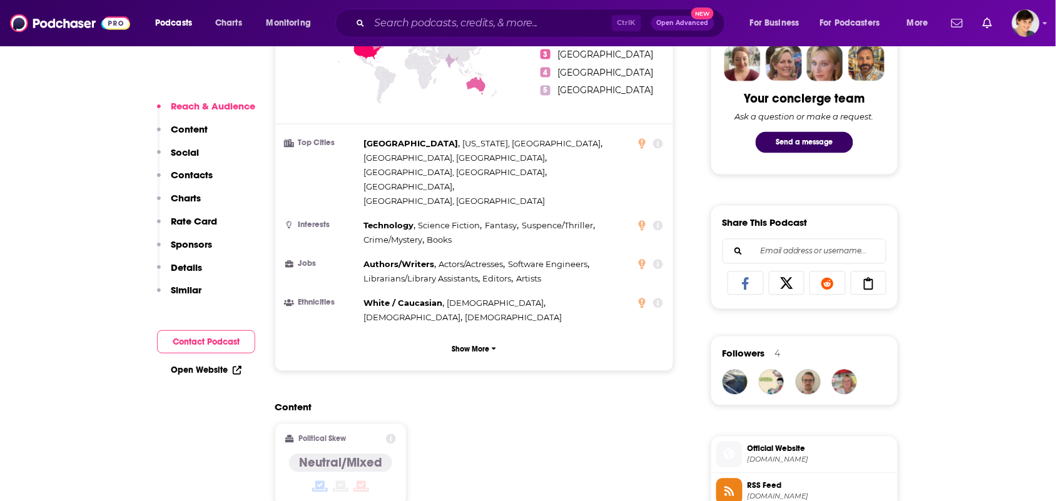
scroll to position [1017, 0]
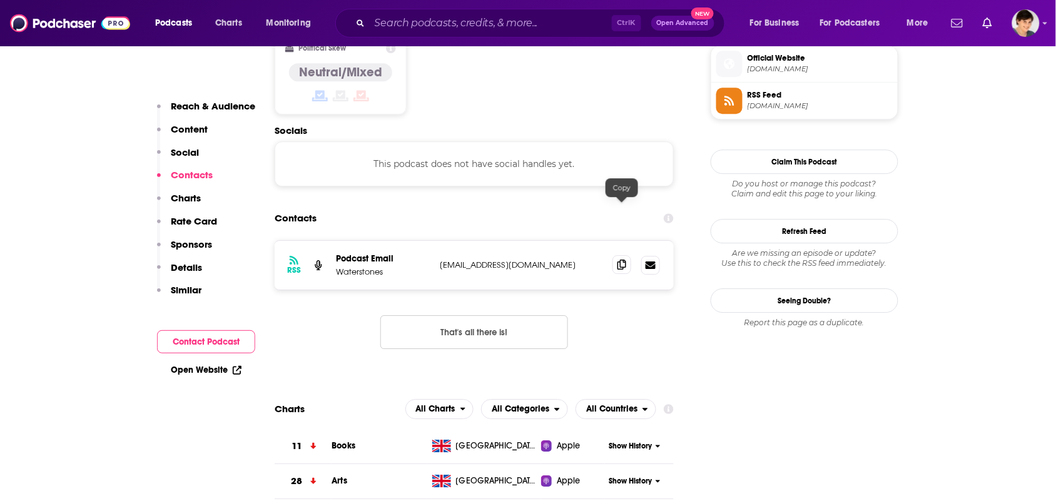
click at [628, 255] on span at bounding box center [622, 264] width 19 height 19
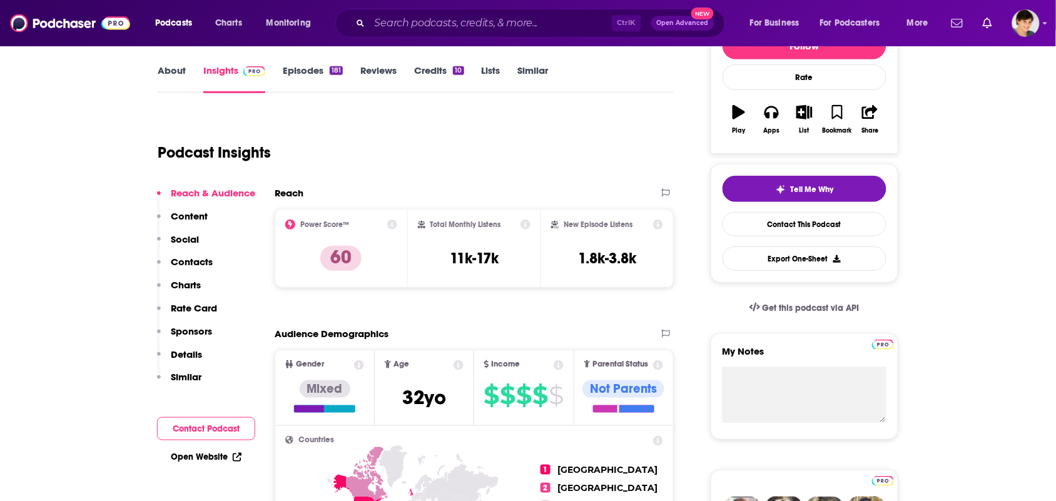
scroll to position [0, 0]
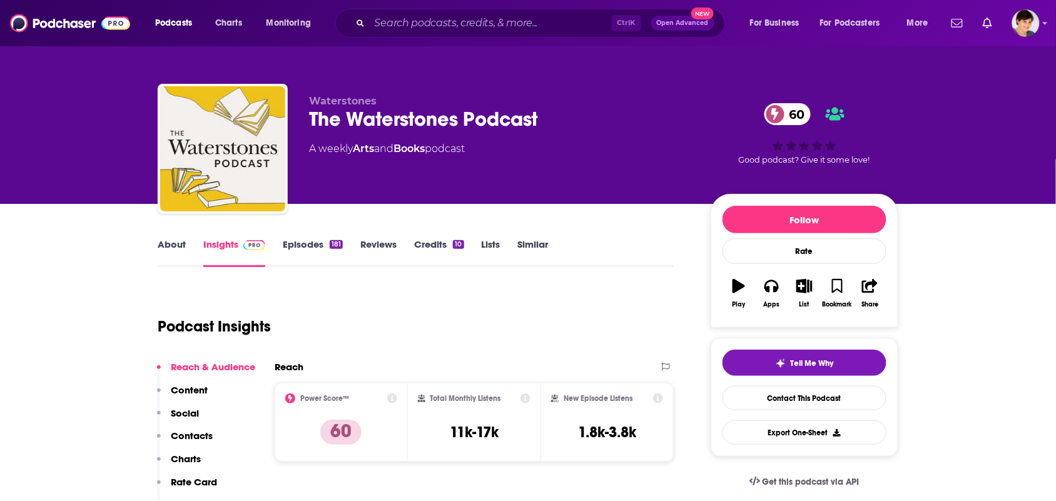
click at [160, 238] on link "About" at bounding box center [172, 252] width 28 height 29
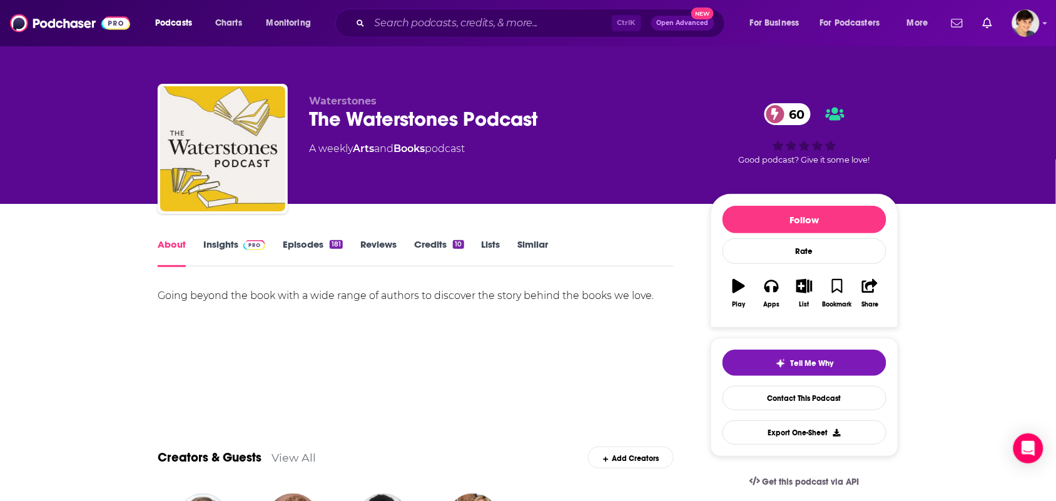
click at [310, 247] on link "Episodes 181" at bounding box center [313, 252] width 60 height 29
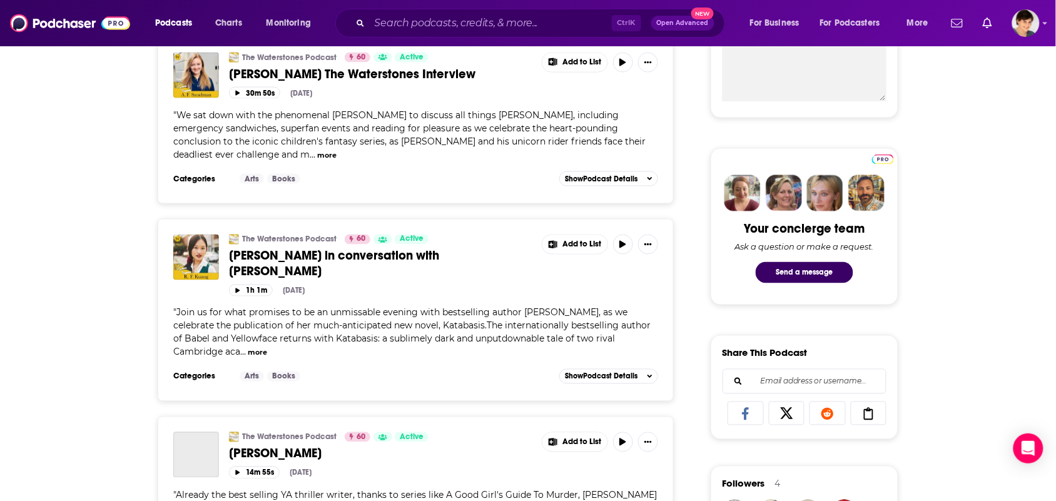
scroll to position [704, 0]
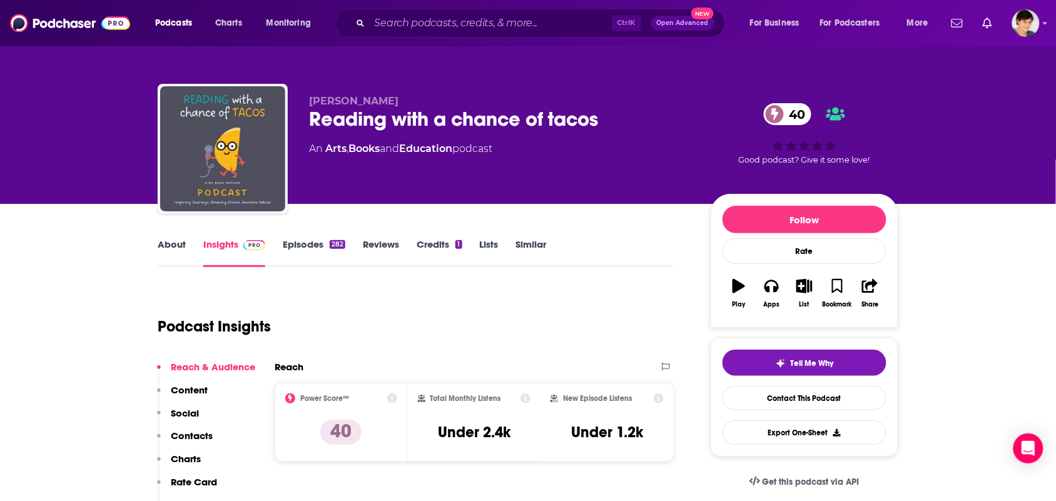
click at [170, 246] on link "About" at bounding box center [172, 252] width 28 height 29
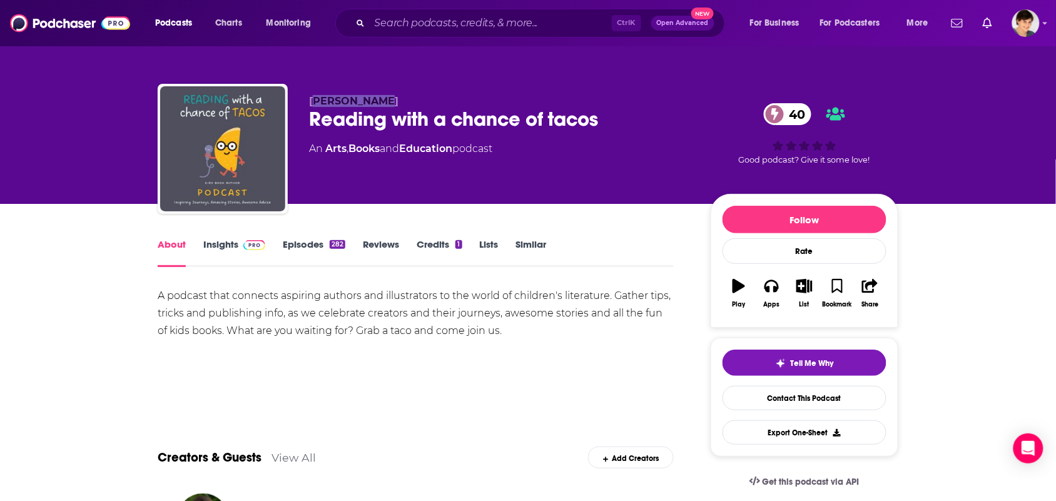
drag, startPoint x: 404, startPoint y: 93, endPoint x: 313, endPoint y: 88, distance: 90.2
click at [313, 89] on div "[PERSON_NAME] Reading with a chance of tacos 40 An Arts , Books and Education p…" at bounding box center [528, 151] width 741 height 135
click at [318, 81] on div "[PERSON_NAME] Reading with a chance of tacos 40 An Arts , Books and Education p…" at bounding box center [528, 136] width 760 height 135
drag, startPoint x: 386, startPoint y: 97, endPoint x: 304, endPoint y: 92, distance: 82.1
click at [304, 92] on div "Ken Williams Reading with a chance of tacos 40 An Arts , Books and Education po…" at bounding box center [528, 151] width 741 height 135
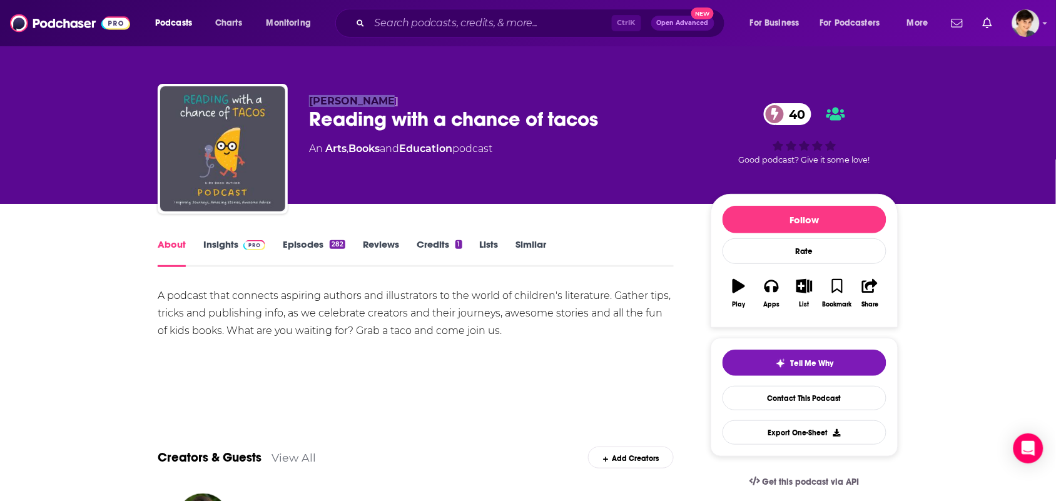
click at [304, 92] on div "Ken Williams Reading with a chance of tacos 40 An Arts , Books and Education po…" at bounding box center [528, 151] width 741 height 135
drag, startPoint x: 393, startPoint y: 100, endPoint x: 302, endPoint y: 100, distance: 90.7
click at [302, 100] on div "Ken Williams Reading with a chance of tacos 40 An Arts , Books and Education po…" at bounding box center [528, 151] width 741 height 135
drag, startPoint x: 394, startPoint y: 101, endPoint x: 308, endPoint y: 94, distance: 86.0
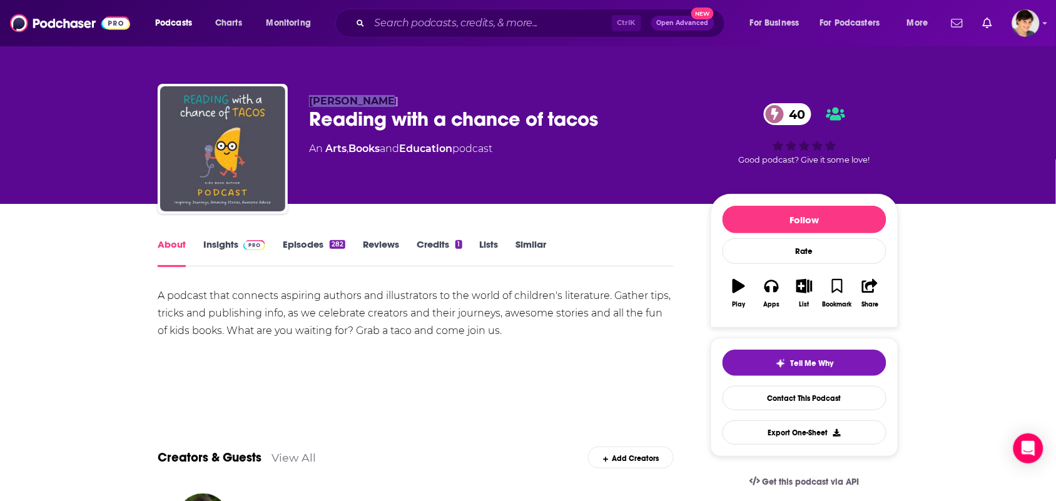
click at [308, 94] on div "Ken Williams Reading with a chance of tacos 40 An Arts , Books and Education po…" at bounding box center [528, 151] width 741 height 135
drag, startPoint x: 389, startPoint y: 94, endPoint x: 308, endPoint y: 95, distance: 80.7
click at [308, 95] on div "Ken Williams Reading with a chance of tacos 40 An Arts , Books and Education po…" at bounding box center [528, 151] width 741 height 135
copy span "Ken Williams"
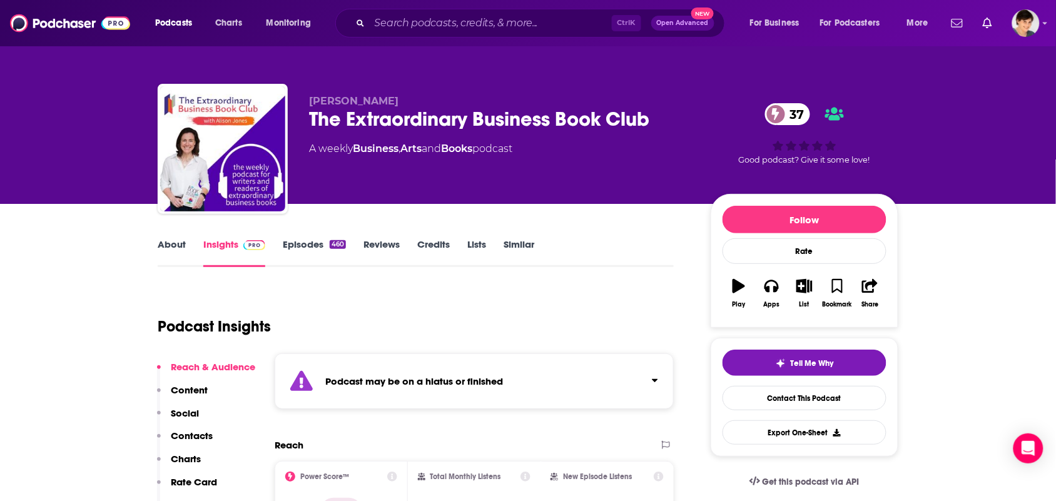
scroll to position [260, 0]
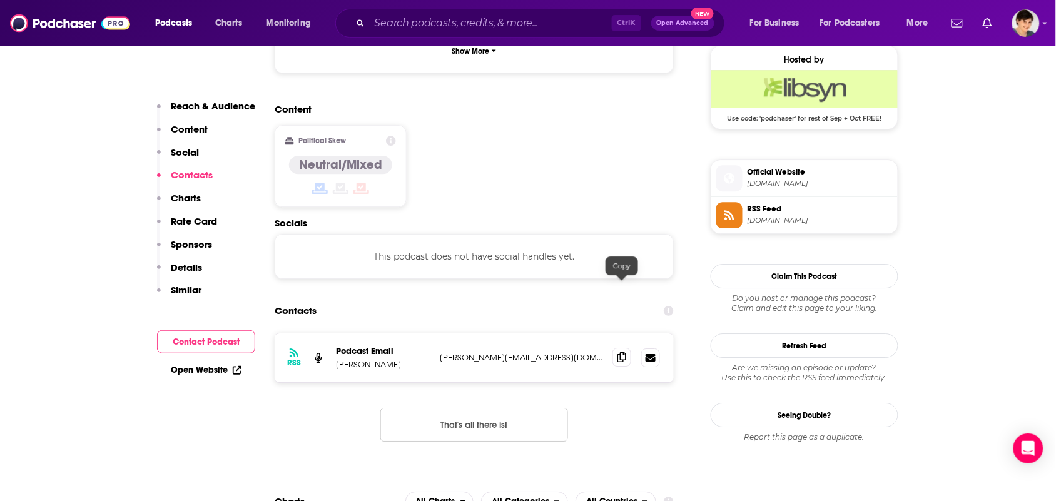
click at [626, 348] on span at bounding box center [622, 357] width 19 height 19
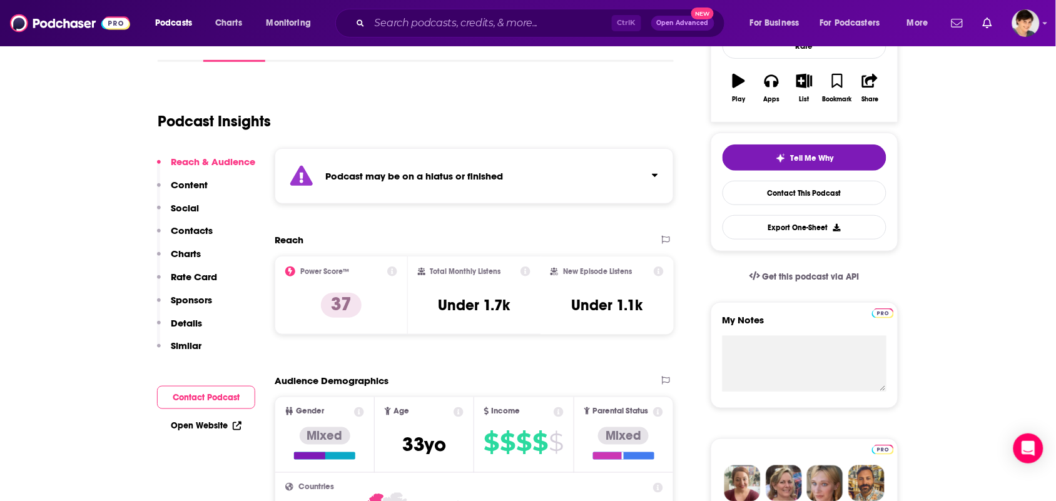
scroll to position [0, 0]
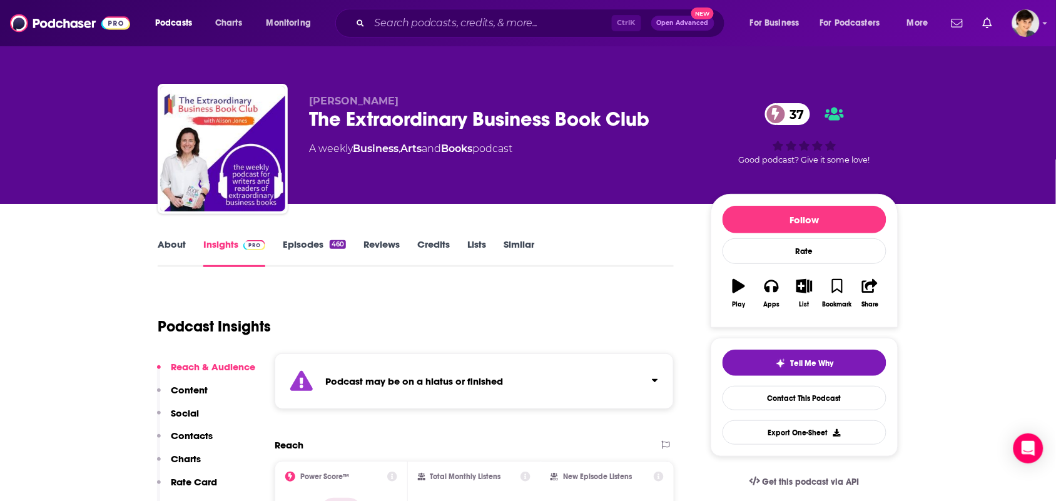
click at [161, 240] on link "About" at bounding box center [172, 252] width 28 height 29
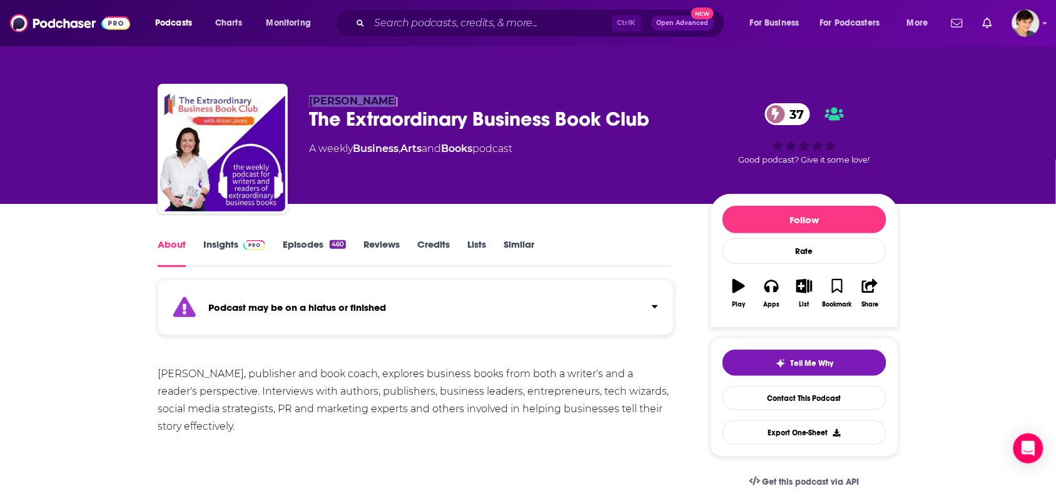
drag, startPoint x: 405, startPoint y: 88, endPoint x: 308, endPoint y: 92, distance: 97.1
click at [308, 92] on div "Alison Jones The Extraordinary Business Book Club 37 A weekly Business , Arts a…" at bounding box center [528, 151] width 741 height 135
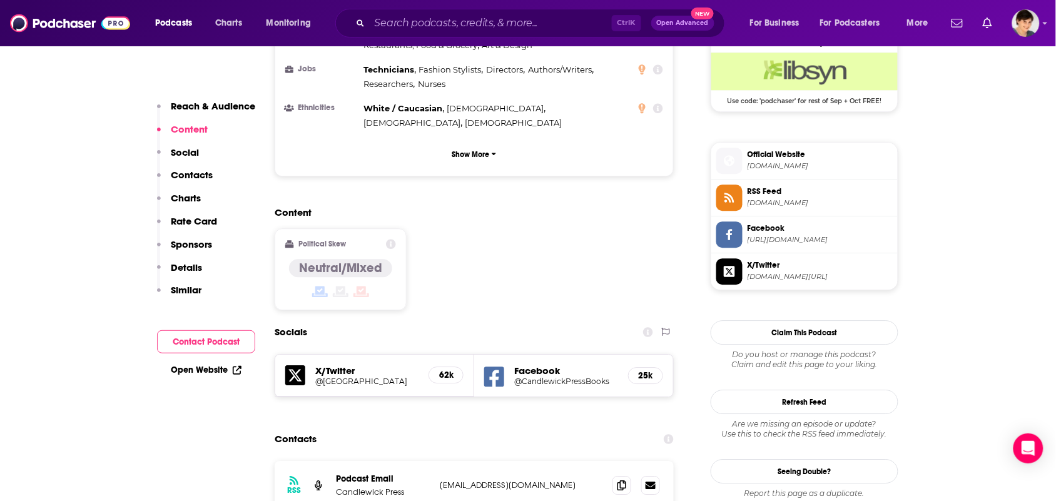
scroll to position [1017, 0]
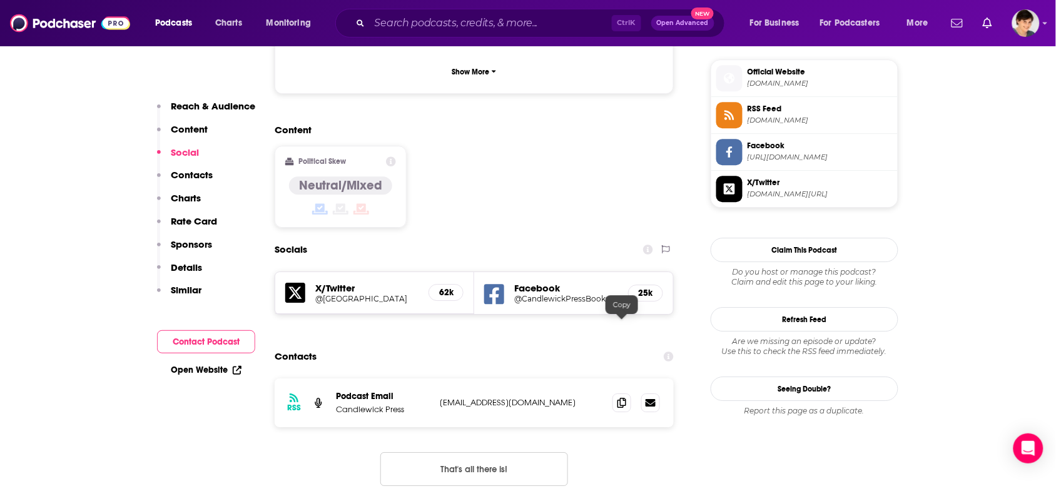
click at [613, 394] on div at bounding box center [637, 403] width 48 height 19
click at [623, 397] on icon at bounding box center [622, 402] width 9 height 10
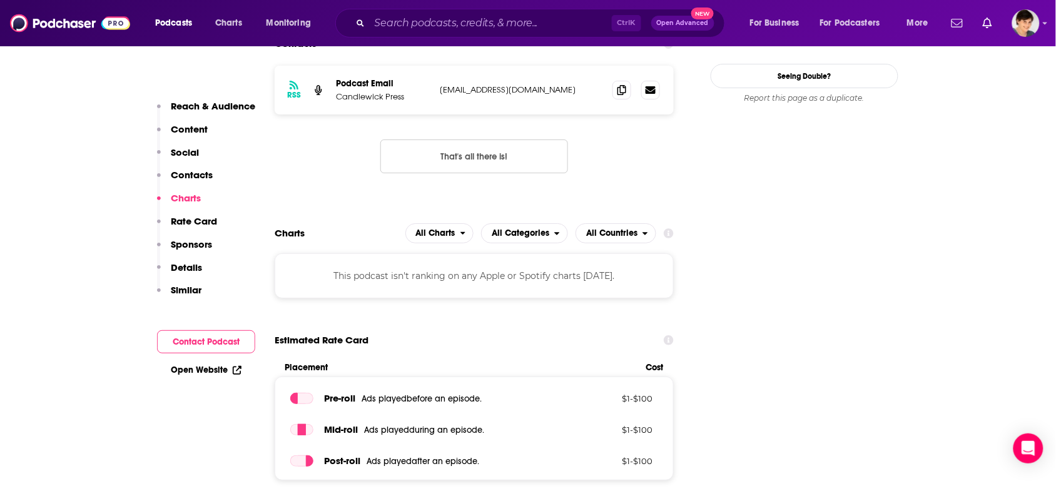
scroll to position [1642, 0]
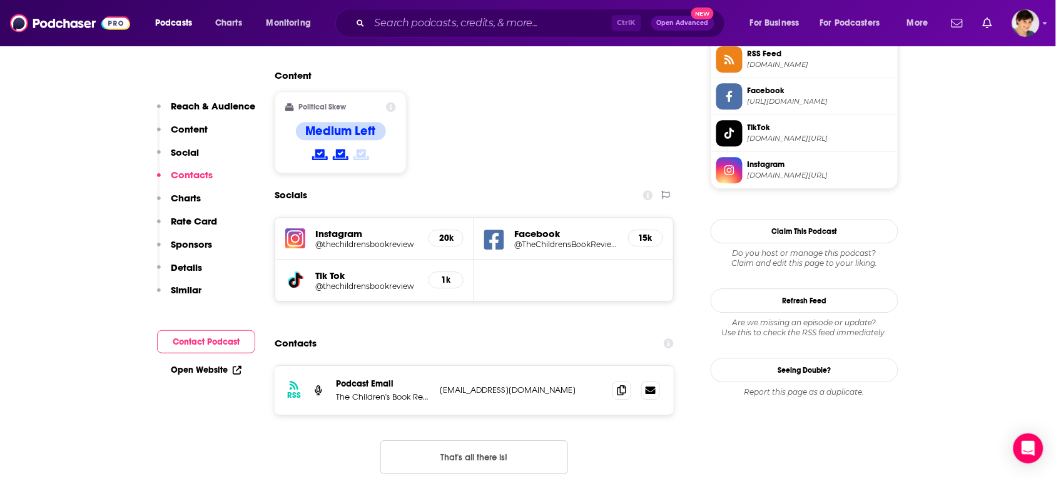
scroll to position [939, 0]
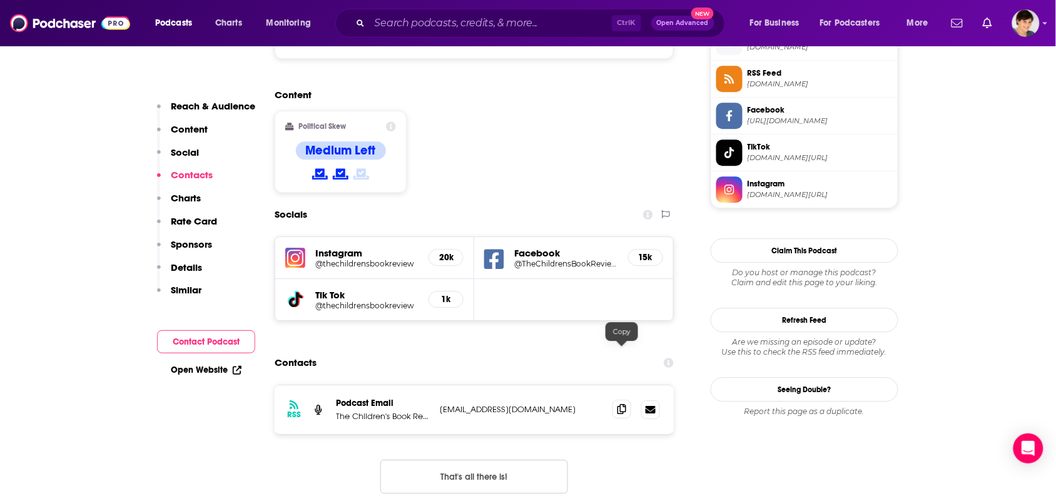
click at [624, 404] on icon at bounding box center [622, 409] width 9 height 10
click at [621, 400] on span at bounding box center [622, 409] width 19 height 19
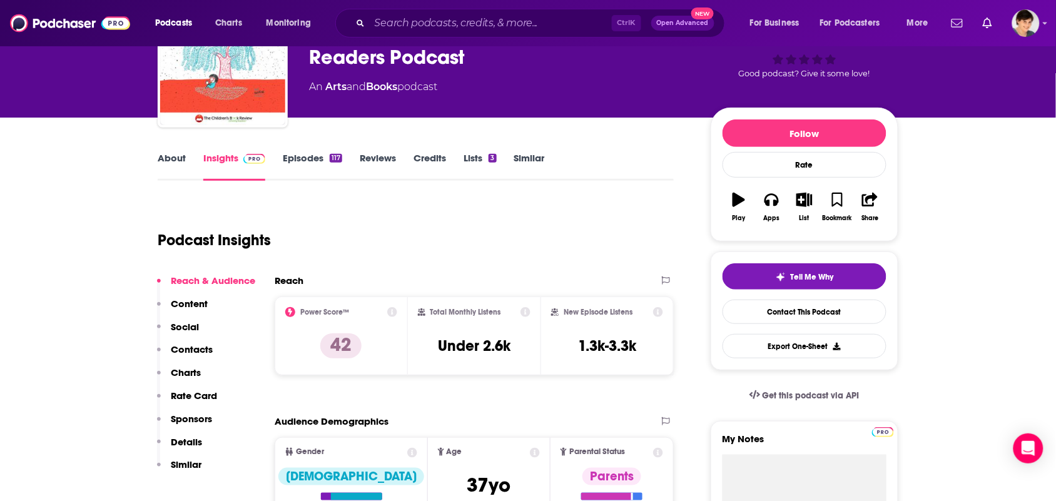
scroll to position [0, 0]
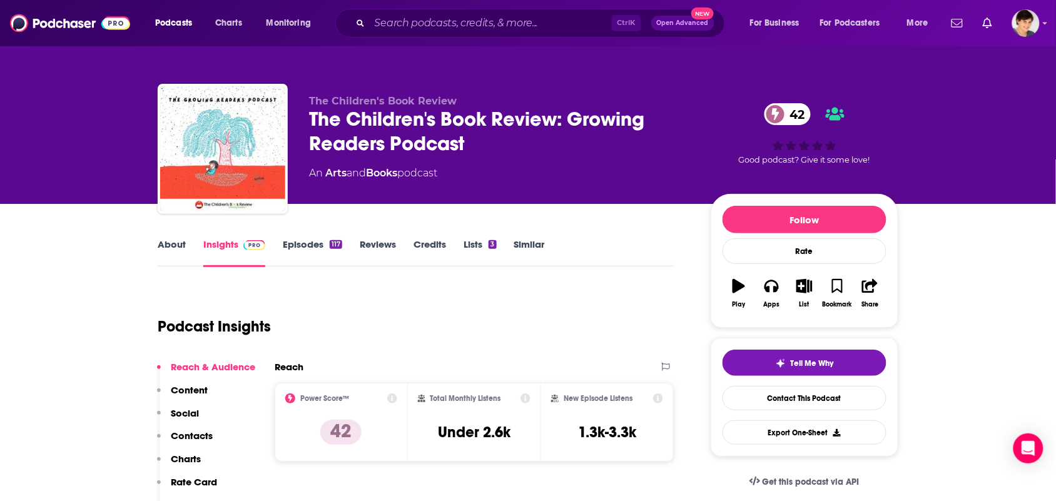
click at [173, 255] on link "About" at bounding box center [172, 252] width 28 height 29
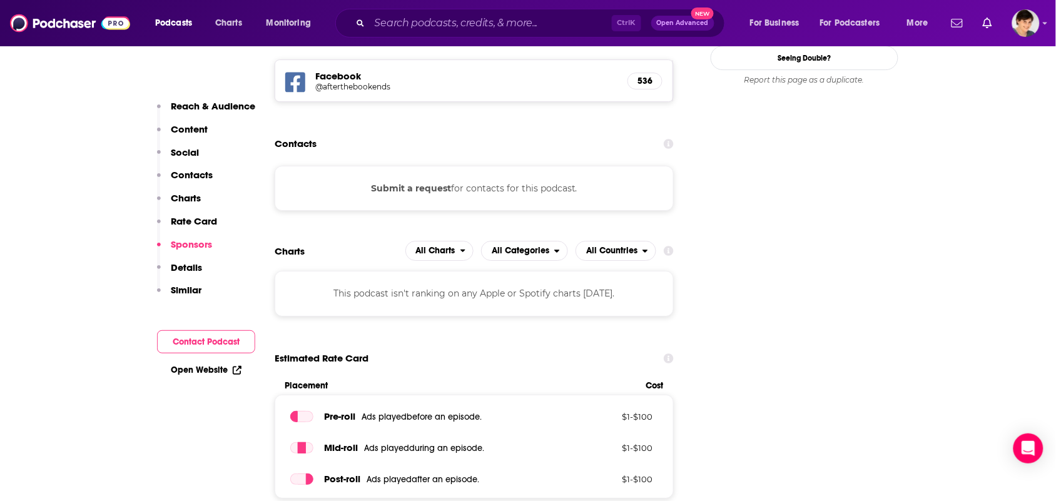
scroll to position [1564, 0]
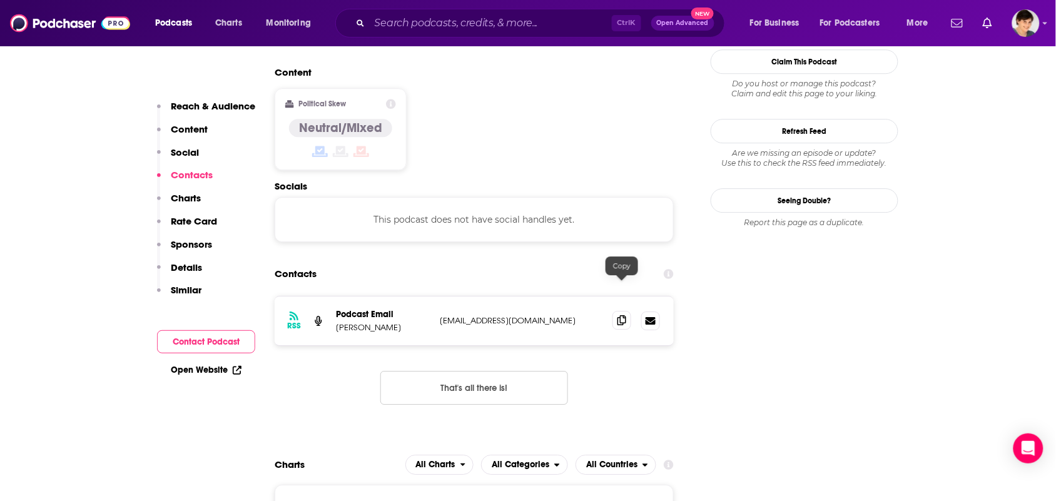
click at [617, 311] on span at bounding box center [622, 320] width 19 height 19
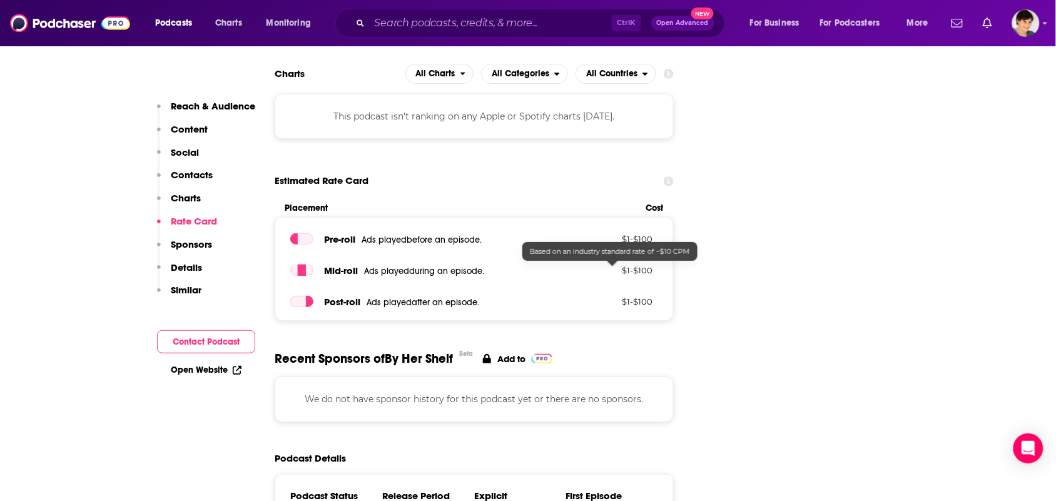
scroll to position [1721, 0]
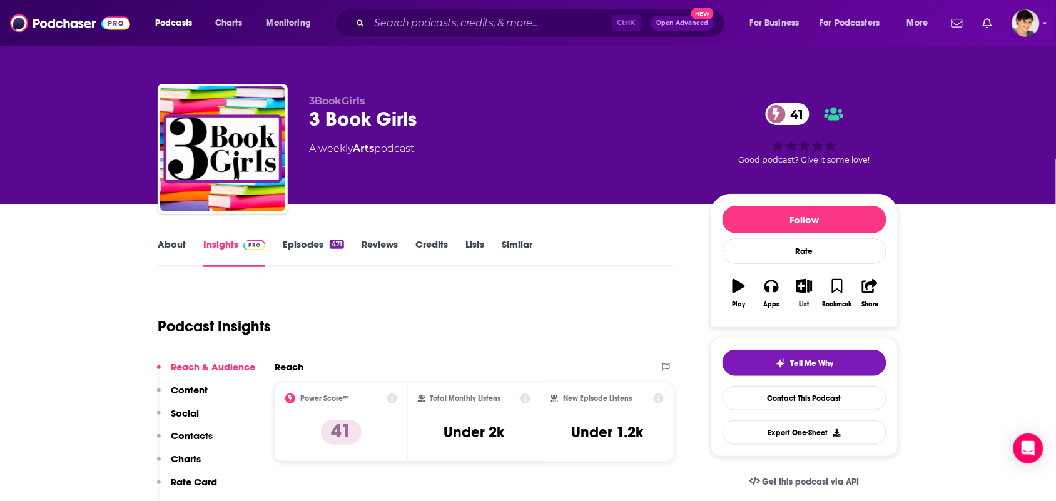
scroll to position [266, 0]
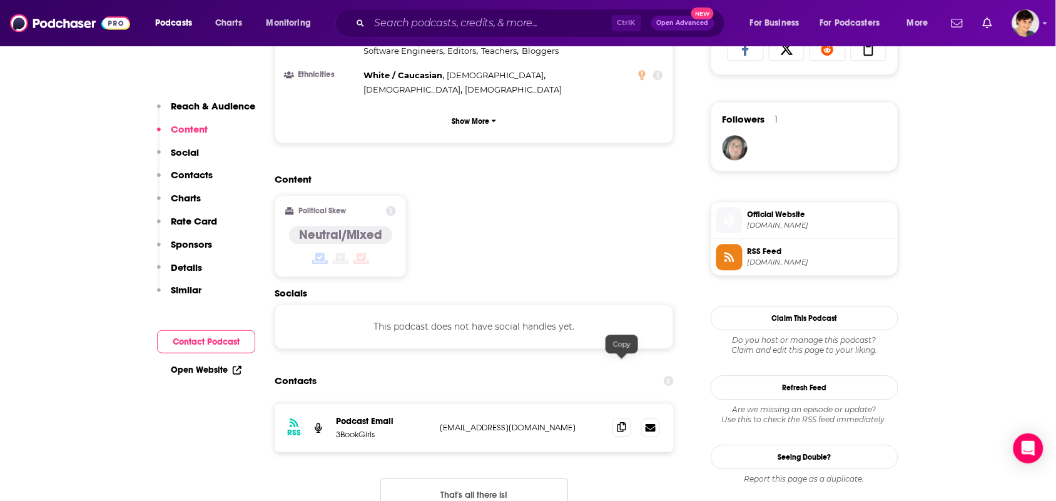
click at [618, 422] on icon at bounding box center [622, 427] width 9 height 10
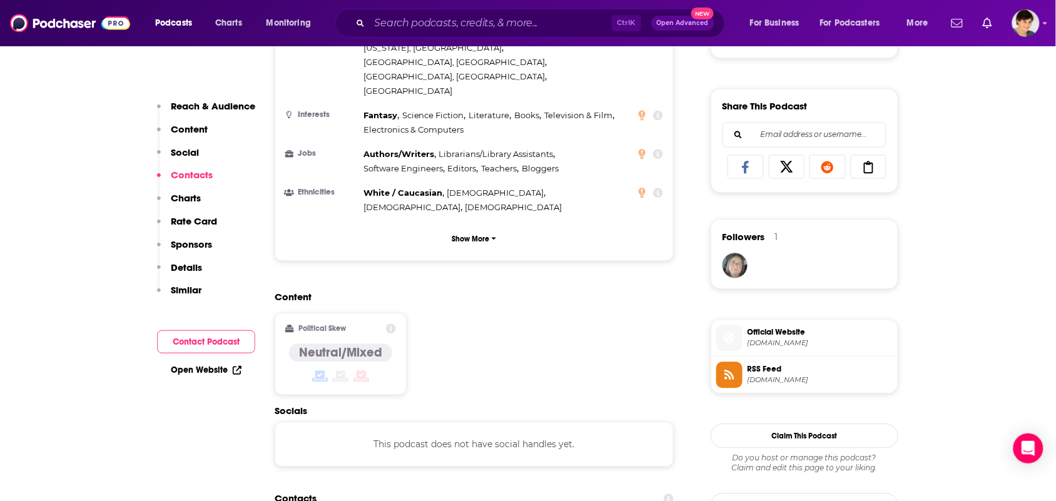
scroll to position [939, 0]
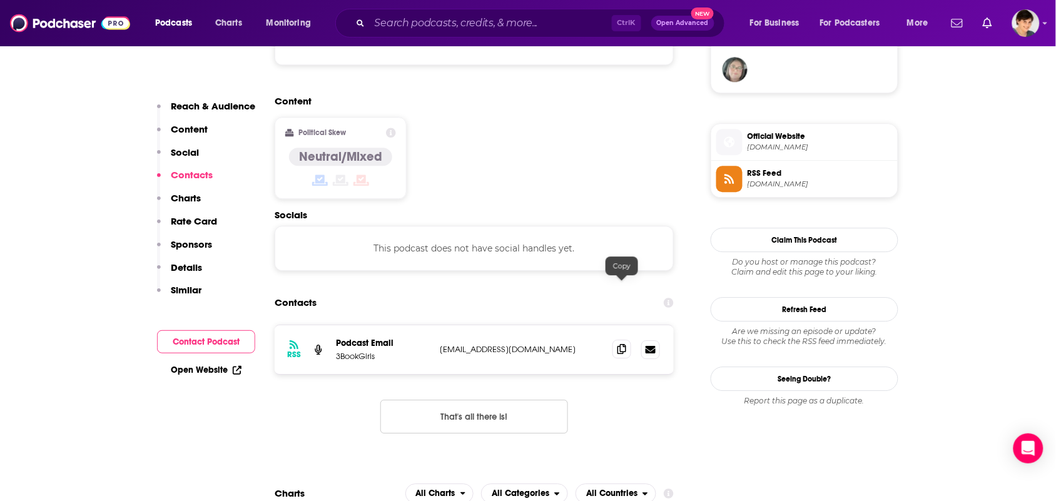
click at [623, 344] on icon at bounding box center [622, 349] width 9 height 10
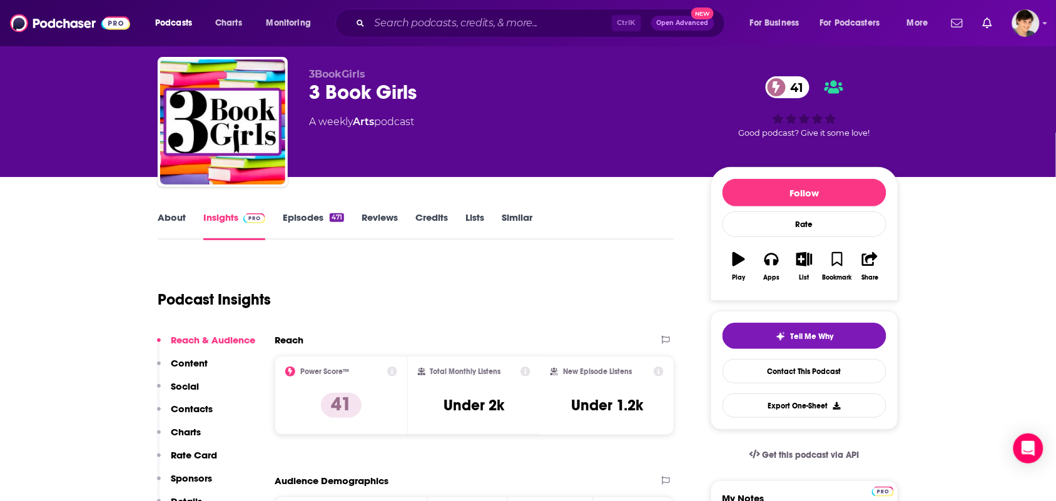
scroll to position [0, 0]
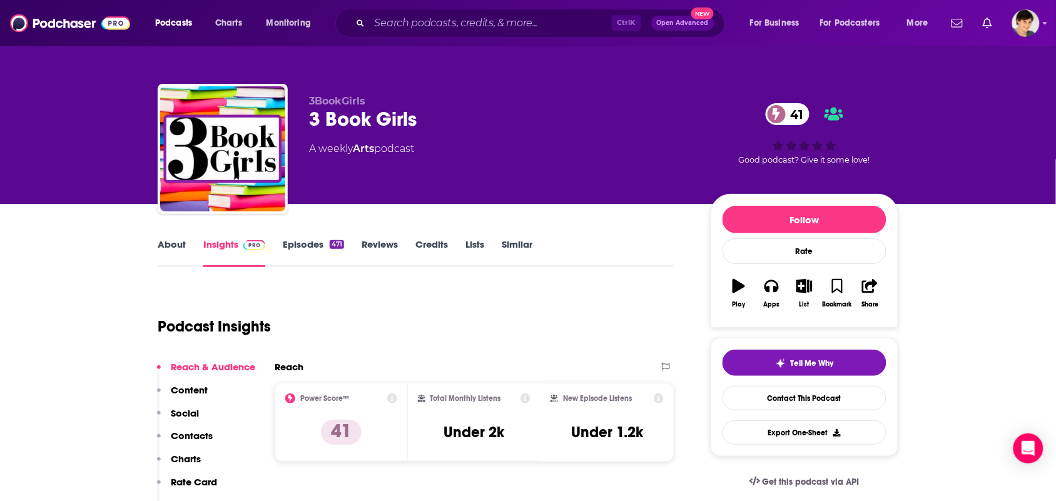
click at [180, 248] on link "About" at bounding box center [172, 252] width 28 height 29
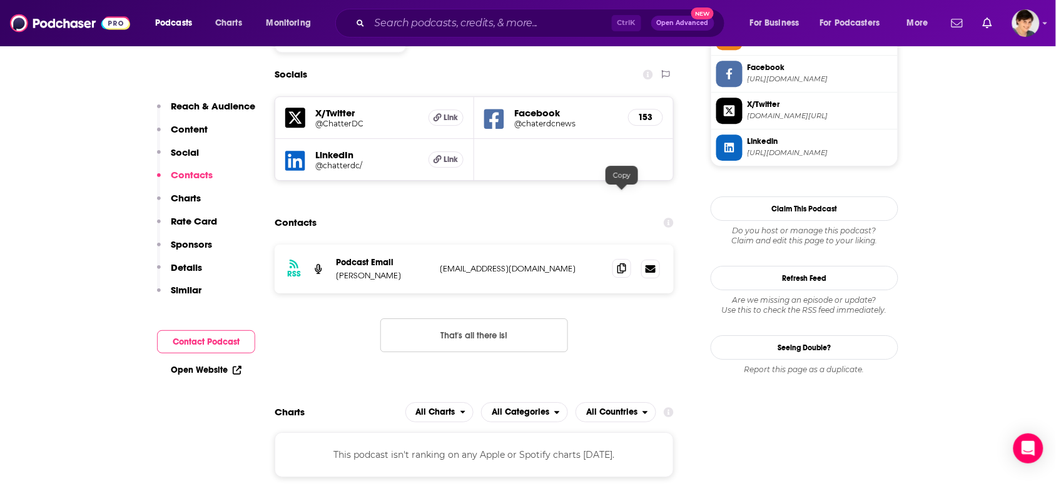
click at [627, 259] on span at bounding box center [622, 268] width 19 height 19
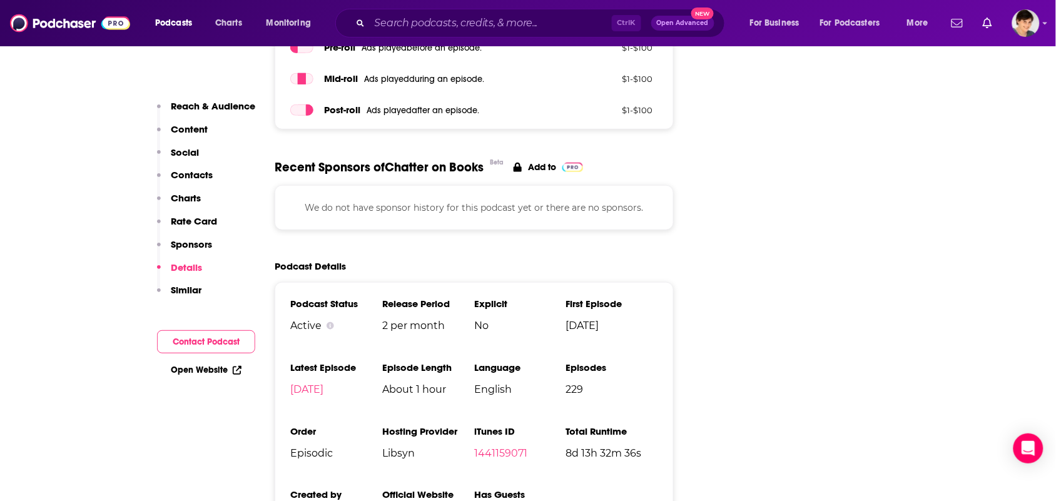
scroll to position [1799, 0]
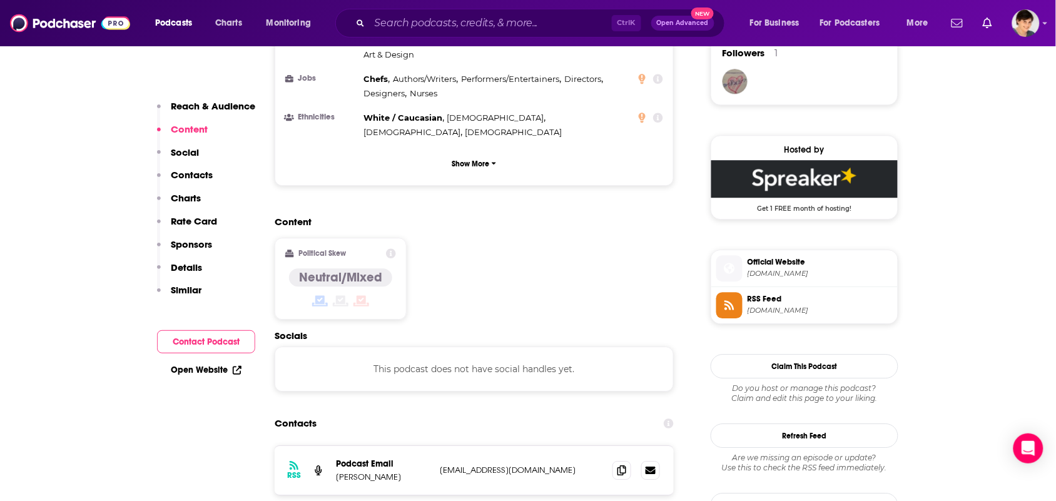
scroll to position [1095, 0]
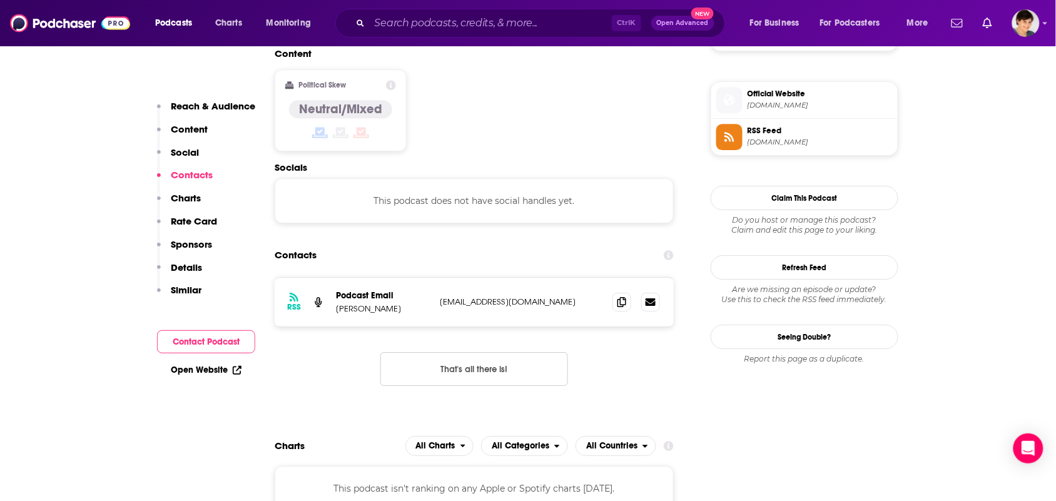
click at [633, 293] on div at bounding box center [637, 302] width 48 height 19
click at [627, 292] on span at bounding box center [622, 301] width 19 height 19
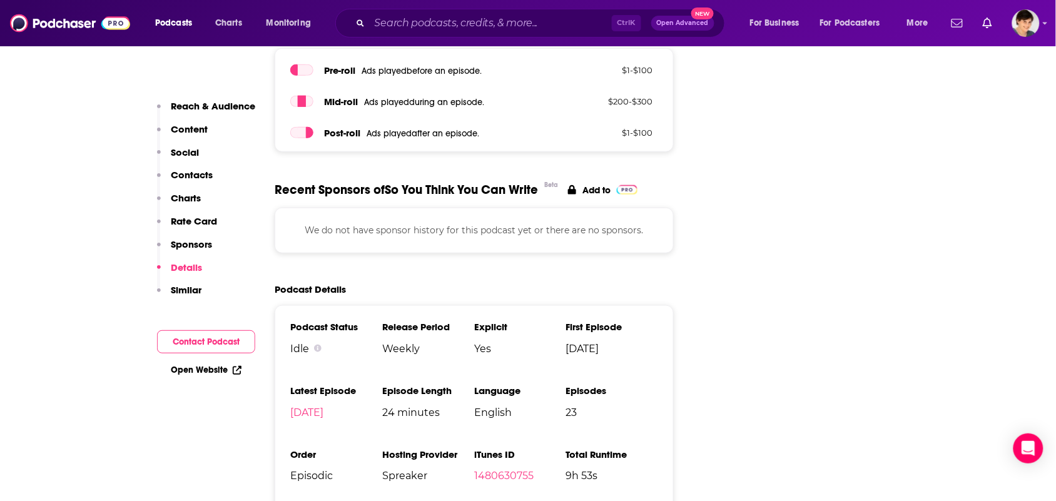
scroll to position [1721, 0]
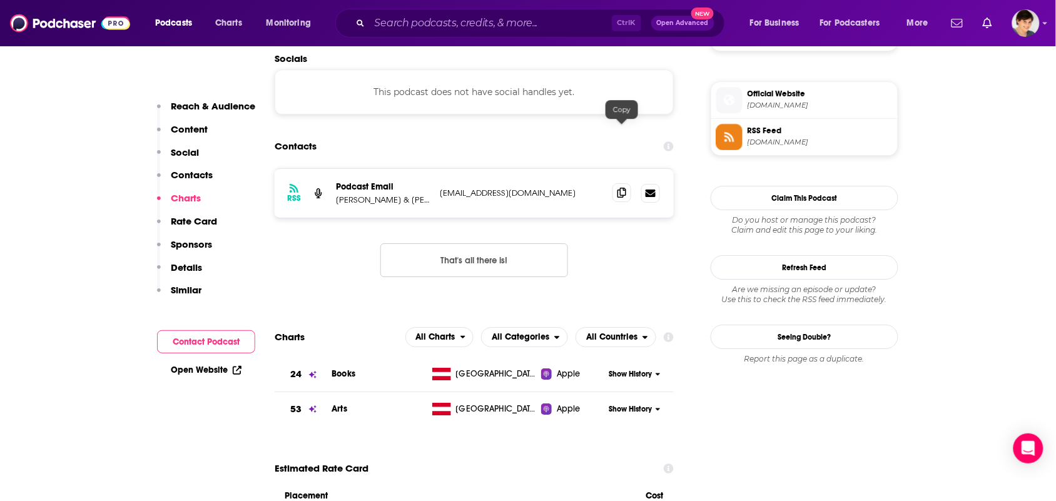
click at [621, 188] on icon at bounding box center [622, 193] width 9 height 10
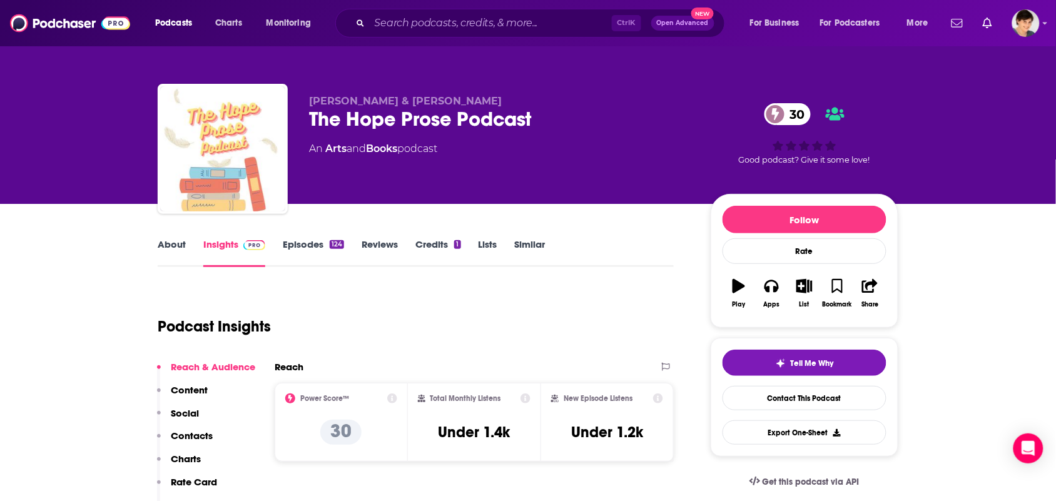
click at [161, 251] on link "About" at bounding box center [172, 252] width 28 height 29
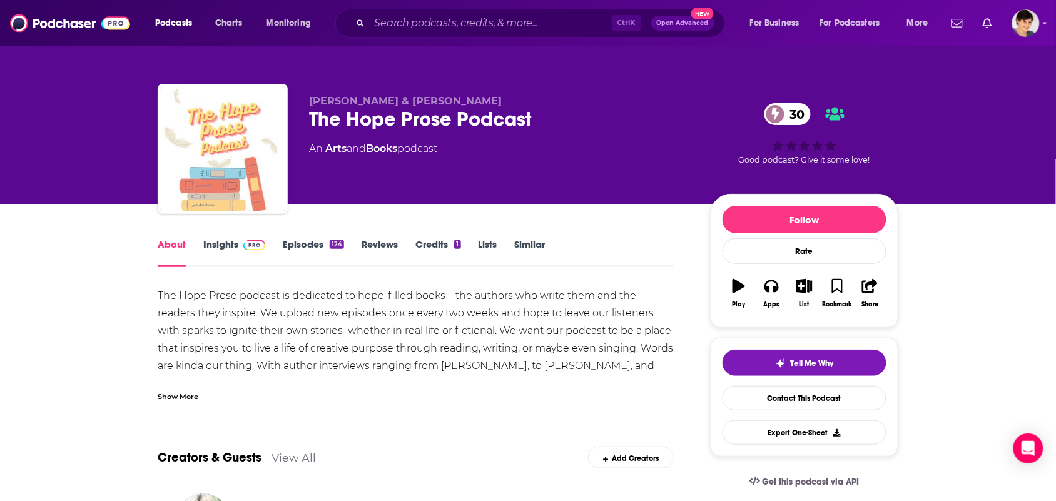
click at [191, 386] on div "Show More" at bounding box center [416, 391] width 516 height 21
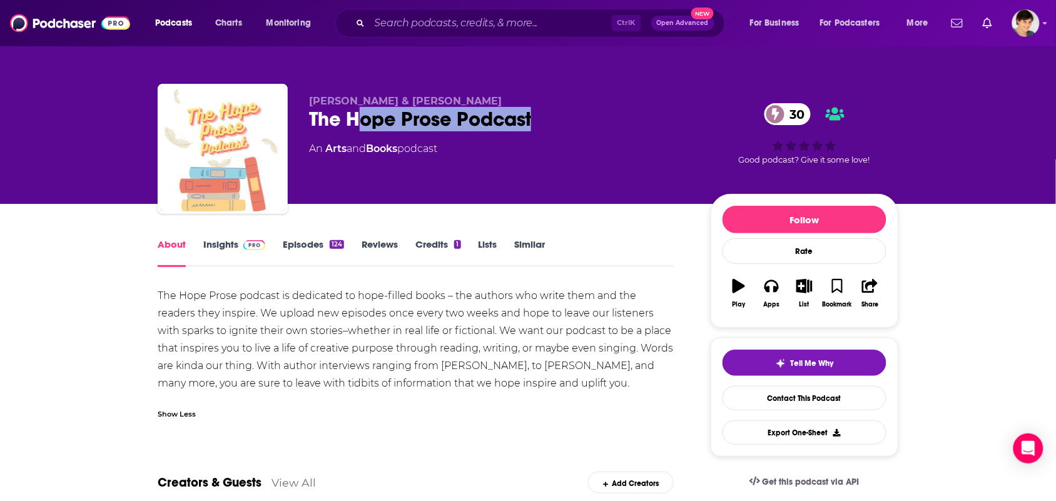
drag, startPoint x: 563, startPoint y: 111, endPoint x: 332, endPoint y: 135, distance: 232.0
click at [341, 135] on div "Tara K. Ross & Alex Moran The Hope Prose Podcast 30 An Arts and Books podcast" at bounding box center [500, 145] width 382 height 100
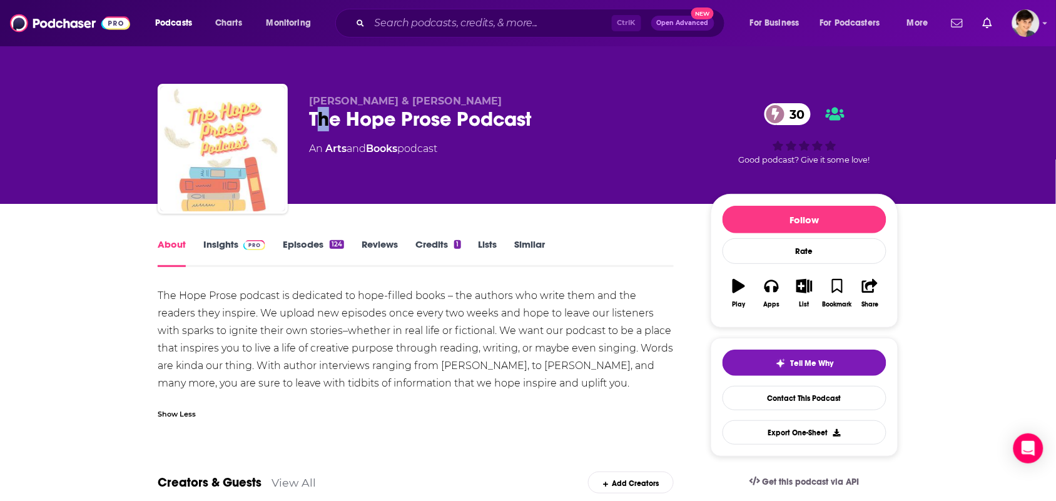
drag, startPoint x: 332, startPoint y: 135, endPoint x: 316, endPoint y: 128, distance: 17.4
click at [319, 130] on div "Tara K. Ross & Alex Moran The Hope Prose Podcast 30 An Arts and Books podcast" at bounding box center [500, 145] width 382 height 100
click at [315, 127] on div "The Hope Prose Podcast 30" at bounding box center [500, 119] width 382 height 24
click at [307, 128] on div "Tara K. Ross & Alex Moran The Hope Prose Podcast 30 An Arts and Books podcast 3…" at bounding box center [528, 151] width 741 height 135
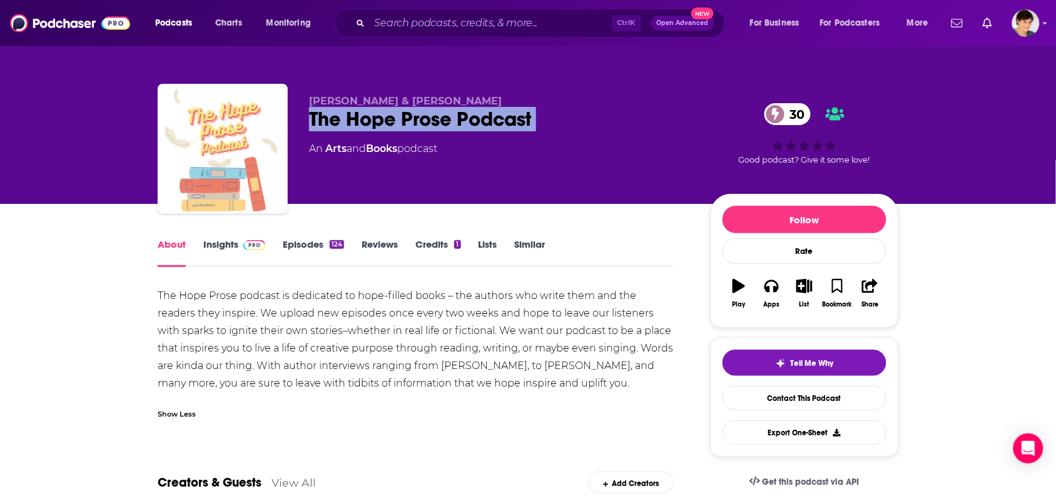
drag, startPoint x: 307, startPoint y: 127, endPoint x: 560, endPoint y: 122, distance: 252.8
click at [560, 122] on div "Tara K. Ross & Alex Moran The Hope Prose Podcast 30 An Arts and Books podcast 3…" at bounding box center [528, 151] width 741 height 135
copy div "The Hope Prose Podcast 30"
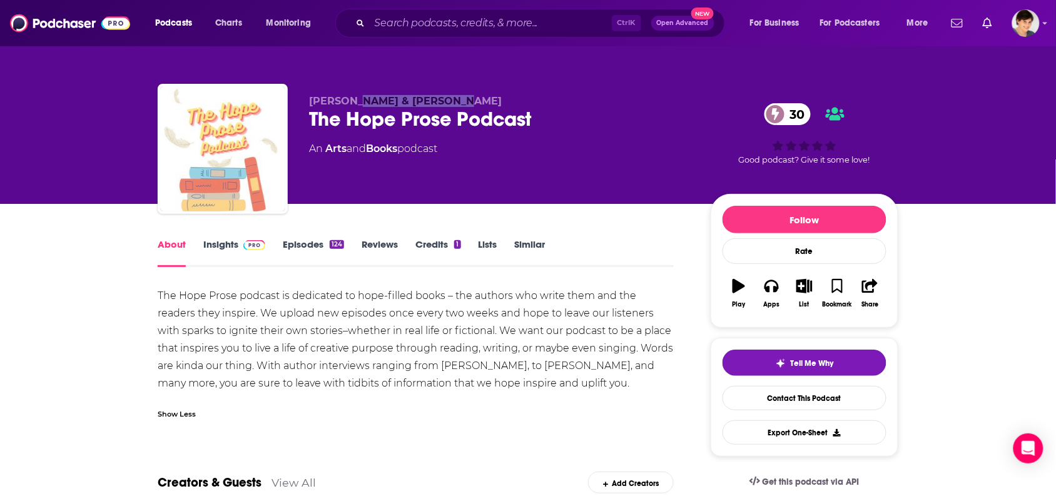
drag, startPoint x: 445, startPoint y: 101, endPoint x: 327, endPoint y: 91, distance: 118.7
click at [329, 91] on div "Tara K. Ross & Alex Moran The Hope Prose Podcast 30 An Arts and Books podcast 3…" at bounding box center [528, 151] width 741 height 135
click at [313, 91] on div "Tara K. Ross & Alex Moran The Hope Prose Podcast 30 An Arts and Books podcast 3…" at bounding box center [528, 151] width 741 height 135
click at [311, 91] on div "Tara K. Ross & Alex Moran The Hope Prose Podcast 30 An Arts and Books podcast 3…" at bounding box center [528, 151] width 741 height 135
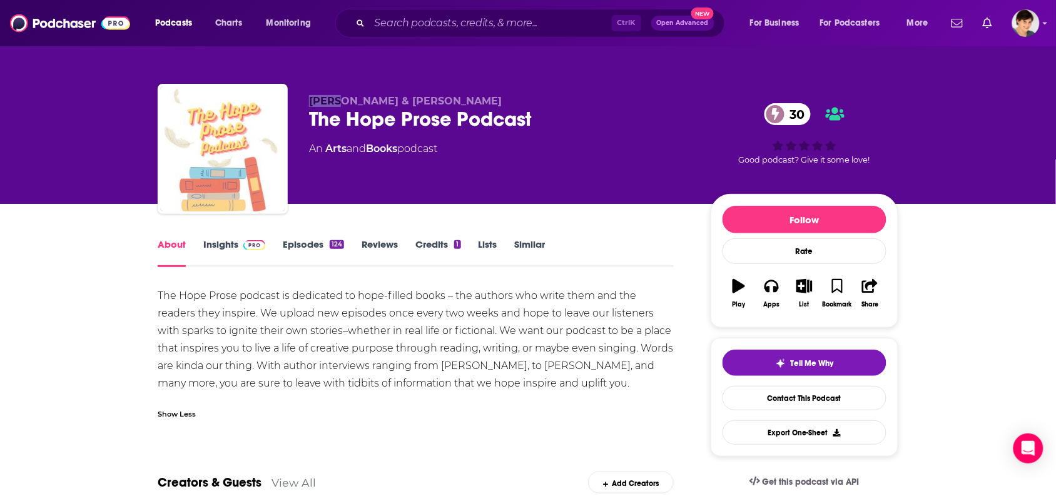
click at [305, 97] on div "Tara K. Ross & Alex Moran The Hope Prose Podcast 30 An Arts and Books podcast 3…" at bounding box center [528, 151] width 741 height 135
drag, startPoint x: 305, startPoint y: 98, endPoint x: 469, endPoint y: 94, distance: 164.0
click at [469, 94] on div "Tara K. Ross & Alex Moran The Hope Prose Podcast 30 An Arts and Books podcast 3…" at bounding box center [528, 151] width 741 height 135
drag, startPoint x: 401, startPoint y: 165, endPoint x: 364, endPoint y: 169, distance: 37.2
click at [364, 169] on div "Tara K. Ross & Alex Moran The Hope Prose Podcast 30 An Arts and Books podcast" at bounding box center [500, 145] width 382 height 100
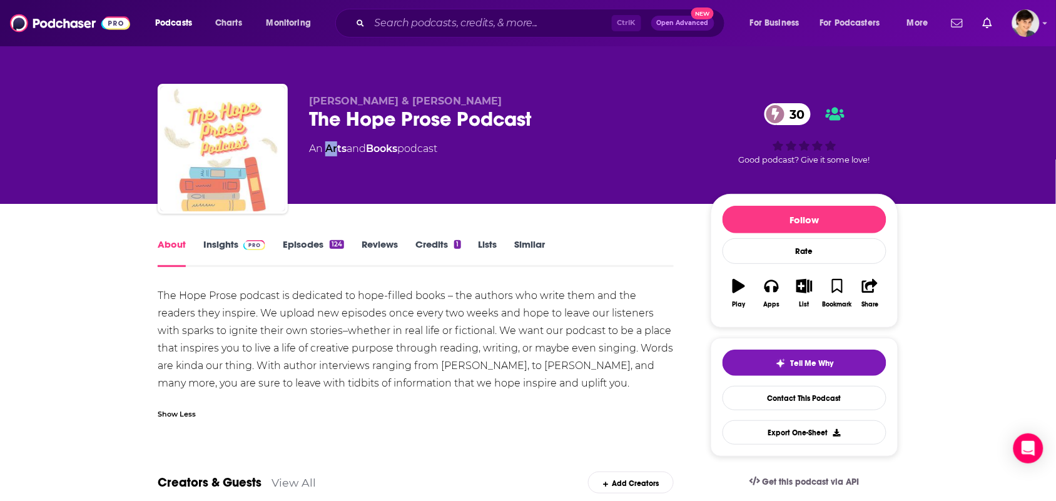
click at [325, 169] on div "Tara K. Ross & Alex Moran The Hope Prose Podcast 30 An Arts and Books podcast" at bounding box center [500, 145] width 382 height 100
drag, startPoint x: 323, startPoint y: 168, endPoint x: 349, endPoint y: 170, distance: 25.7
click at [333, 168] on div "Tara K. Ross & Alex Moran The Hope Prose Podcast 30 An Arts and Books podcast" at bounding box center [500, 145] width 382 height 100
click at [323, 166] on div "Tara K. Ross & Alex Moran The Hope Prose Podcast 30 An Arts and Books podcast" at bounding box center [500, 145] width 382 height 100
drag, startPoint x: 323, startPoint y: 160, endPoint x: 401, endPoint y: 169, distance: 78.2
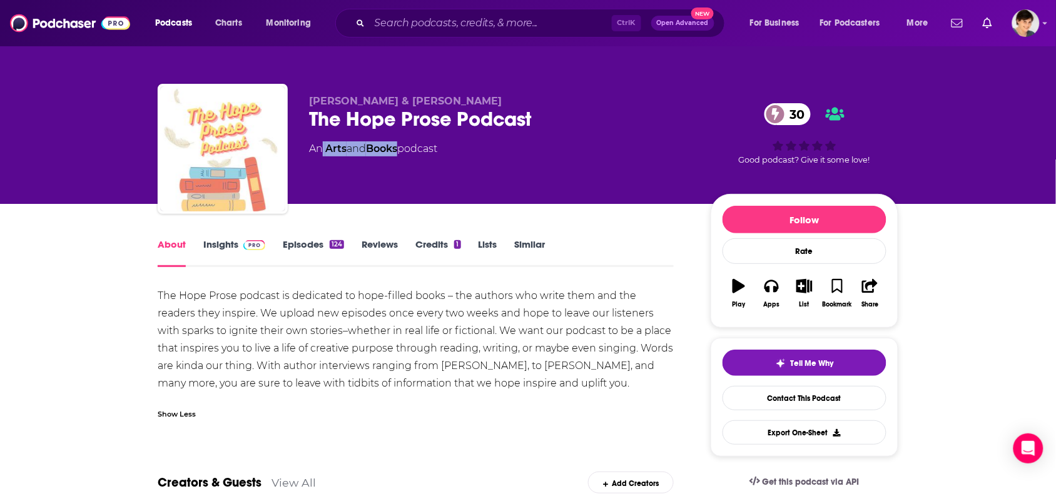
click at [401, 169] on div "Tara K. Ross & Alex Moran The Hope Prose Podcast 30 An Arts and Books podcast" at bounding box center [500, 145] width 382 height 100
copy div "Arts and Books"
click at [183, 410] on div "Show Less" at bounding box center [177, 413] width 38 height 12
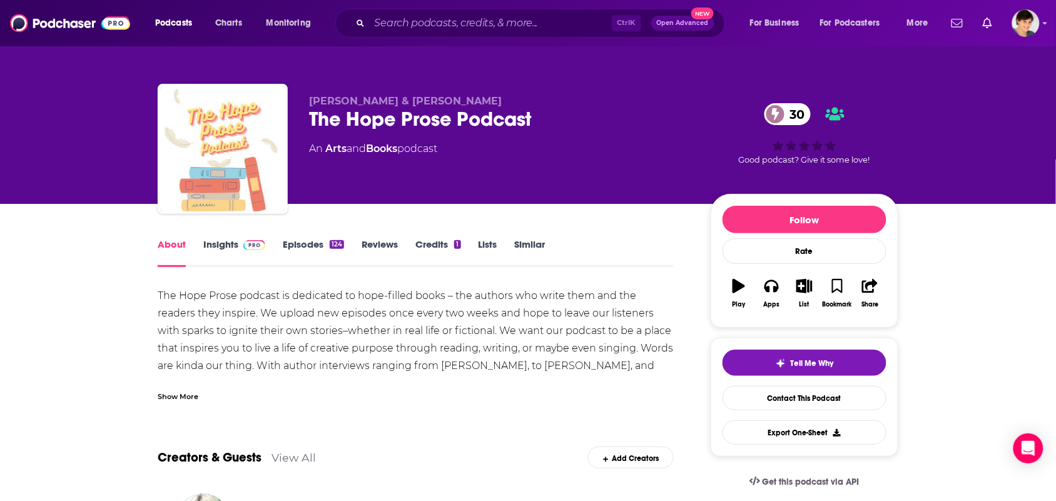
click at [165, 399] on div "Show More" at bounding box center [178, 396] width 41 height 12
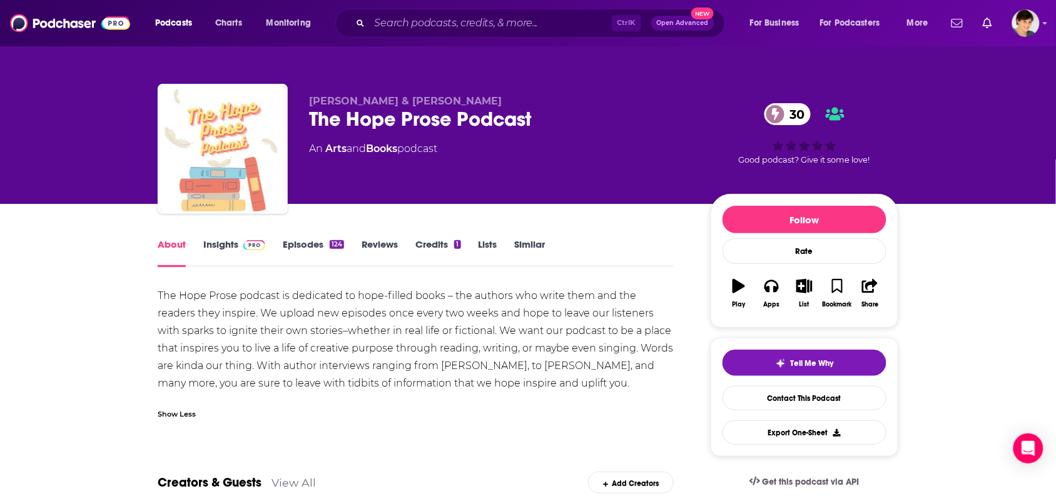
drag, startPoint x: 608, startPoint y: 386, endPoint x: 205, endPoint y: 176, distance: 453.6
copy div "The Hope Prose podcast is dedicated to hope-filled books – the authors who writ…"
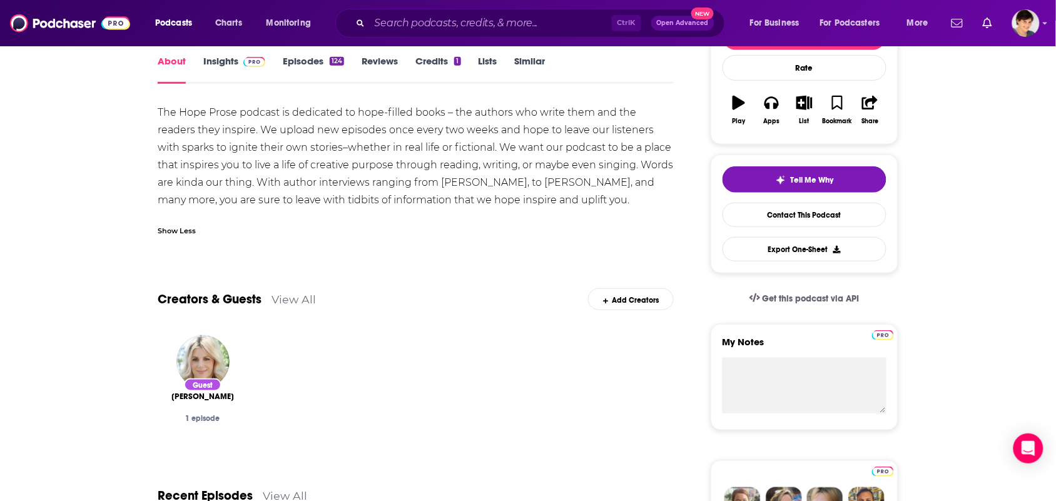
scroll to position [156, 0]
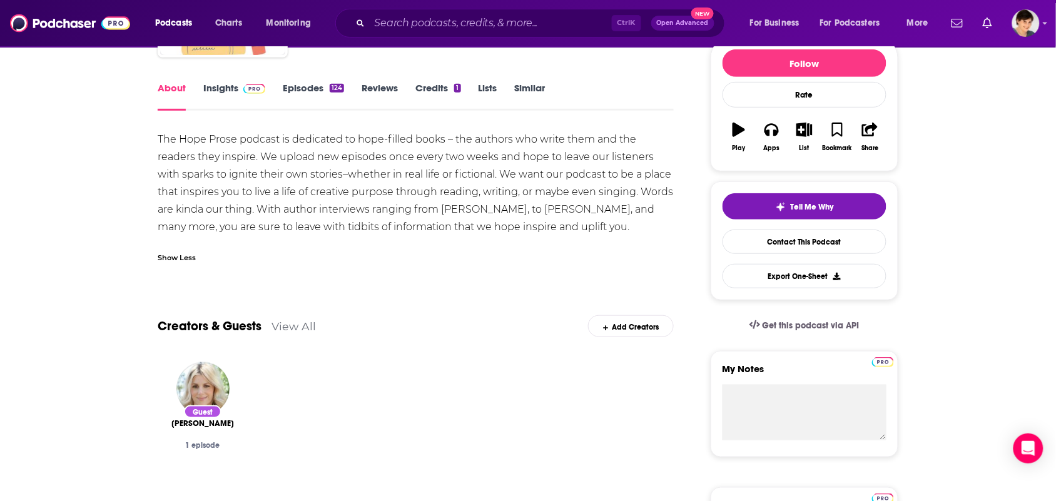
click at [226, 98] on link "Insights" at bounding box center [234, 96] width 62 height 29
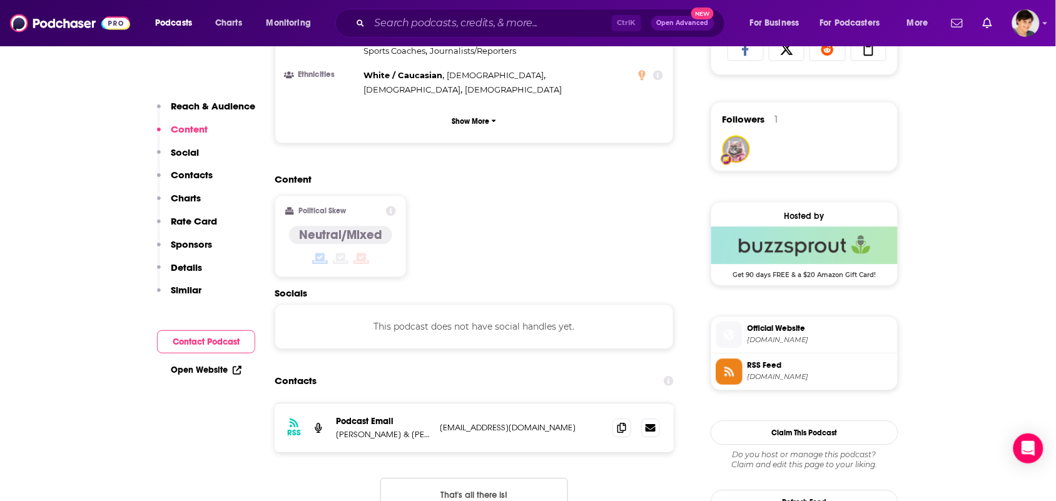
scroll to position [939, 0]
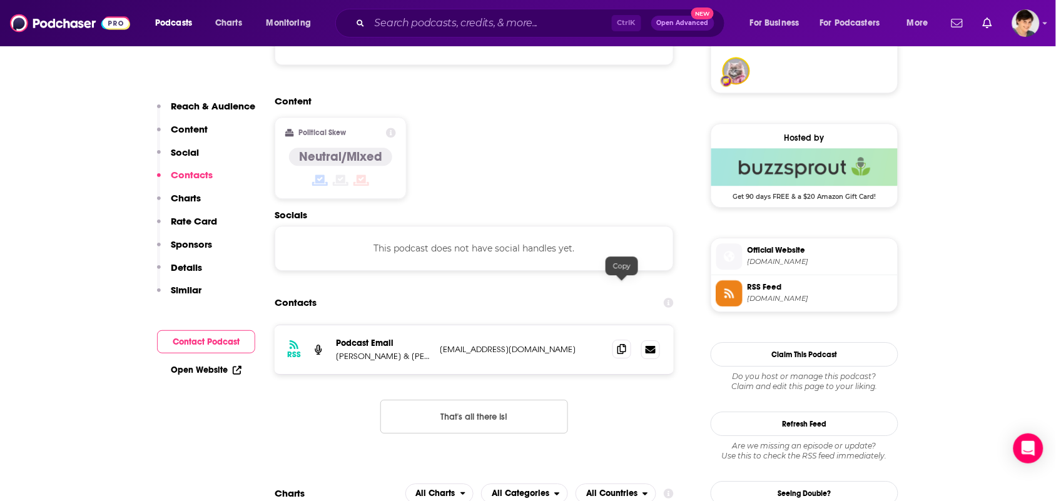
click at [620, 344] on icon at bounding box center [622, 349] width 9 height 10
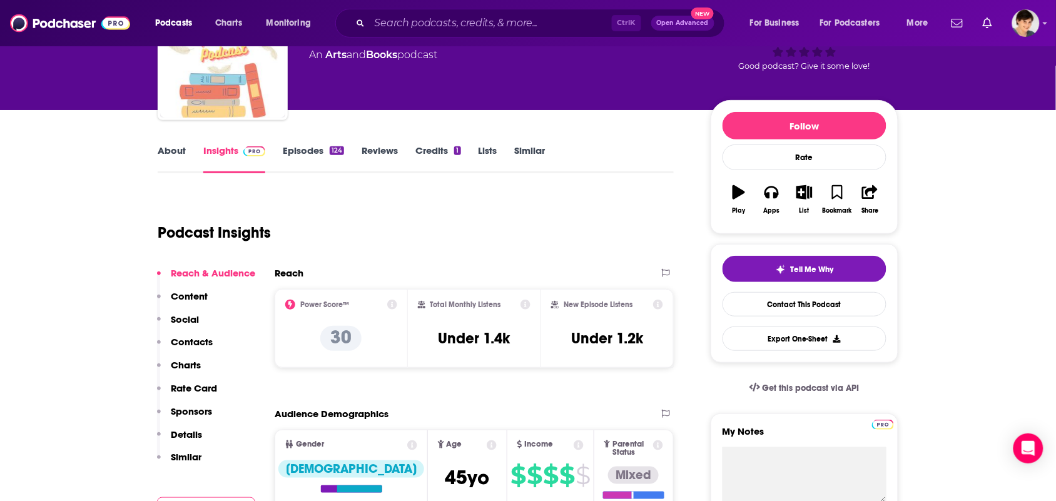
scroll to position [0, 0]
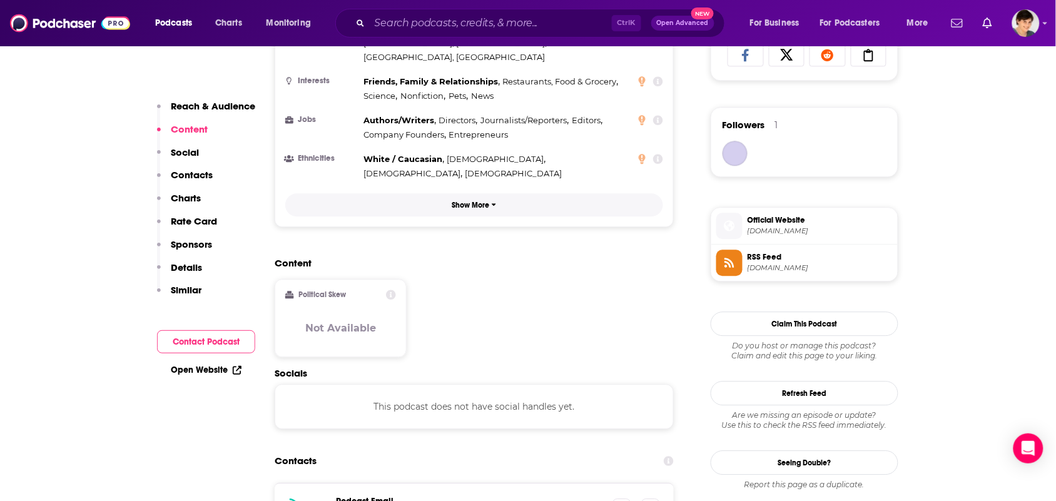
scroll to position [1017, 0]
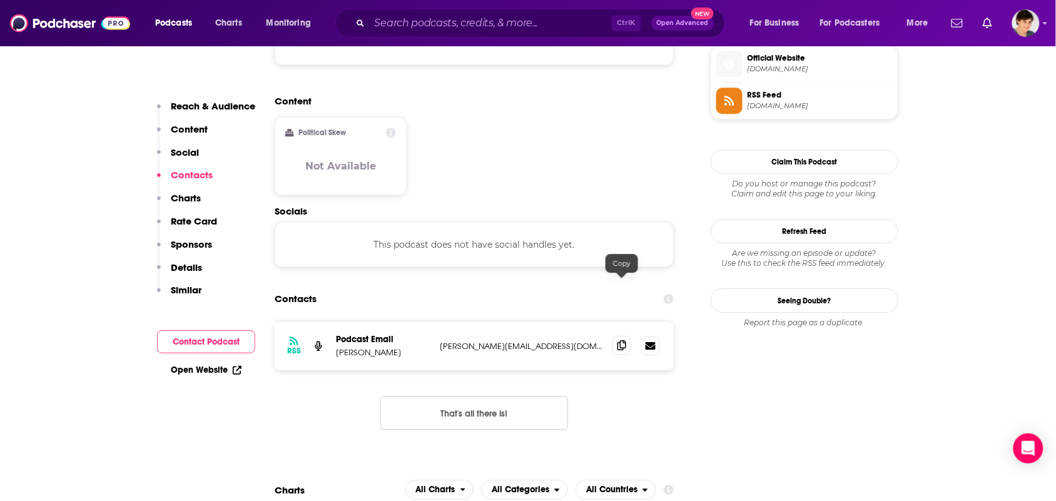
click at [626, 340] on icon at bounding box center [622, 345] width 9 height 10
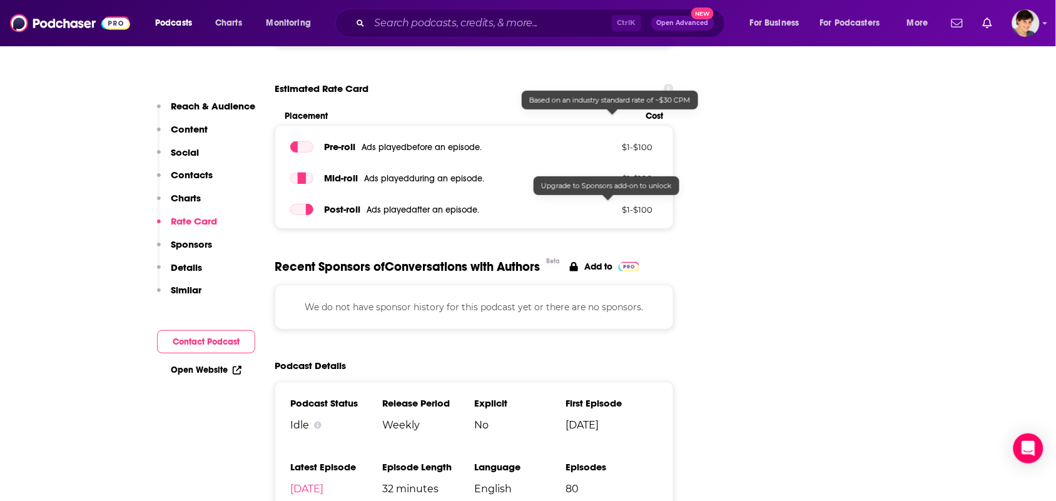
scroll to position [1721, 0]
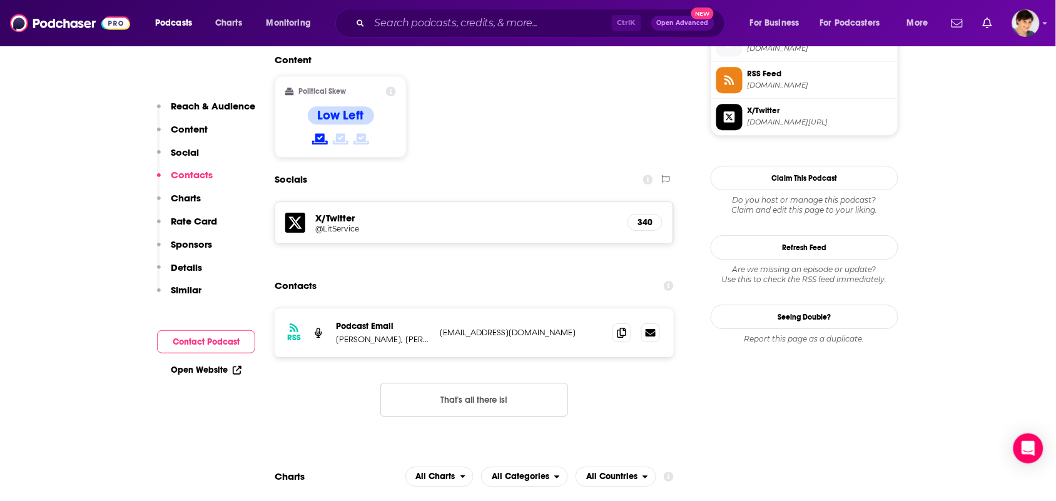
scroll to position [1173, 0]
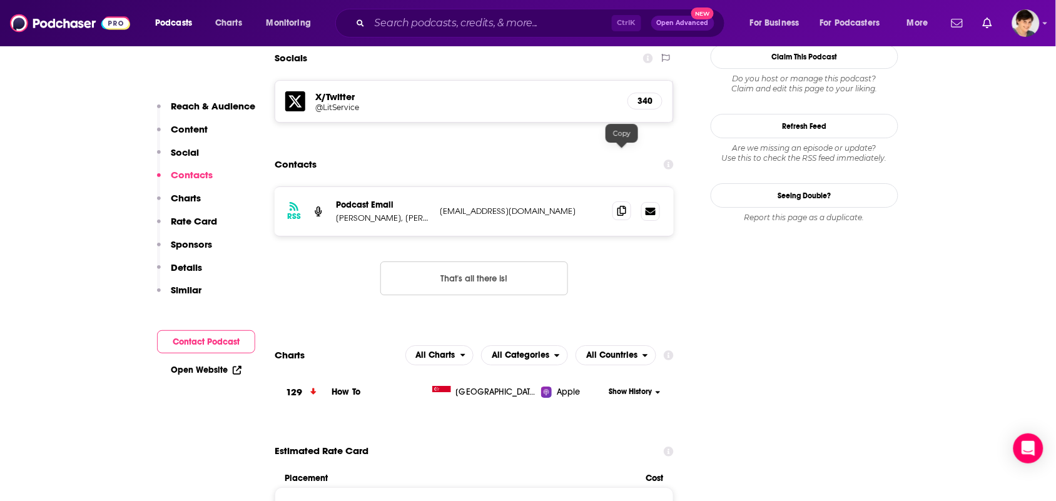
click at [631, 201] on span at bounding box center [622, 210] width 19 height 19
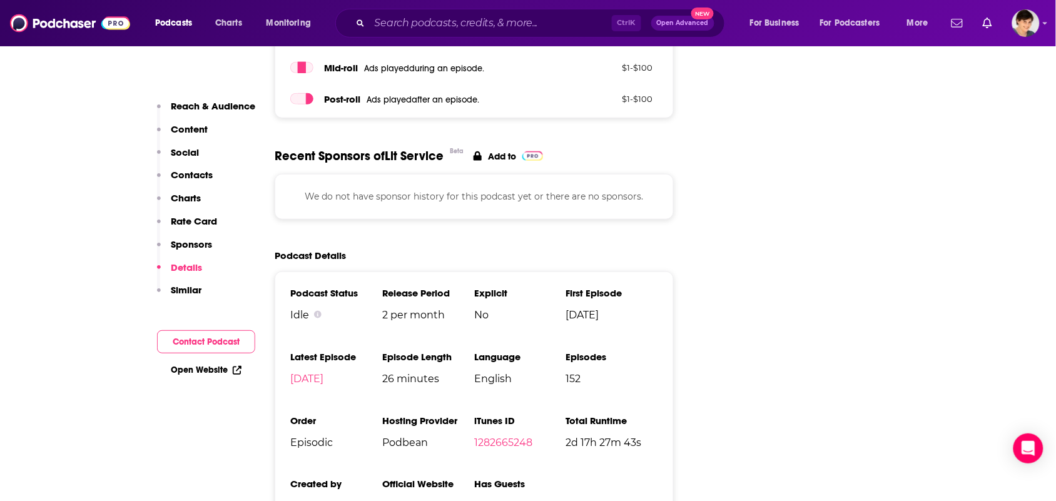
scroll to position [1799, 0]
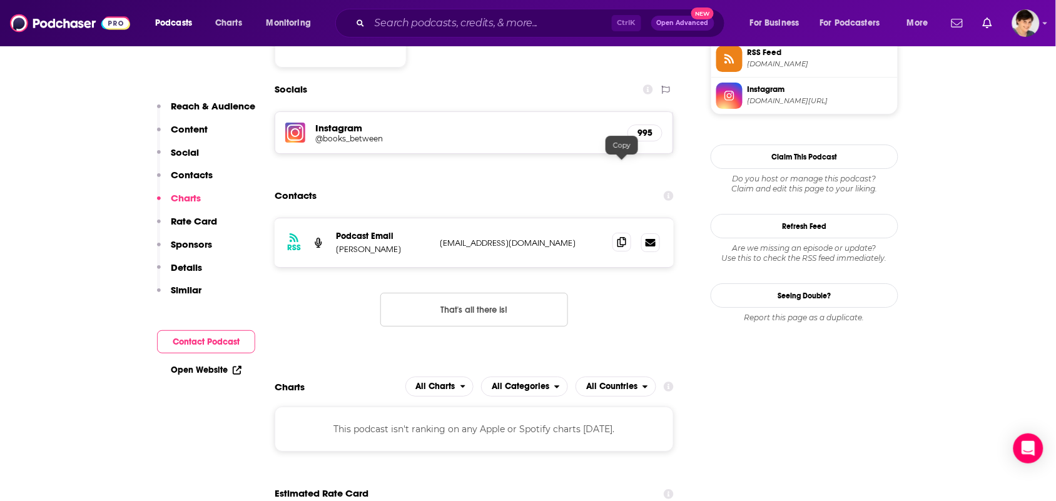
click at [629, 233] on span at bounding box center [622, 242] width 19 height 19
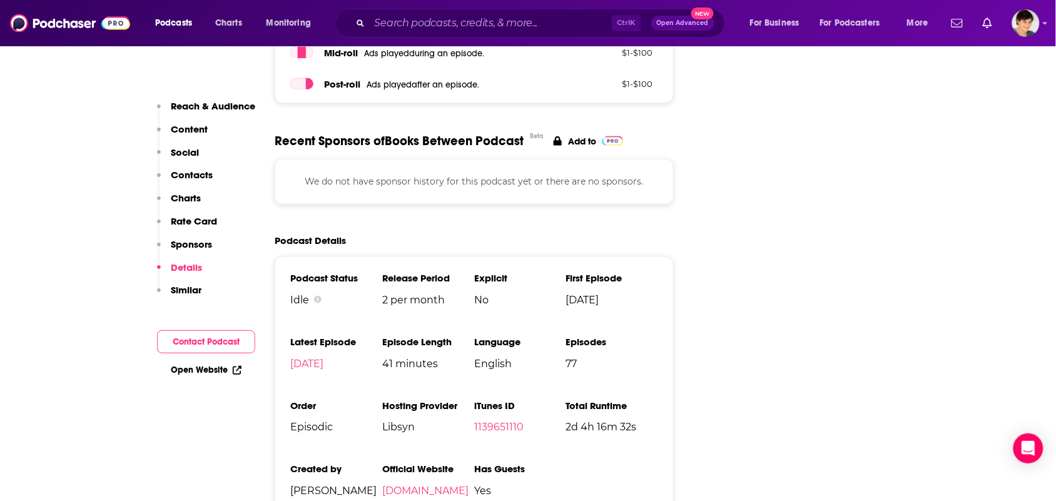
scroll to position [1721, 0]
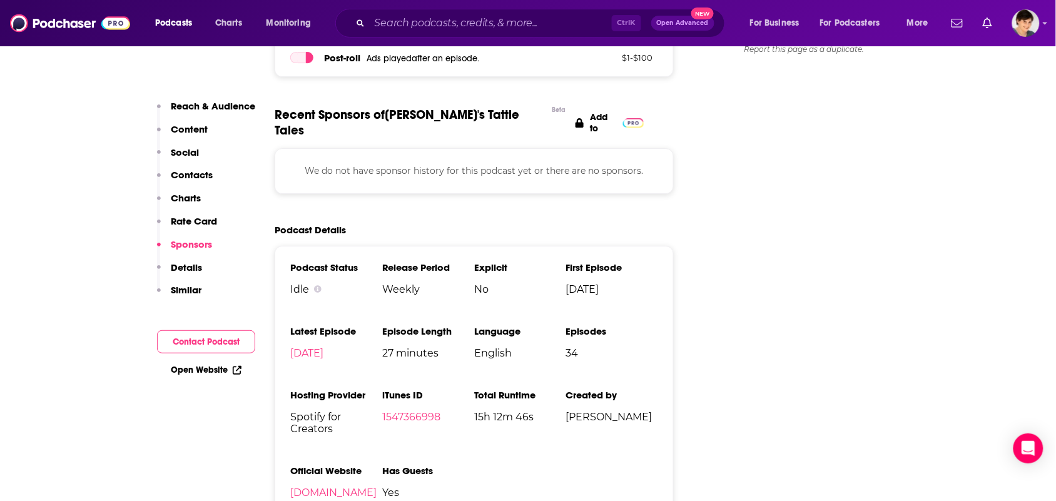
scroll to position [1408, 0]
